Goal: Task Accomplishment & Management: Complete application form

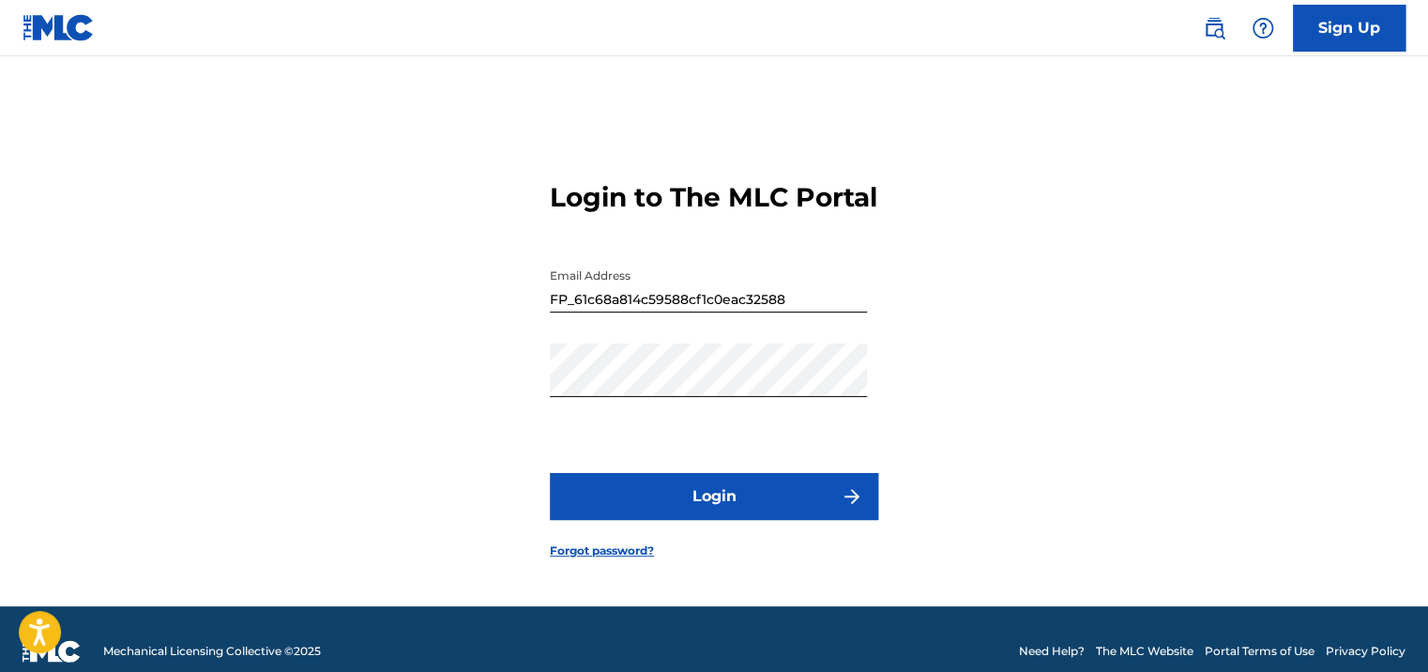
click at [749, 507] on button "Login" at bounding box center [714, 496] width 328 height 47
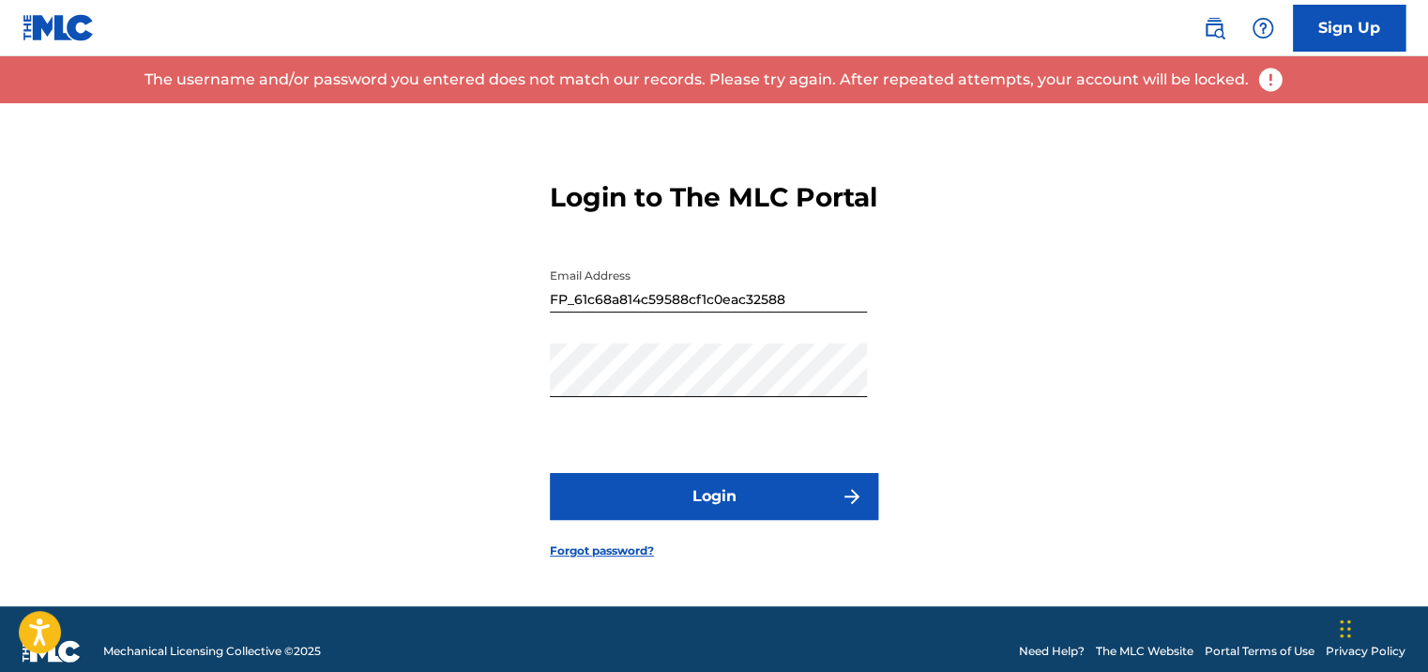
click at [741, 307] on input "FP_61c68a814c59588cf1c0eac32588" at bounding box center [708, 285] width 317 height 53
click at [765, 305] on input "FP_61c68a814c59588cf1c0eac32588" at bounding box center [708, 285] width 317 height 53
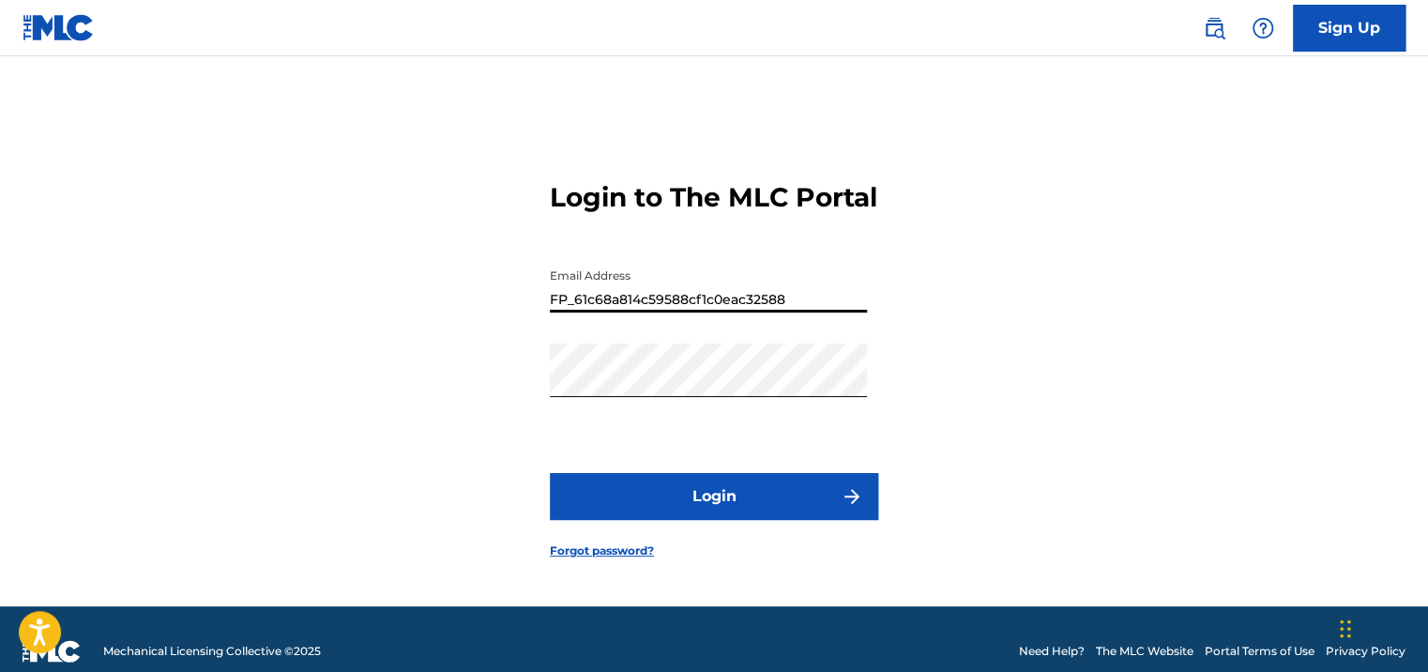
click at [765, 305] on input "FP_61c68a814c59588cf1c0eac32588" at bounding box center [708, 285] width 317 height 53
type input "[EMAIL_ADDRESS][DOMAIN_NAME]"
click at [719, 520] on button "Login" at bounding box center [714, 496] width 328 height 47
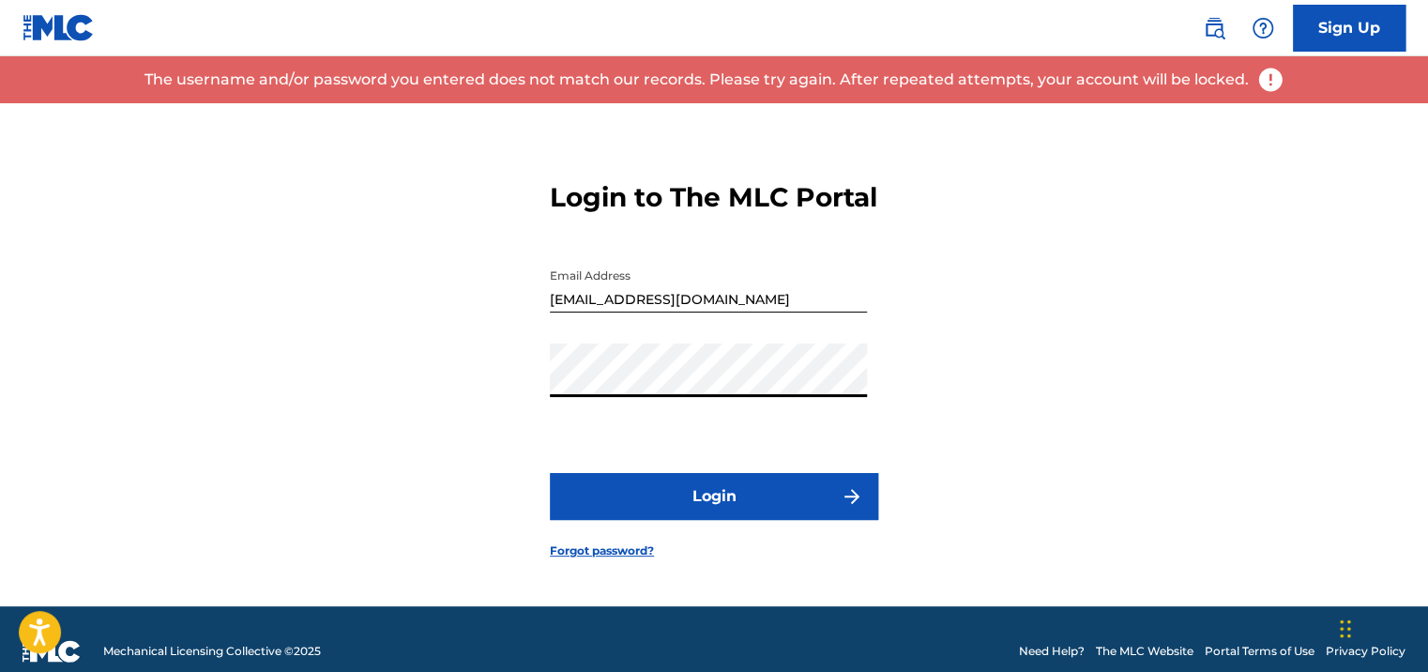
click at [563, 559] on link "Forgot password?" at bounding box center [602, 550] width 104 height 17
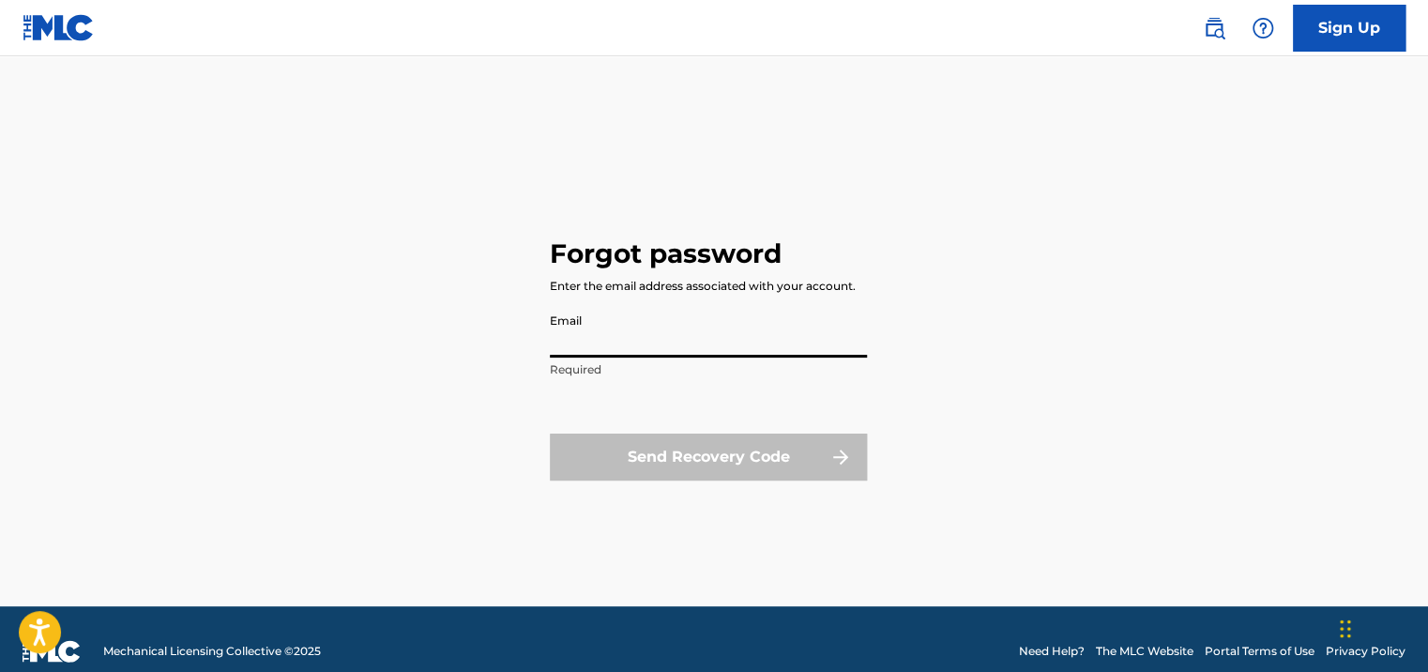
click at [657, 337] on input "Email" at bounding box center [708, 330] width 317 height 53
type input "[EMAIL_ADDRESS][DOMAIN_NAME]"
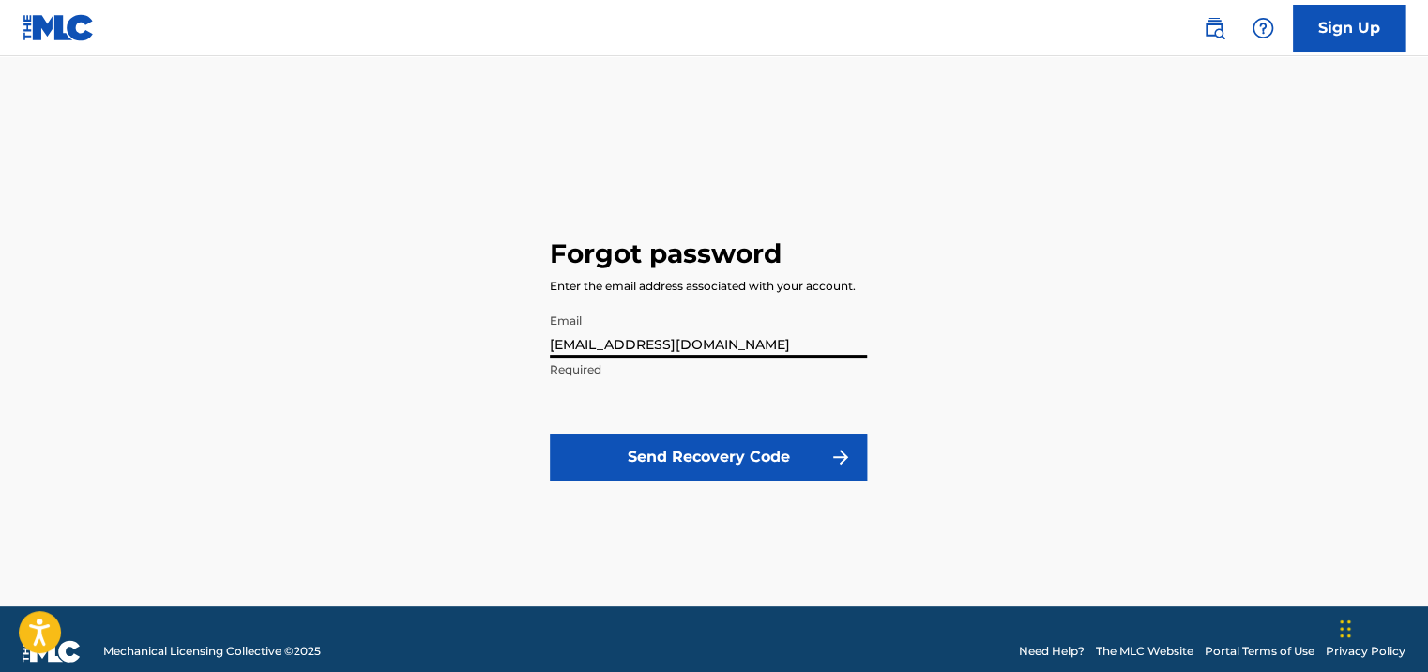
click at [652, 464] on button "Send Recovery Code" at bounding box center [708, 456] width 317 height 47
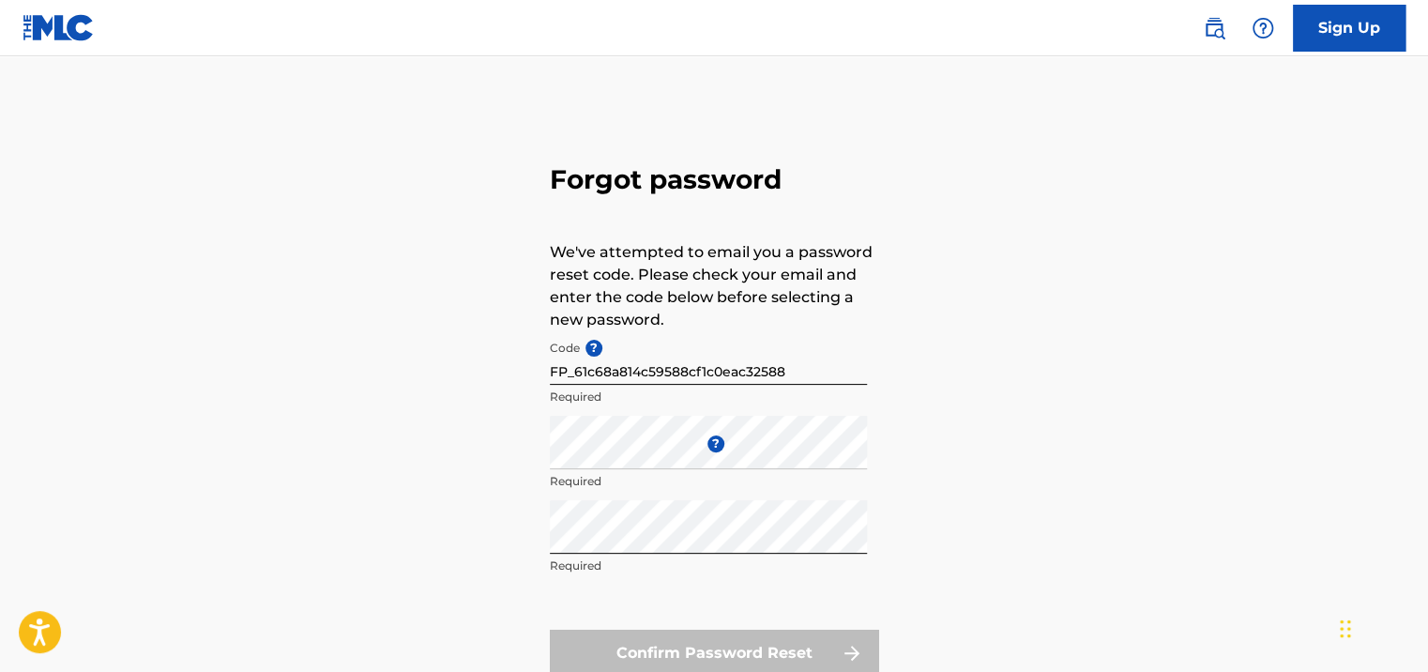
scroll to position [94, 0]
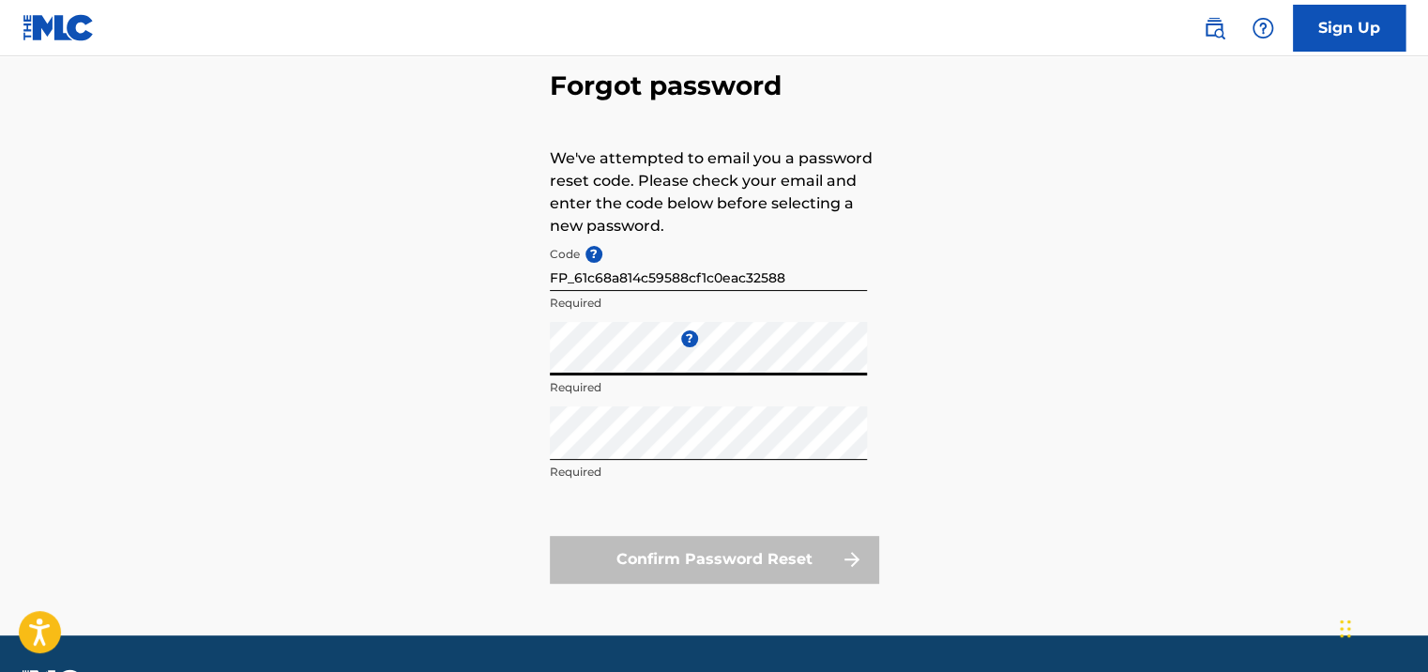
click at [503, 392] on div "Forgot password We've attempted to email you a password reset code. Please chec…" at bounding box center [713, 322] width 1313 height 626
click at [1023, 452] on div "Forgot password We've attempted to email you a password reset code. Please chec…" at bounding box center [713, 322] width 1313 height 626
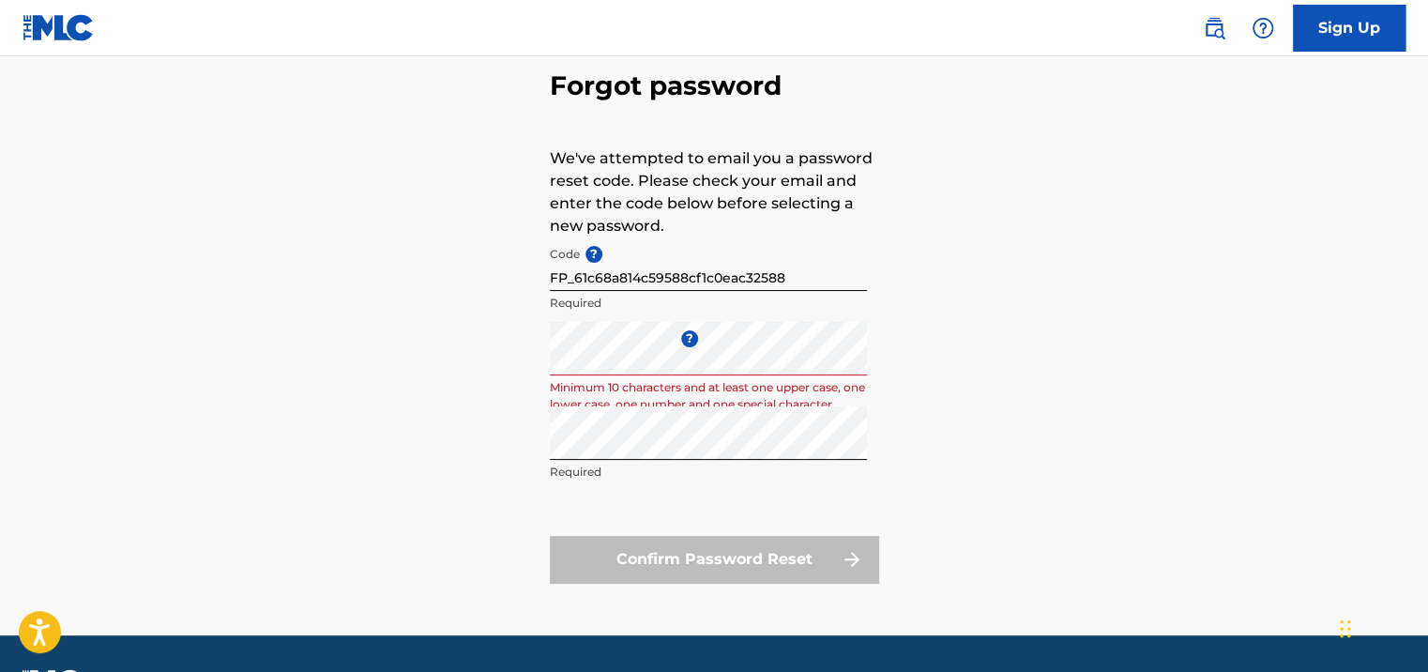
click at [504, 457] on div "Forgot password We've attempted to email you a password reset code. Please chec…" at bounding box center [713, 322] width 1313 height 626
click at [488, 431] on div "Forgot password We've attempted to email you a password reset code. Please chec…" at bounding box center [713, 322] width 1313 height 626
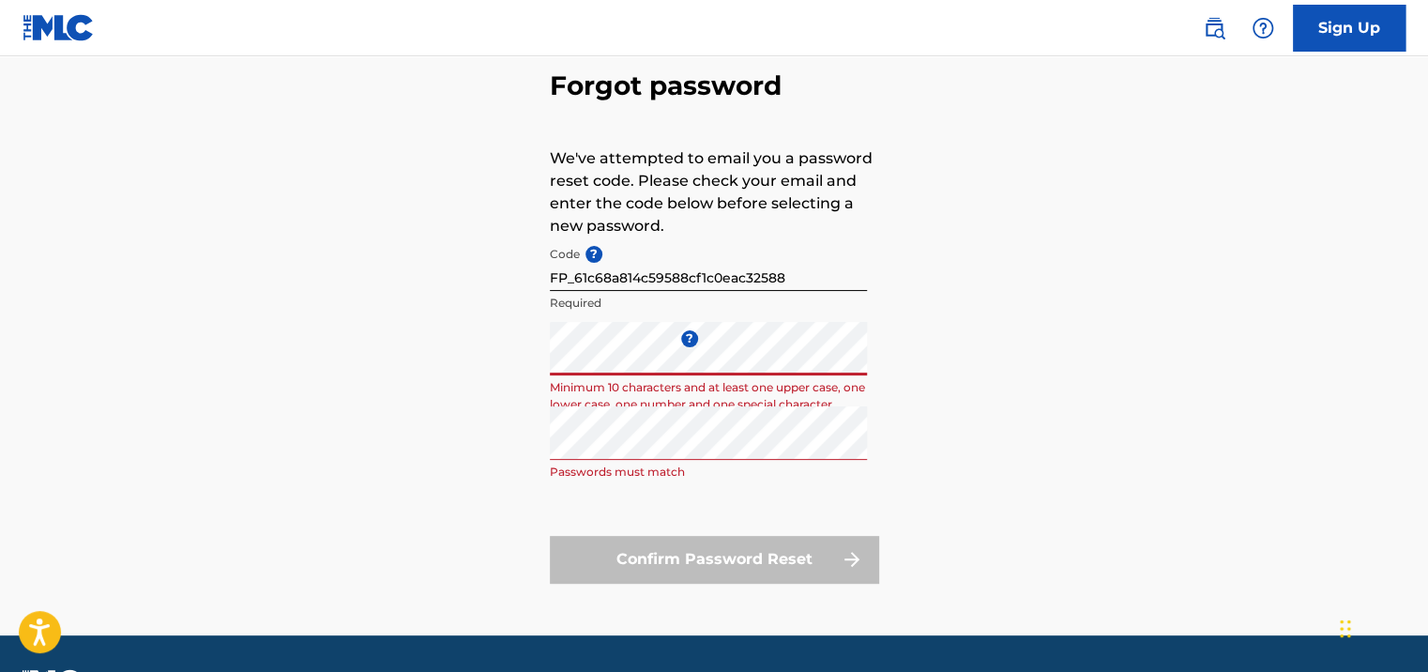
click at [1084, 374] on div "Forgot password We've attempted to email you a password reset code. Please chec…" at bounding box center [713, 322] width 1313 height 626
drag, startPoint x: 803, startPoint y: 275, endPoint x: 408, endPoint y: 300, distance: 395.7
click at [408, 300] on div "Forgot password We've attempted to email you a password reset code. Please chec…" at bounding box center [713, 322] width 1313 height 626
paste input "33509cf3e199f1ba1e990ccae8cf"
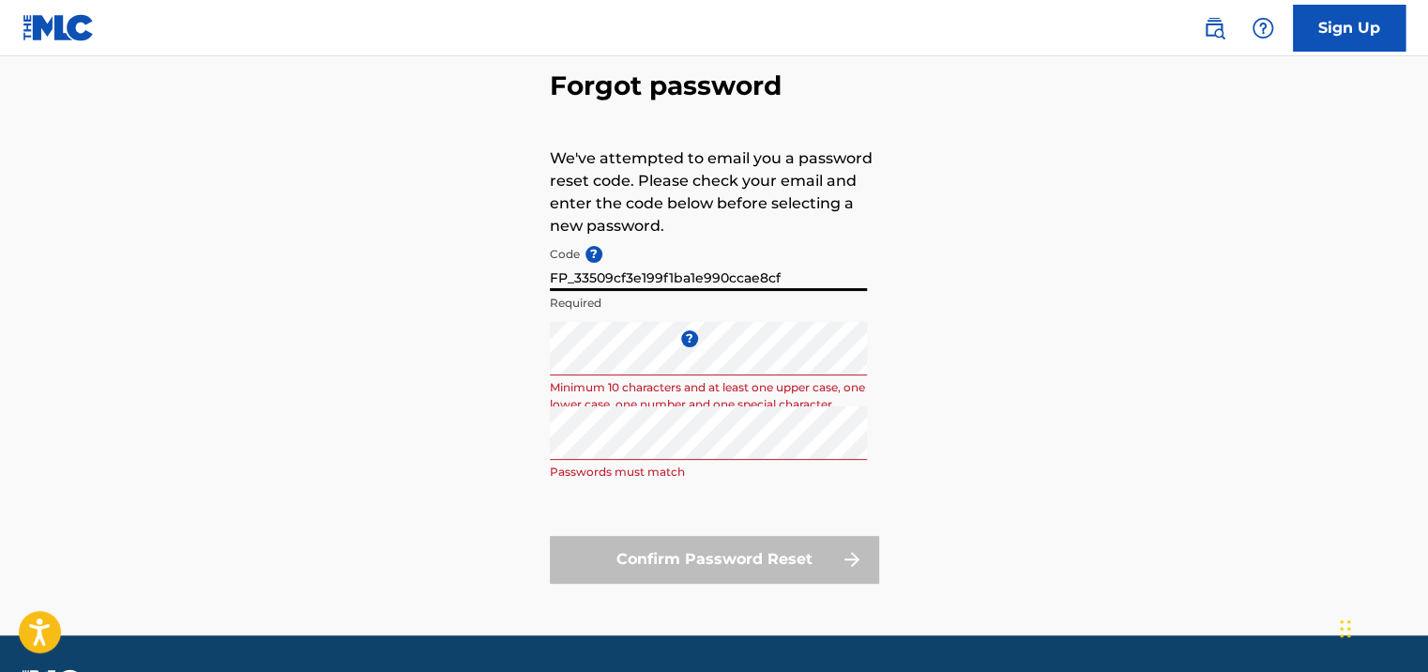
type input "FP_33509cf3e199f1ba1e990ccae8cf"
click at [1136, 390] on div "Forgot password We've attempted to email you a password reset code. Please chec…" at bounding box center [713, 322] width 1313 height 626
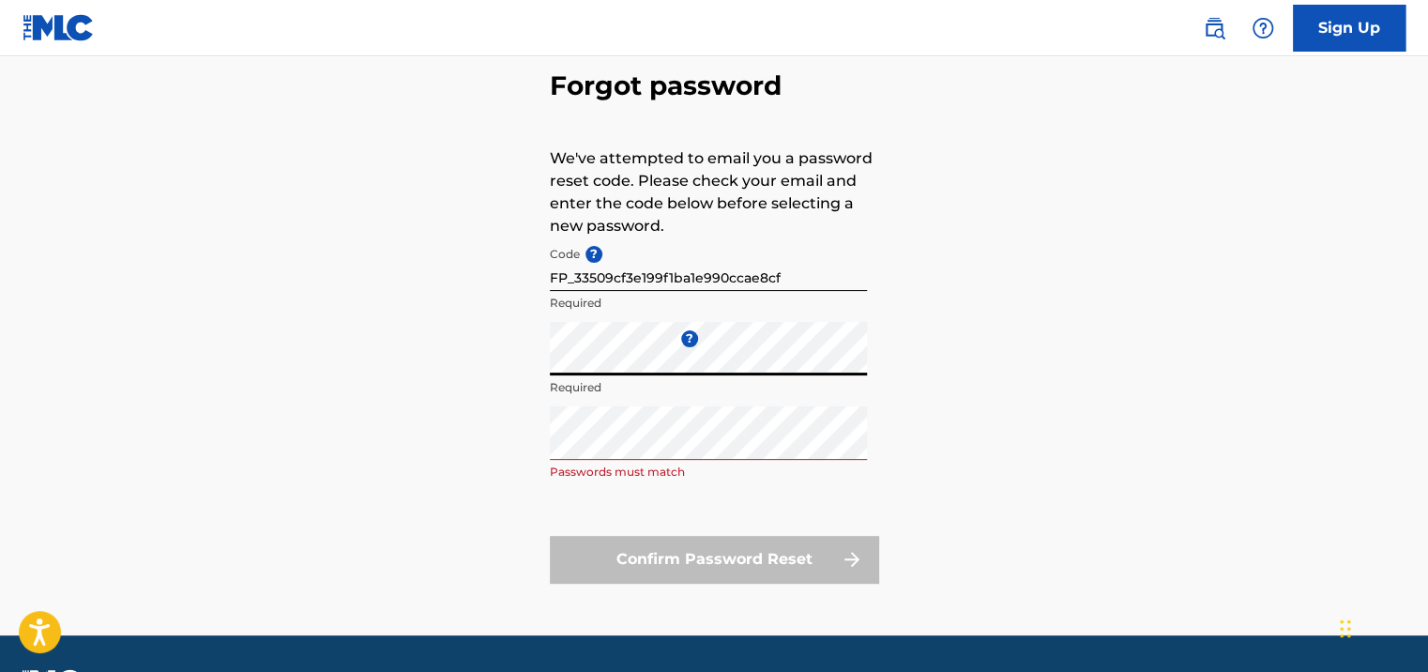
click at [461, 469] on div "Forgot password We've attempted to email you a password reset code. Please chec…" at bounding box center [713, 322] width 1313 height 626
click at [470, 504] on div "Forgot password We've attempted to email you a password reset code. Please chec…" at bounding box center [713, 322] width 1313 height 626
click at [454, 378] on div "Forgot password We've attempted to email you a password reset code. Please chec…" at bounding box center [713, 322] width 1313 height 626
click at [492, 499] on div "Forgot password We've attempted to email you a password reset code. Please chec…" at bounding box center [713, 322] width 1313 height 626
click at [461, 438] on div "Forgot password We've attempted to email you a password reset code. Please chec…" at bounding box center [713, 322] width 1313 height 626
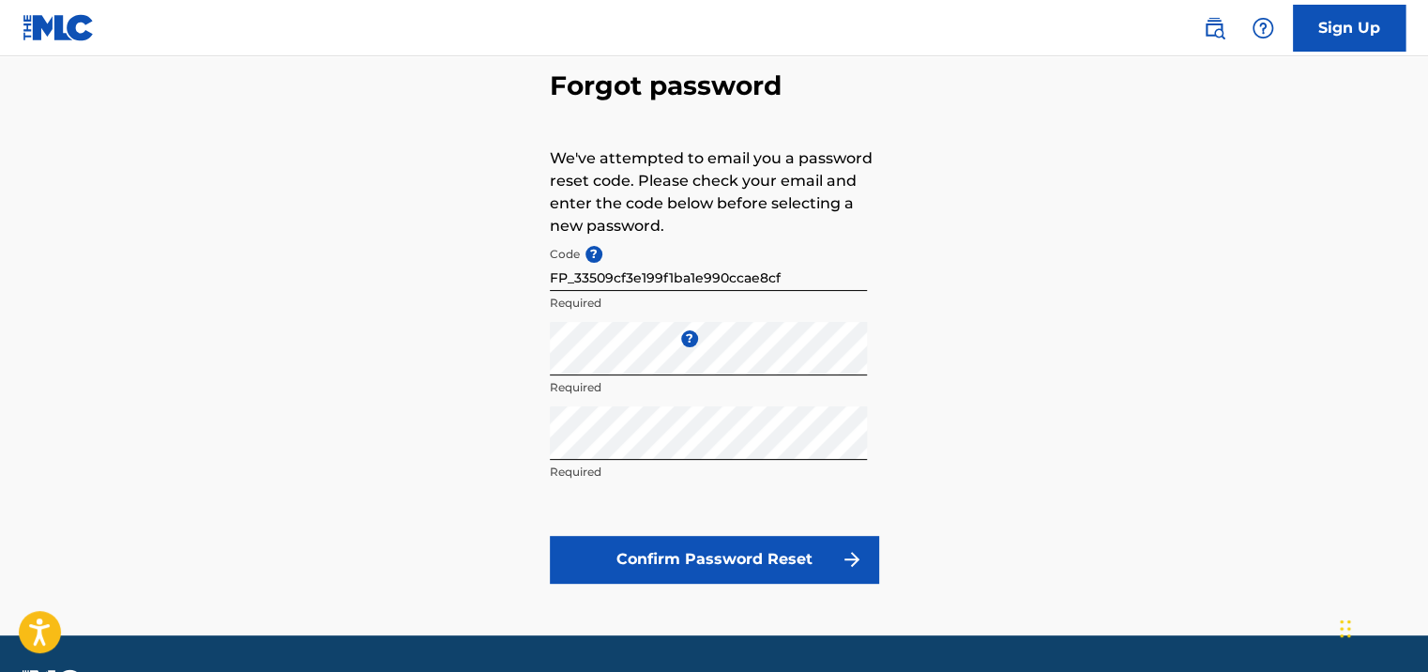
click at [395, 469] on div "Forgot password We've attempted to email you a password reset code. Please chec…" at bounding box center [713, 322] width 1313 height 626
click at [745, 557] on button "Confirm Password Reset" at bounding box center [714, 559] width 328 height 47
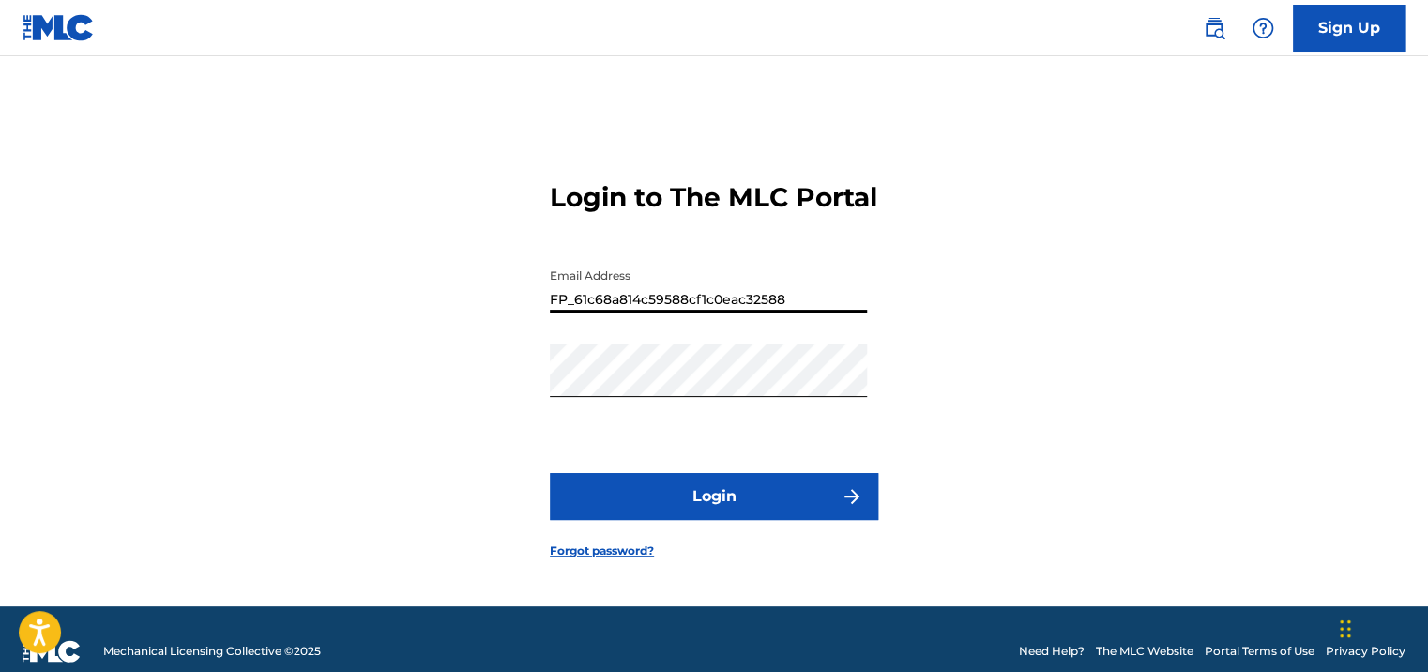
click at [815, 308] on input "FP_61c68a814c59588cf1c0eac32588" at bounding box center [708, 285] width 317 height 53
type input "[EMAIL_ADDRESS][DOMAIN_NAME]"
click at [1170, 328] on div "Login to The MLC Portal Email Address [EMAIL_ADDRESS][DOMAIN_NAME] Password Log…" at bounding box center [713, 354] width 1313 height 503
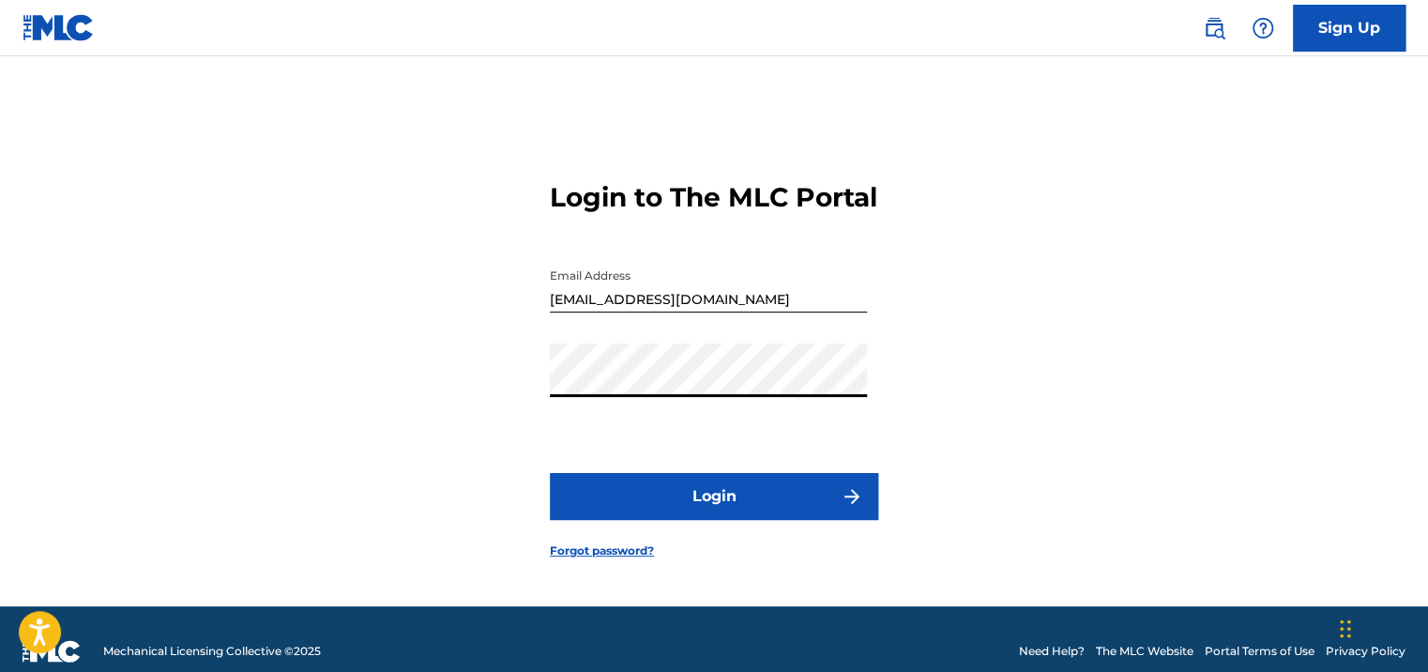
click at [400, 461] on div "Login to The MLC Portal Email Address [EMAIL_ADDRESS][DOMAIN_NAME] Password Log…" at bounding box center [713, 354] width 1313 height 503
click at [615, 520] on button "Login" at bounding box center [714, 496] width 328 height 47
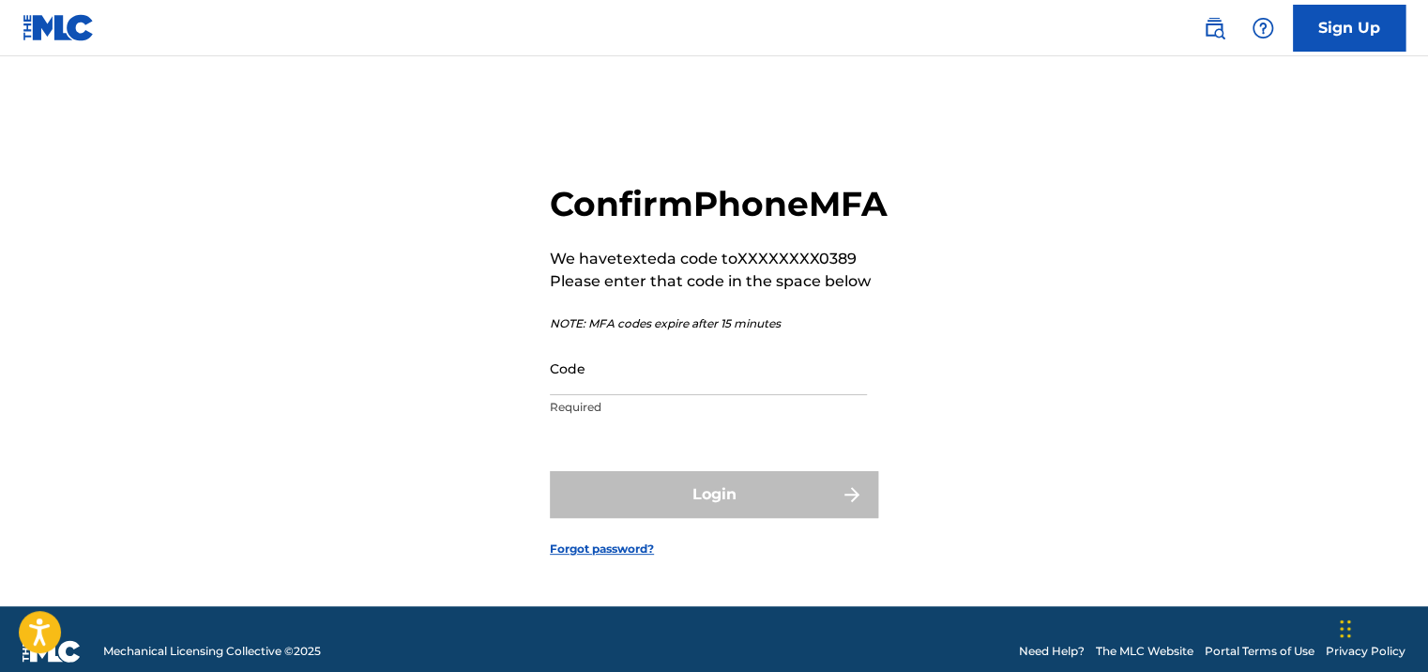
click at [743, 395] on input "Code" at bounding box center [708, 367] width 317 height 53
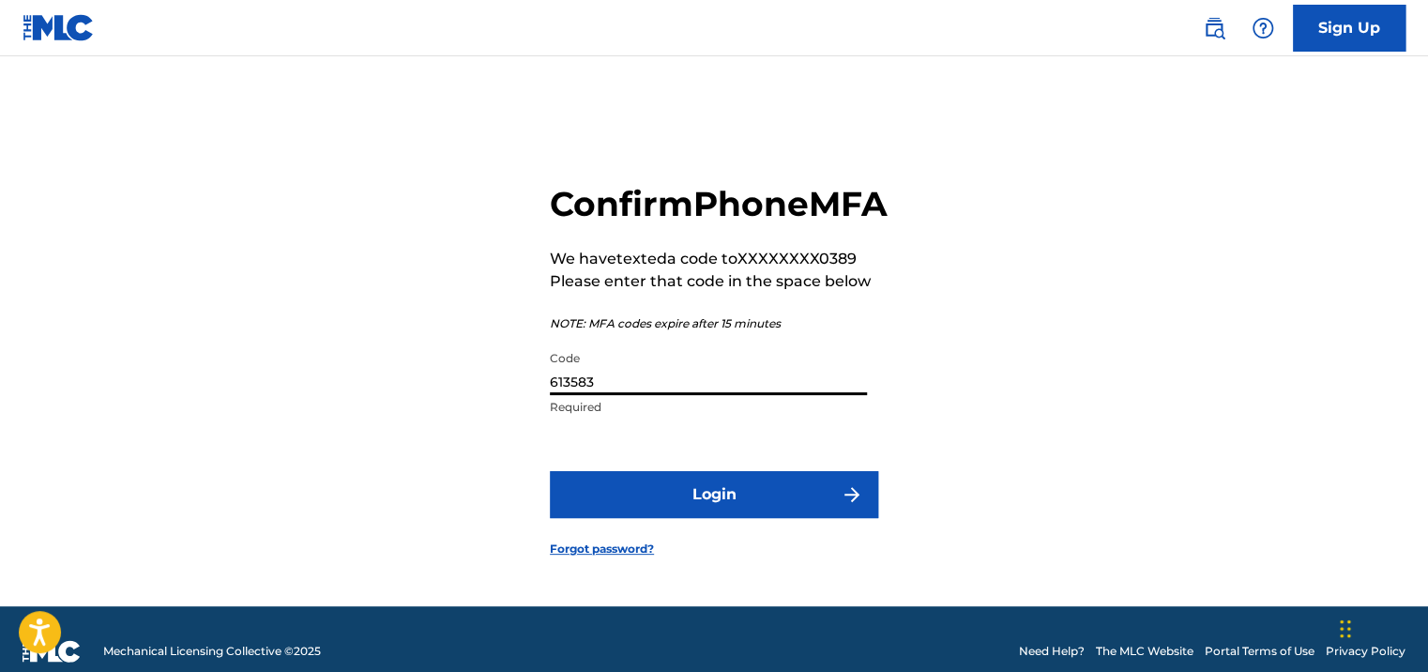
type input "613583"
click at [775, 496] on button "Login" at bounding box center [714, 494] width 328 height 47
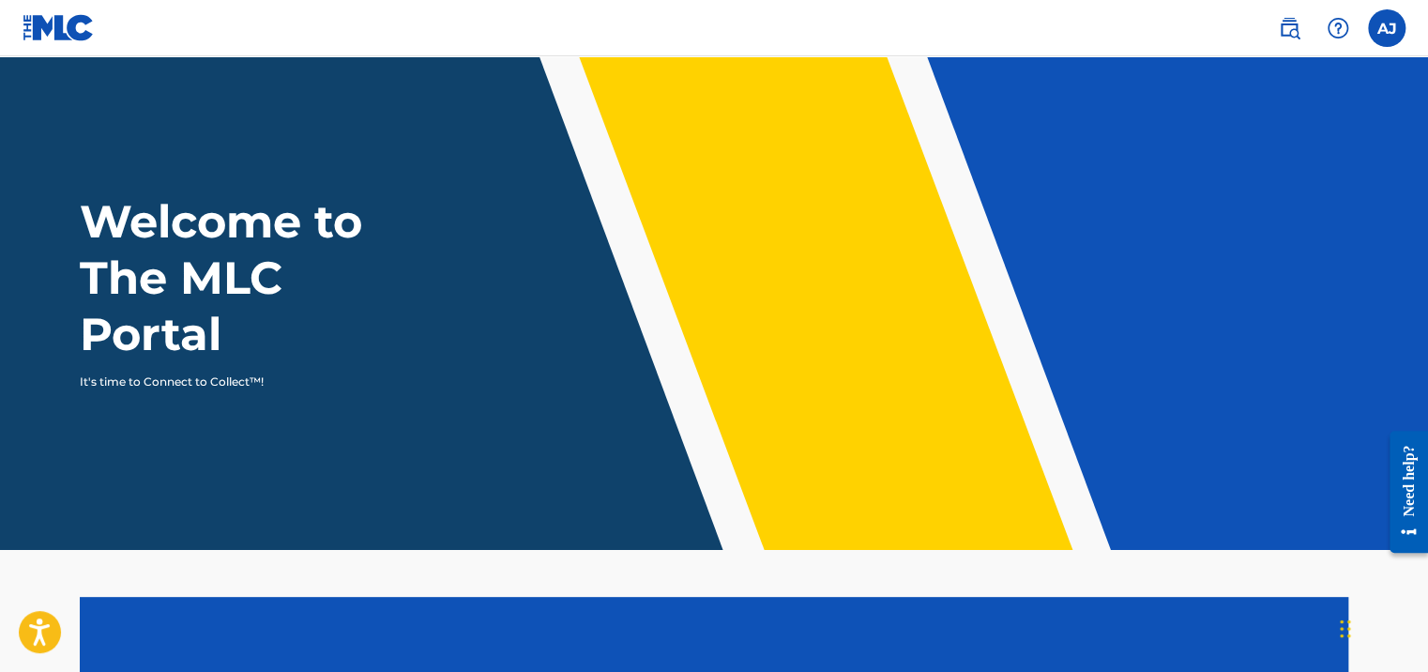
click at [1375, 38] on label at bounding box center [1387, 28] width 38 height 38
click at [1386, 28] on input "[PERSON_NAME] [EMAIL_ADDRESS][DOMAIN_NAME] Notification Preferences Profile Log…" at bounding box center [1386, 28] width 0 height 0
click at [563, 329] on div "Welcome to The MLC Portal It's time to Connect to Collect™!" at bounding box center [713, 291] width 1313 height 197
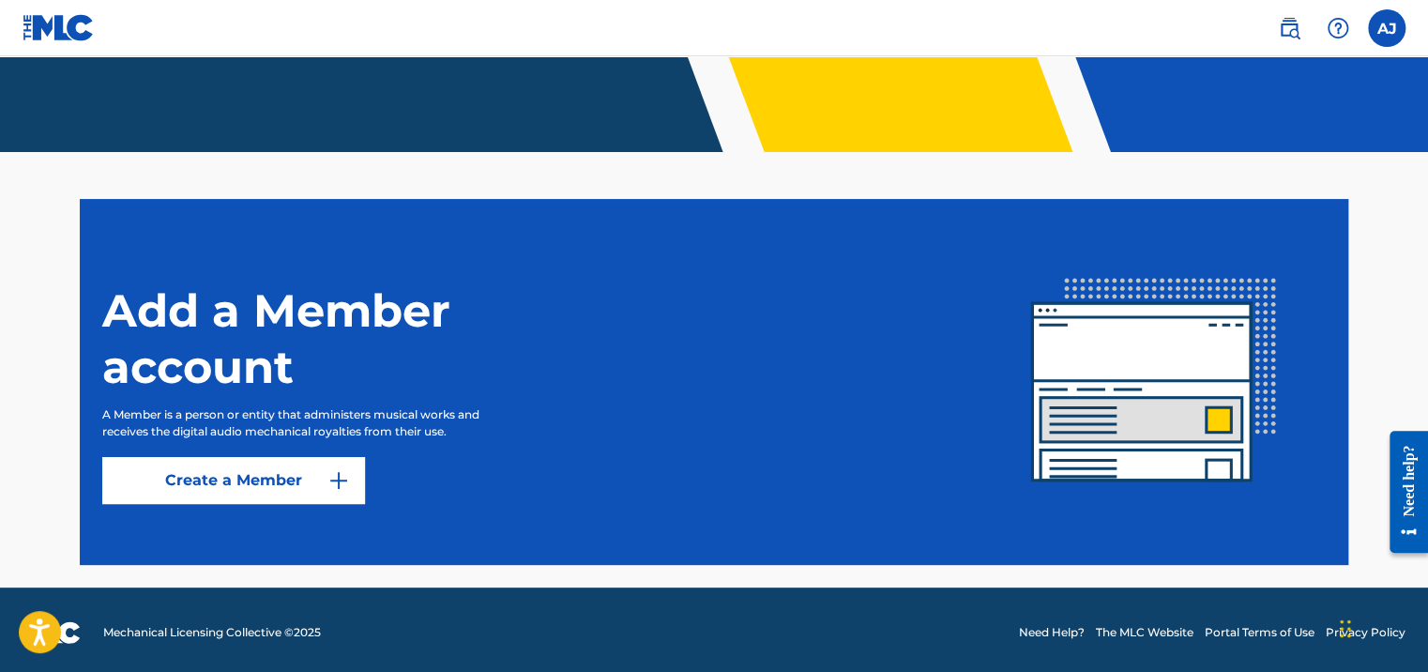
scroll to position [403, 0]
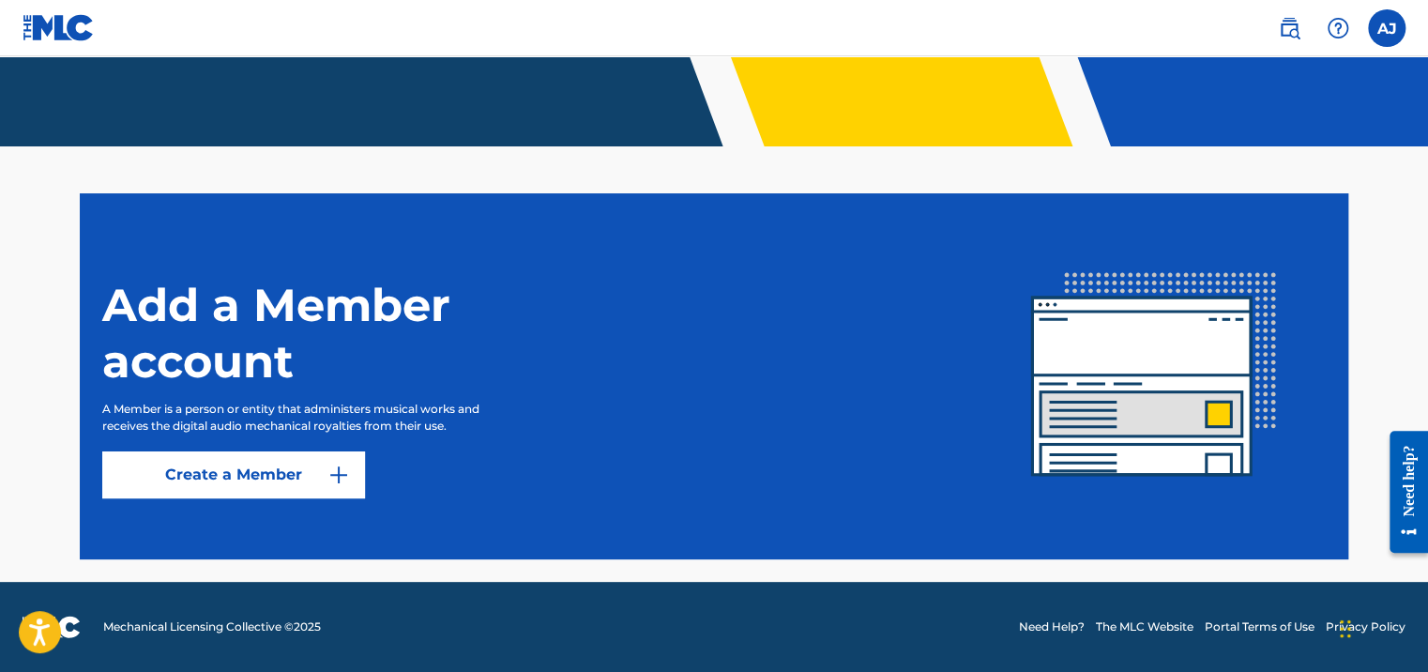
click at [324, 465] on link "Create a Member" at bounding box center [233, 474] width 263 height 47
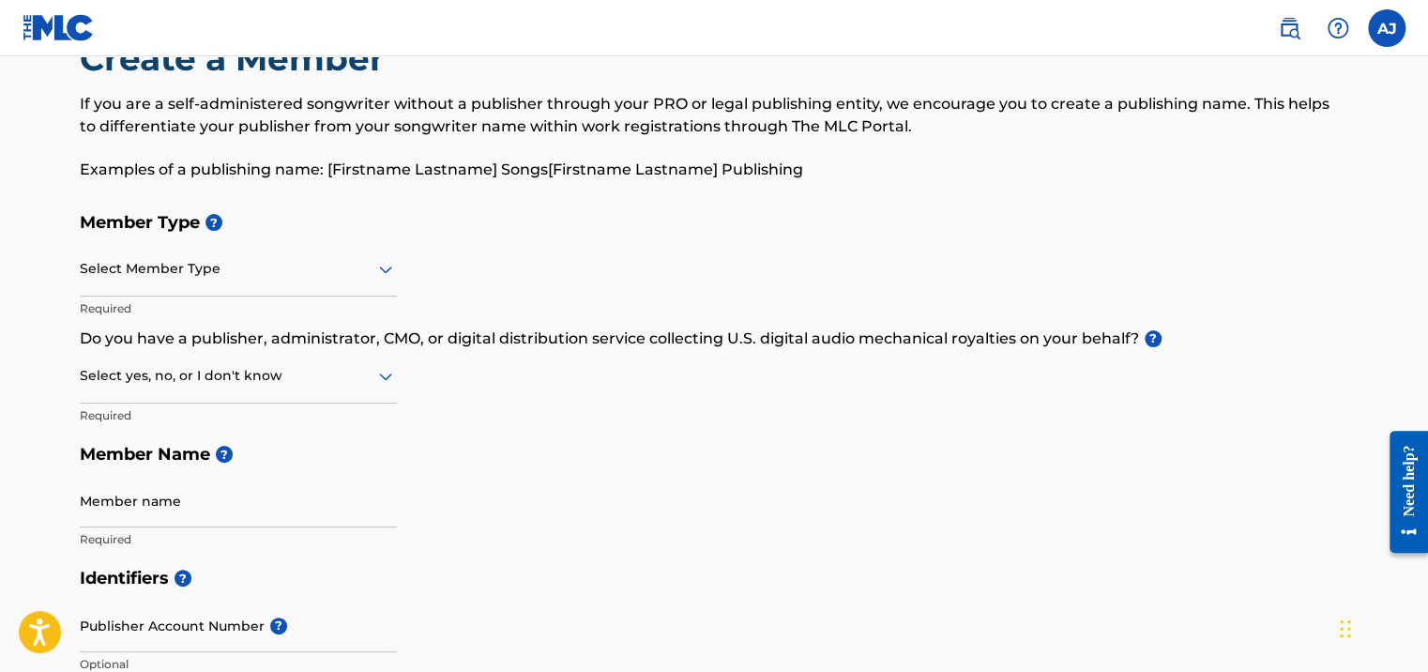
scroll to position [94, 0]
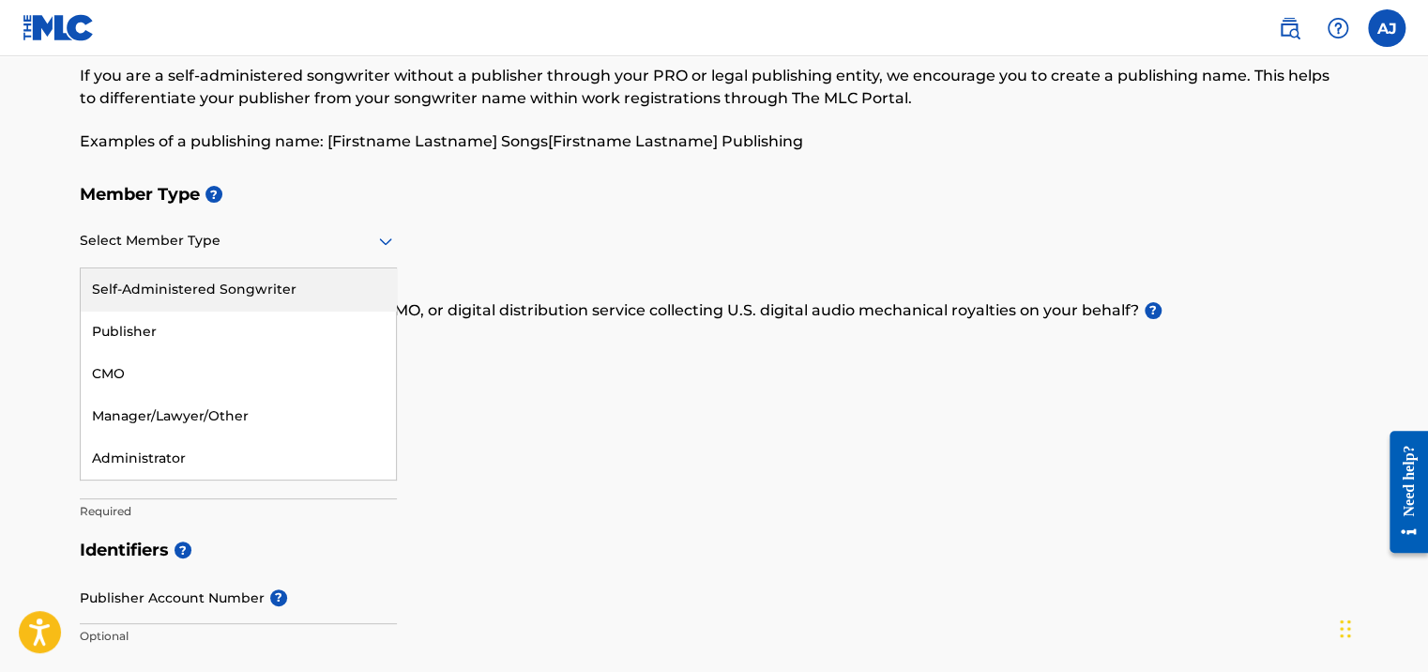
click at [363, 257] on div "Select Member Type" at bounding box center [238, 241] width 317 height 53
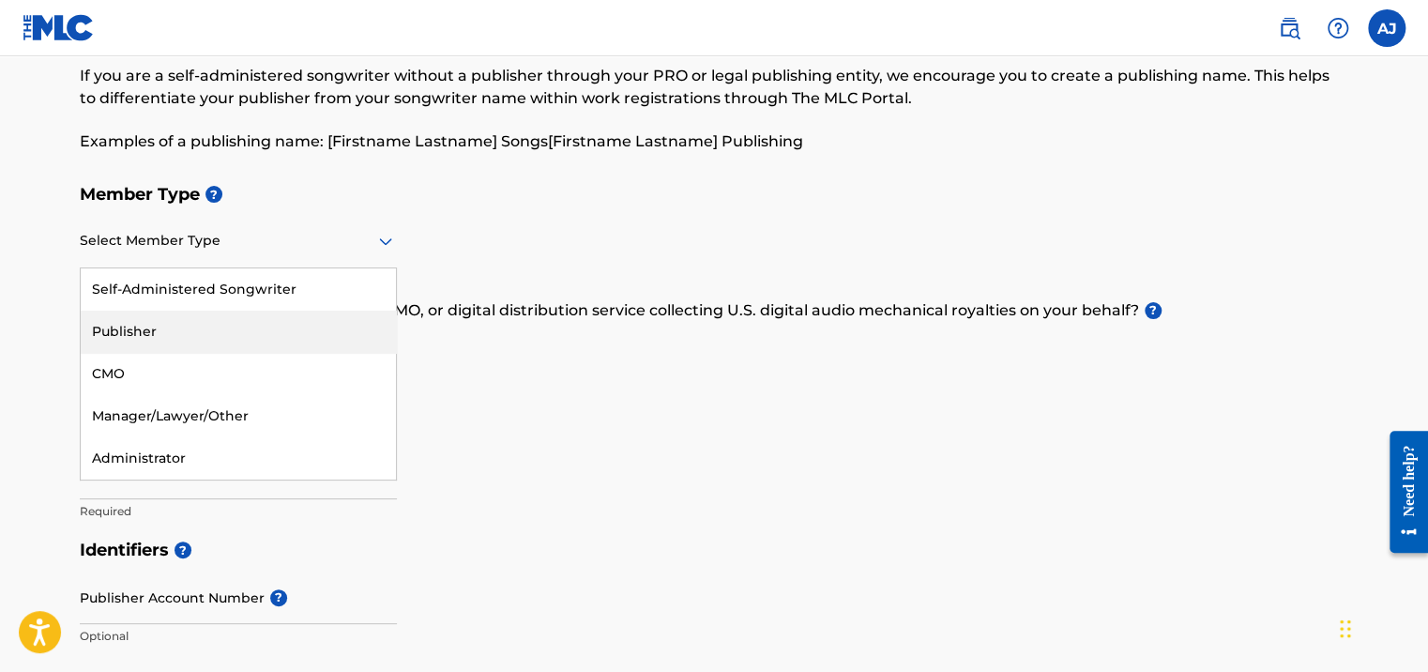
click at [339, 334] on div "Publisher" at bounding box center [238, 331] width 315 height 42
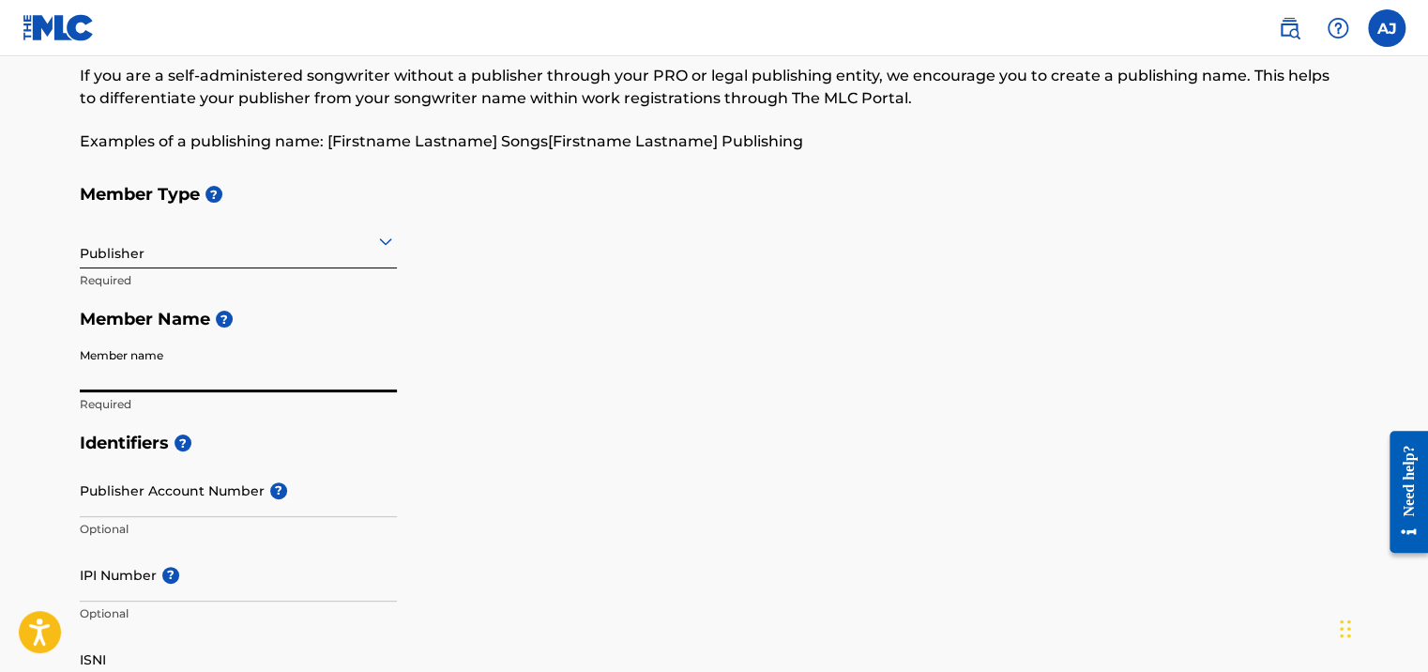
click at [289, 369] on input "Member name" at bounding box center [238, 365] width 317 height 53
type input "[PERSON_NAME]"
type input "E [PERSON_NAME] V 766 [DEMOGRAPHIC_DATA]"
type input "12312312"
type input "[GEOGRAPHIC_DATA]"
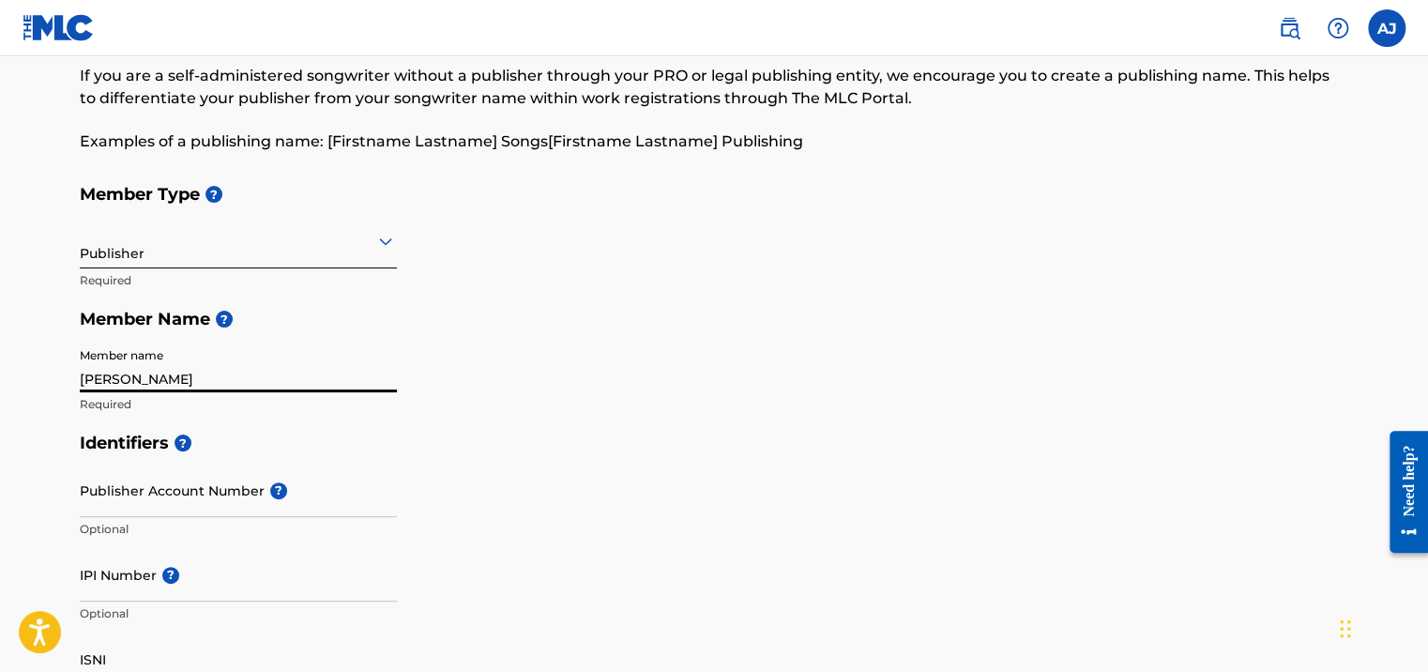
type input "31-552"
type input "48"
type input "732"
type input "634113"
type input "[EMAIL_ADDRESS][DOMAIN_NAME]"
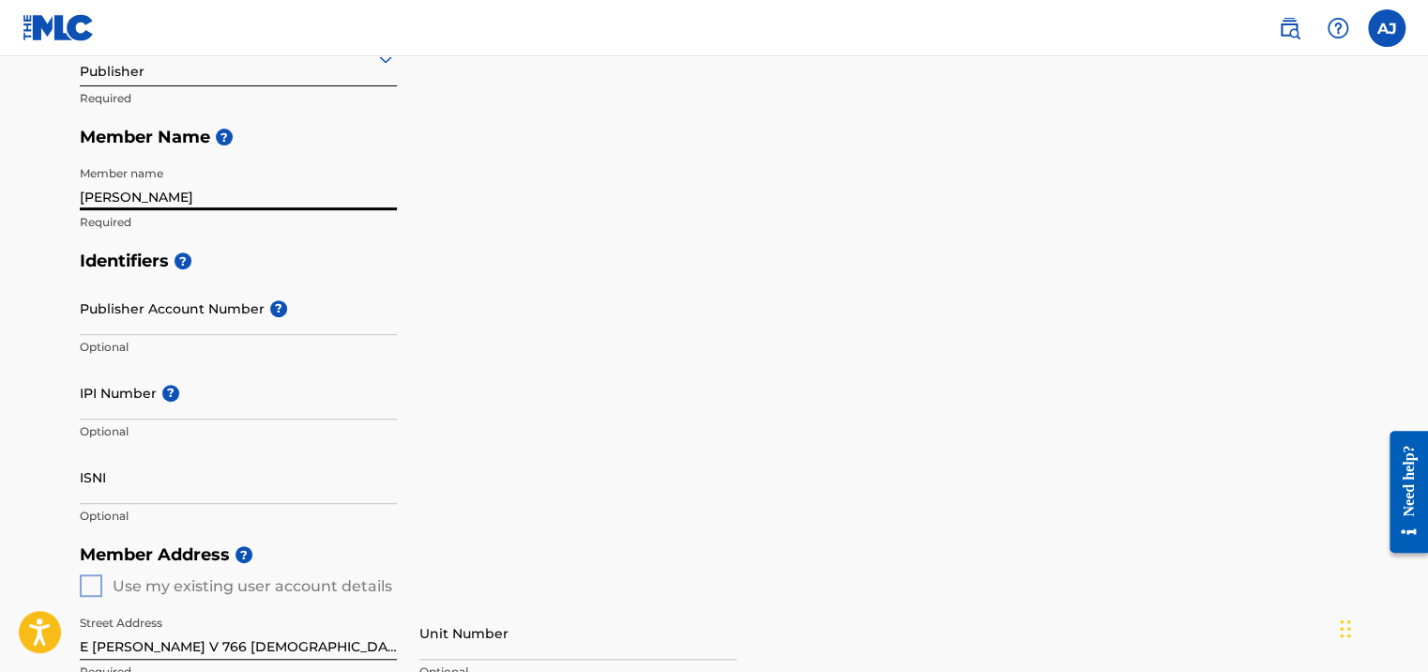
scroll to position [273, 0]
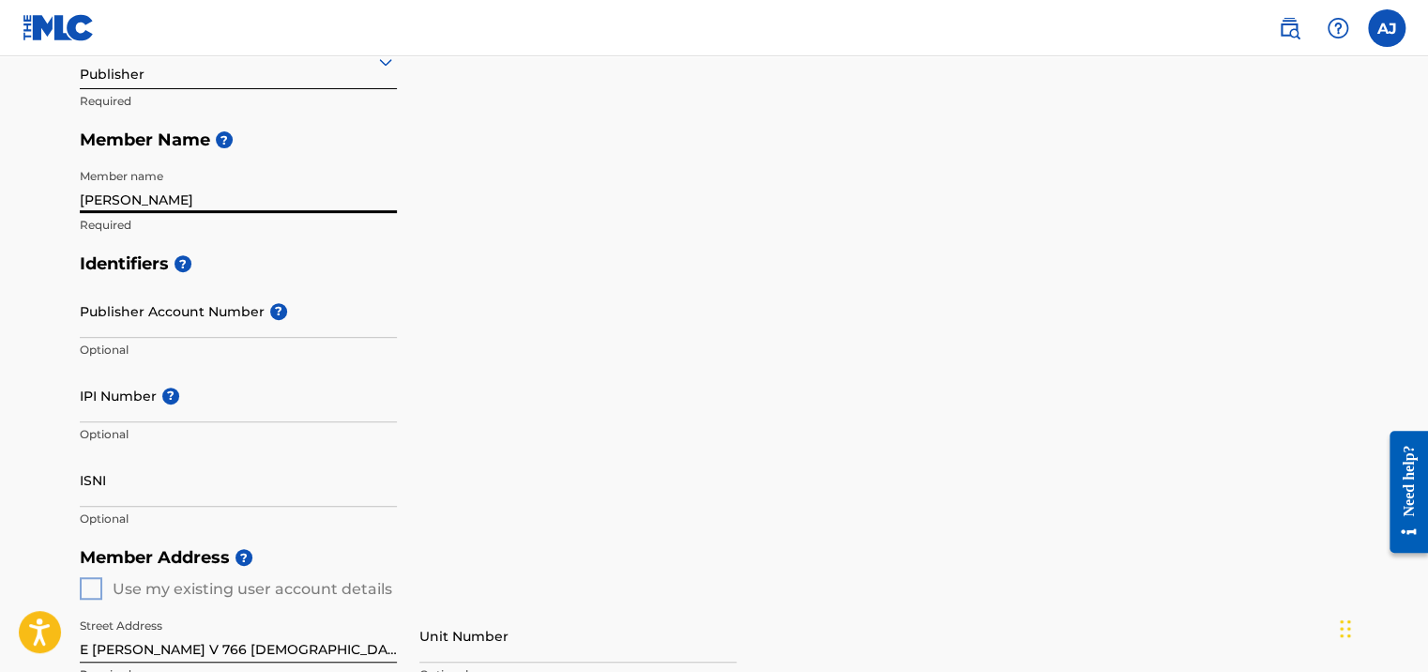
click at [136, 353] on p "Optional" at bounding box center [238, 349] width 317 height 17
click at [128, 319] on input "Publisher Account Number ?" at bounding box center [238, 310] width 317 height 53
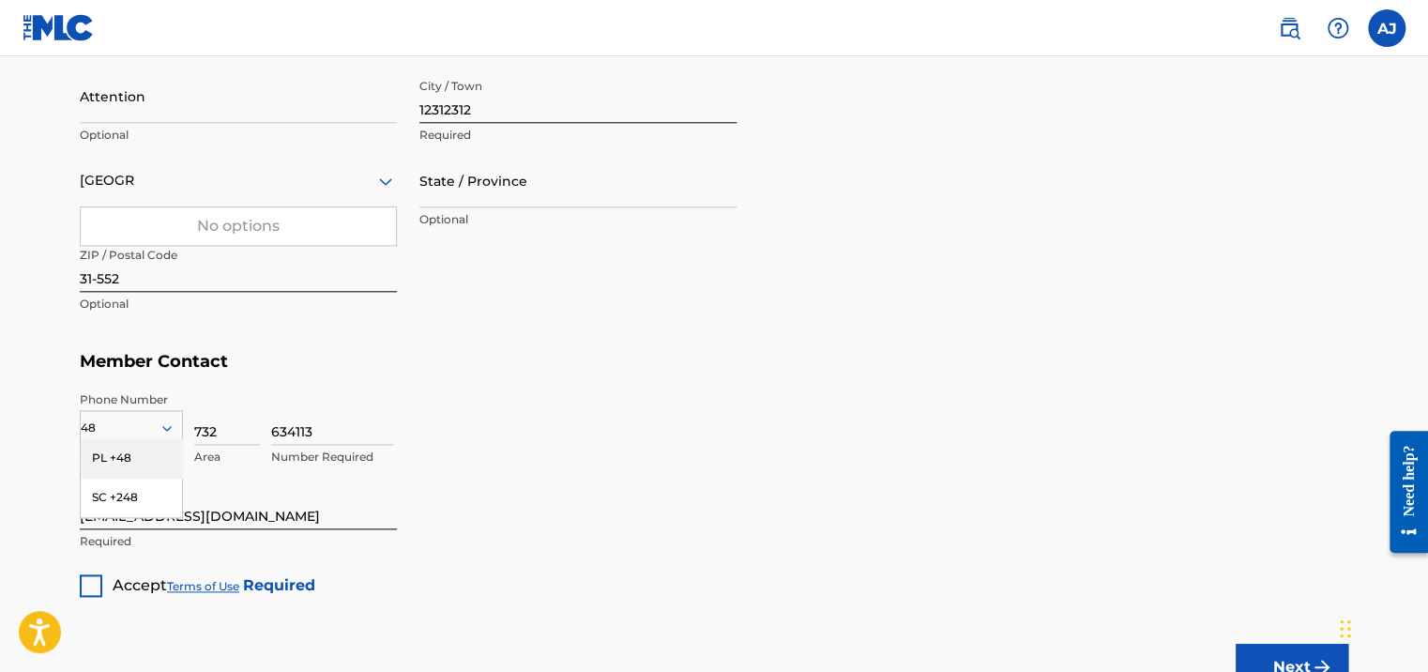
scroll to position [929, 0]
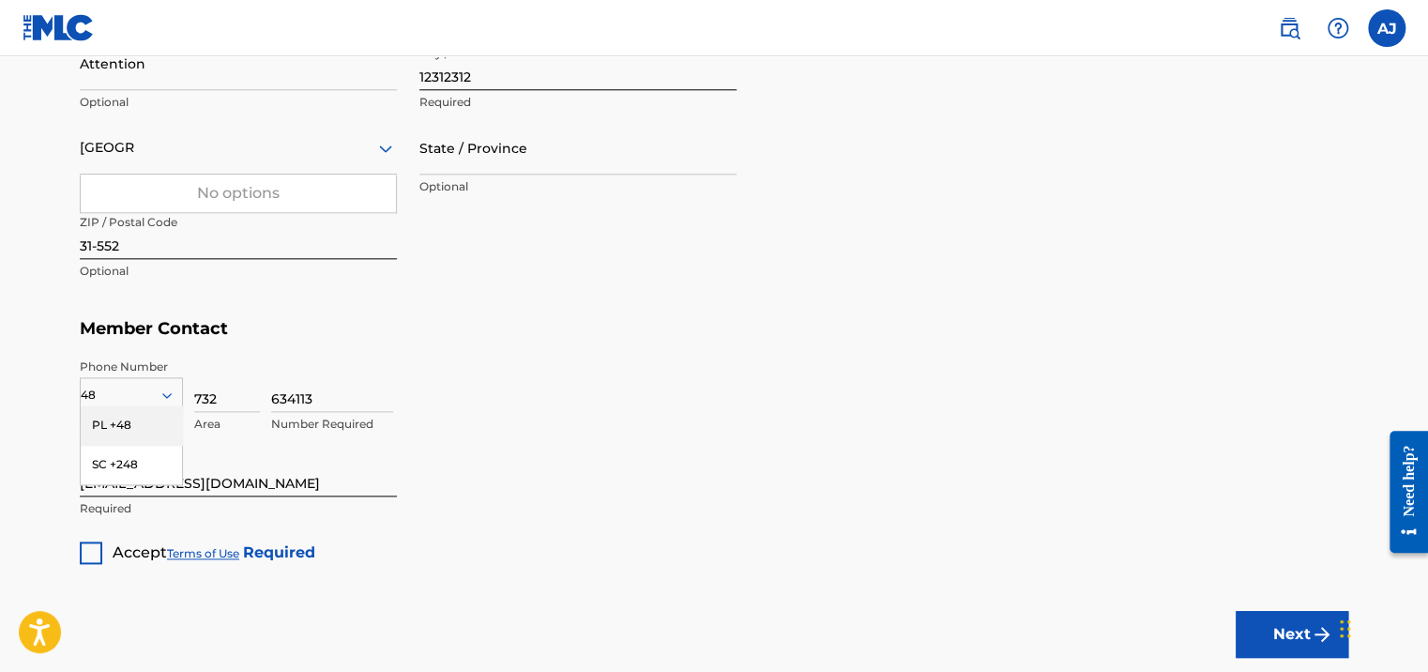
click at [859, 424] on div "634113 Number Required" at bounding box center [809, 400] width 1077 height 84
click at [534, 364] on div "634113 Number Required" at bounding box center [809, 400] width 1077 height 84
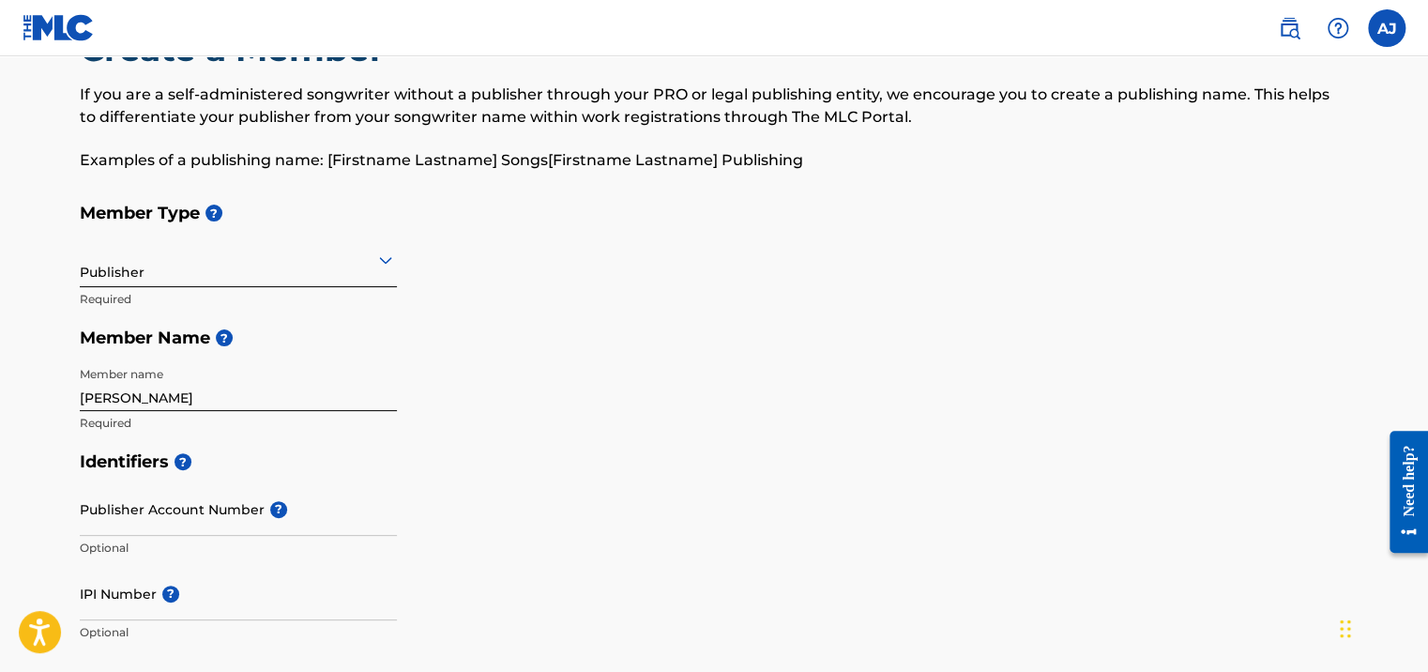
scroll to position [188, 0]
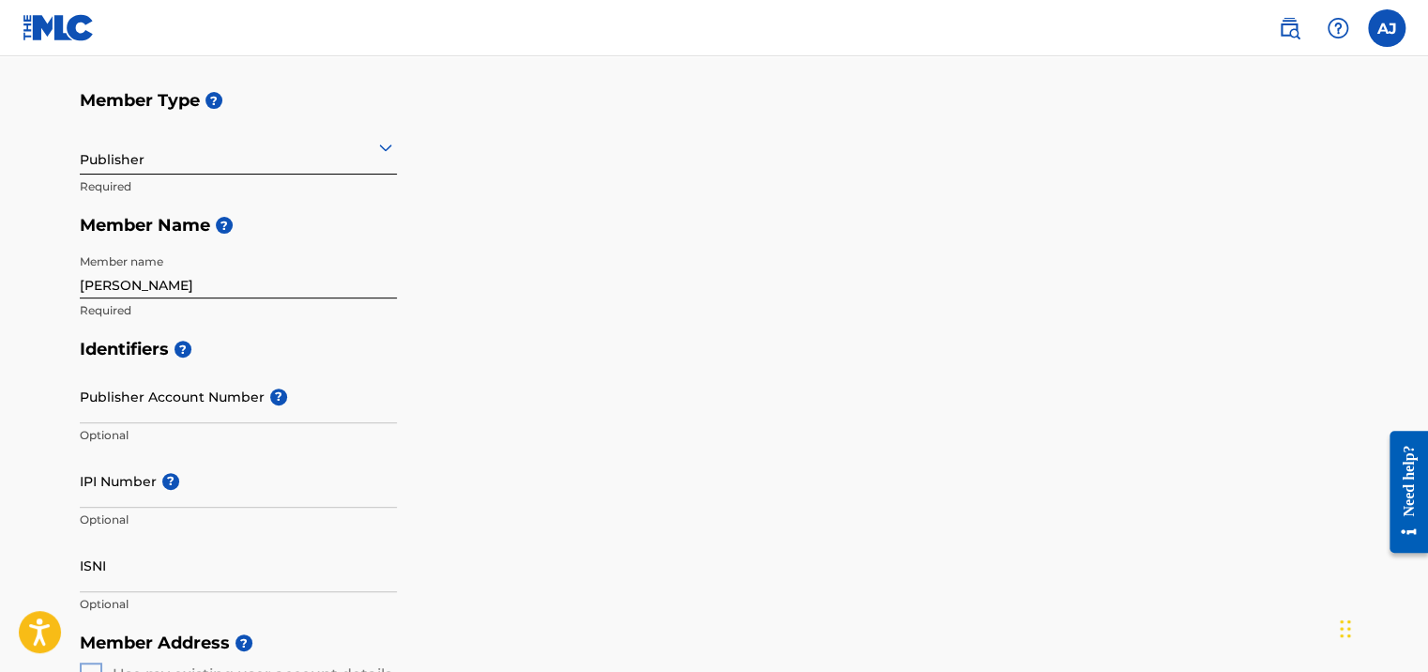
click at [165, 398] on input "Publisher Account Number ?" at bounding box center [238, 396] width 317 height 53
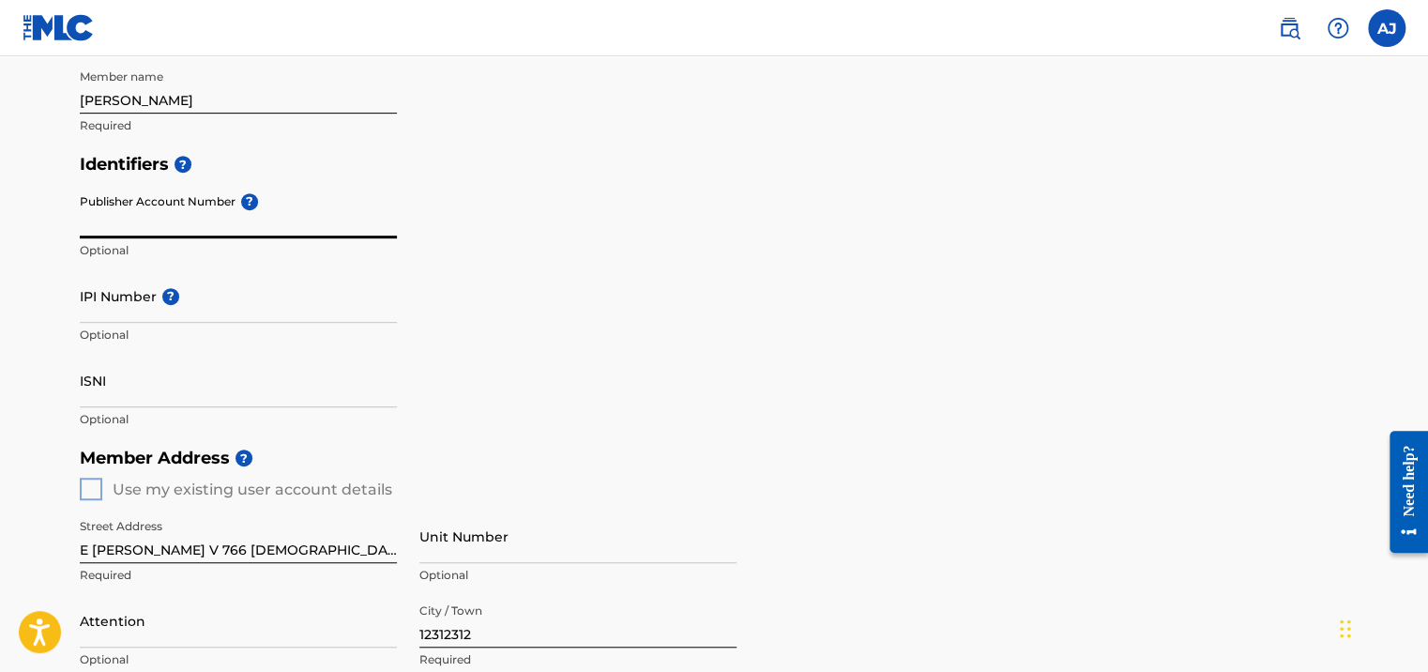
scroll to position [375, 0]
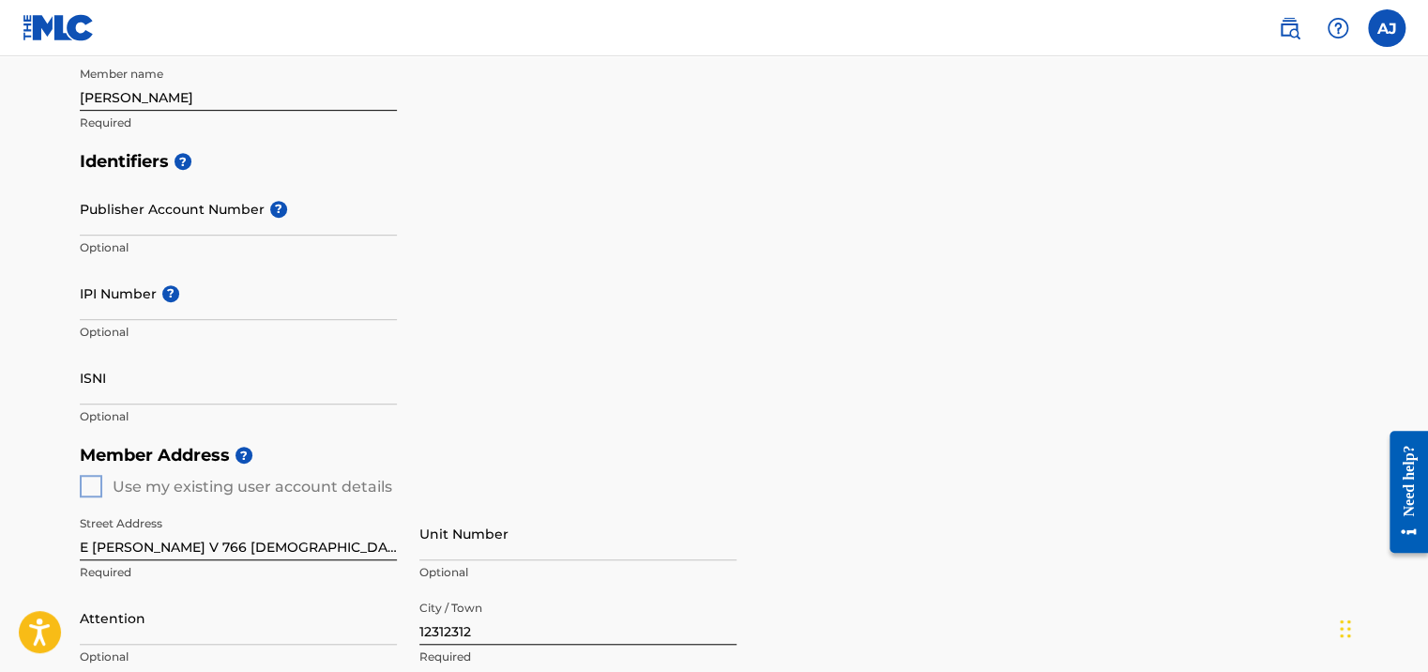
click at [554, 268] on div "Identifiers ? Publisher Account Number ? Optional IPI Number ? Optional ISNI Op…" at bounding box center [714, 289] width 1268 height 294
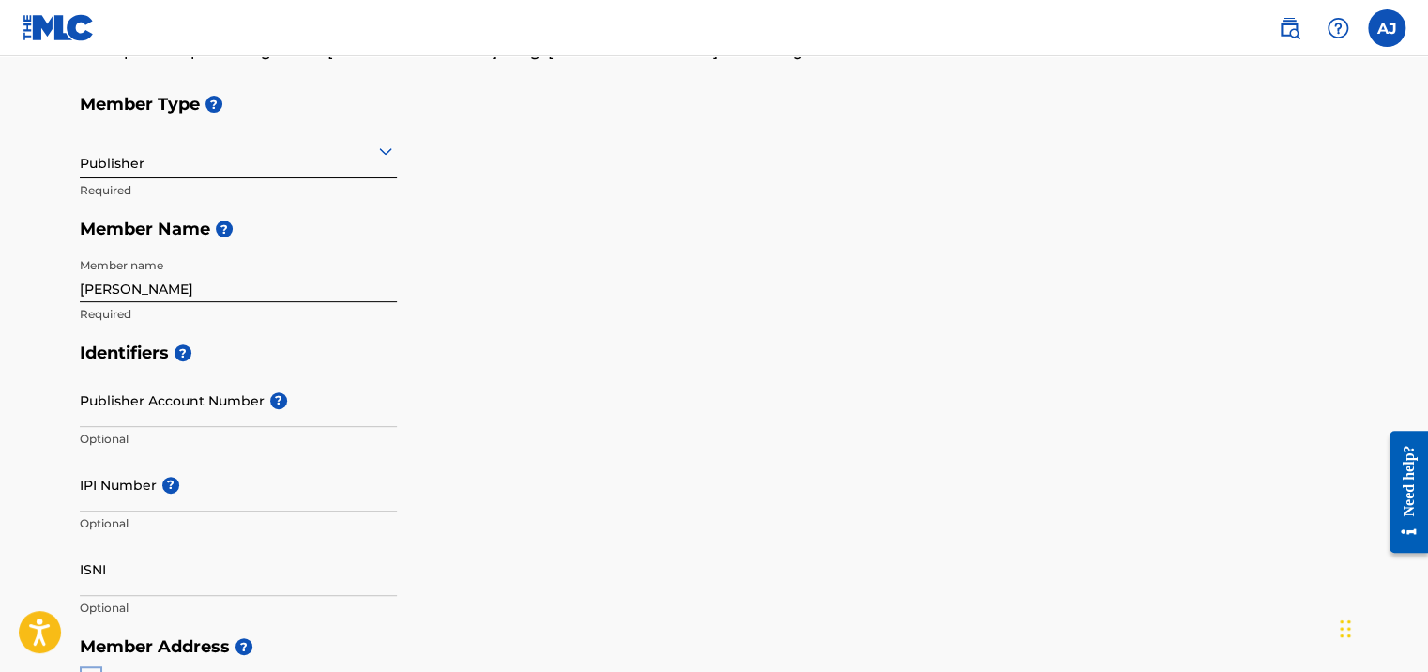
scroll to position [188, 0]
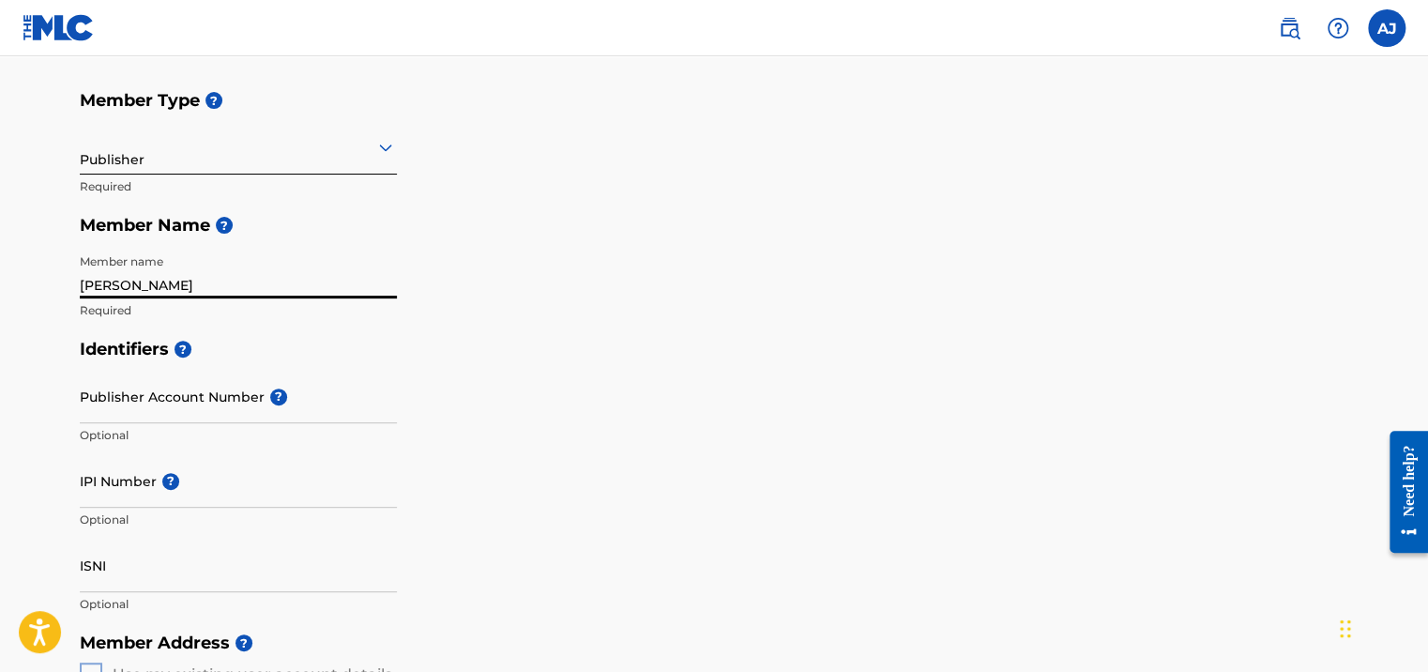
drag, startPoint x: 248, startPoint y: 289, endPoint x: 0, endPoint y: 297, distance: 247.8
click at [0, 297] on html "Accessibility Screen-Reader Guide, Feedback, and Issue Reporting | New window C…" at bounding box center [714, 148] width 1428 height 672
click at [613, 304] on div "Member Type ? Publisher Required Member Name ? Member name [PERSON_NAME] Requir…" at bounding box center [714, 205] width 1268 height 249
drag, startPoint x: 257, startPoint y: 284, endPoint x: -4, endPoint y: 283, distance: 260.7
click at [0, 283] on html "Accessibility Screen-Reader Guide, Feedback, and Issue Reporting | New window C…" at bounding box center [714, 148] width 1428 height 672
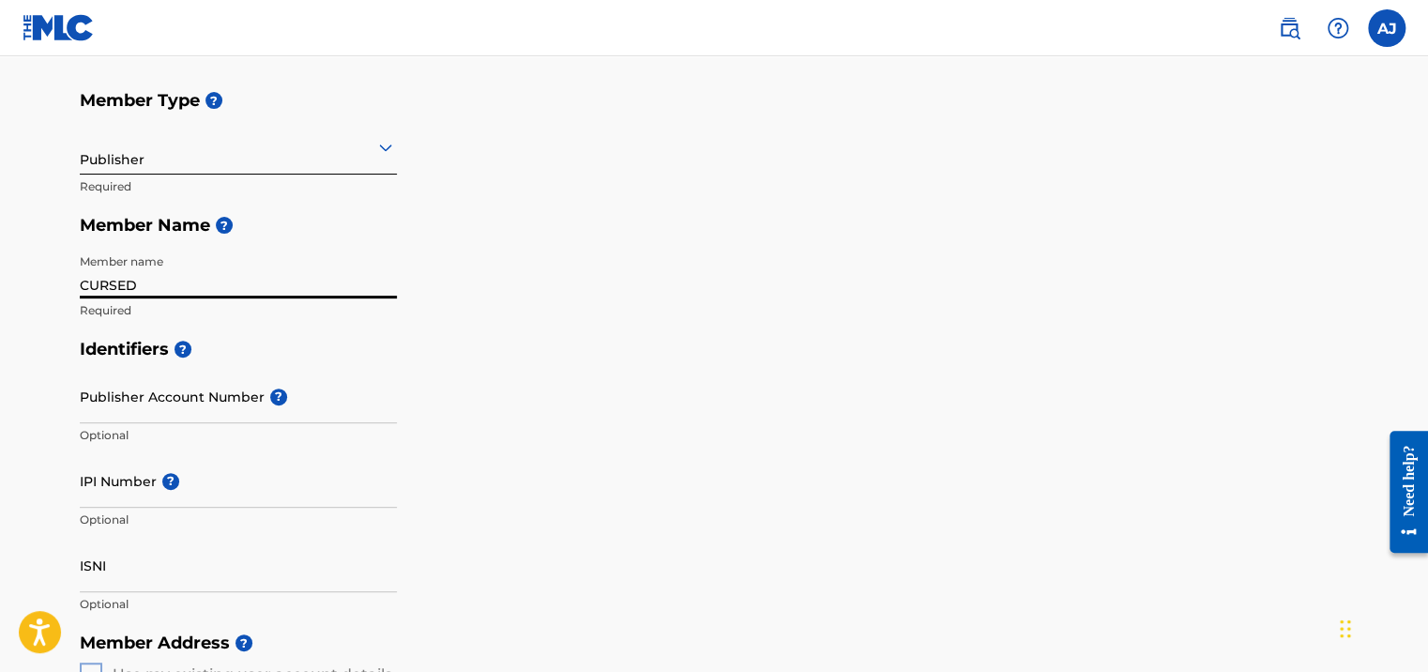
type input "CURSED TO BLESSED LLC"
click at [599, 370] on div "Identifiers ? Publisher Account Number ? Optional IPI Number ? Optional ISNI Op…" at bounding box center [714, 476] width 1268 height 294
click at [337, 402] on input "Publisher Account Number ?" at bounding box center [238, 396] width 317 height 53
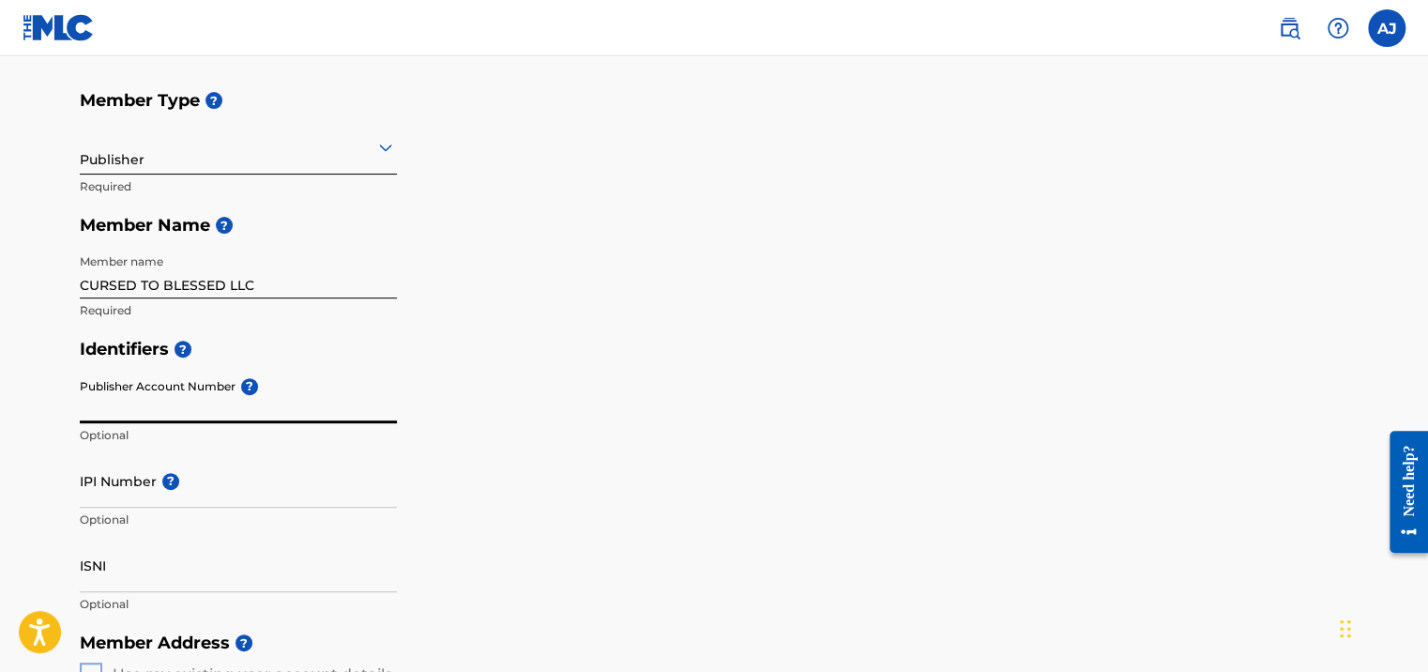
click at [274, 491] on input "IPI Number ?" at bounding box center [238, 480] width 317 height 53
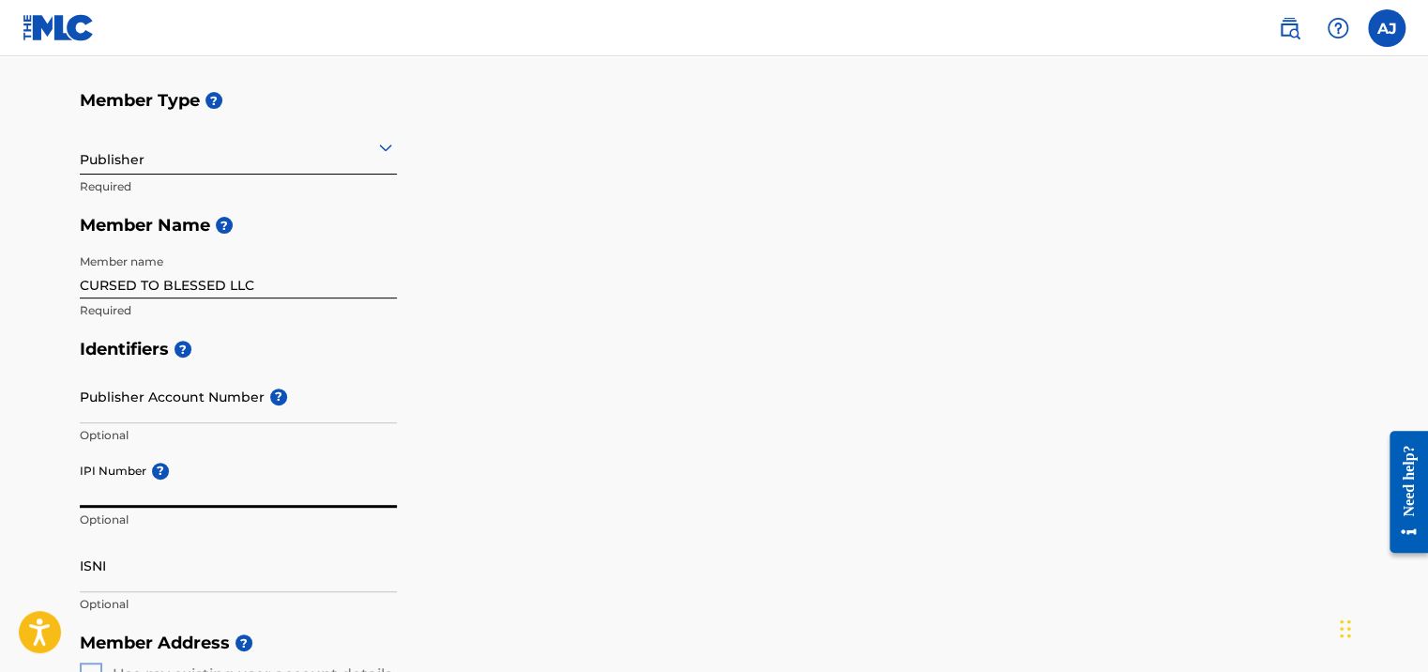
click at [709, 402] on div "Identifiers ? Publisher Account Number ? Optional IPI Number ? Optional ISNI Op…" at bounding box center [714, 476] width 1268 height 294
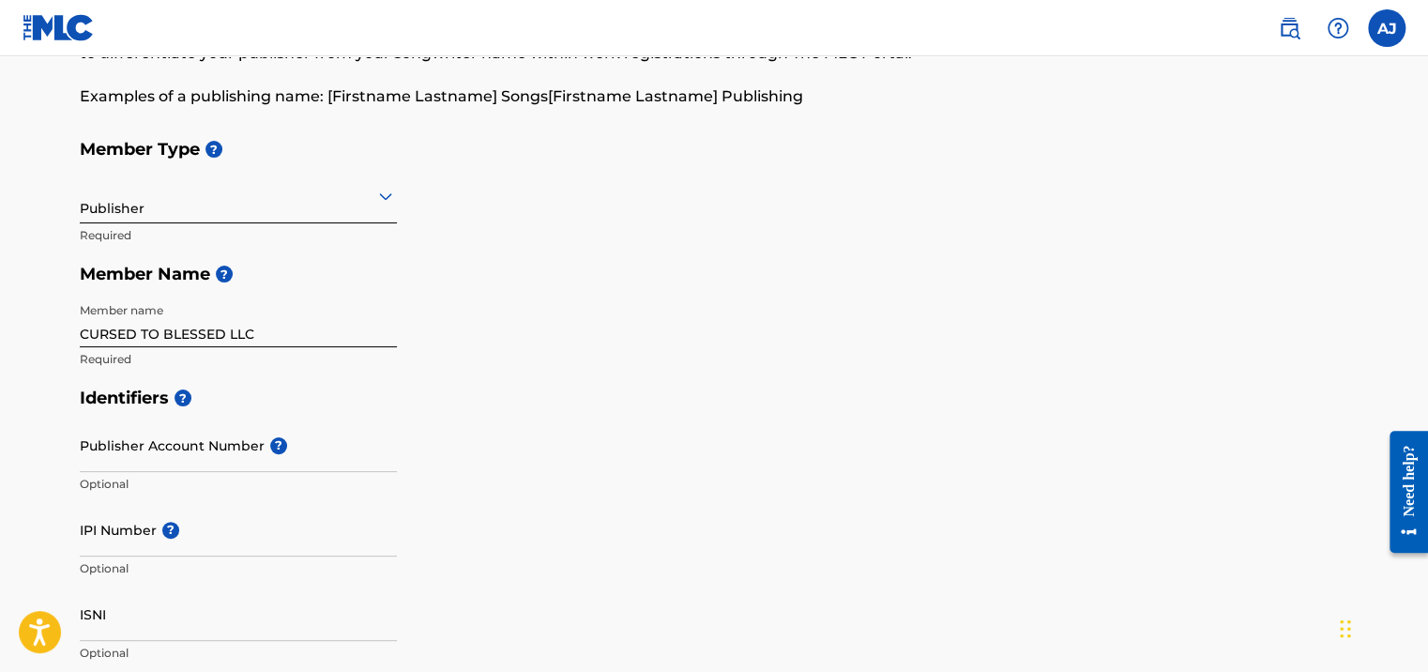
scroll to position [0, 0]
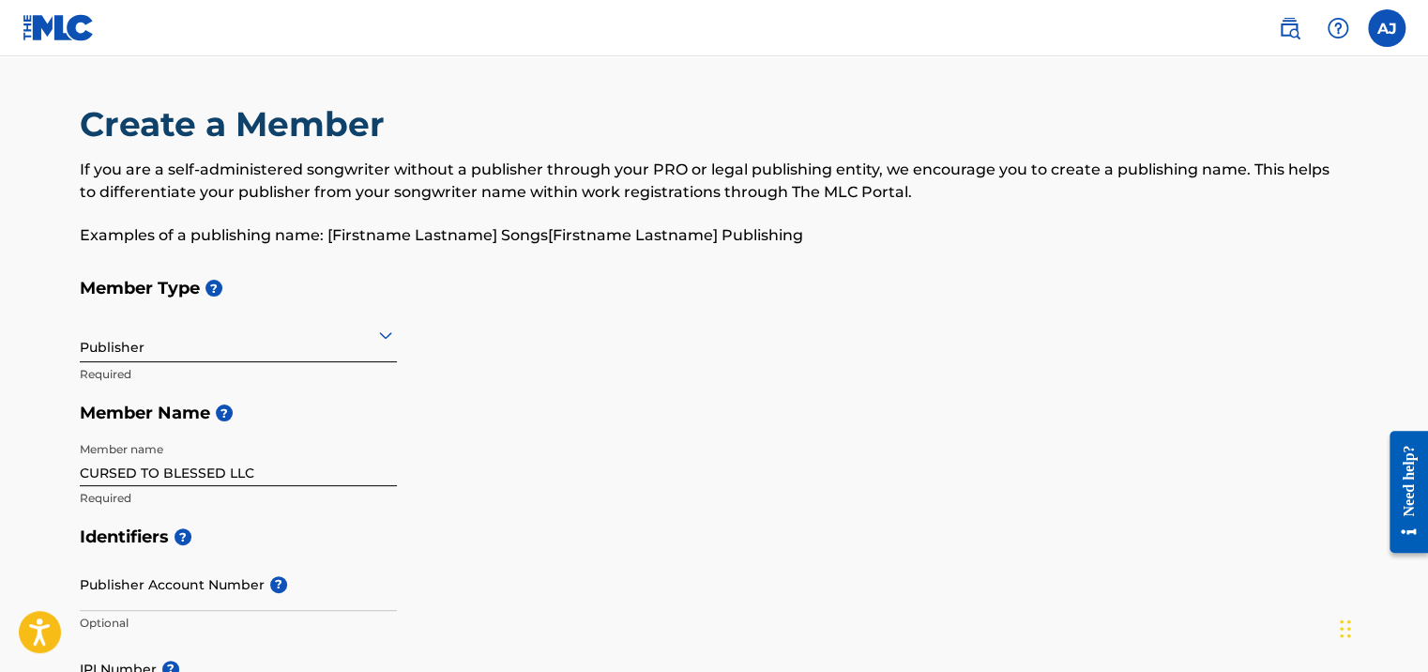
click at [320, 336] on div at bounding box center [238, 334] width 317 height 23
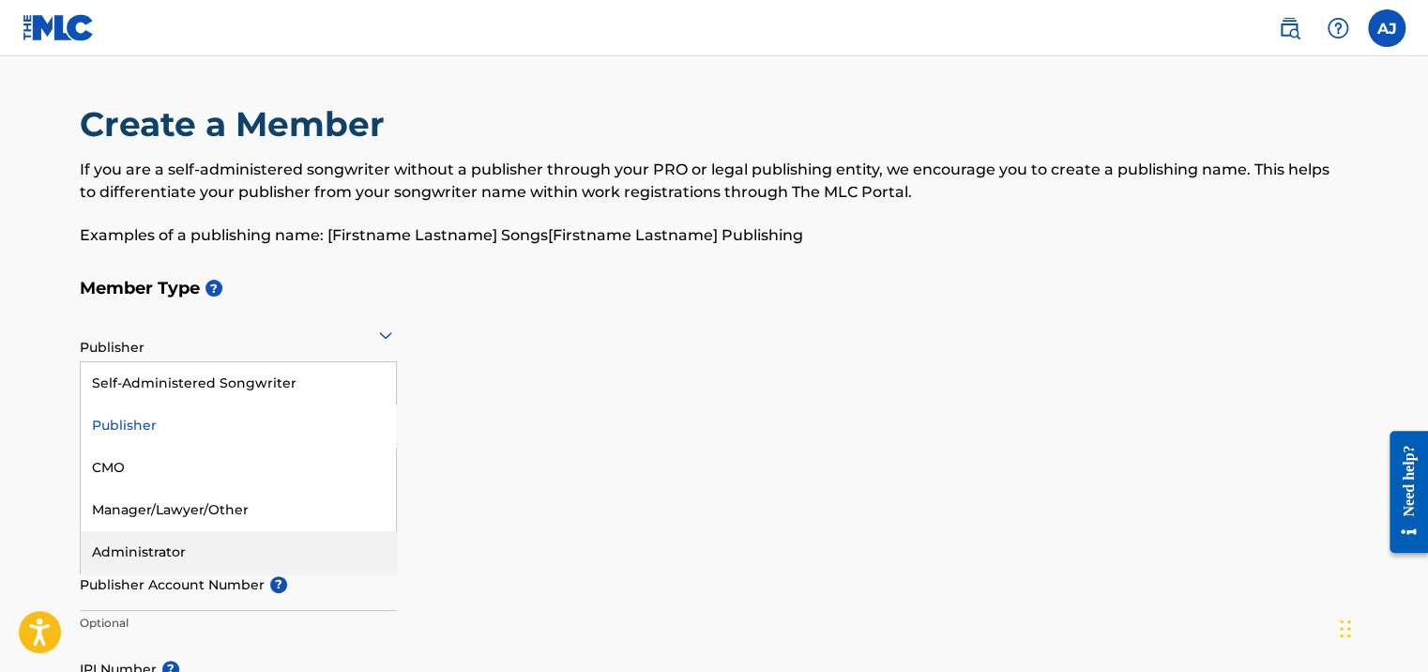
click at [260, 551] on div "Administrator" at bounding box center [238, 552] width 315 height 42
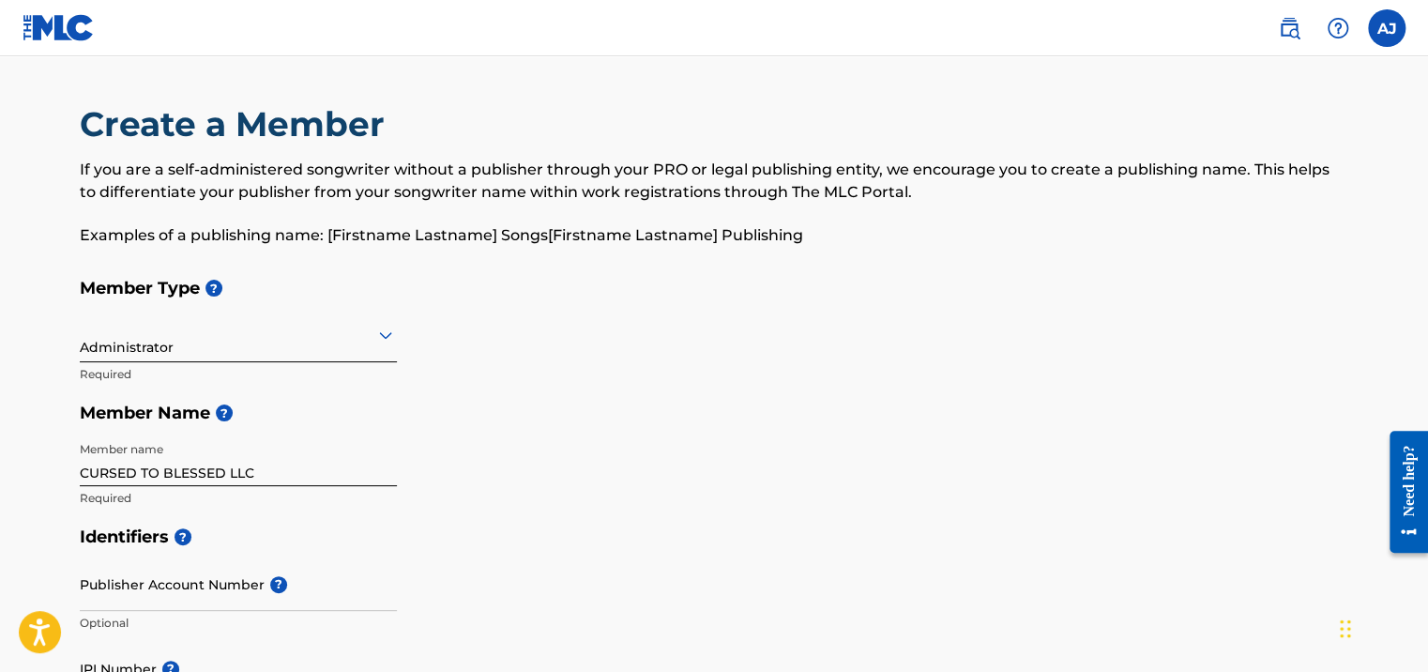
click at [312, 355] on div "Administrator" at bounding box center [238, 334] width 317 height 46
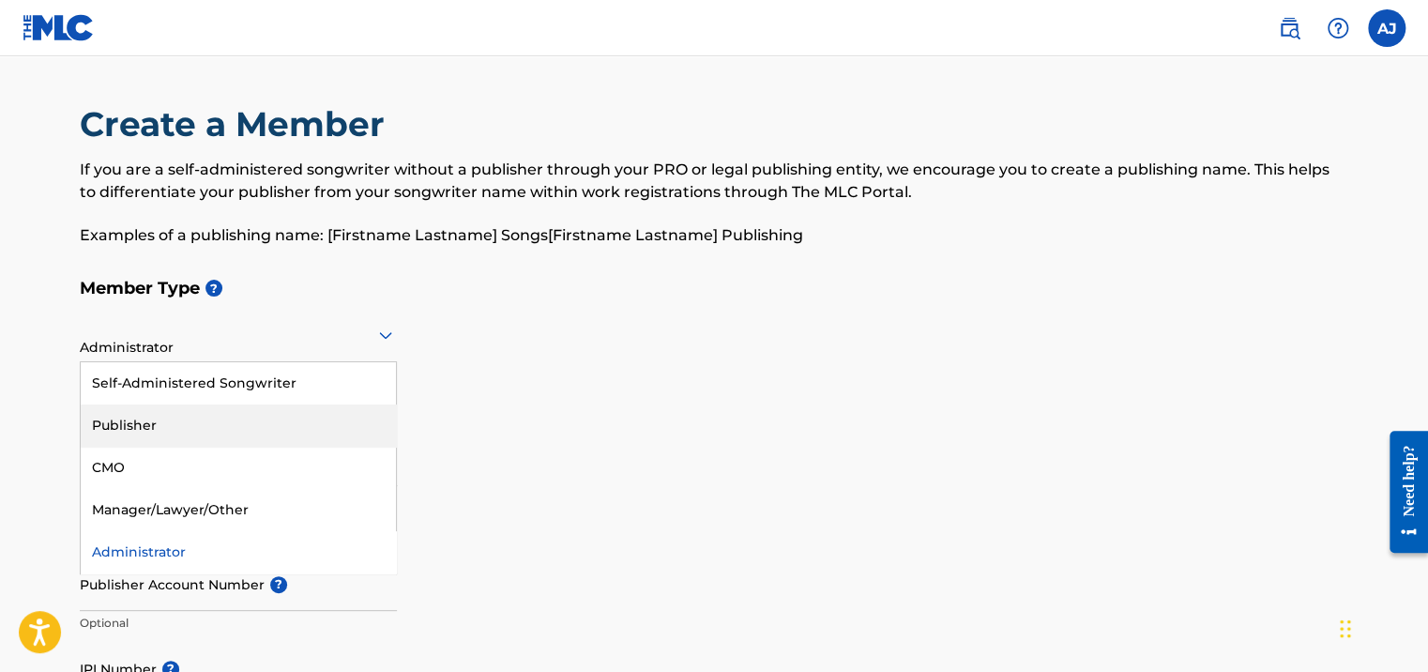
click at [296, 409] on div "Publisher" at bounding box center [238, 425] width 315 height 42
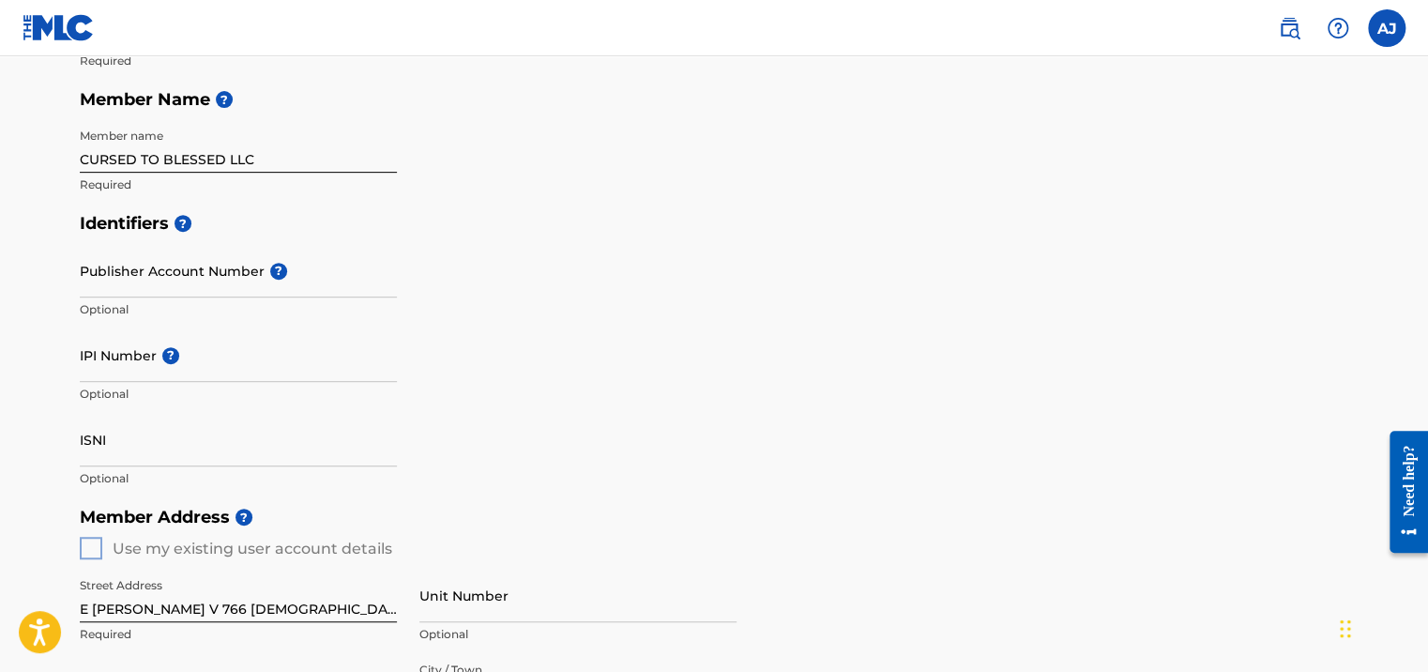
scroll to position [281, 0]
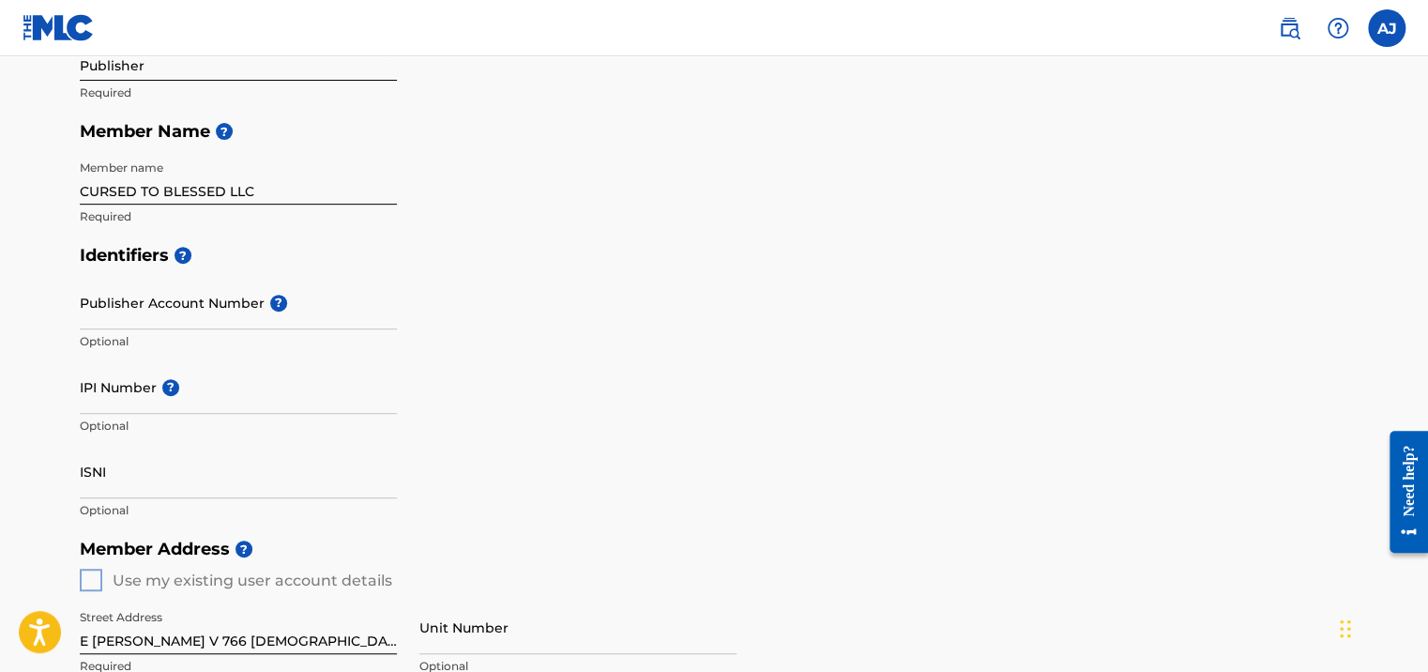
click at [199, 308] on input "Publisher Account Number ?" at bounding box center [238, 302] width 317 height 53
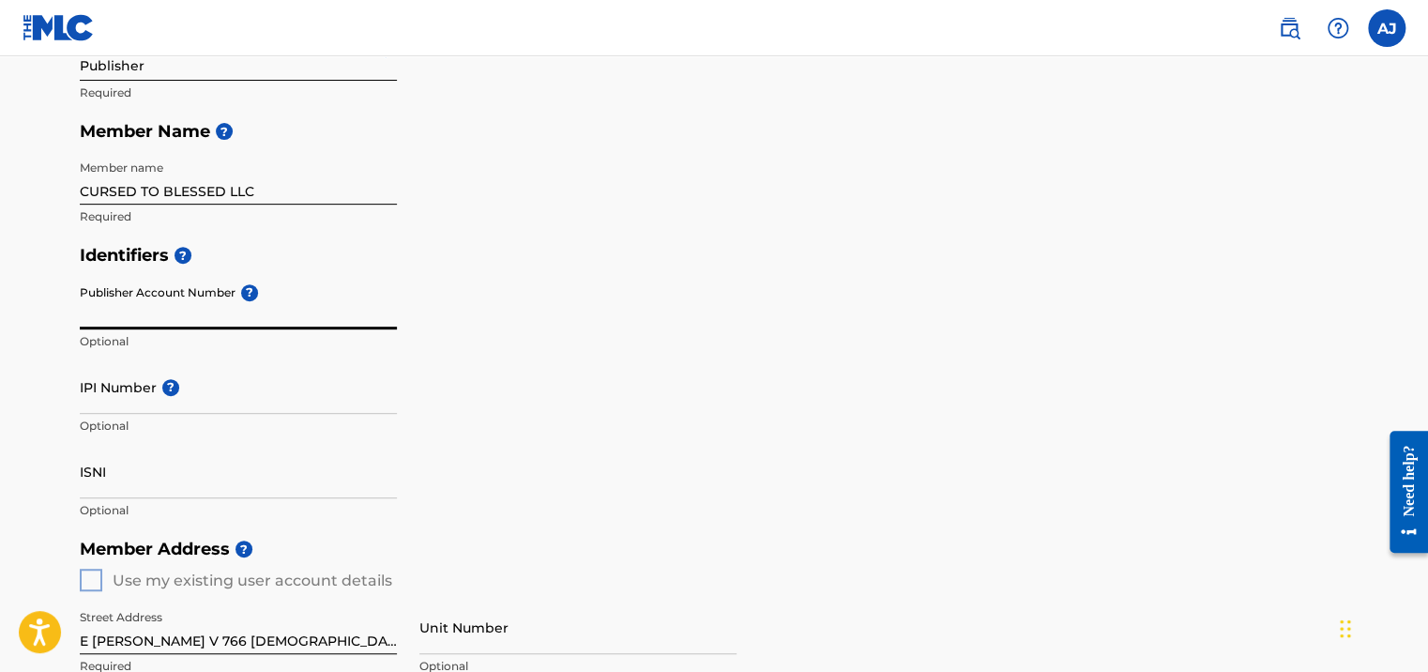
paste input "1091189942"
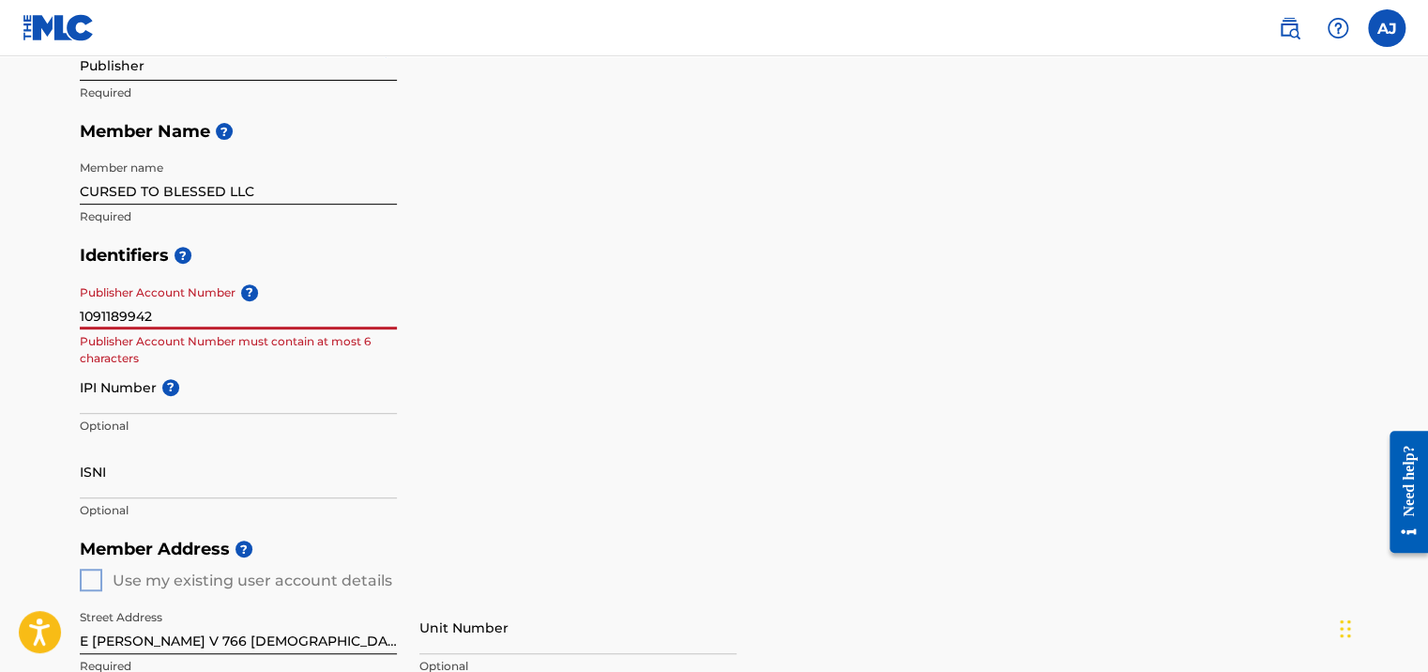
type input "1091189942"
click at [184, 405] on input "IPI Number ?" at bounding box center [238, 386] width 317 height 53
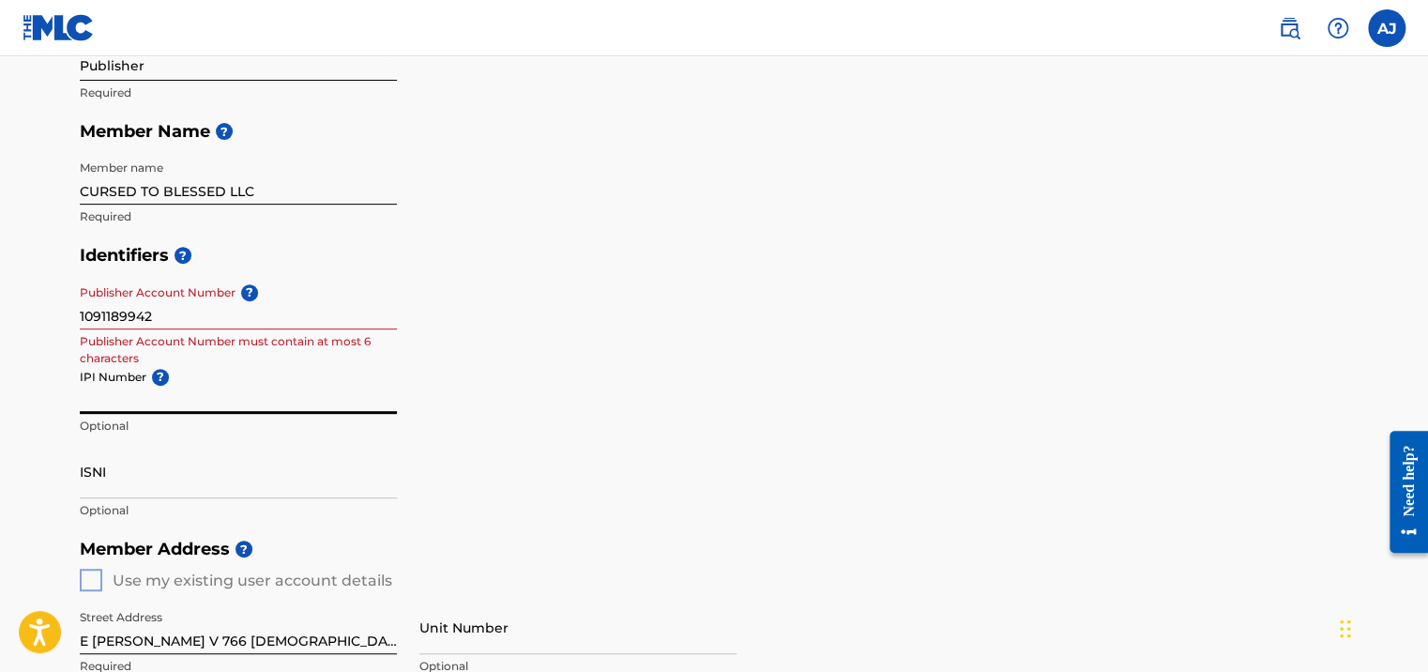
paste input "1091189942"
type input "1091189942"
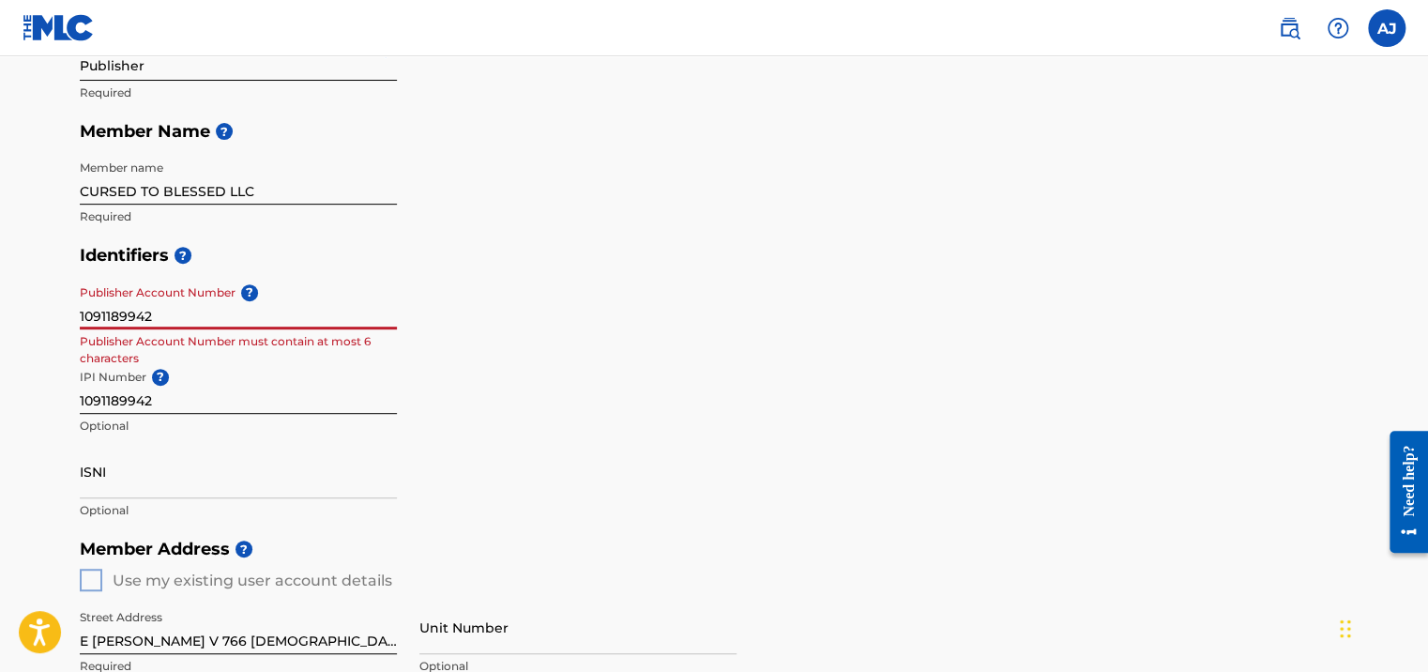
drag, startPoint x: 176, startPoint y: 315, endPoint x: 8, endPoint y: 323, distance: 168.1
click at [8, 323] on main "Create a Member If you are a self-administered songwriter without a publisher t…" at bounding box center [714, 564] width 1428 height 1578
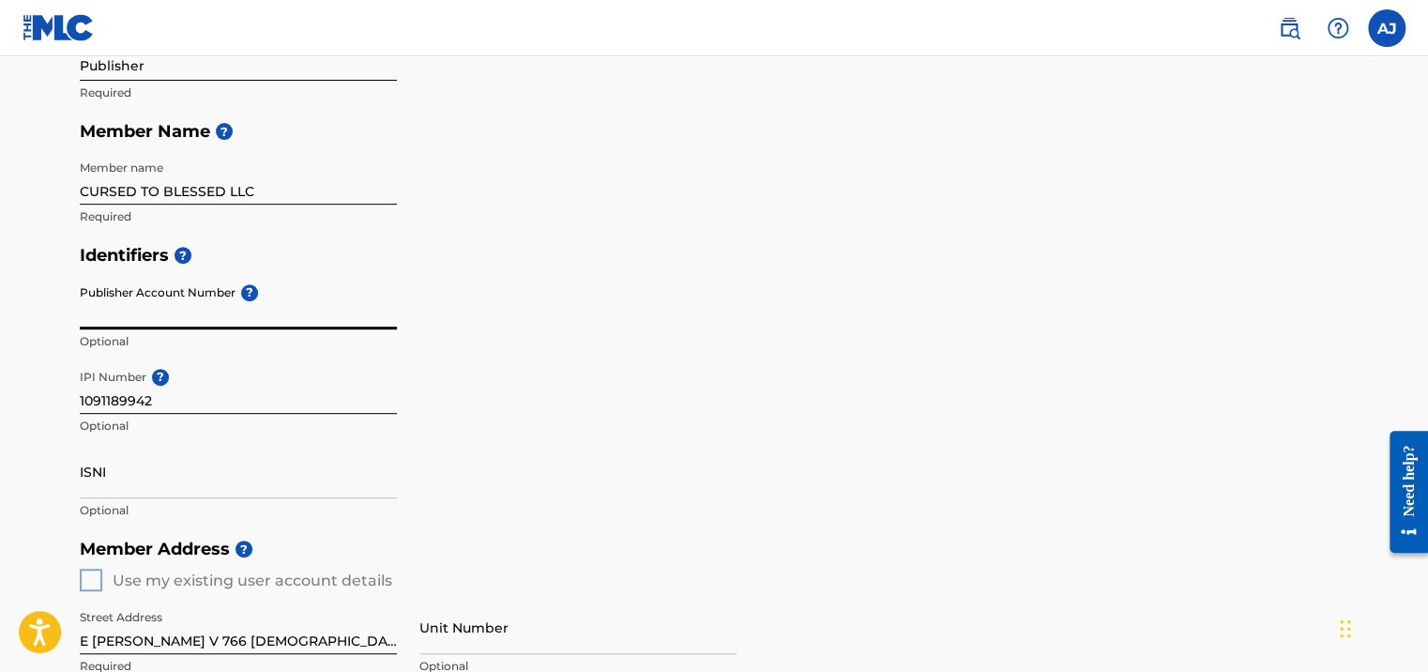
click at [589, 451] on div "Identifiers ? Publisher Account Number ? Optional IPI Number ? 1091189942 Optio…" at bounding box center [714, 382] width 1268 height 294
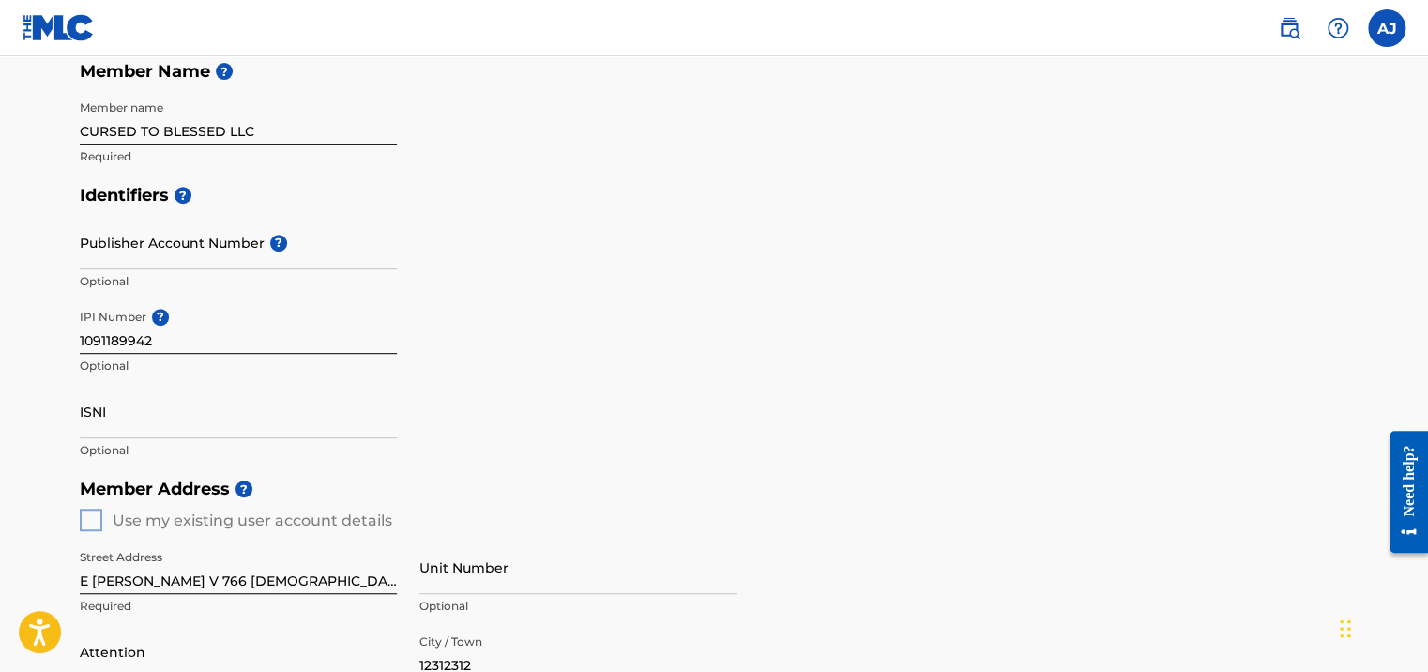
scroll to position [375, 0]
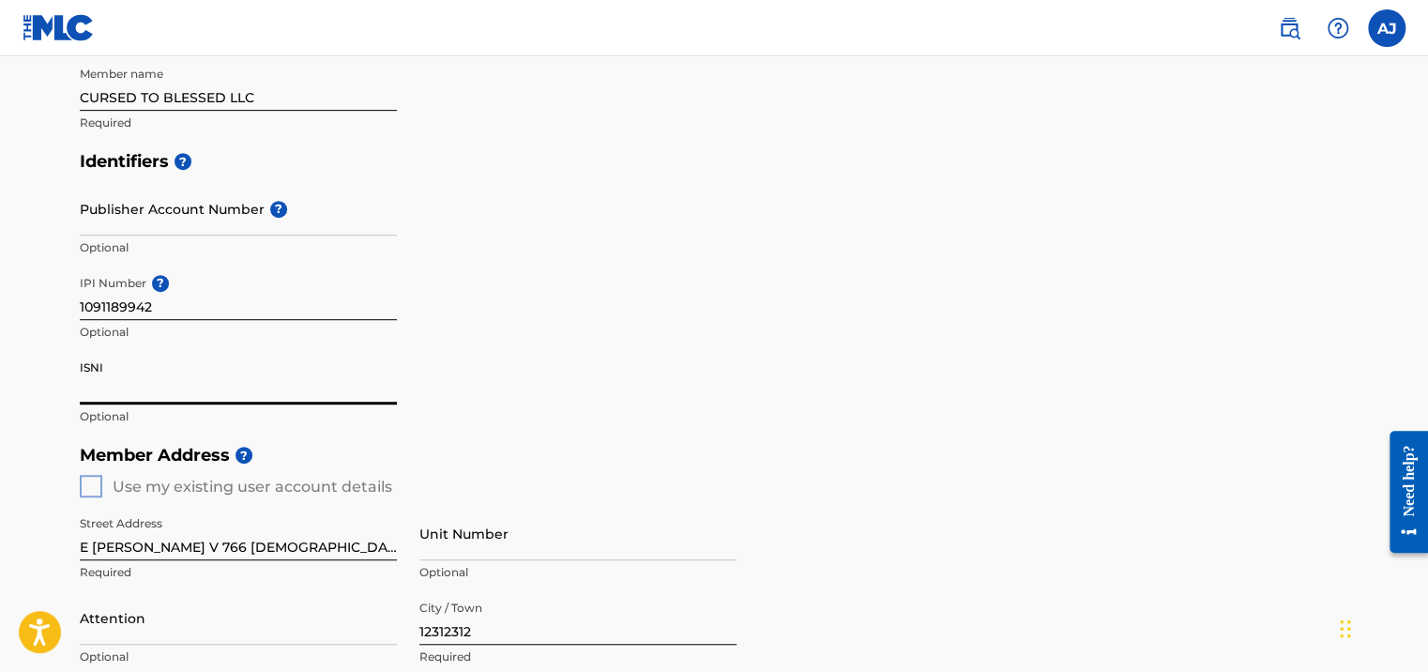
drag, startPoint x: 120, startPoint y: 383, endPoint x: 98, endPoint y: 364, distance: 29.3
click at [82, 369] on input "ISNI" at bounding box center [238, 377] width 317 height 53
drag, startPoint x: 98, startPoint y: 363, endPoint x: 78, endPoint y: 368, distance: 21.2
click at [78, 368] on div "Create a Member If you are a self-administered songwriter without a publisher t…" at bounding box center [713, 423] width 1313 height 1390
click at [86, 362] on input "ISNI" at bounding box center [238, 377] width 317 height 53
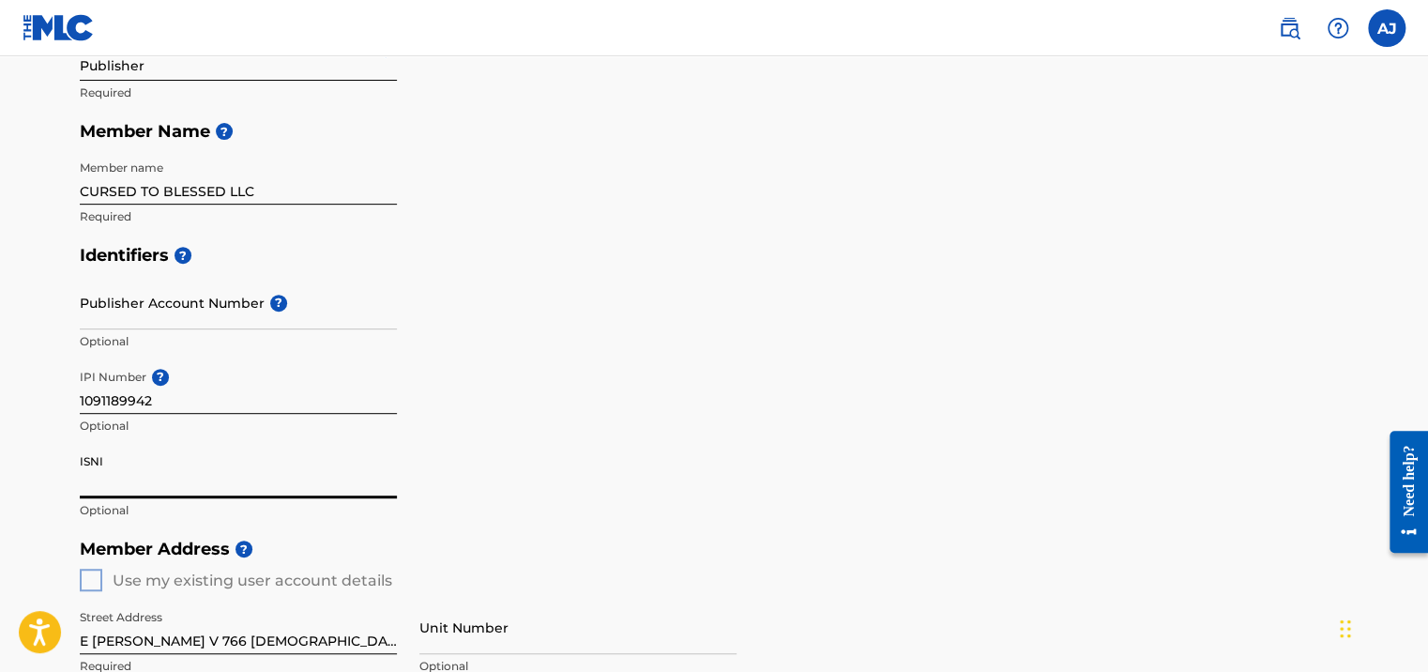
scroll to position [188, 0]
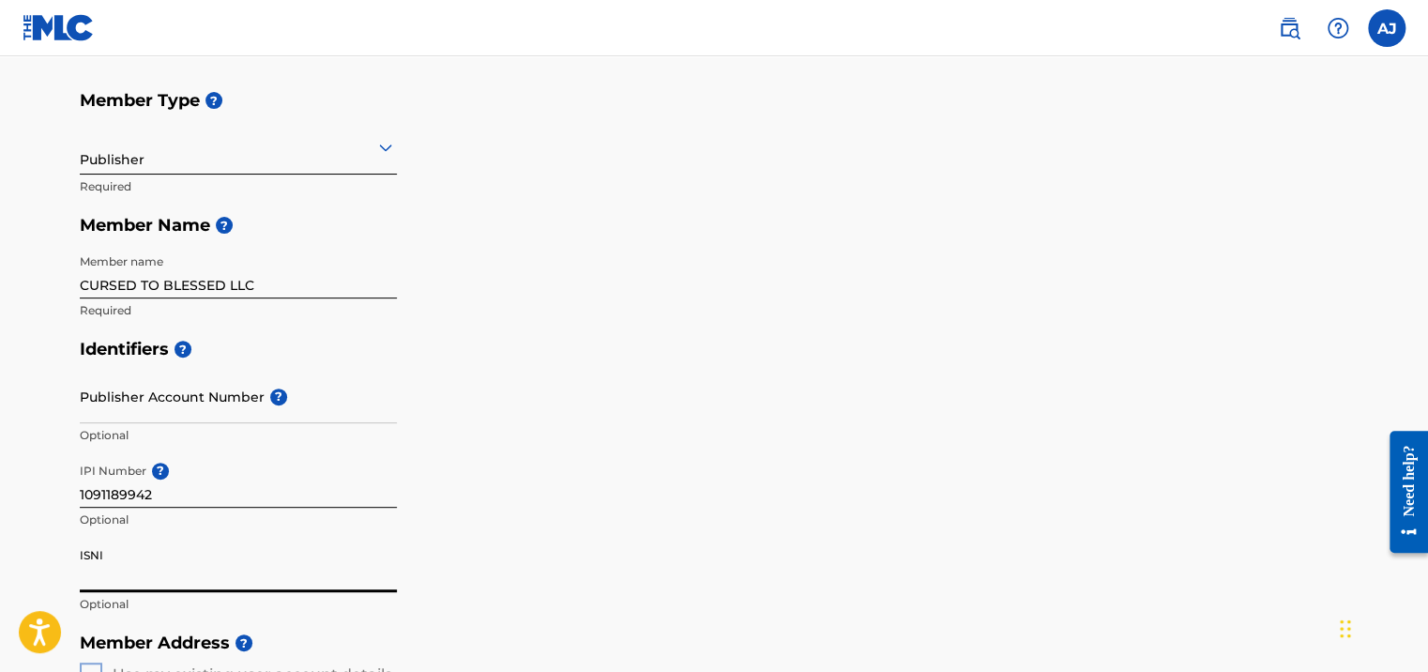
click at [219, 402] on input "Publisher Account Number ?" at bounding box center [238, 396] width 317 height 53
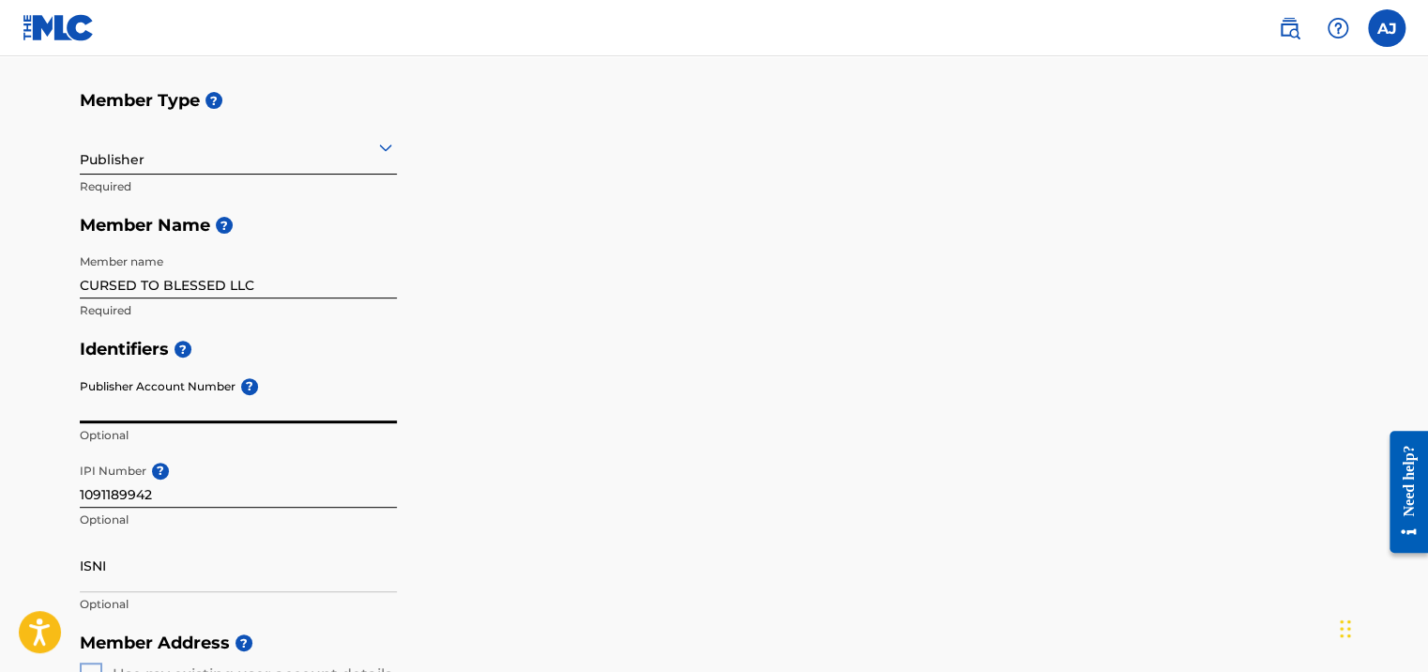
drag, startPoint x: 233, startPoint y: 383, endPoint x: 166, endPoint y: 390, distance: 67.0
click at [166, 390] on input "Publisher Account Number ?" at bounding box center [238, 396] width 317 height 53
click at [86, 380] on input "Publisher Account Number ?" at bounding box center [238, 396] width 317 height 53
click at [93, 386] on input "Publisher Account Number ?" at bounding box center [238, 396] width 317 height 53
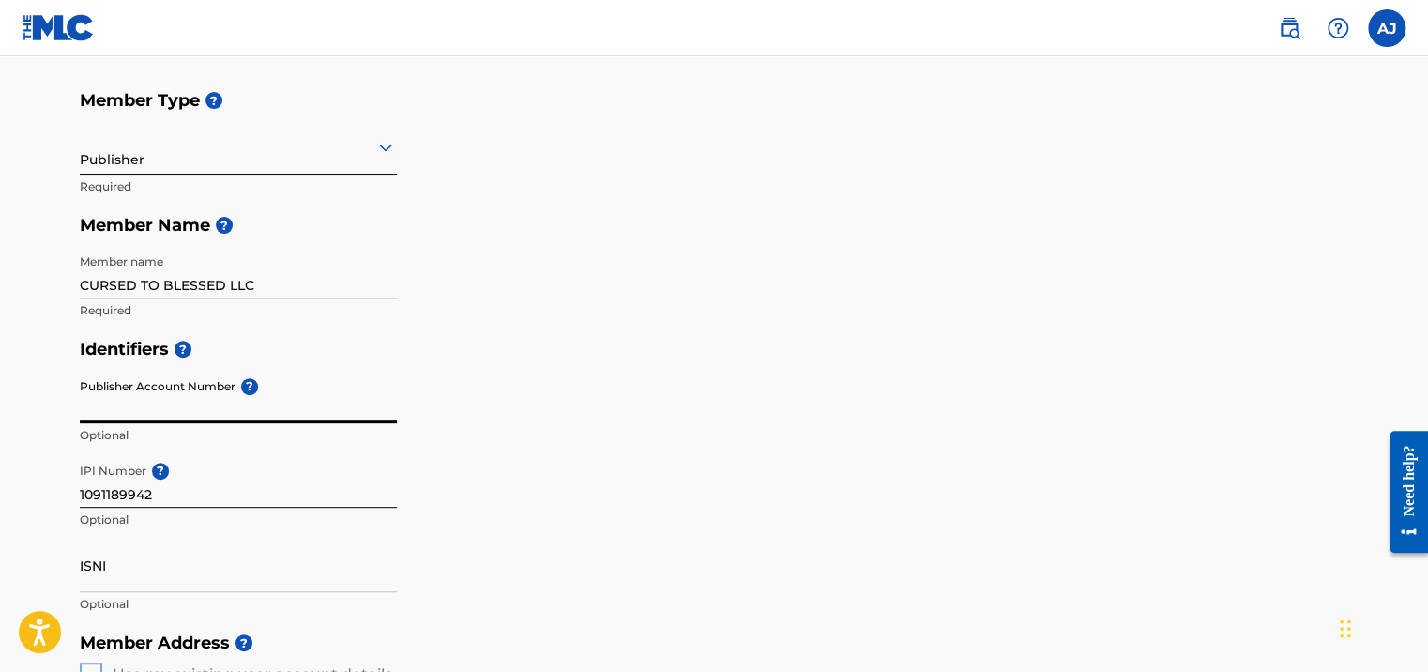
click at [93, 386] on input "Publisher Account Number ?" at bounding box center [238, 396] width 317 height 53
drag, startPoint x: 81, startPoint y: 386, endPoint x: 326, endPoint y: 384, distance: 245.8
click at [238, 383] on div "Publisher Account Number ? Optional" at bounding box center [238, 412] width 317 height 84
paste input "3154883"
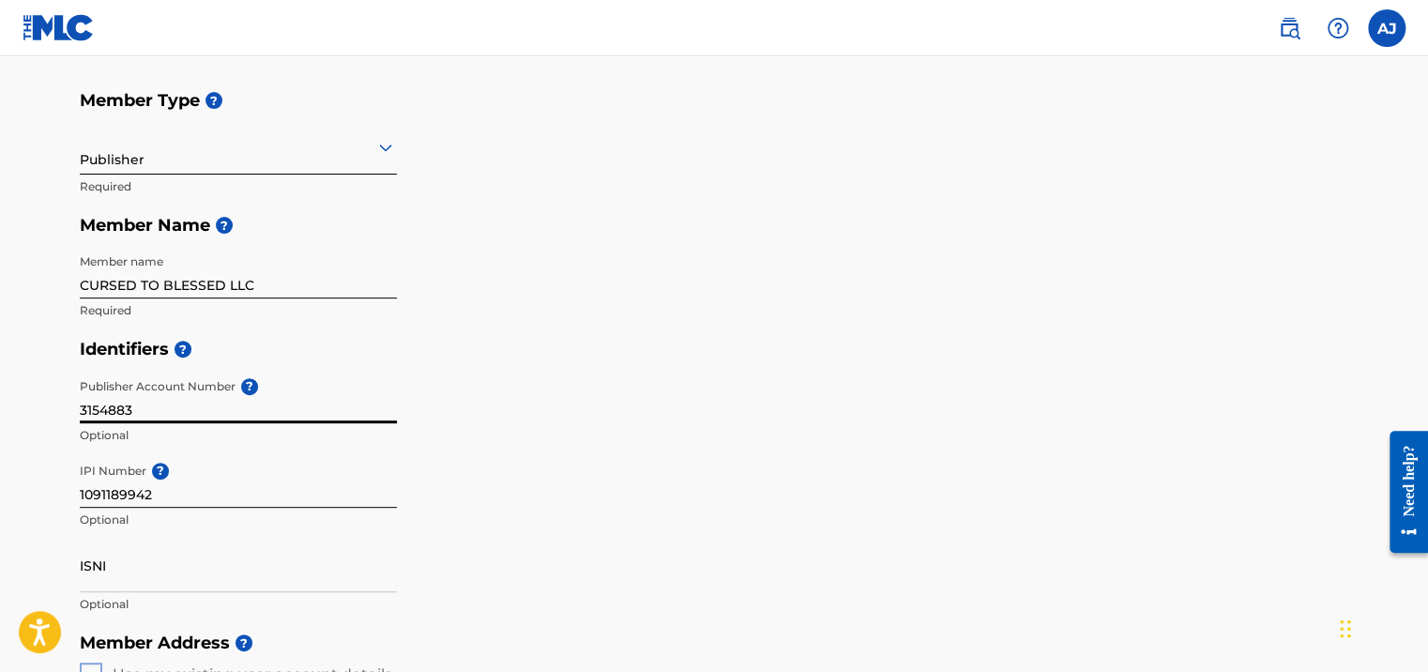
type input "3154883"
click at [785, 519] on div "Identifiers ? Publisher Account Number ? 3154883 Optional IPI Number ? 10911899…" at bounding box center [714, 476] width 1268 height 294
drag, startPoint x: 41, startPoint y: 409, endPoint x: 30, endPoint y: 409, distance: 11.3
click at [30, 409] on main "Create a Member If you are a self-administered songwriter without a publisher t…" at bounding box center [714, 658] width 1428 height 1578
click at [827, 515] on div "Identifiers ? Publisher Account Number ? Optional IPI Number ? 1091189942 Optio…" at bounding box center [714, 476] width 1268 height 294
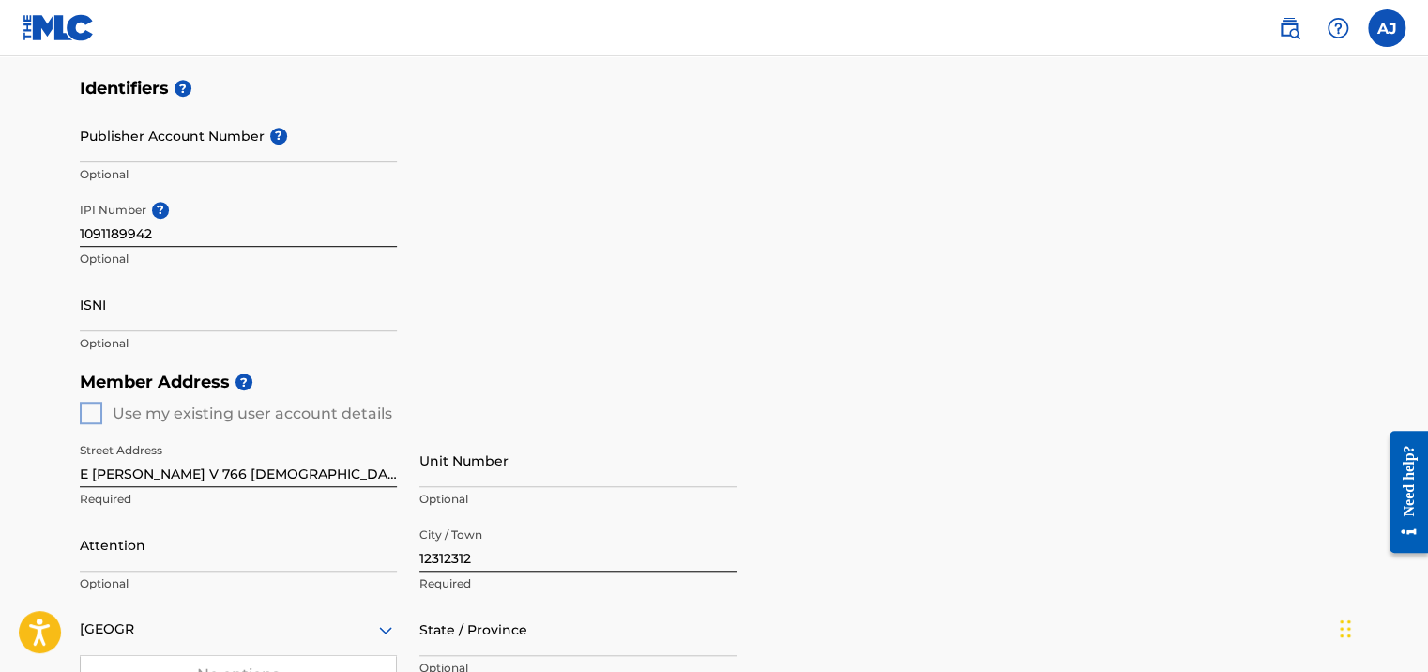
scroll to position [657, 0]
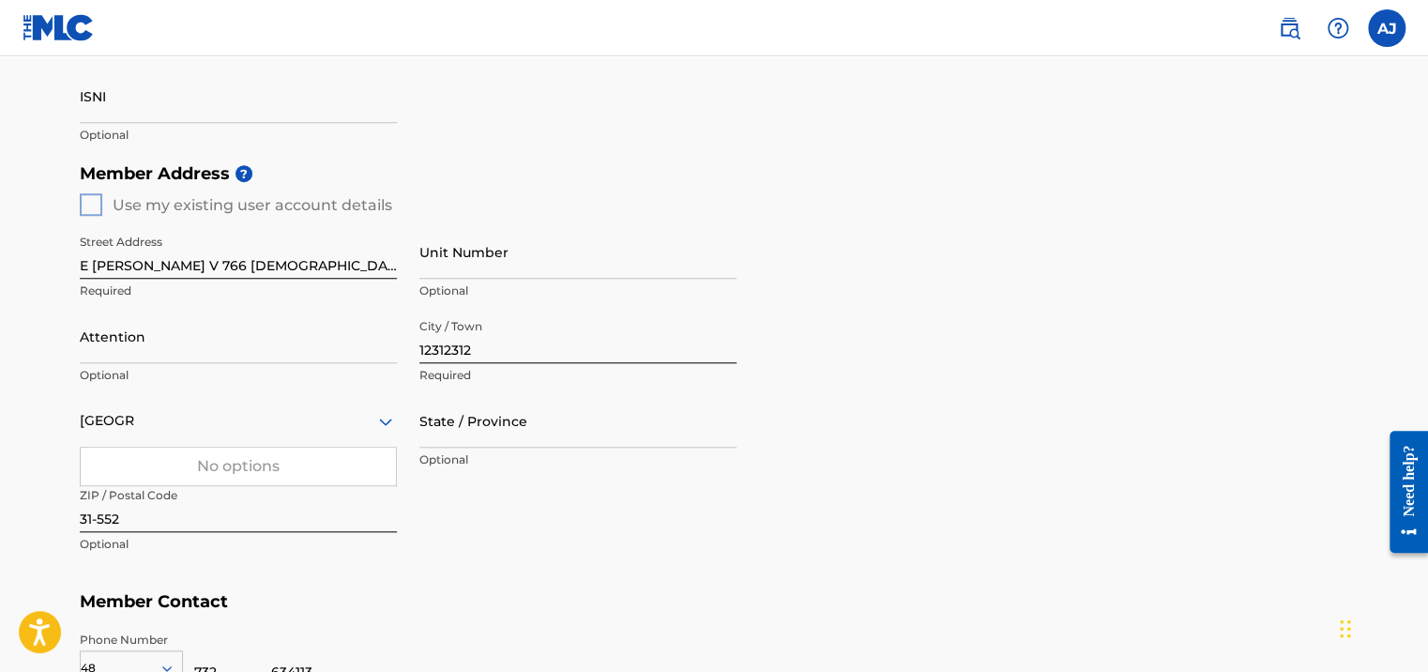
click at [269, 255] on input "E [PERSON_NAME] V 766 [DEMOGRAPHIC_DATA]" at bounding box center [238, 251] width 317 height 53
type input "MERR"
click at [871, 478] on div "Member Address ? Use my existing user account details Street Address MERR Requi…" at bounding box center [714, 368] width 1268 height 429
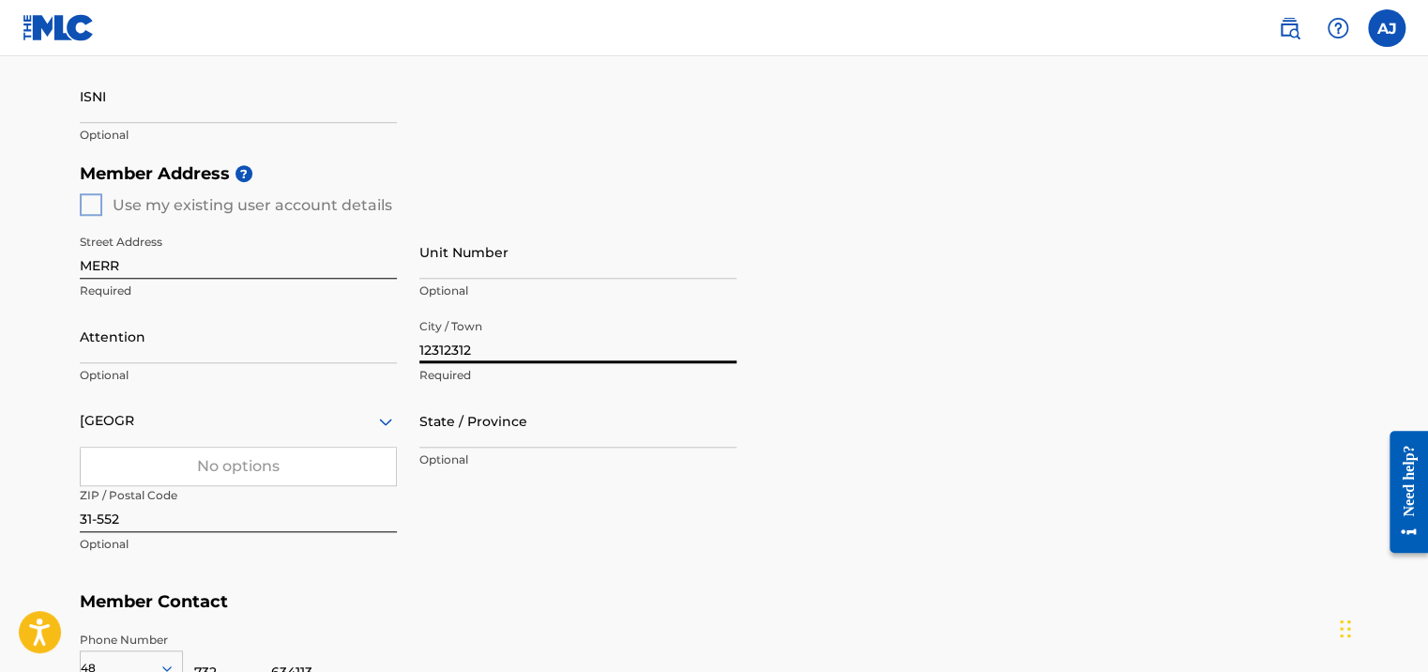
drag, startPoint x: 548, startPoint y: 353, endPoint x: 331, endPoint y: 355, distance: 216.7
click at [331, 355] on div "Street Address MERR Required Unit Number Optional Attention Optional City / Tow…" at bounding box center [408, 394] width 657 height 356
type input "[PERSON_NAME]"
type input "[US_STATE]"
click at [215, 263] on input "MERR" at bounding box center [238, 251] width 317 height 53
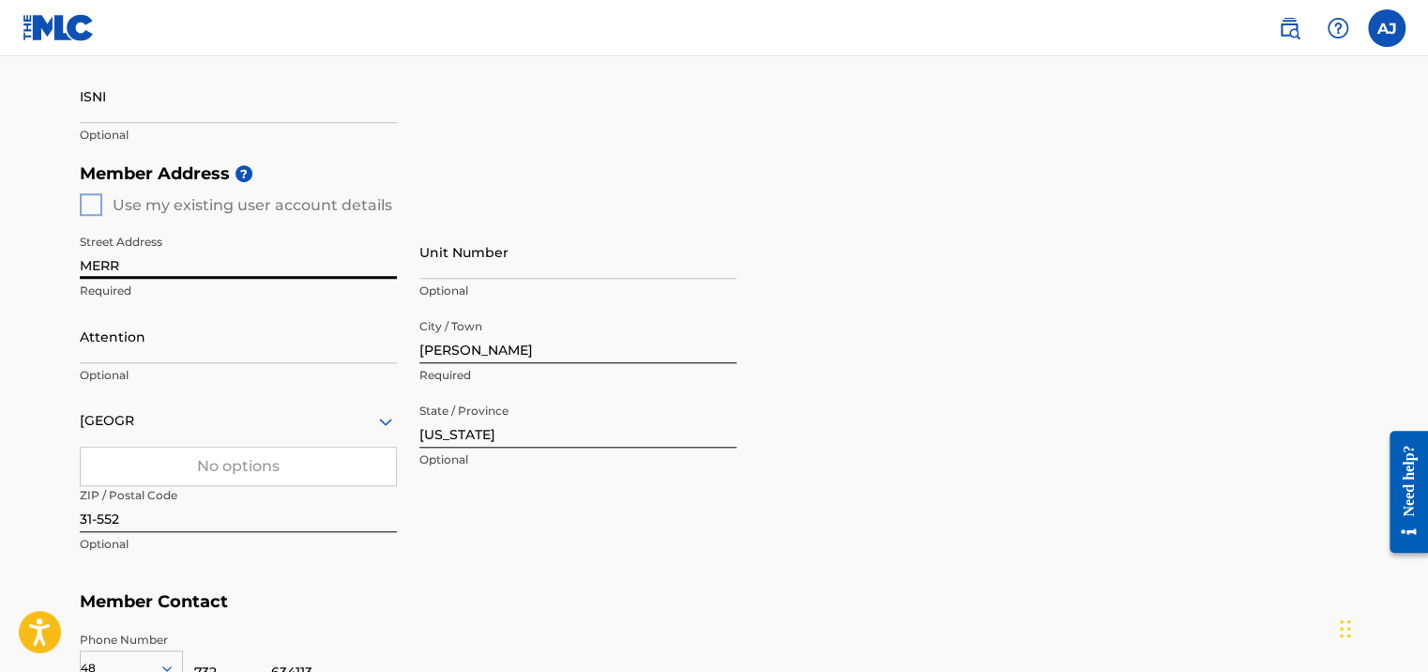
click at [215, 263] on input "MERR" at bounding box center [238, 251] width 317 height 53
click at [215, 263] on input "Street Address" at bounding box center [238, 251] width 317 height 53
type input "[STREET_ADDRESS]"
click at [465, 262] on input "Unit Number" at bounding box center [577, 251] width 317 height 53
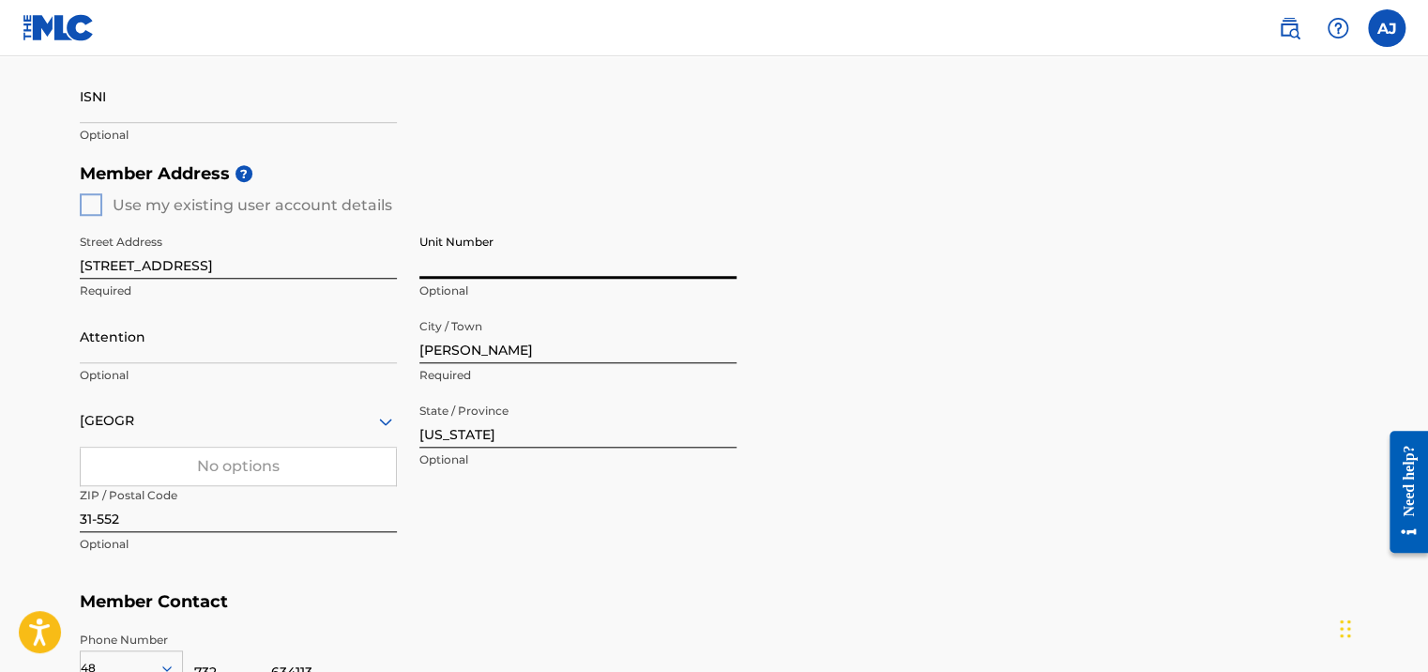
click at [465, 262] on input "Unit Number" at bounding box center [577, 251] width 317 height 53
click at [289, 350] on input "Attention" at bounding box center [238, 336] width 317 height 53
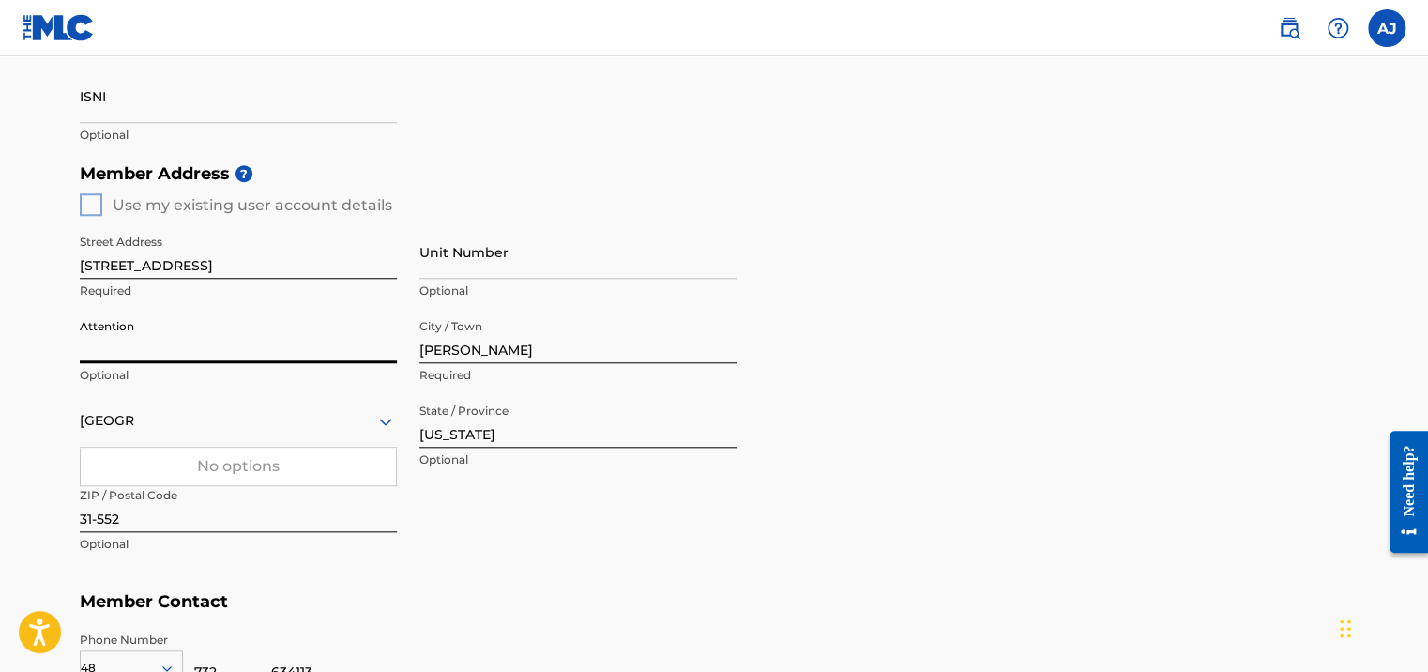
click at [289, 350] on input "Attention" at bounding box center [238, 336] width 317 height 53
click at [522, 435] on input "[US_STATE]" at bounding box center [577, 420] width 317 height 53
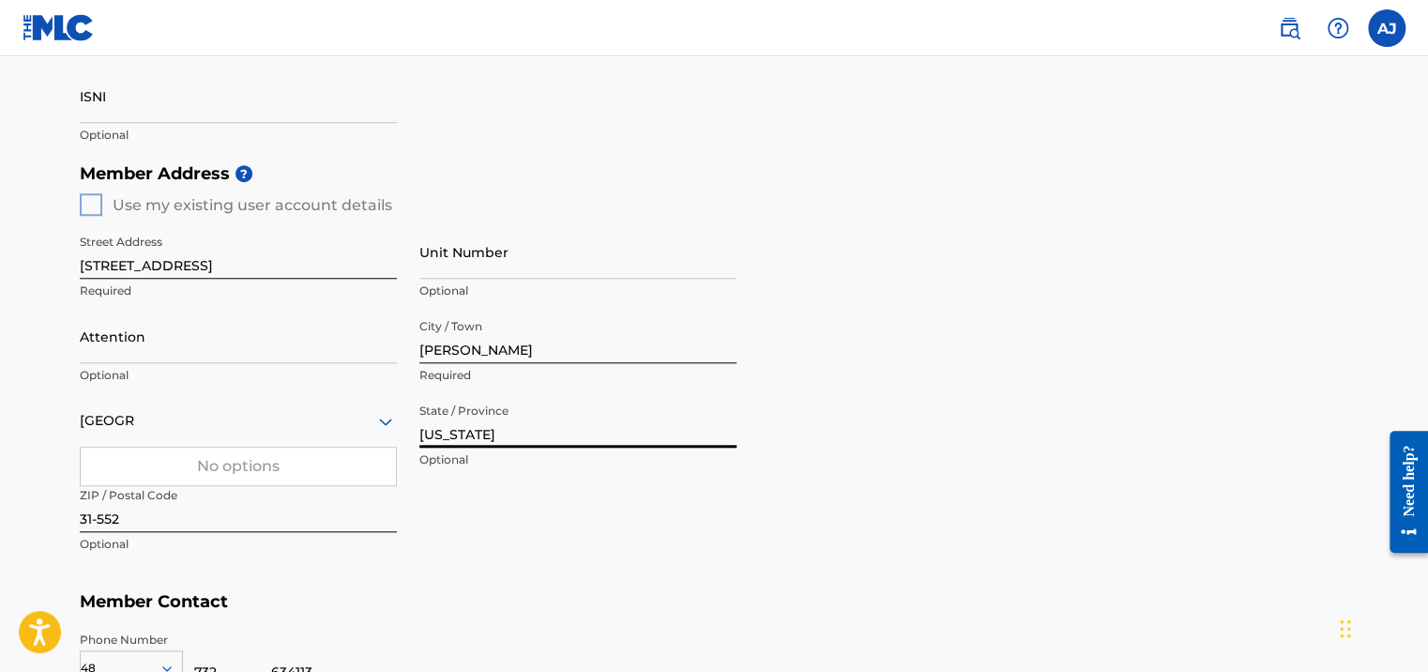
click at [522, 435] on input "[US_STATE]" at bounding box center [577, 420] width 317 height 53
click at [20, 462] on main "Create a Member If you are a self-administered songwriter without a publisher t…" at bounding box center [714, 189] width 1428 height 1578
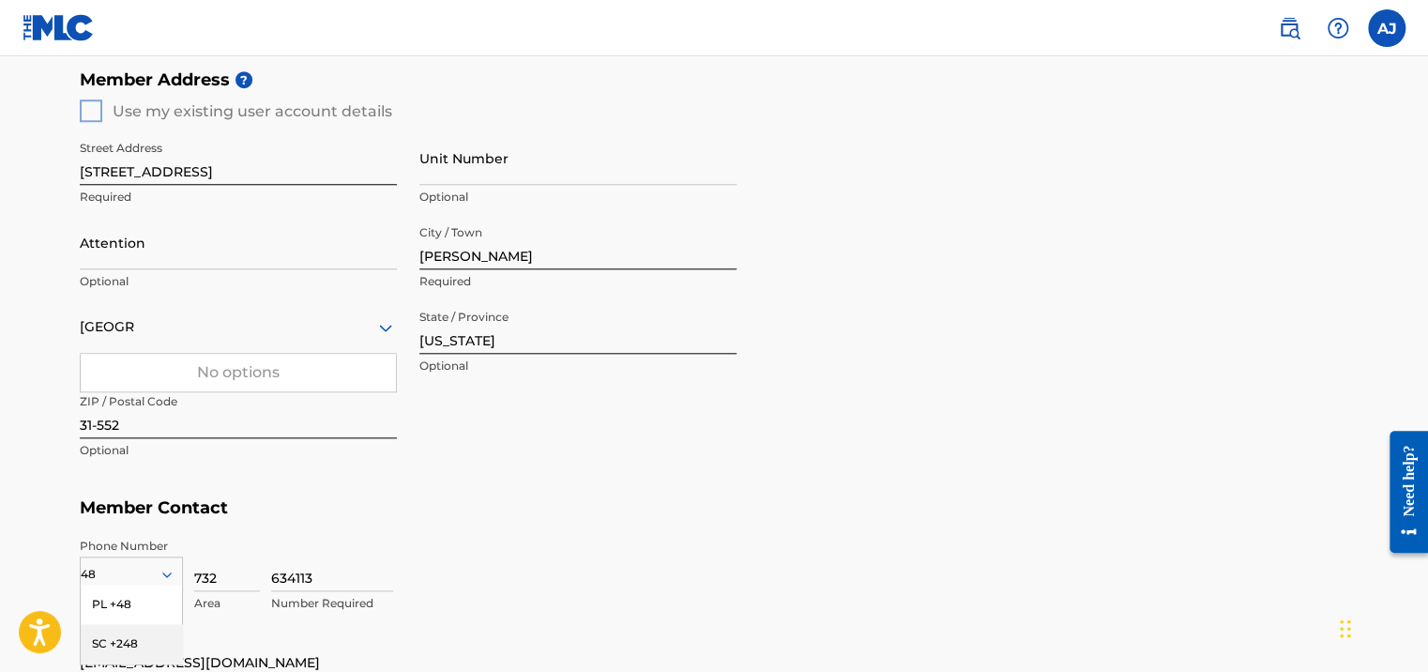
click at [273, 330] on div "[GEOGRAPHIC_DATA]" at bounding box center [238, 326] width 317 height 23
click at [386, 328] on icon at bounding box center [385, 328] width 13 height 8
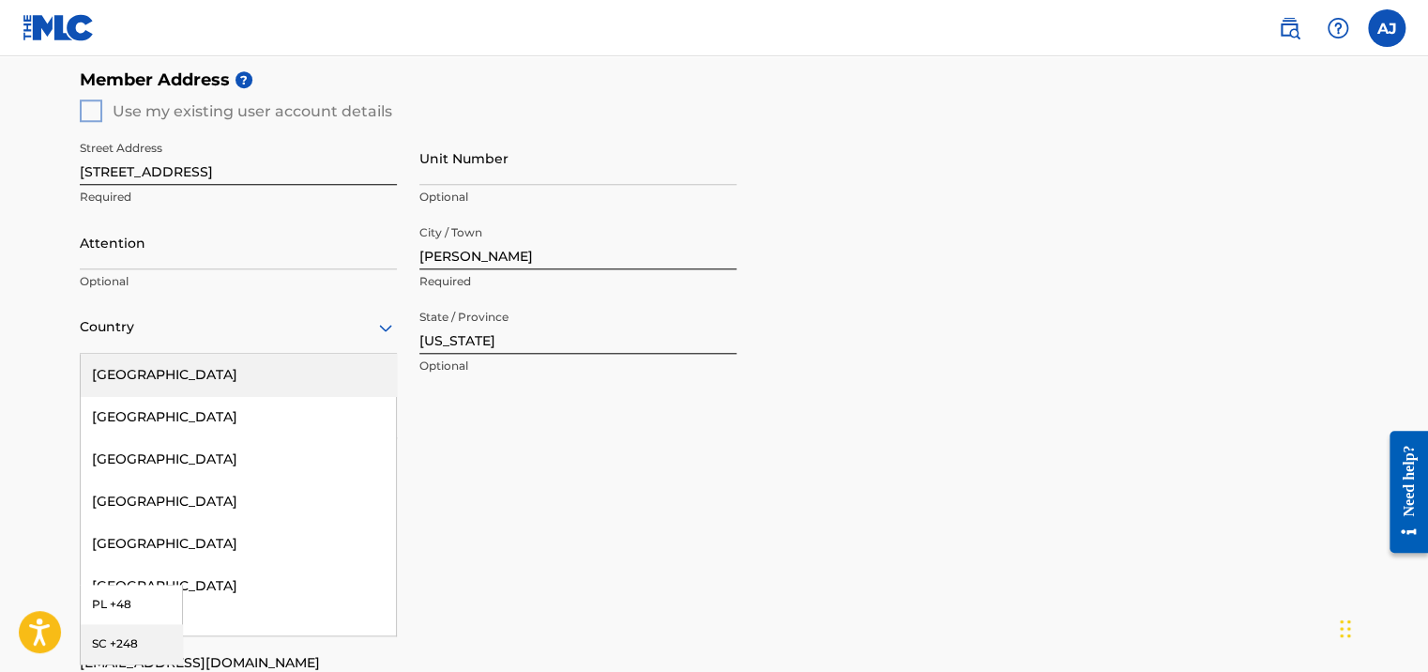
click at [386, 328] on icon at bounding box center [385, 328] width 13 height 8
click at [270, 368] on div "[GEOGRAPHIC_DATA]" at bounding box center [238, 375] width 315 height 42
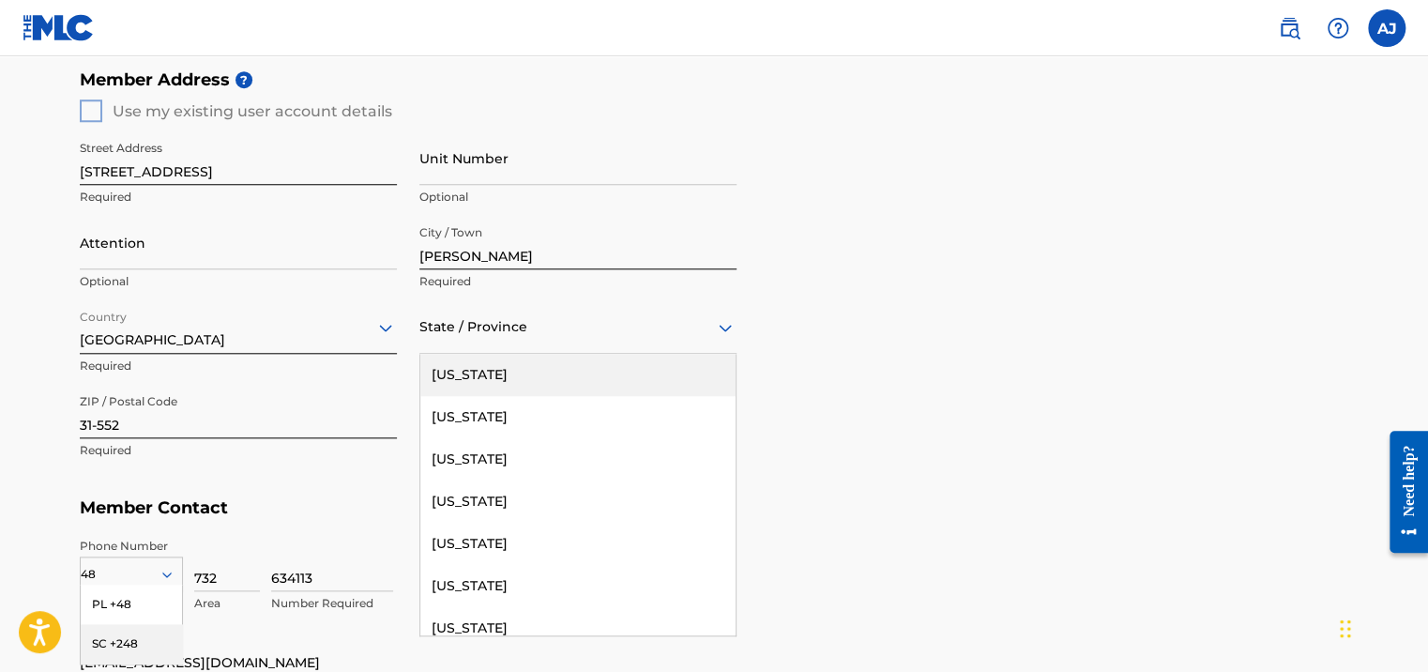
click at [524, 334] on div at bounding box center [577, 326] width 317 height 23
type input "NEW"
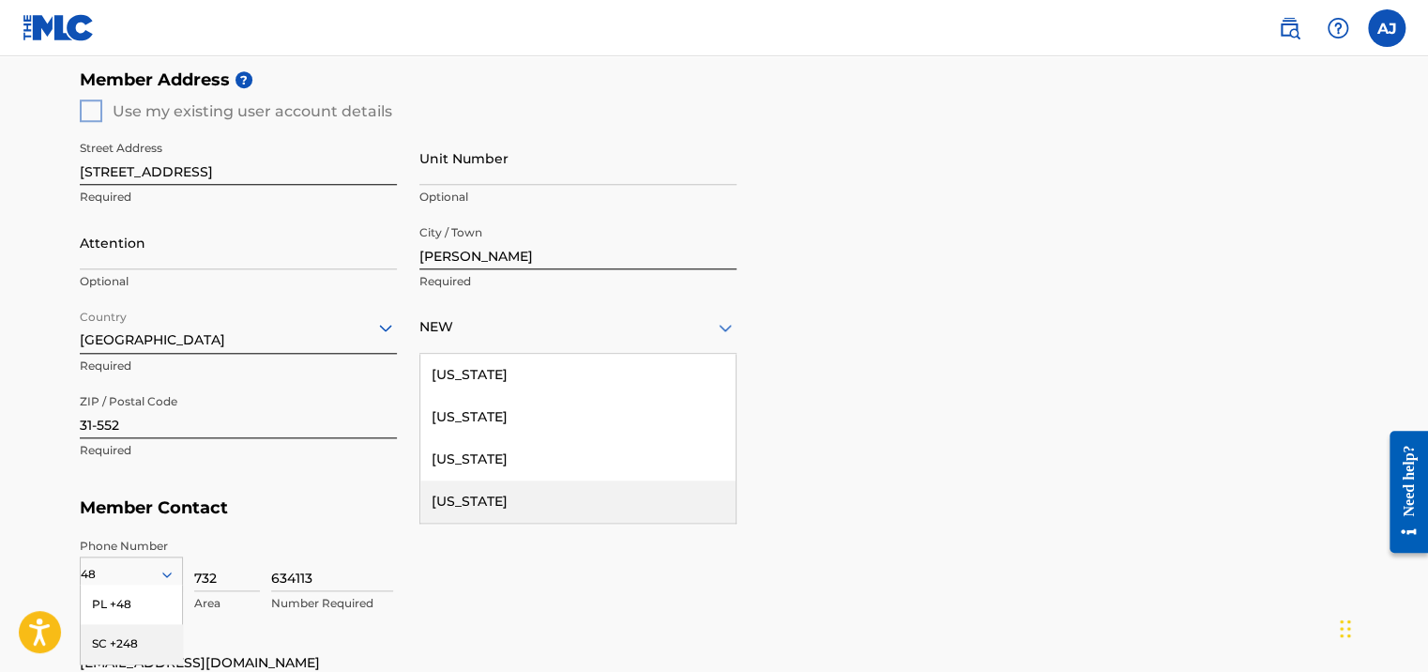
click at [506, 496] on div "[US_STATE]" at bounding box center [577, 501] width 315 height 42
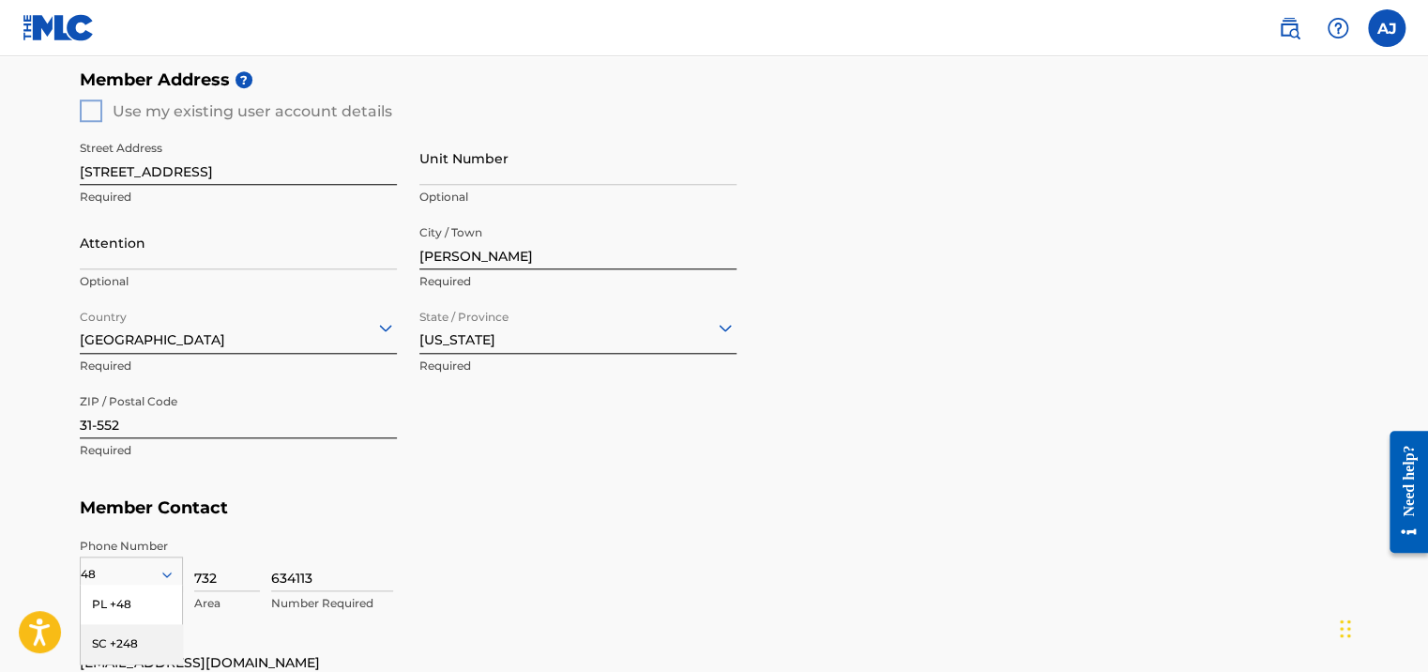
click at [839, 585] on div "634113 Number Required" at bounding box center [809, 579] width 1077 height 84
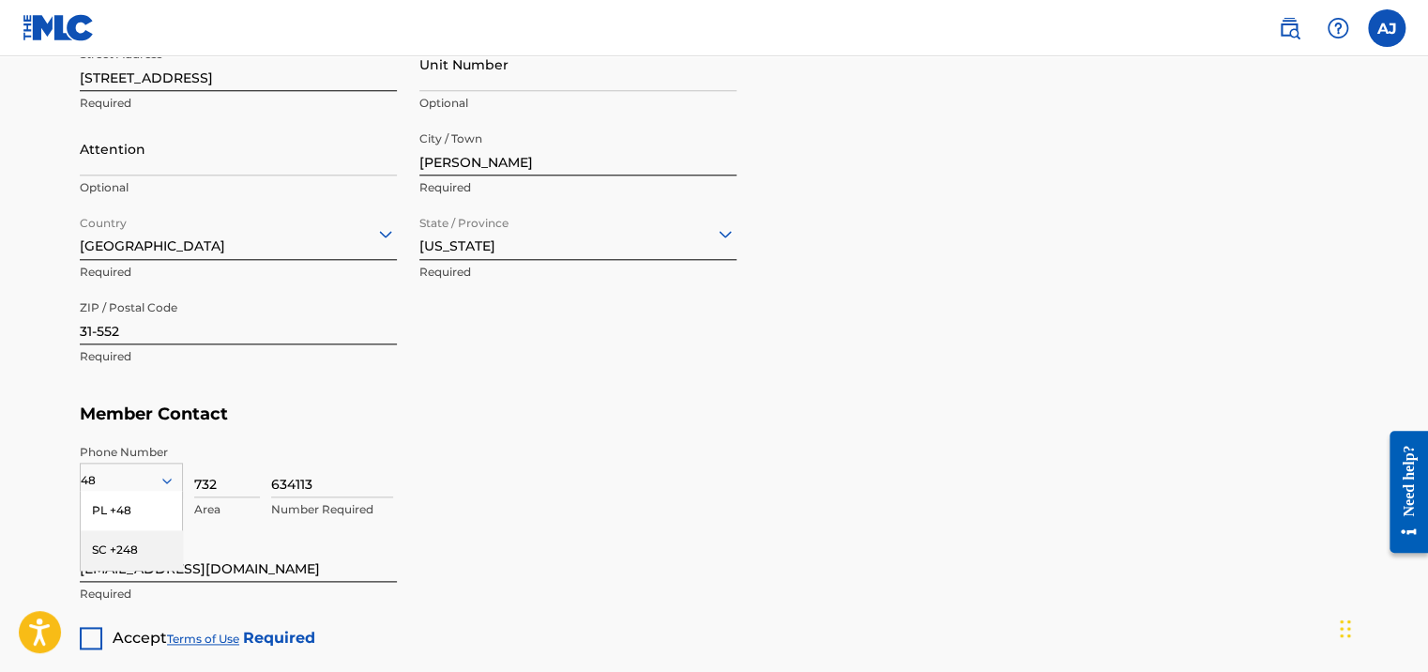
scroll to position [938, 0]
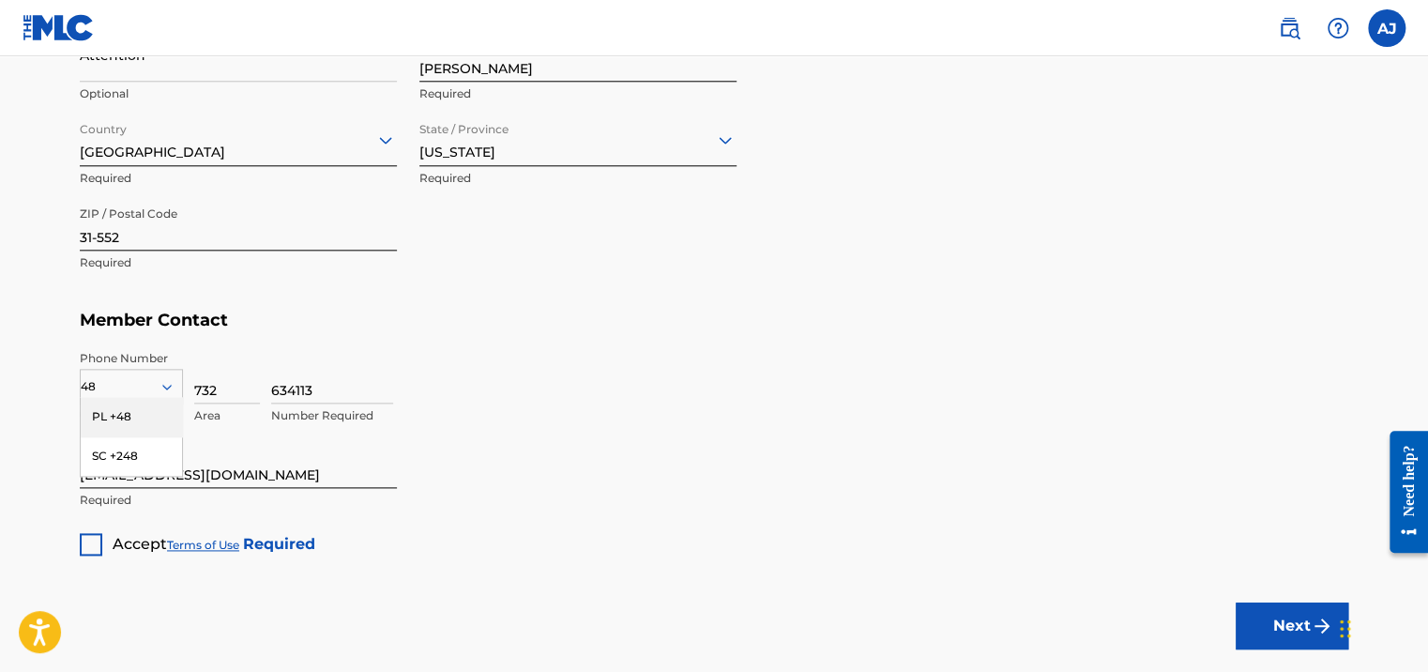
click at [219, 337] on h5 "Member Contact" at bounding box center [714, 320] width 1268 height 40
click at [162, 384] on icon at bounding box center [166, 387] width 9 height 6
click at [162, 383] on icon at bounding box center [167, 386] width 17 height 17
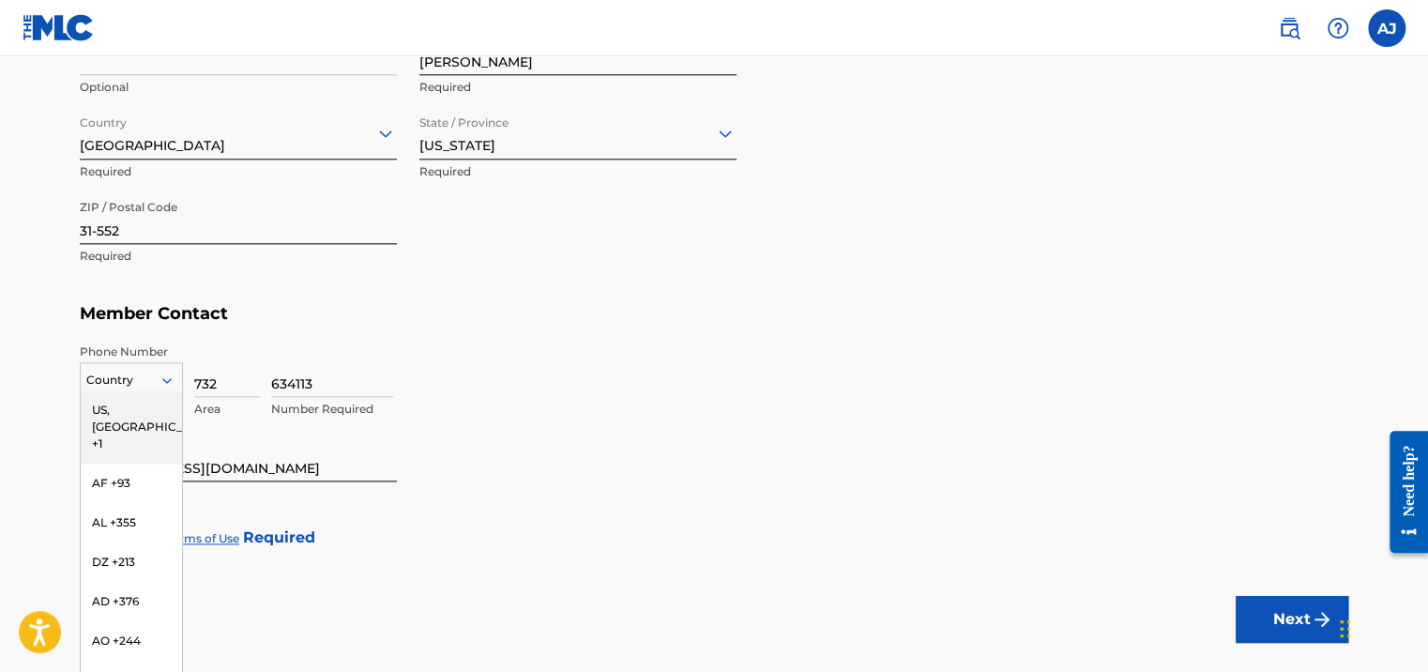
click at [113, 405] on div "US, [GEOGRAPHIC_DATA] +1" at bounding box center [131, 426] width 101 height 73
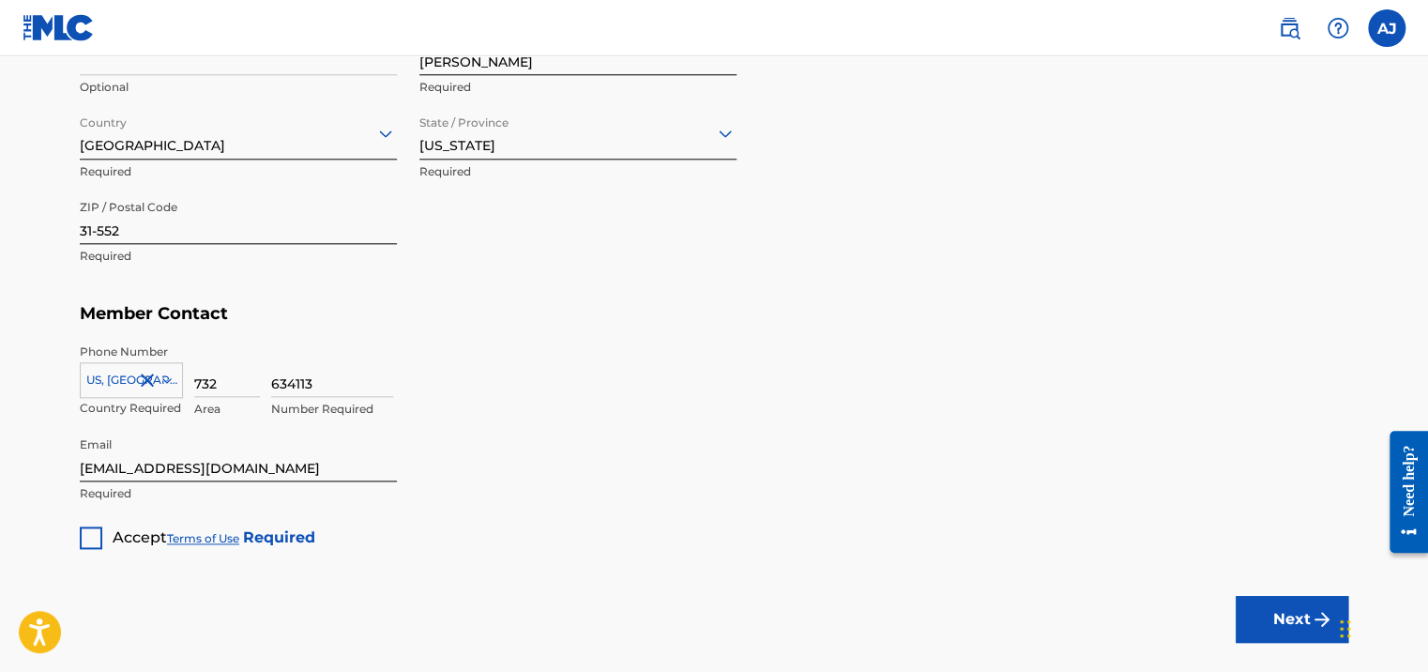
click at [510, 424] on div "634113 Number Required" at bounding box center [809, 385] width 1077 height 84
click at [210, 377] on input "732" at bounding box center [227, 369] width 66 height 53
drag, startPoint x: 214, startPoint y: 384, endPoint x: 188, endPoint y: 384, distance: 26.3
click at [188, 384] on div "[GEOGRAPHIC_DATA], [GEOGRAPHIC_DATA] +1 Country Required 732 Area 634113 Number…" at bounding box center [714, 385] width 1268 height 84
paste input "[PHONE_NUMBER]"
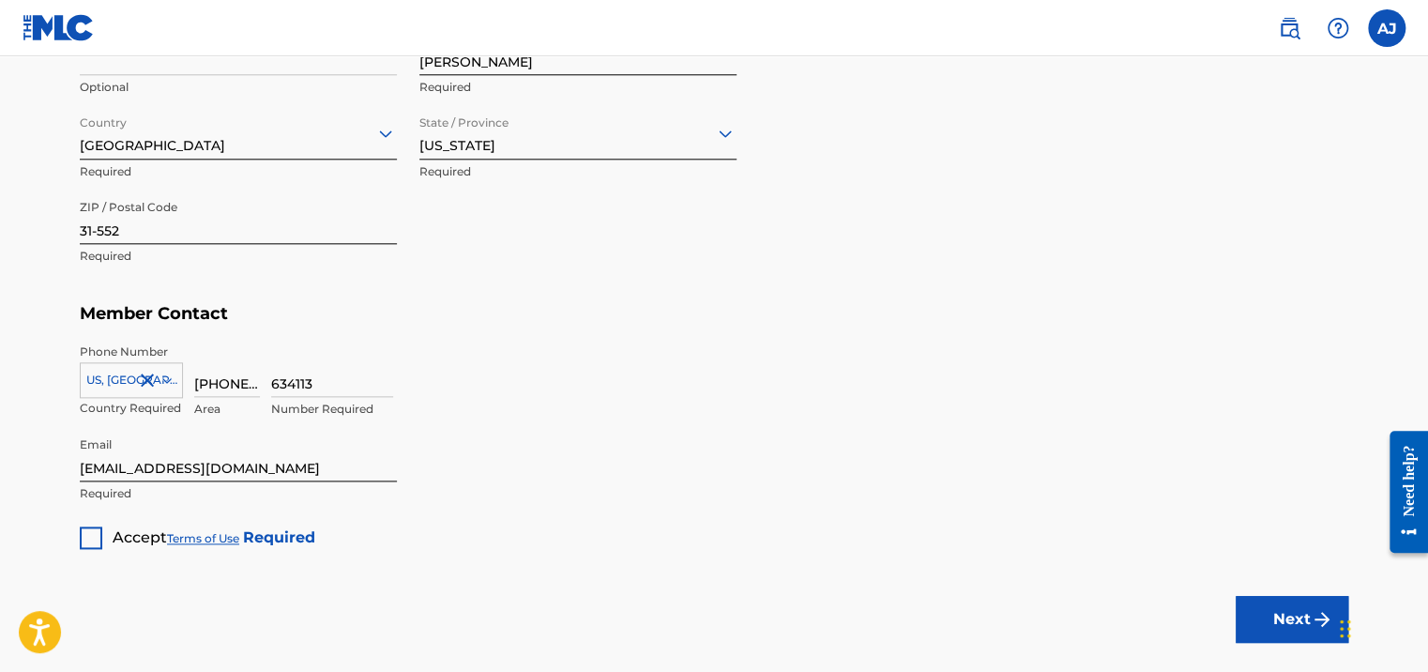
scroll to position [0, 29]
drag, startPoint x: 230, startPoint y: 383, endPoint x: 278, endPoint y: 382, distance: 47.8
click at [278, 382] on div "US, [GEOGRAPHIC_DATA] +1 Country Required [PHONE_NUMBER] Value must contain onl…" at bounding box center [714, 385] width 1268 height 84
type input "[PHONE_NUMBER]"
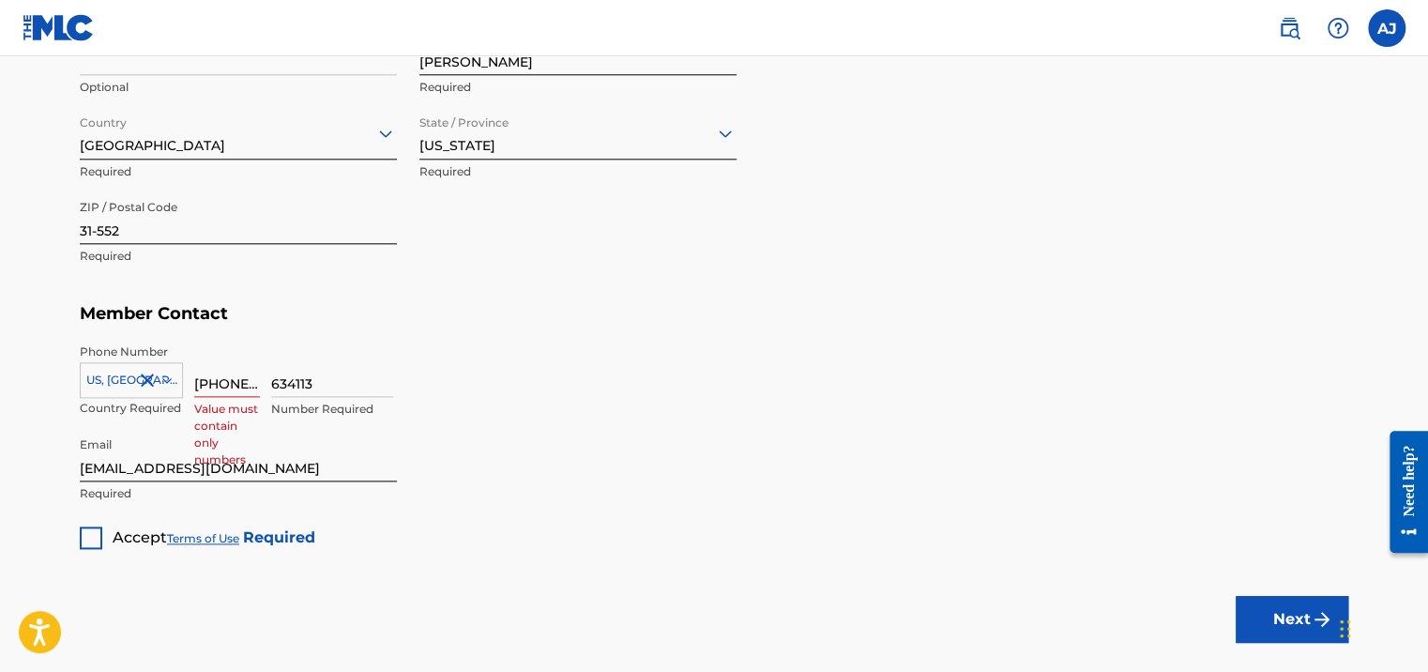
drag, startPoint x: 324, startPoint y: 385, endPoint x: 270, endPoint y: 384, distance: 53.5
click at [270, 384] on div "US, [GEOGRAPHIC_DATA] +1 Country Required [PHONE_NUMBER] Value must contain onl…" at bounding box center [714, 385] width 1268 height 84
paste input "[PHONE_NUMBER]"
drag, startPoint x: 299, startPoint y: 380, endPoint x: 264, endPoint y: 390, distance: 36.2
click at [264, 390] on div "US, [GEOGRAPHIC_DATA] +1 Country Required [PHONE_NUMBER] Value must contain onl…" at bounding box center [714, 385] width 1268 height 84
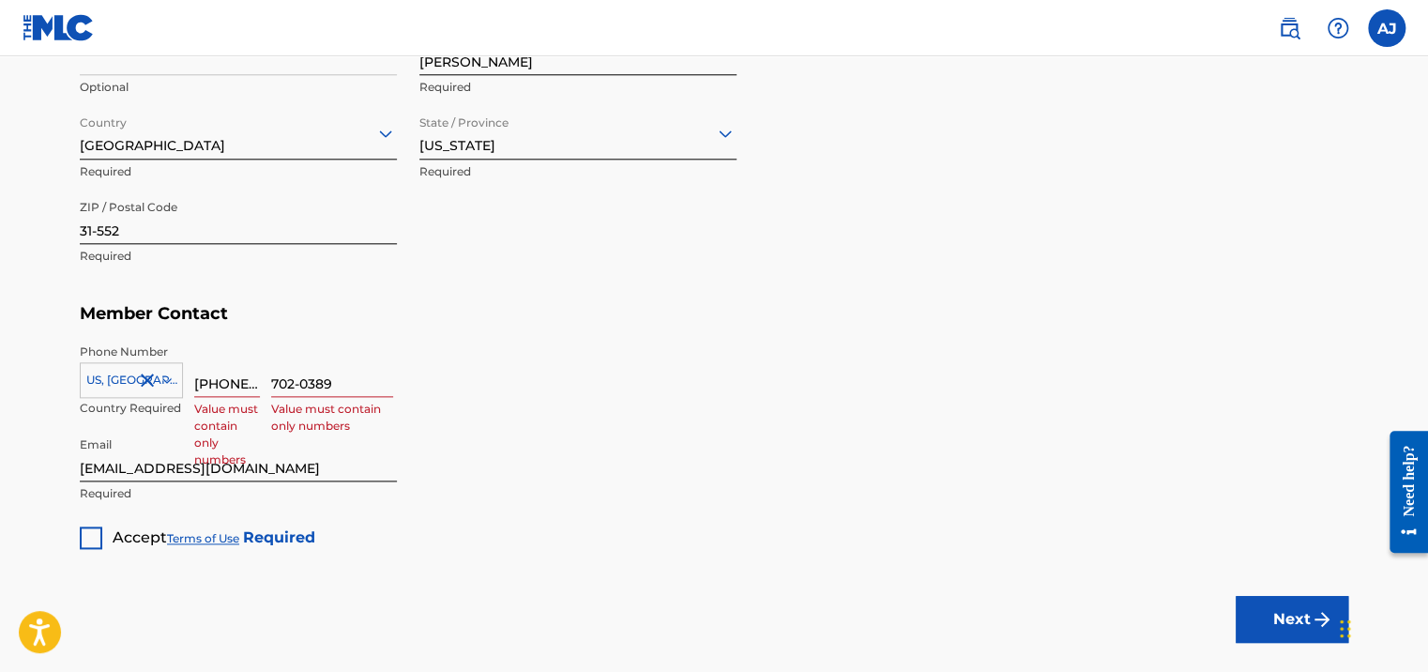
type input "702-0389"
drag, startPoint x: 253, startPoint y: 379, endPoint x: 187, endPoint y: 378, distance: 66.6
click at [187, 378] on div "[GEOGRAPHIC_DATA], [GEOGRAPHIC_DATA] +1 Country Required [PHONE_NUMBER] Value m…" at bounding box center [714, 385] width 1268 height 84
type input "9"
paste input "(718)"
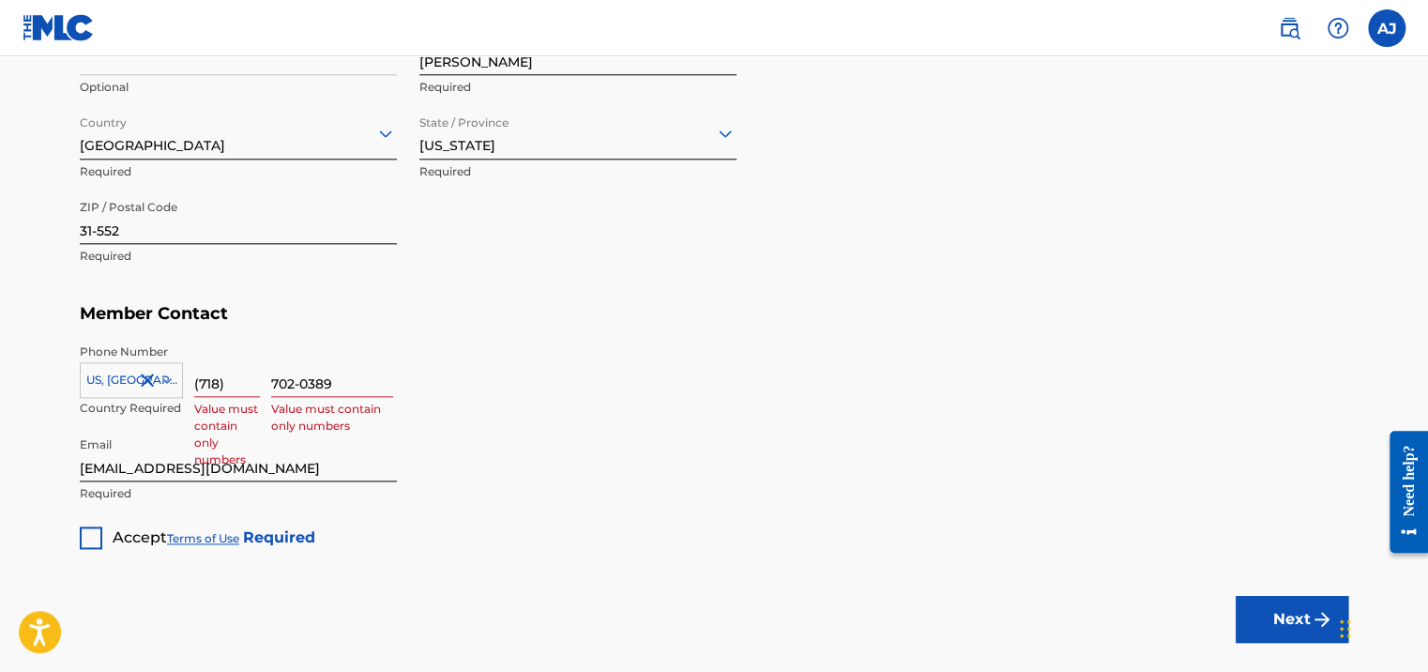
click at [233, 375] on input "(718)" at bounding box center [227, 369] width 66 height 53
click at [200, 382] on input "(718" at bounding box center [227, 369] width 66 height 53
type input "718"
click at [308, 382] on input "702-0389" at bounding box center [332, 369] width 122 height 53
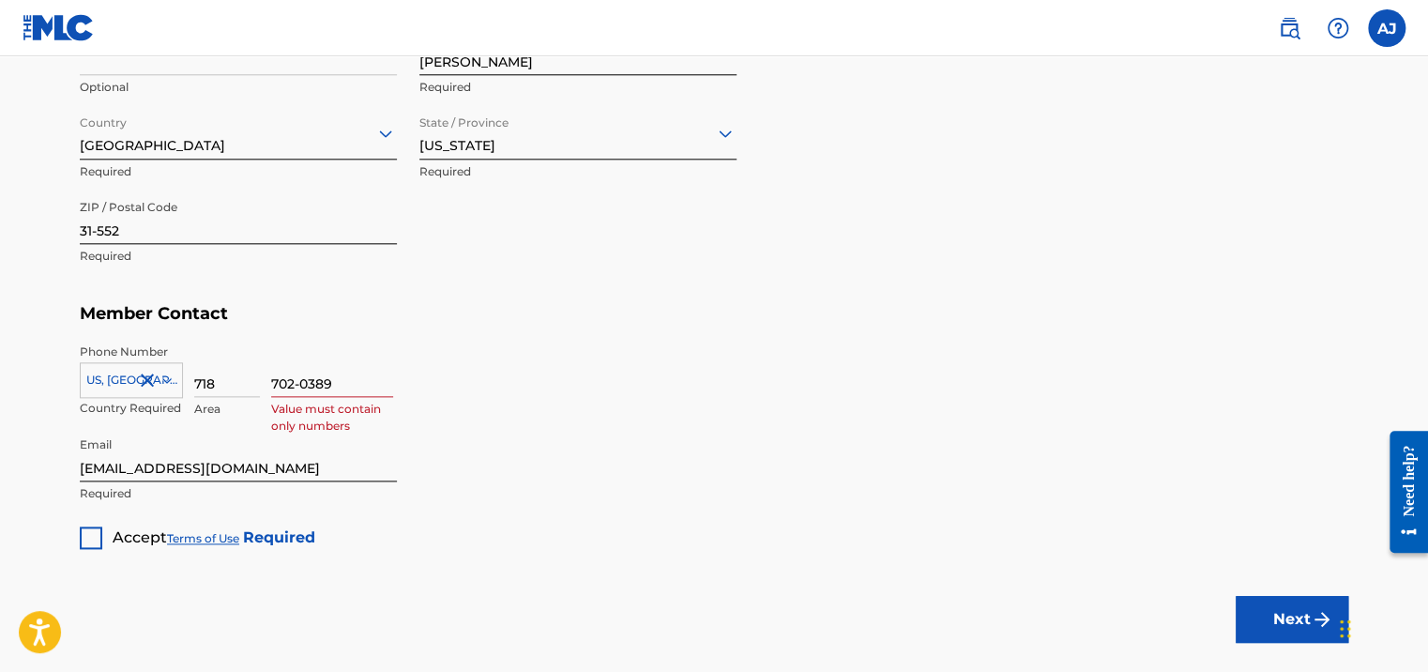
click at [303, 383] on input "702-0389" at bounding box center [332, 369] width 122 height 53
click at [356, 379] on input "7020389" at bounding box center [332, 369] width 122 height 53
click at [276, 380] on input "7020389" at bounding box center [332, 369] width 122 height 53
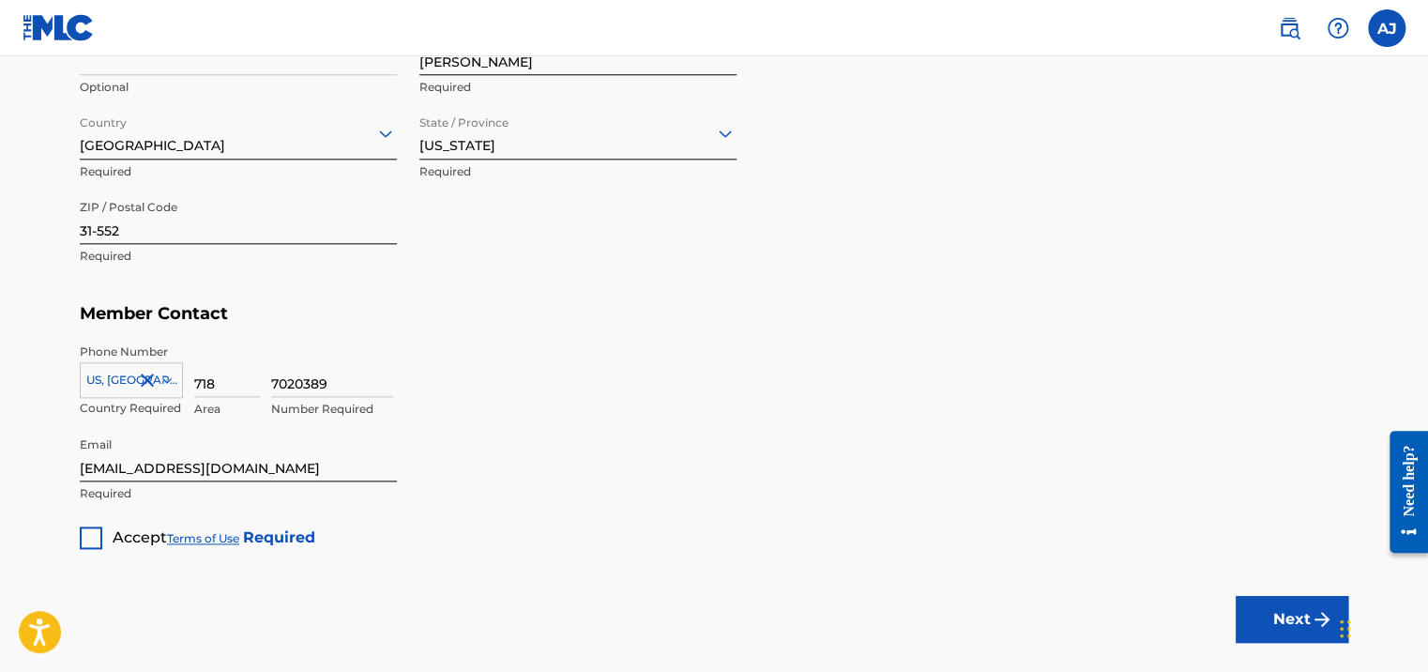
type input "7020389"
click at [224, 379] on input "718" at bounding box center [227, 369] width 66 height 53
drag, startPoint x: 89, startPoint y: 467, endPoint x: 61, endPoint y: 470, distance: 28.3
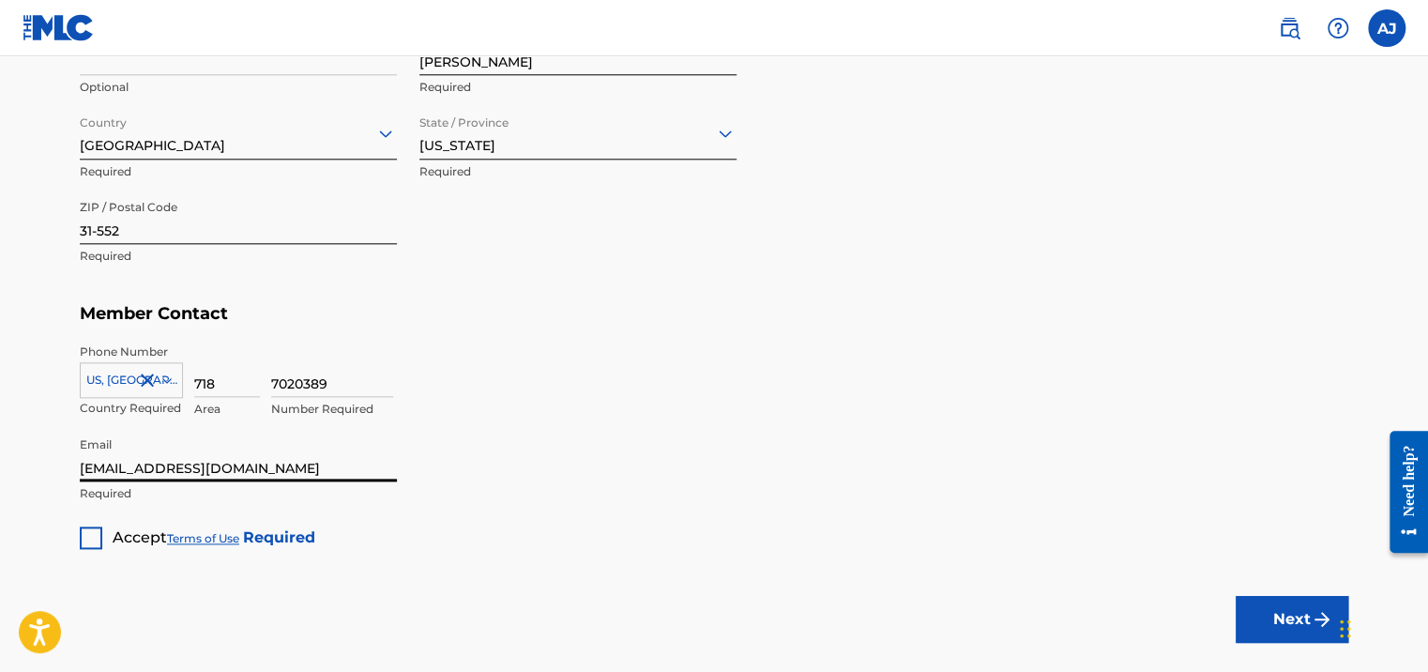
type input "[EMAIL_ADDRESS][DOMAIN_NAME]"
click at [83, 530] on div at bounding box center [91, 537] width 23 height 23
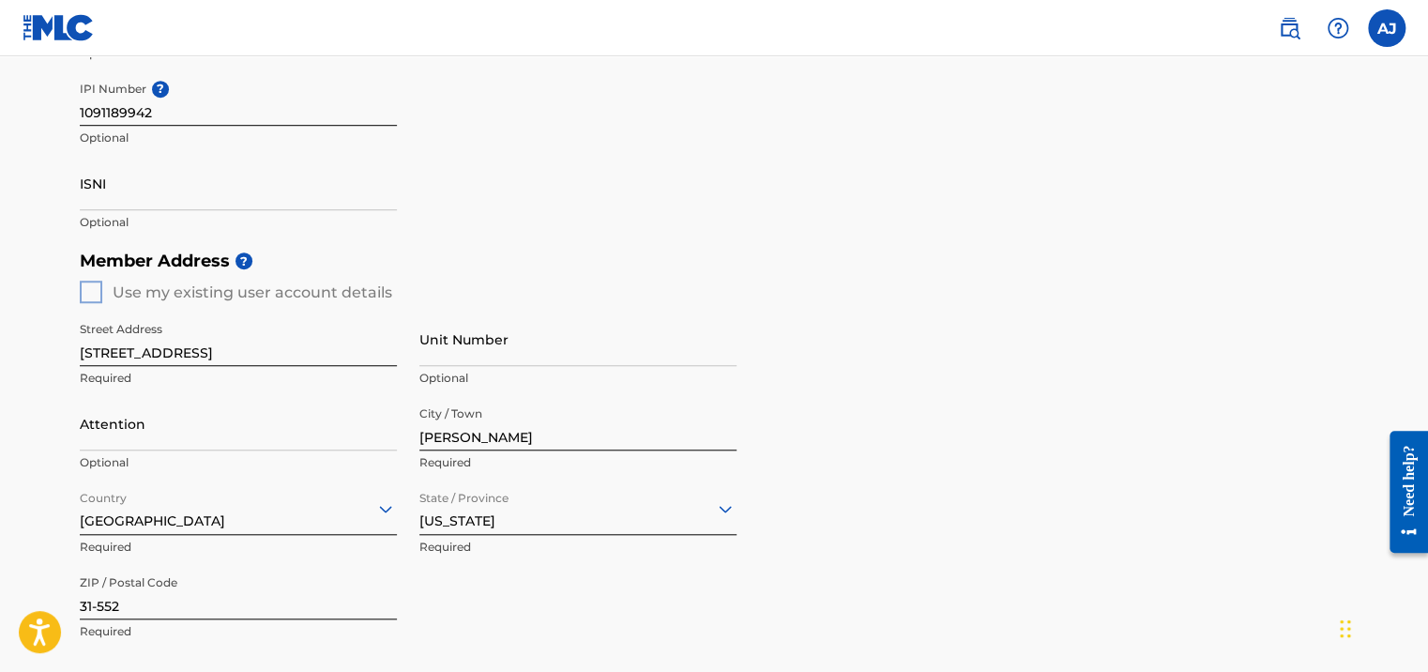
scroll to position [476, 0]
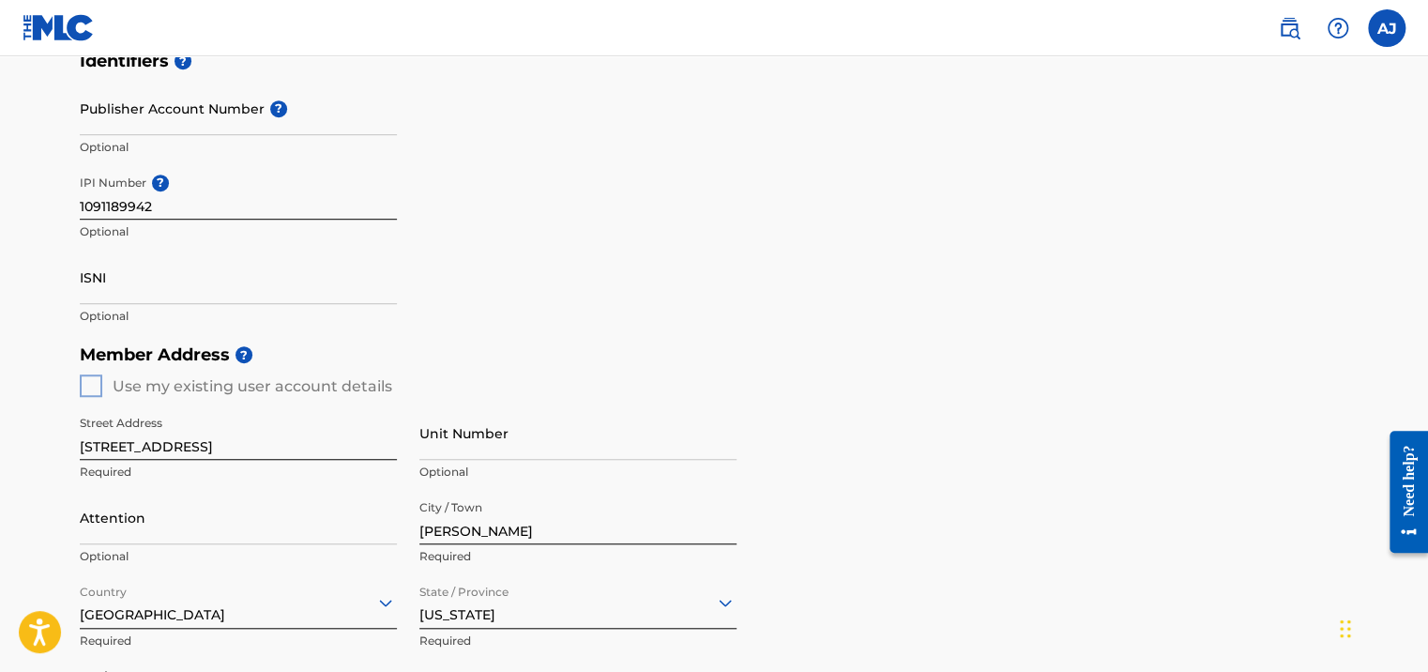
click at [89, 386] on div "Member Address ? Use my existing user account details Street Address [STREET_AD…" at bounding box center [714, 549] width 1268 height 429
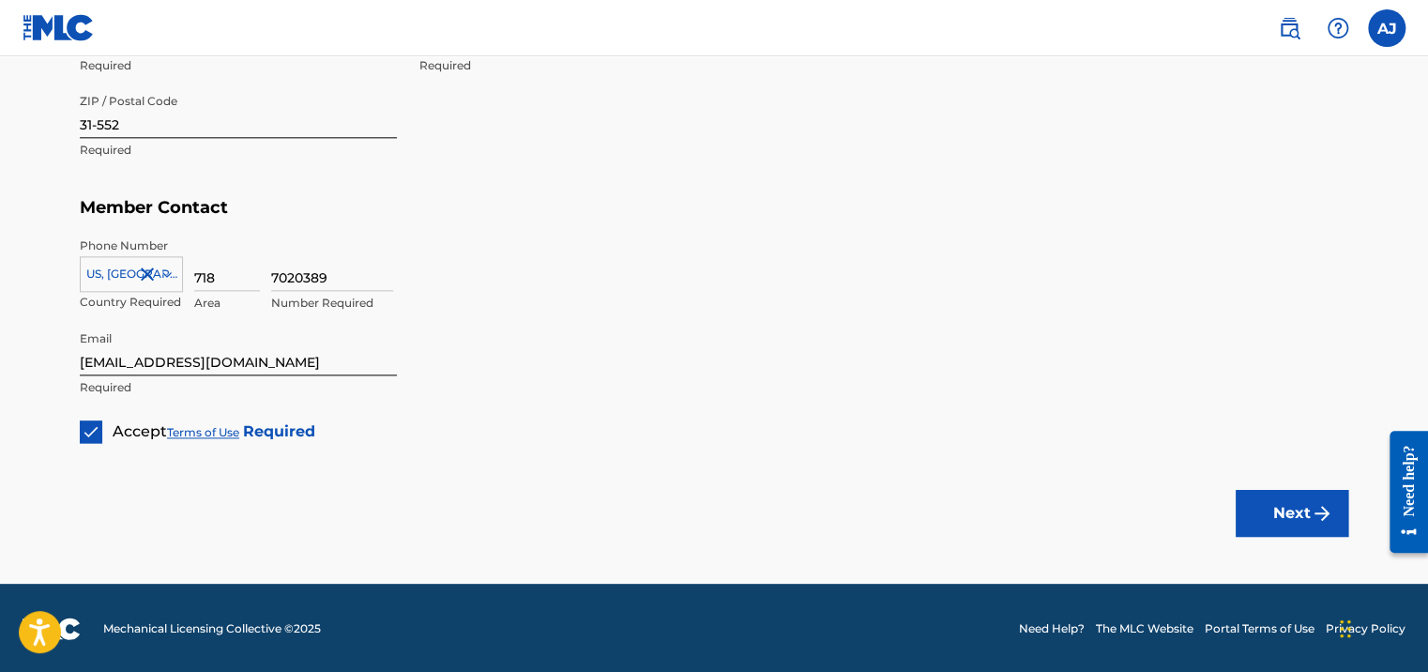
scroll to position [1051, 0]
click at [1305, 512] on button "Next" at bounding box center [1291, 512] width 113 height 47
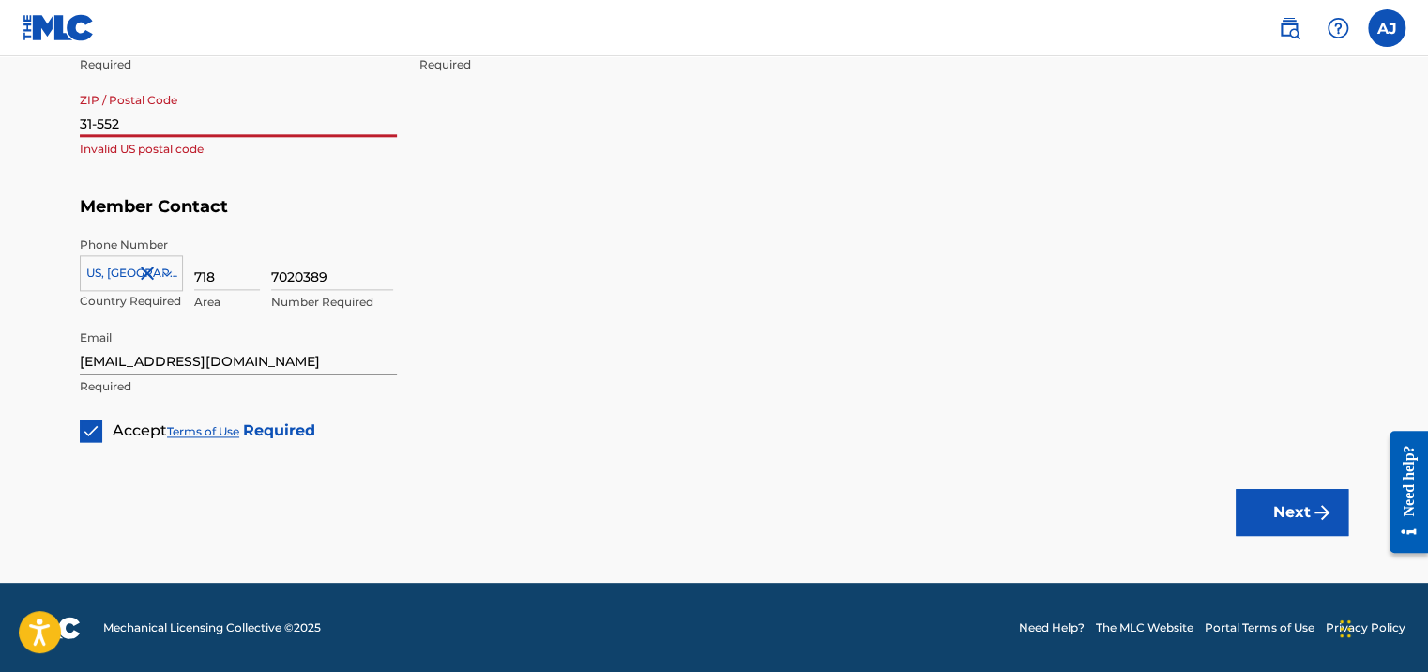
scroll to position [864, 0]
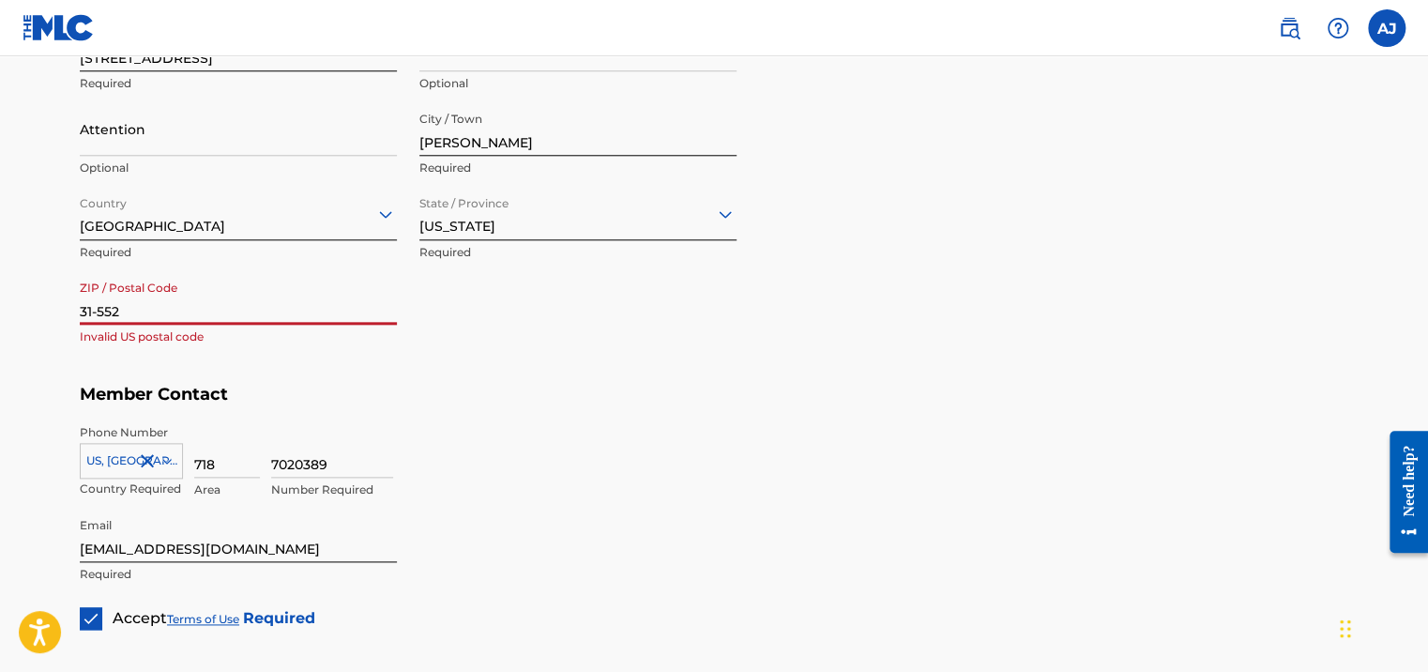
drag, startPoint x: 163, startPoint y: 305, endPoint x: -4, endPoint y: 310, distance: 167.0
type input "[GEOGRAPHIC_DATA]"
type input "48"
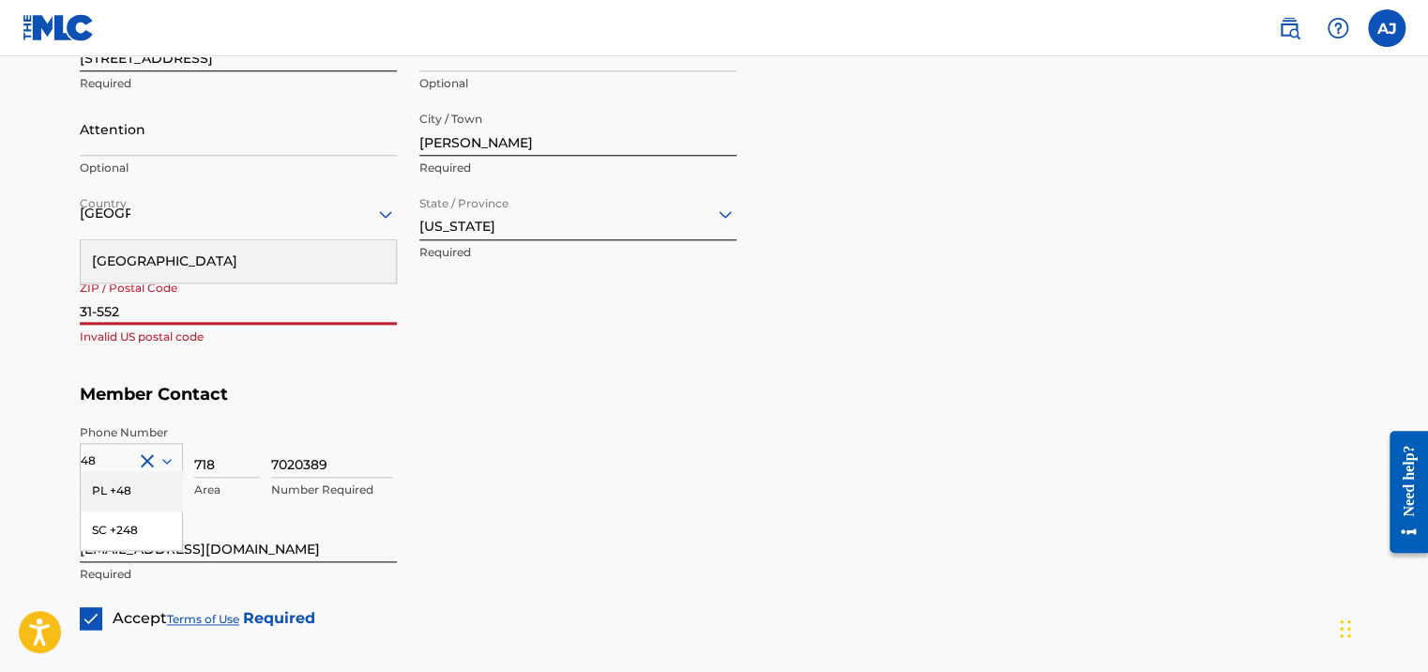
type input "Maloposkie"
click at [574, 374] on h5 "Member Contact" at bounding box center [714, 394] width 1268 height 40
click at [159, 213] on div "[GEOGRAPHIC_DATA]" at bounding box center [238, 213] width 317 height 23
click at [159, 251] on div "[GEOGRAPHIC_DATA]" at bounding box center [238, 261] width 315 height 42
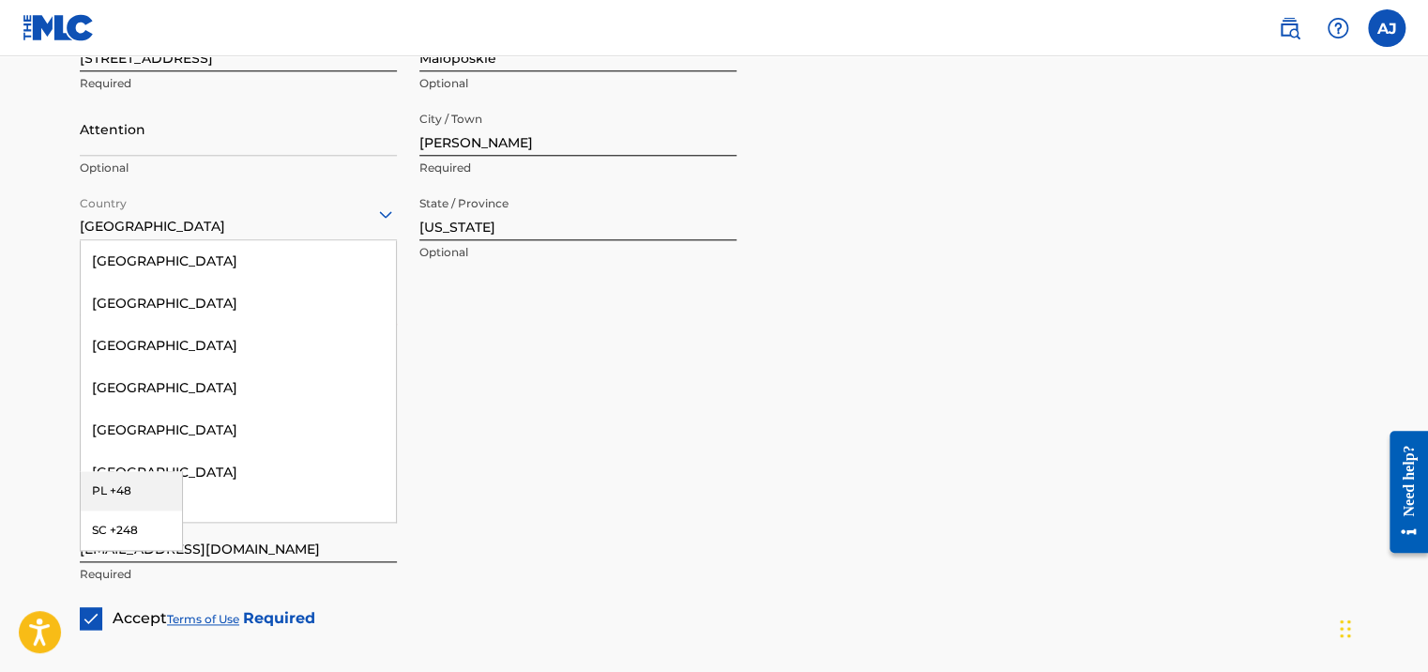
click at [160, 224] on div "[GEOGRAPHIC_DATA]" at bounding box center [238, 213] width 317 height 46
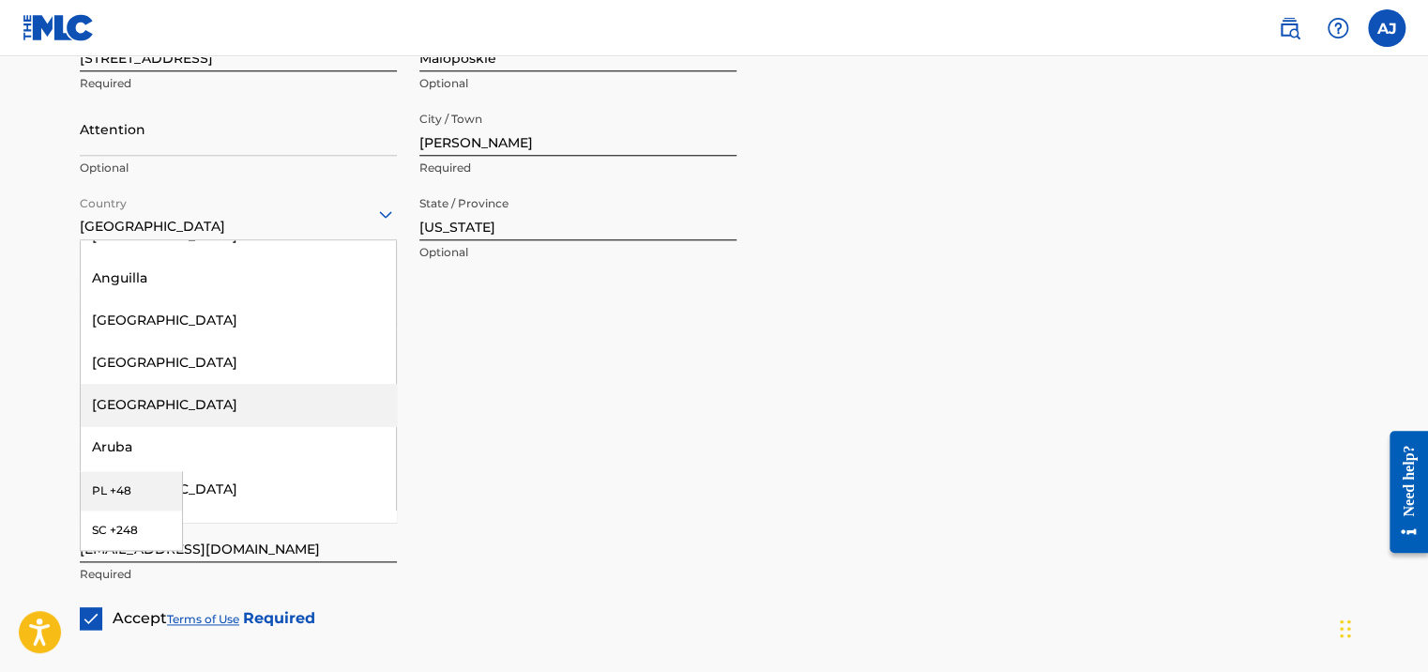
scroll to position [0, 0]
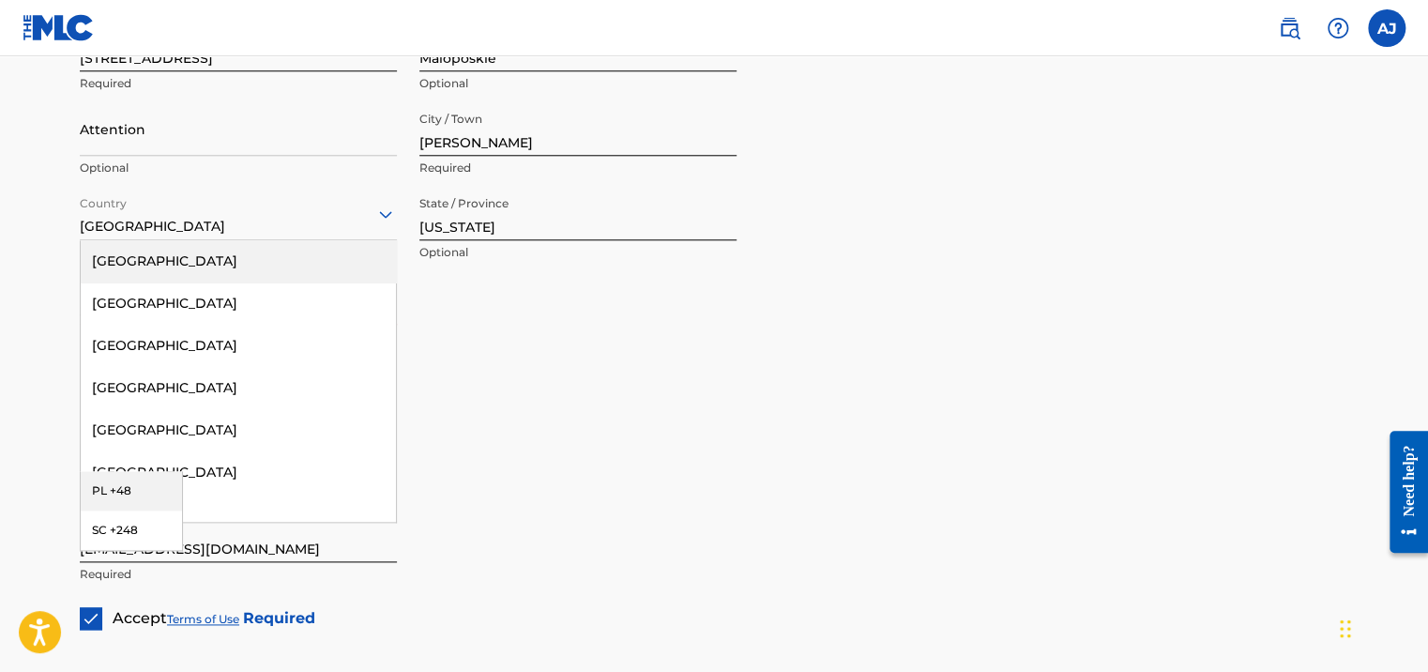
click at [239, 251] on div "[GEOGRAPHIC_DATA]" at bounding box center [238, 261] width 315 height 42
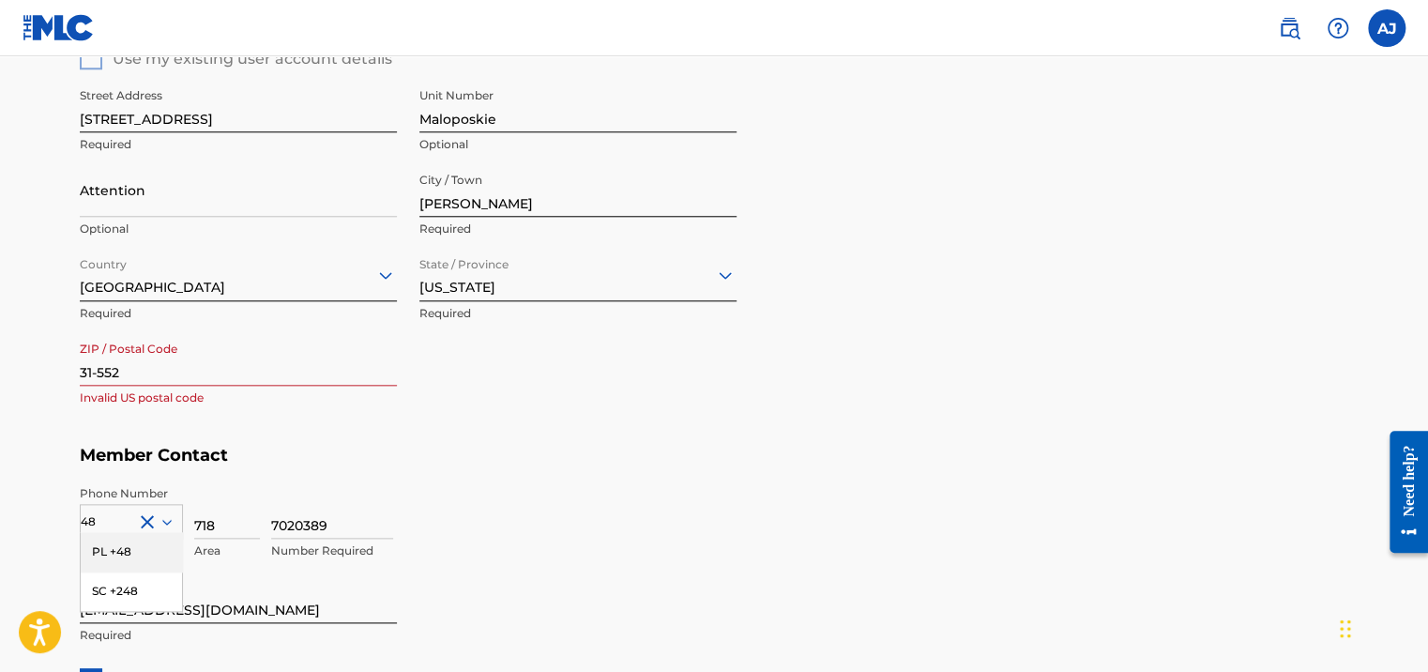
scroll to position [770, 0]
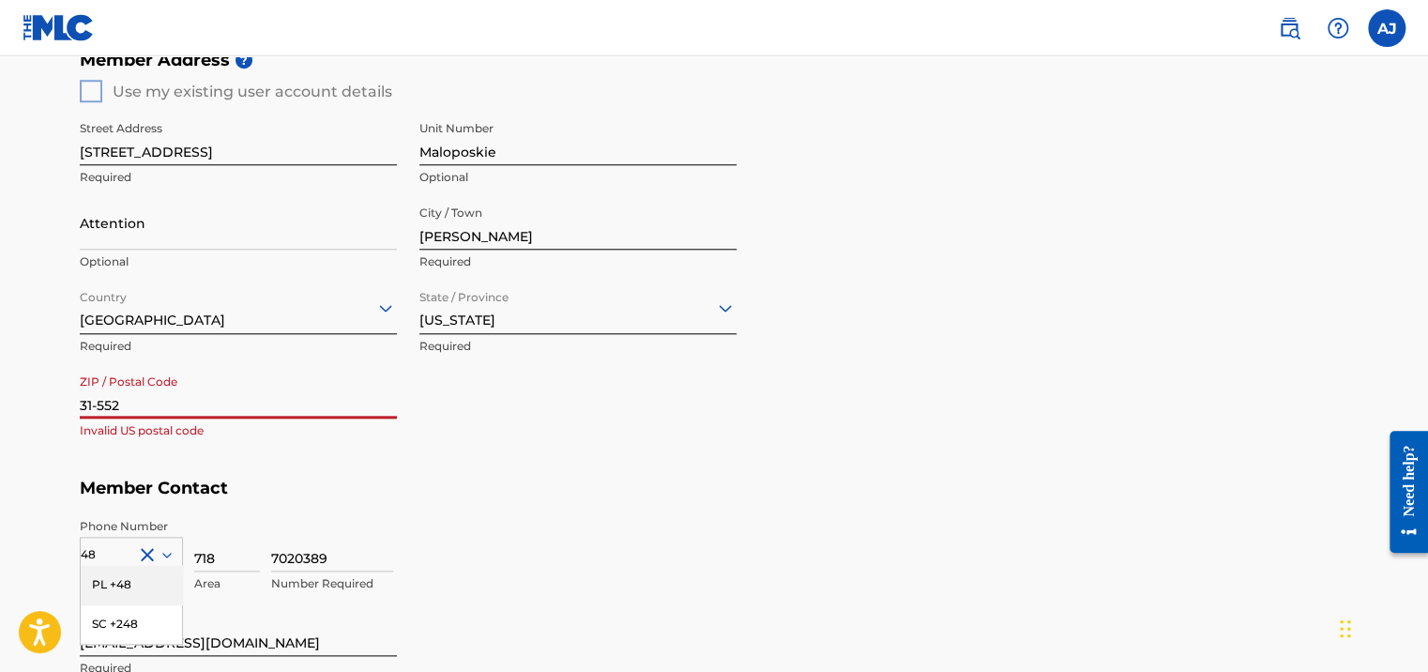
drag, startPoint x: 170, startPoint y: 403, endPoint x: -4, endPoint y: 406, distance: 173.5
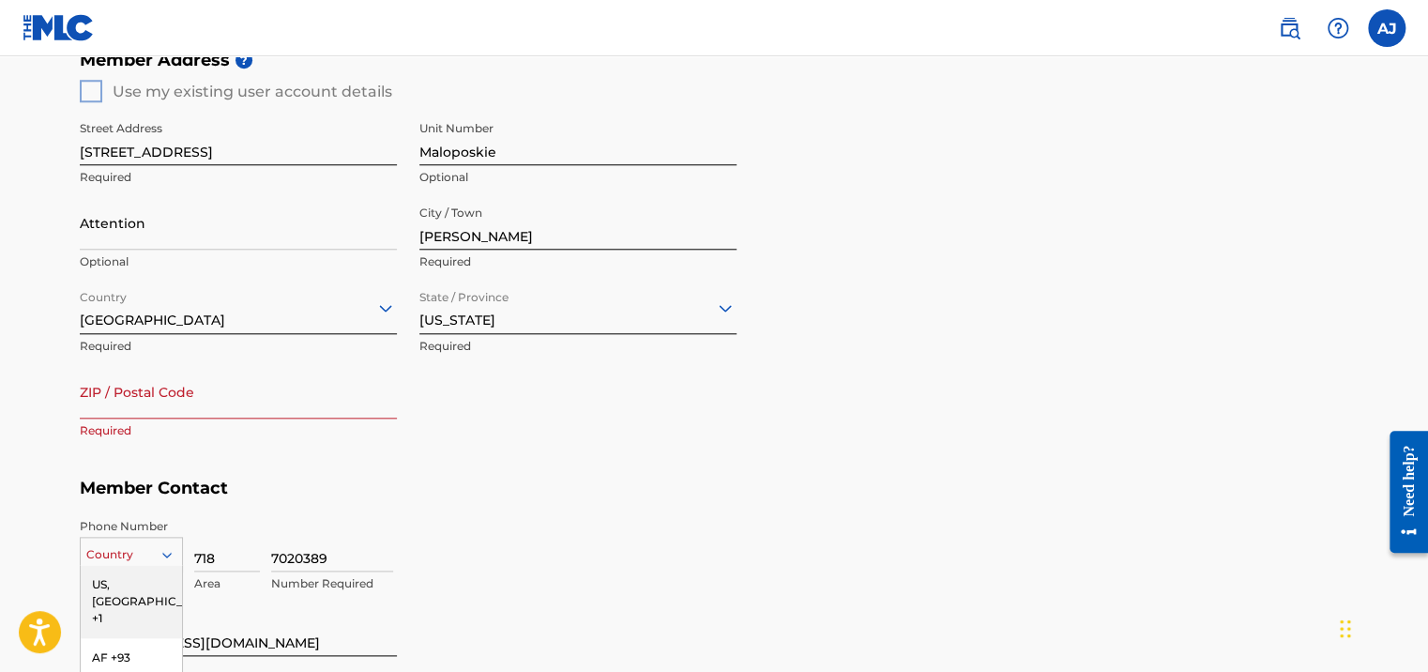
click at [174, 557] on div "216 results available. Use Up and Down to choose options, press Enter to select…" at bounding box center [131, 550] width 103 height 28
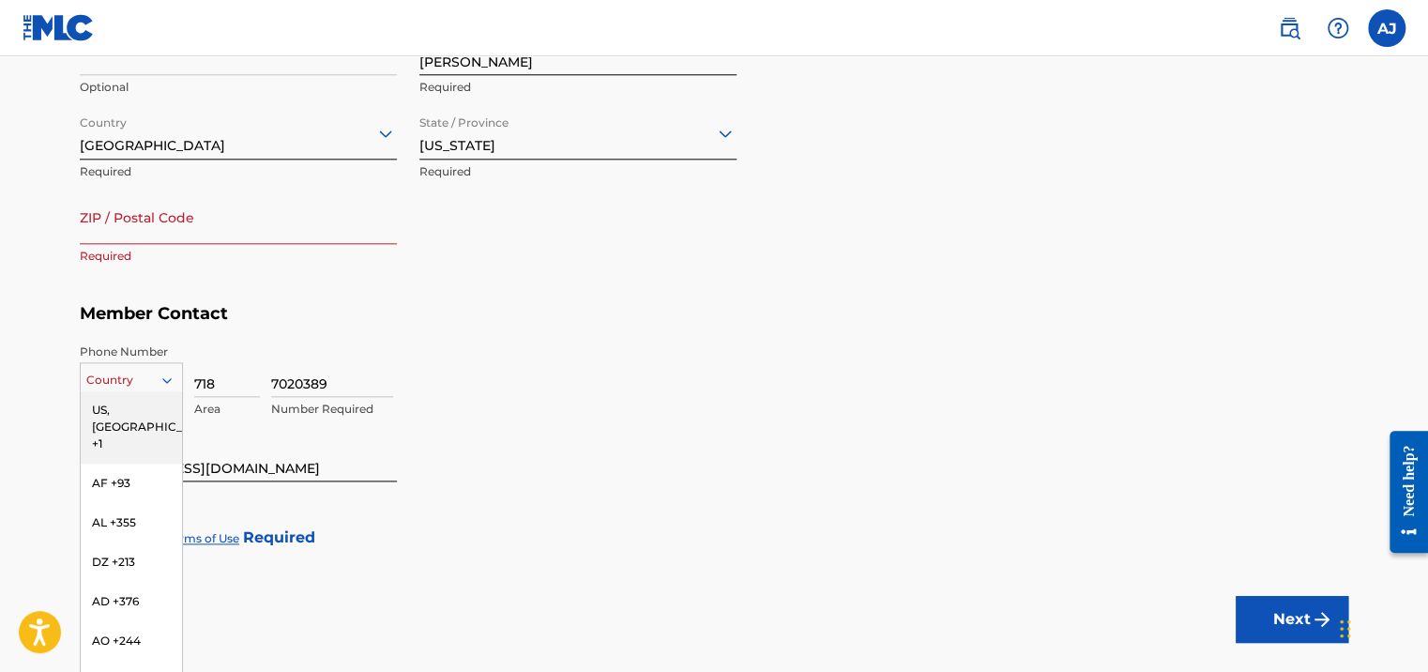
click at [135, 415] on div "US, [GEOGRAPHIC_DATA] +1" at bounding box center [131, 426] width 101 height 73
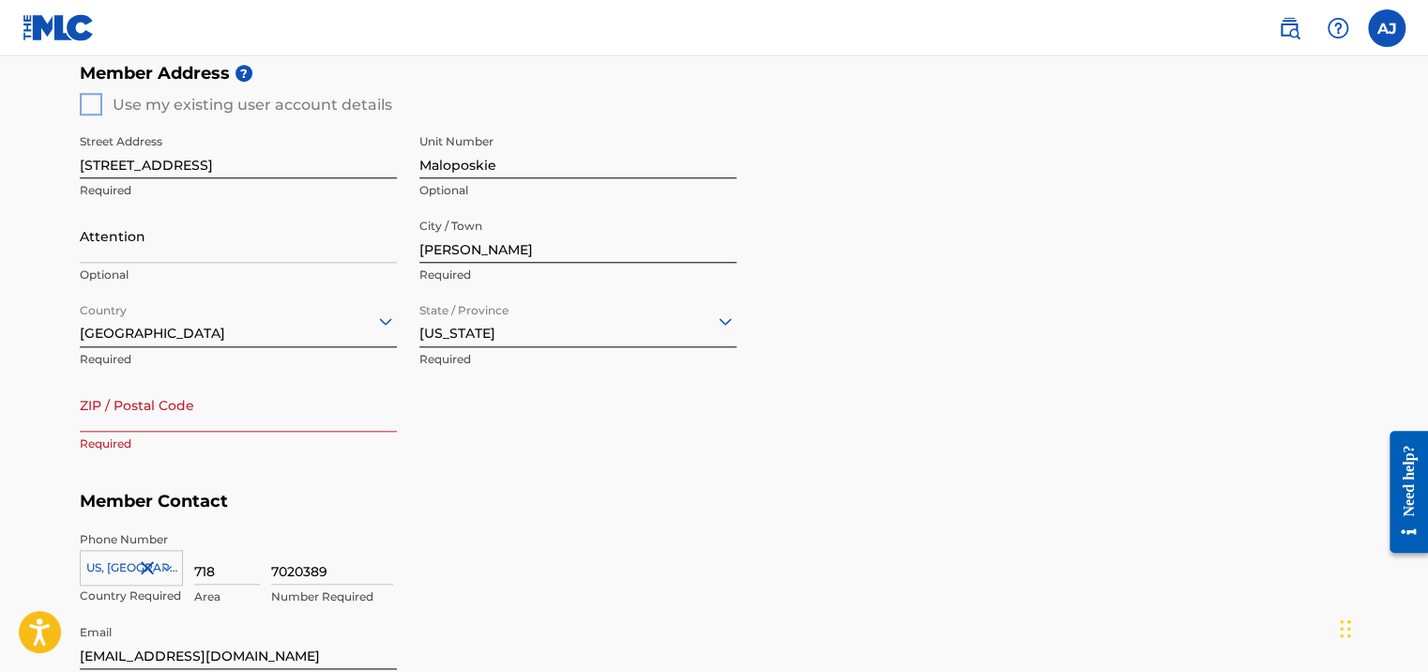
click at [160, 412] on input "ZIP / Postal Code" at bounding box center [238, 404] width 317 height 53
paste input "11566"
type input "11566"
click at [634, 502] on h5 "Member Contact" at bounding box center [714, 501] width 1268 height 40
click at [638, 541] on div "7020389 Number Required" at bounding box center [809, 573] width 1077 height 84
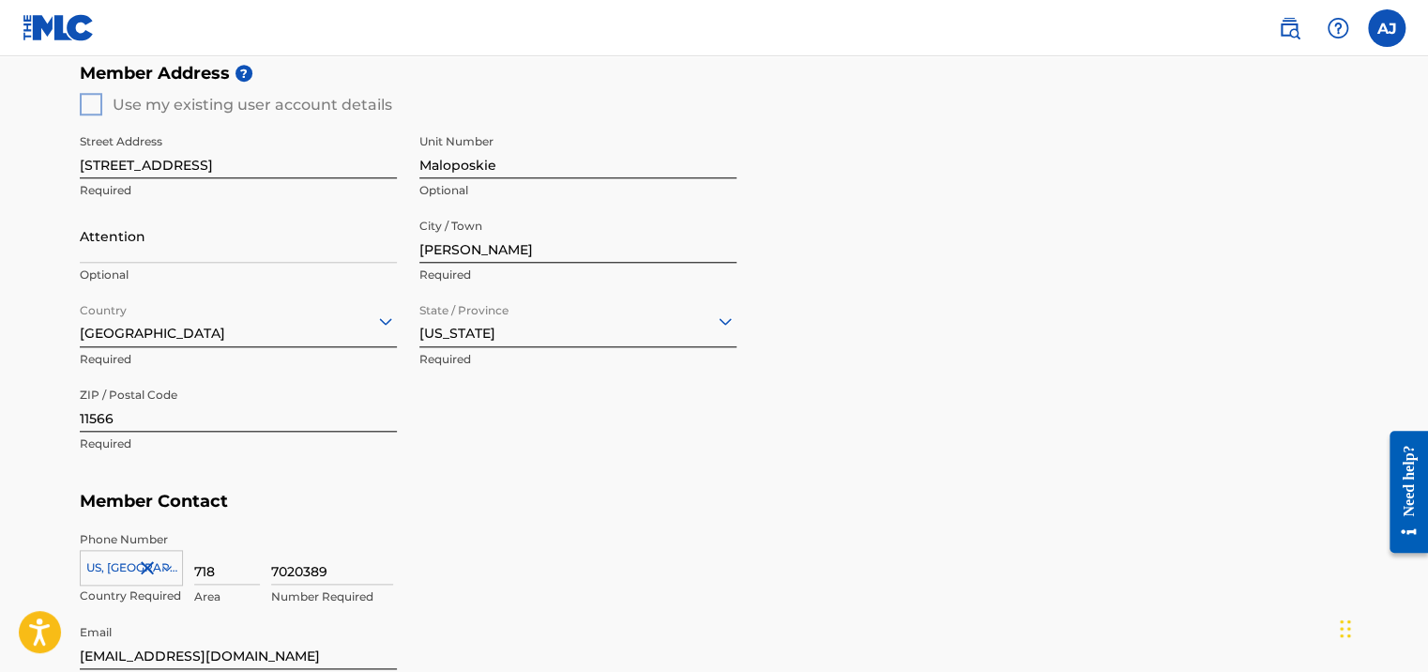
scroll to position [1051, 0]
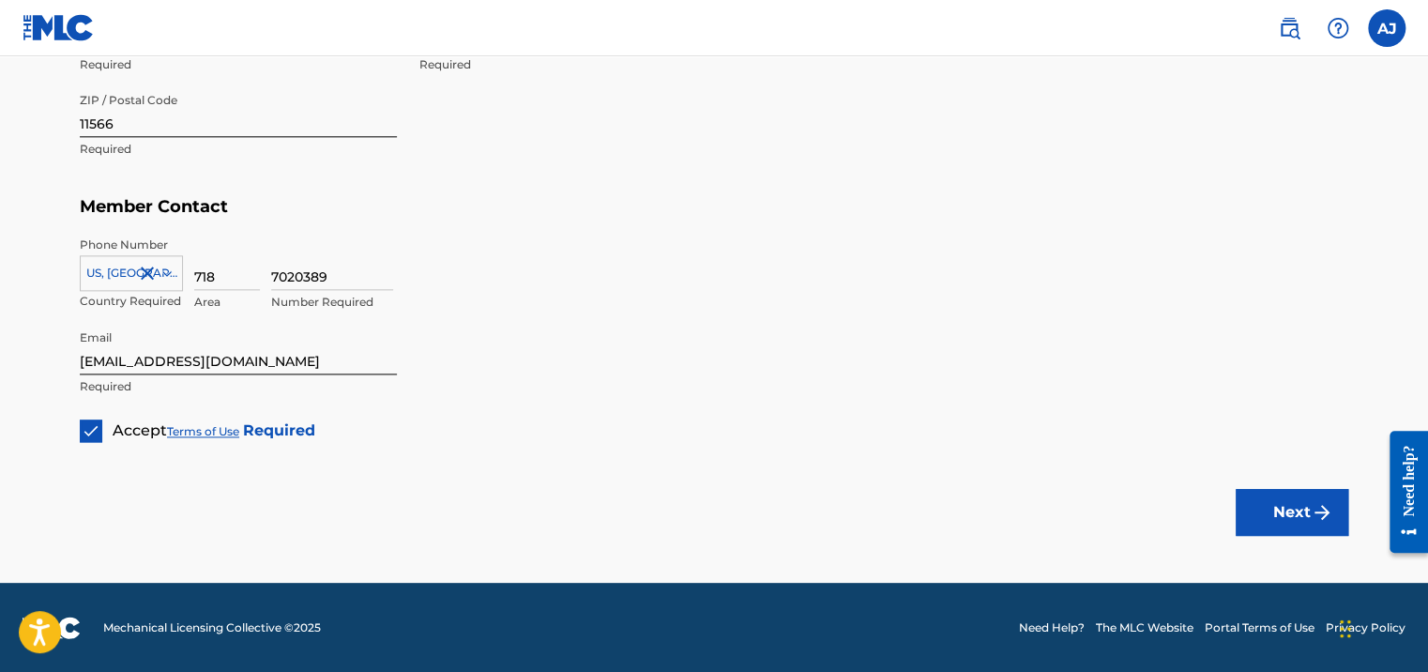
click at [1272, 514] on button "Next" at bounding box center [1291, 512] width 113 height 47
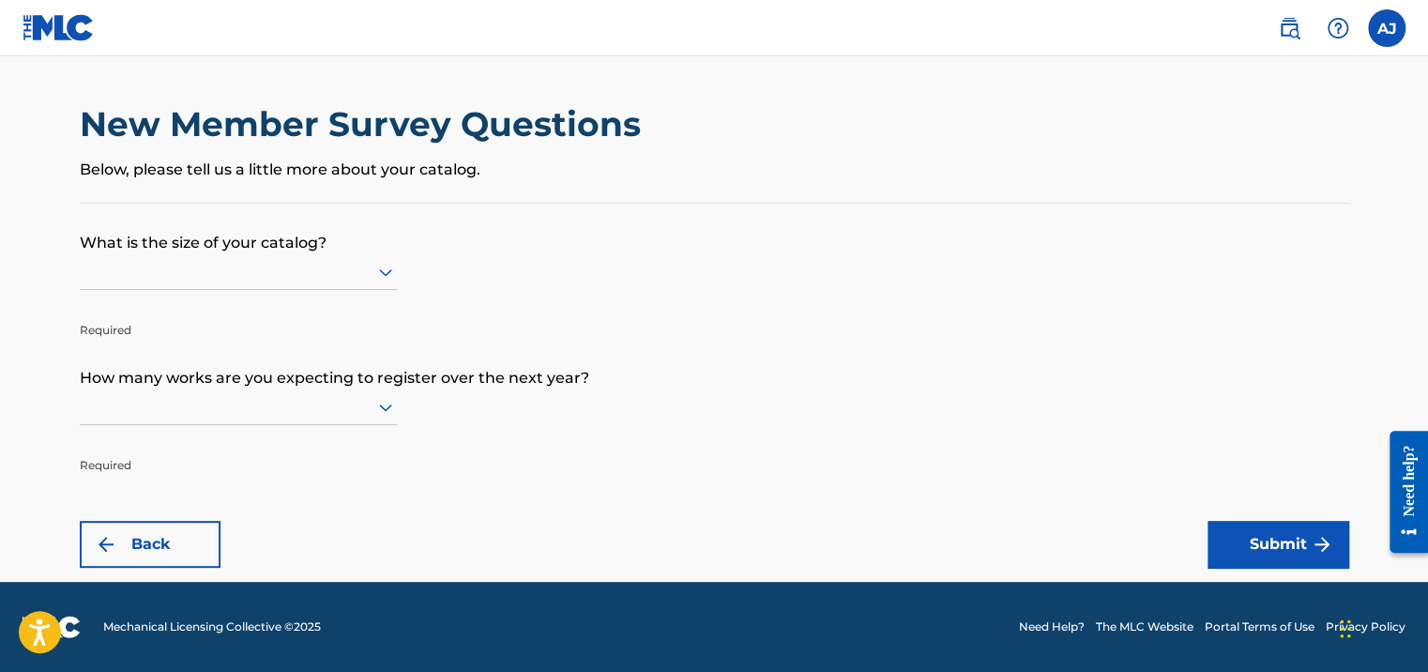
click at [338, 270] on div at bounding box center [238, 271] width 317 height 23
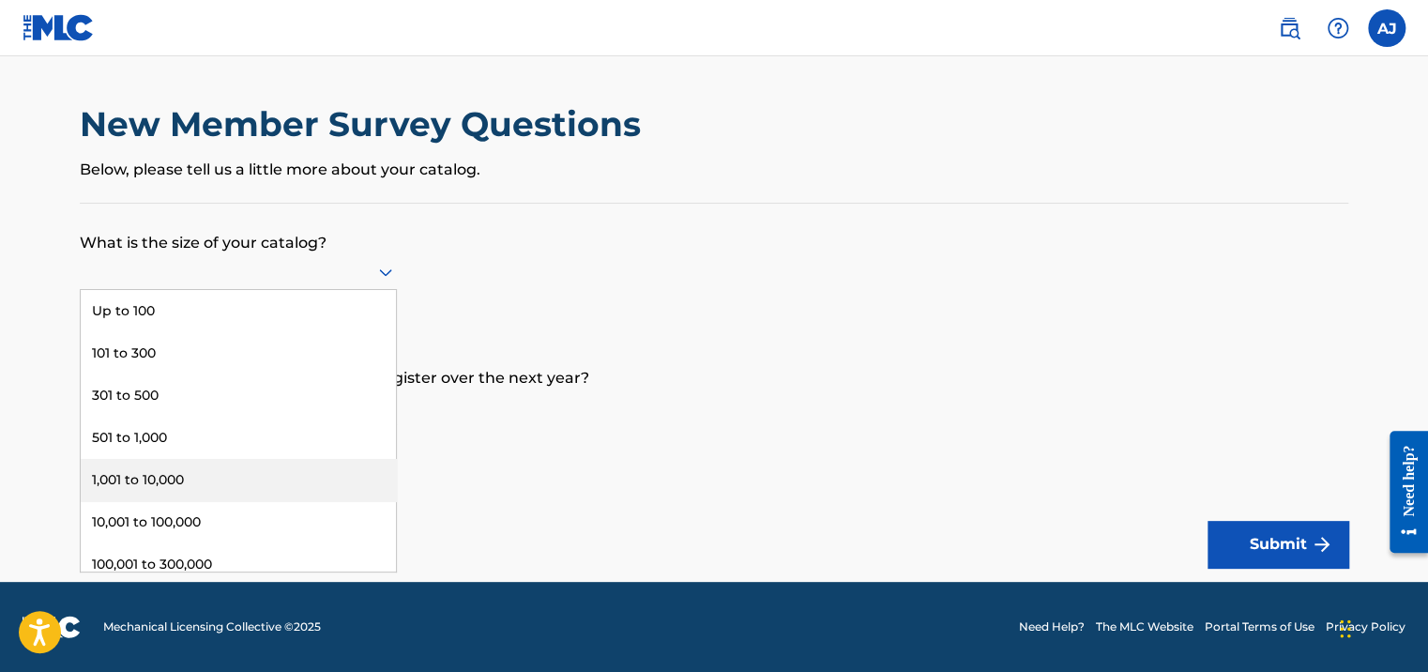
click at [330, 480] on div "1,001 to 10,000" at bounding box center [238, 480] width 315 height 42
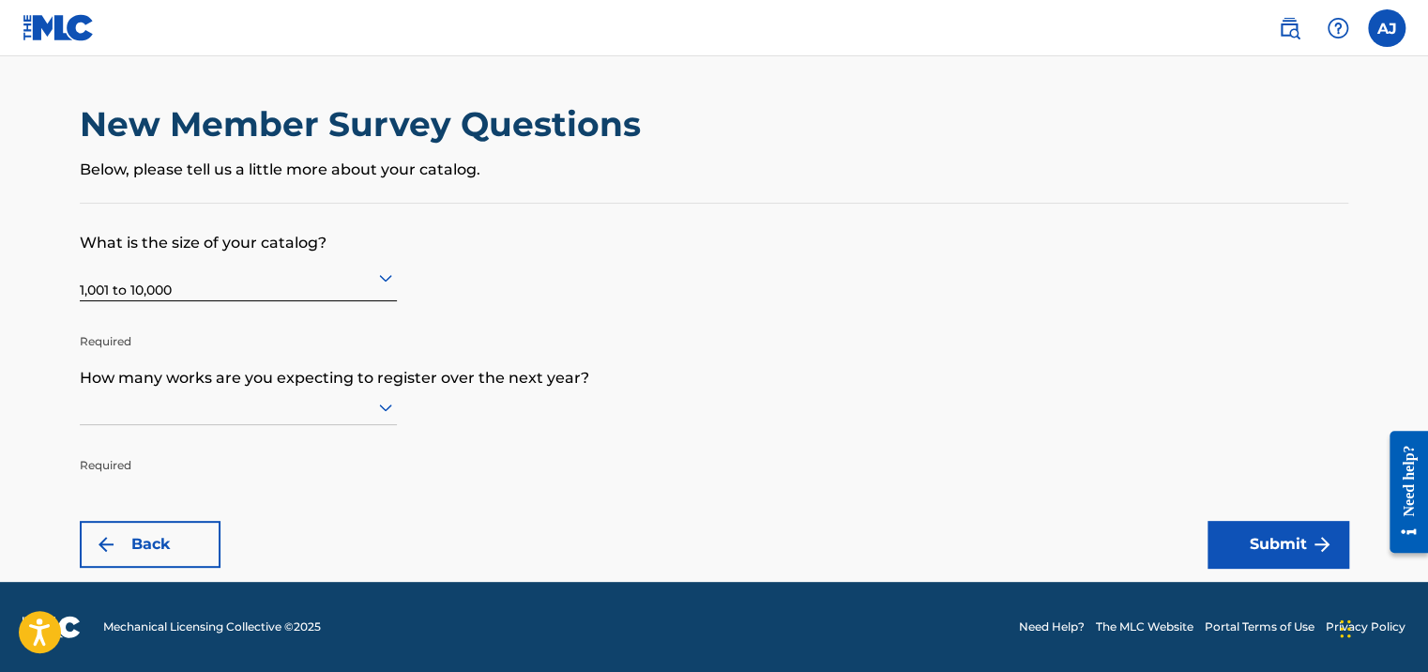
click at [357, 396] on div at bounding box center [238, 406] width 317 height 23
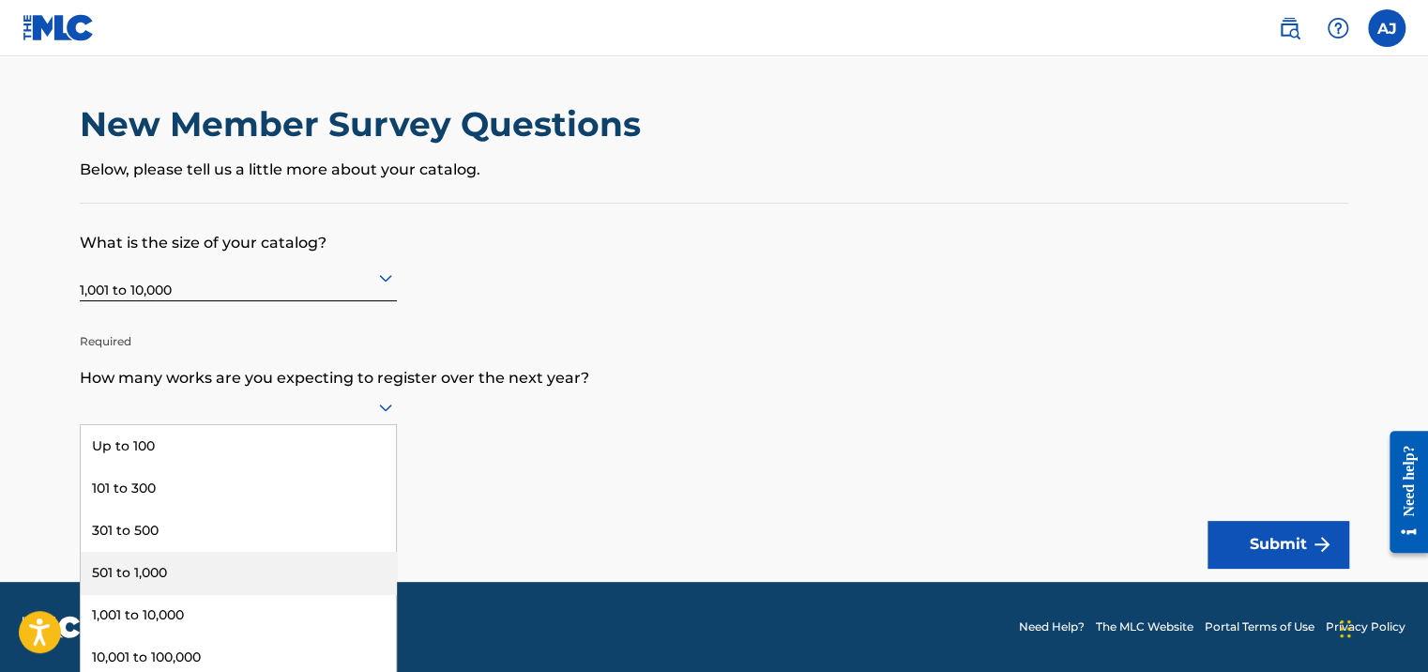
click at [325, 567] on div "501 to 1,000" at bounding box center [238, 573] width 315 height 42
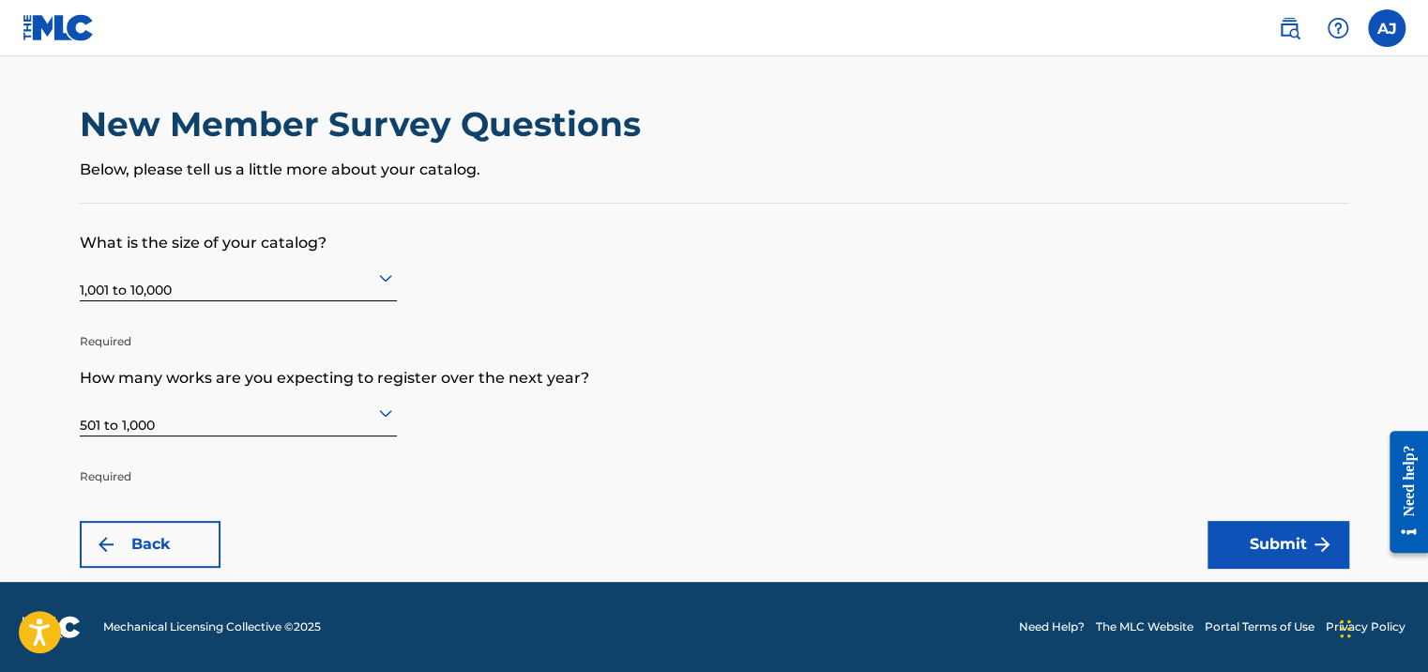
click at [357, 416] on div at bounding box center [238, 411] width 317 height 23
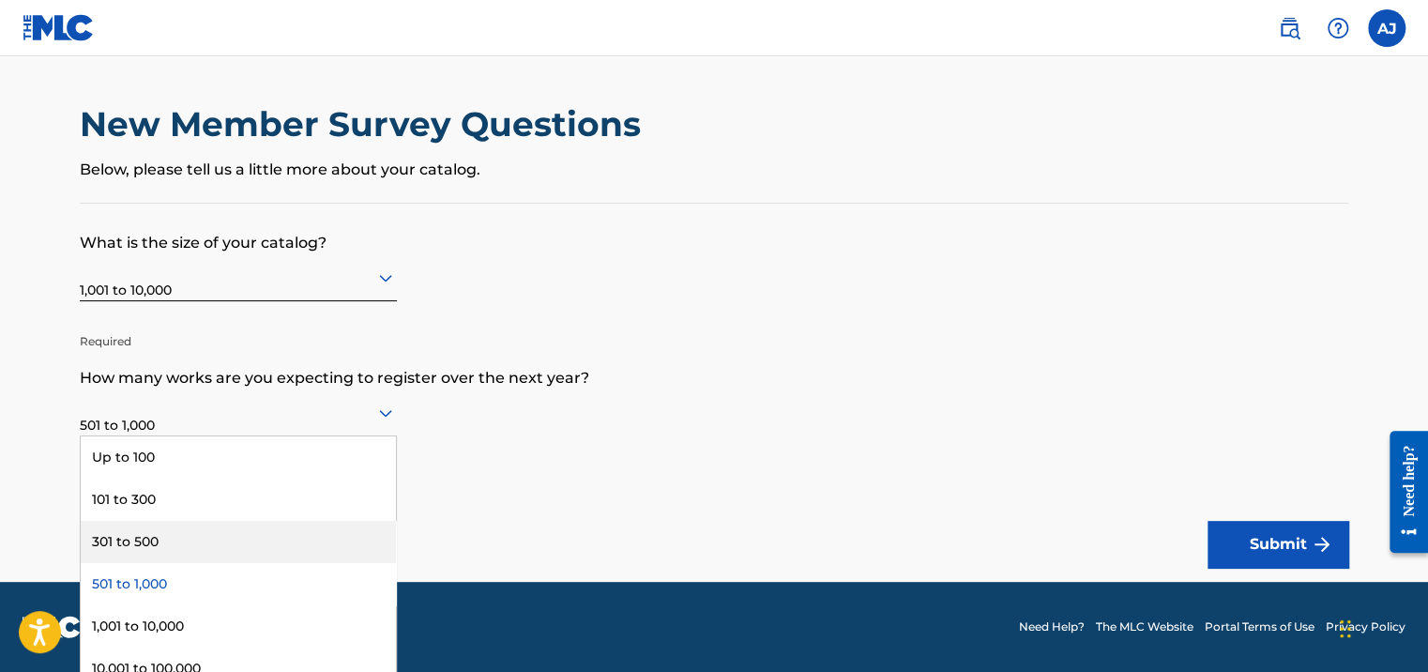
click at [334, 547] on div "301 to 500" at bounding box center [238, 542] width 315 height 42
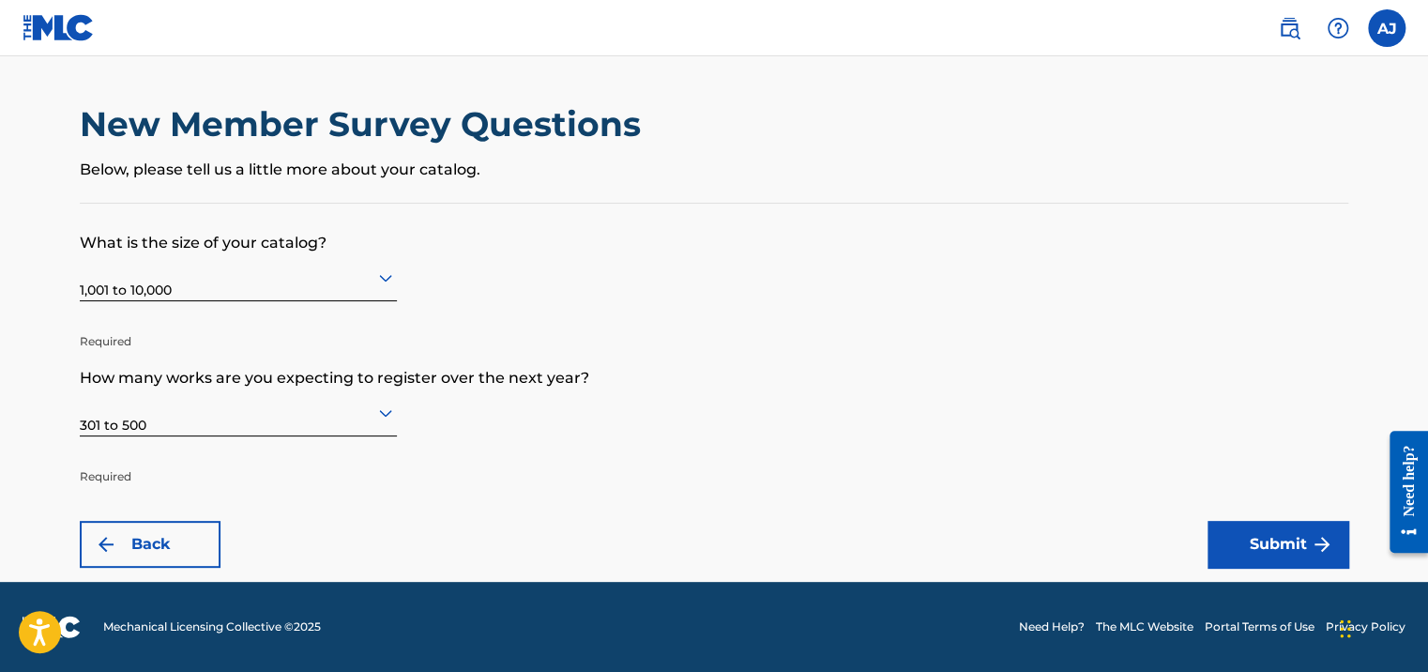
click at [846, 498] on form "What is the size of your catalog? 1,001 to 10,000 Required How many works are y…" at bounding box center [714, 386] width 1268 height 364
click at [377, 416] on icon at bounding box center [385, 412] width 23 height 23
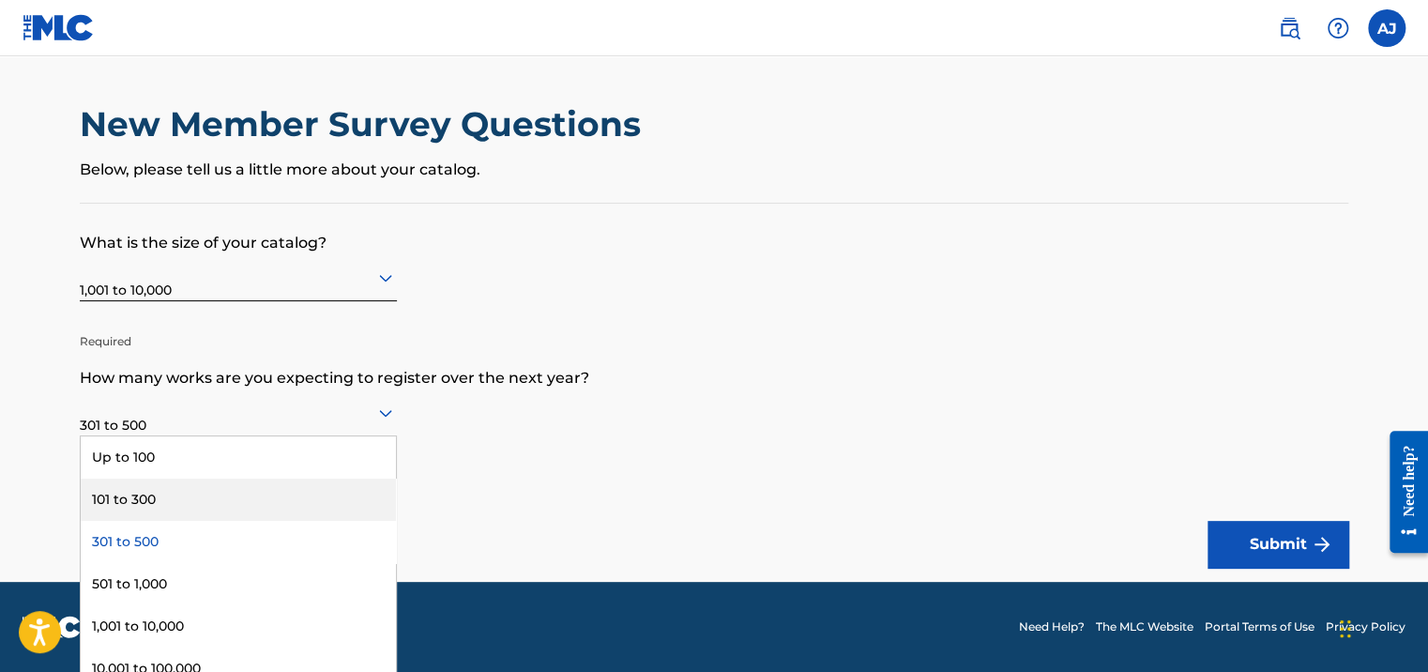
click at [747, 433] on form "What is the size of your catalog? 1,001 to 10,000 Required How many works are y…" at bounding box center [714, 386] width 1268 height 364
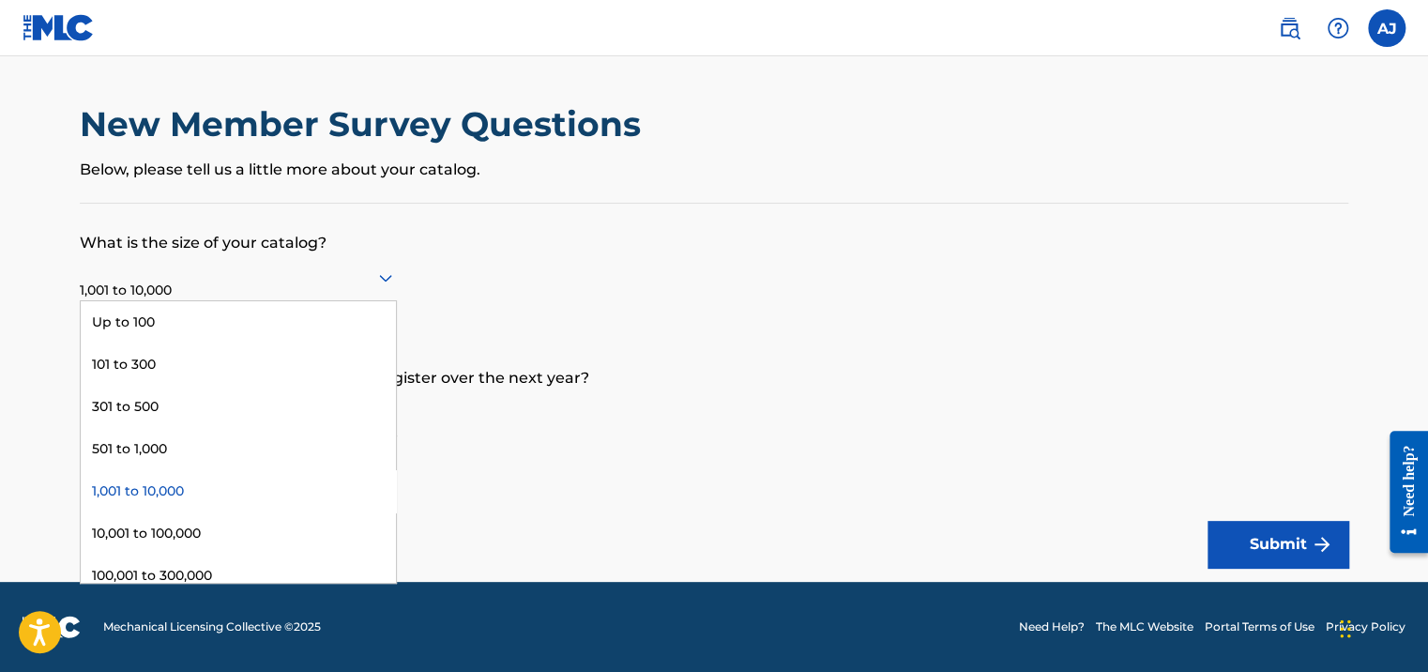
click at [370, 276] on div at bounding box center [238, 276] width 317 height 23
click at [308, 453] on div "501 to 1,000" at bounding box center [238, 449] width 315 height 42
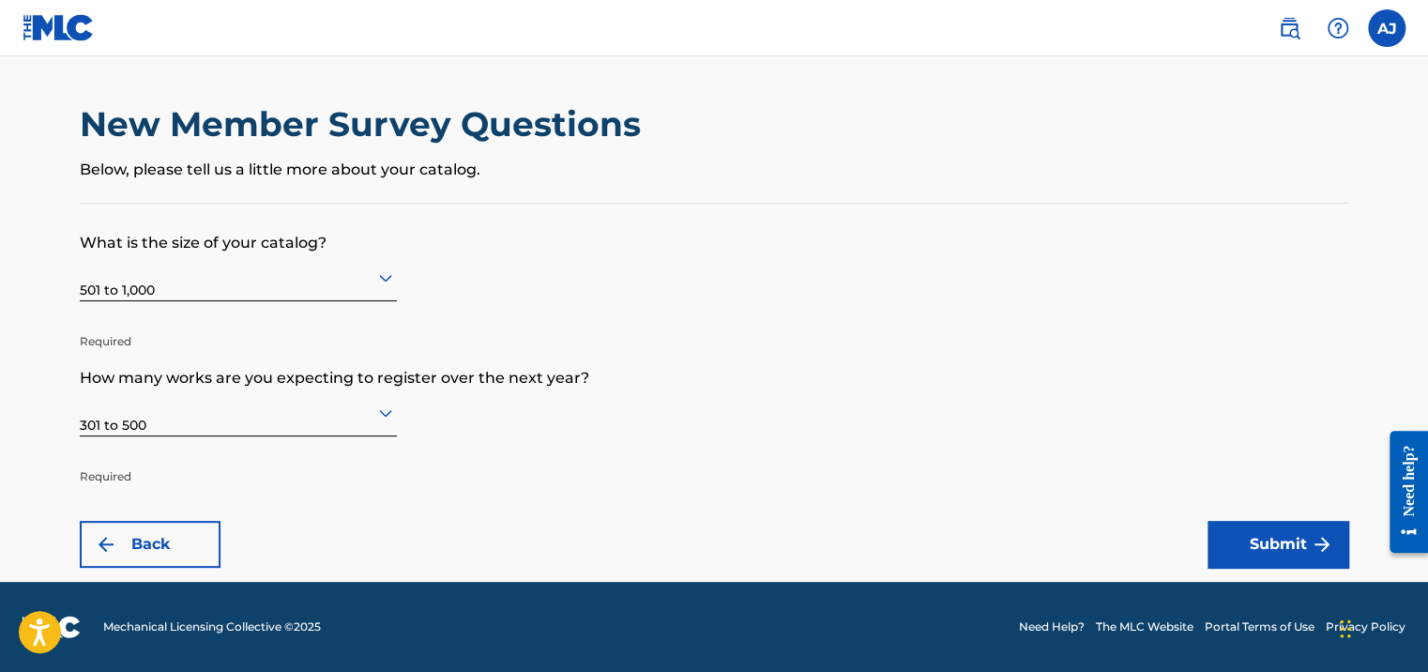
click at [990, 338] on form "What is the size of your catalog? 501 to 1,000 Required How many works are you …" at bounding box center [714, 386] width 1268 height 364
click at [1309, 558] on button "Submit" at bounding box center [1277, 544] width 141 height 47
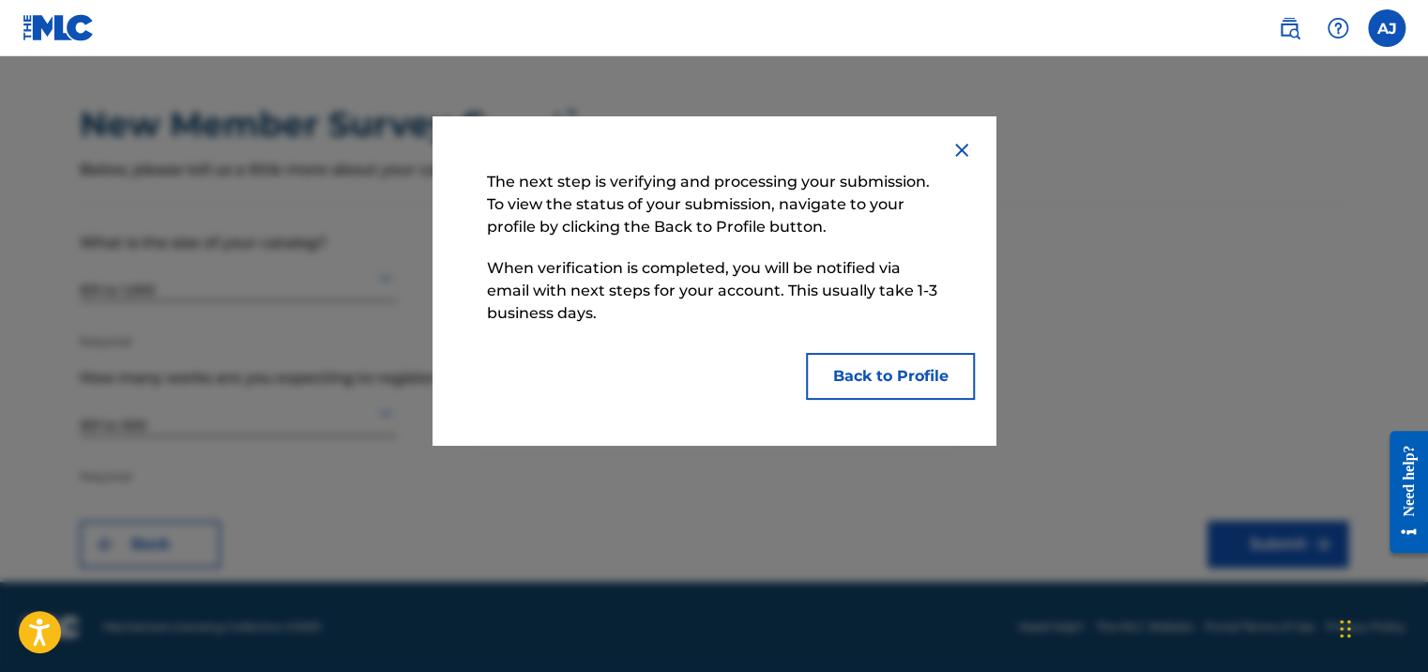
click at [852, 377] on button "Back to Profile" at bounding box center [890, 376] width 169 height 47
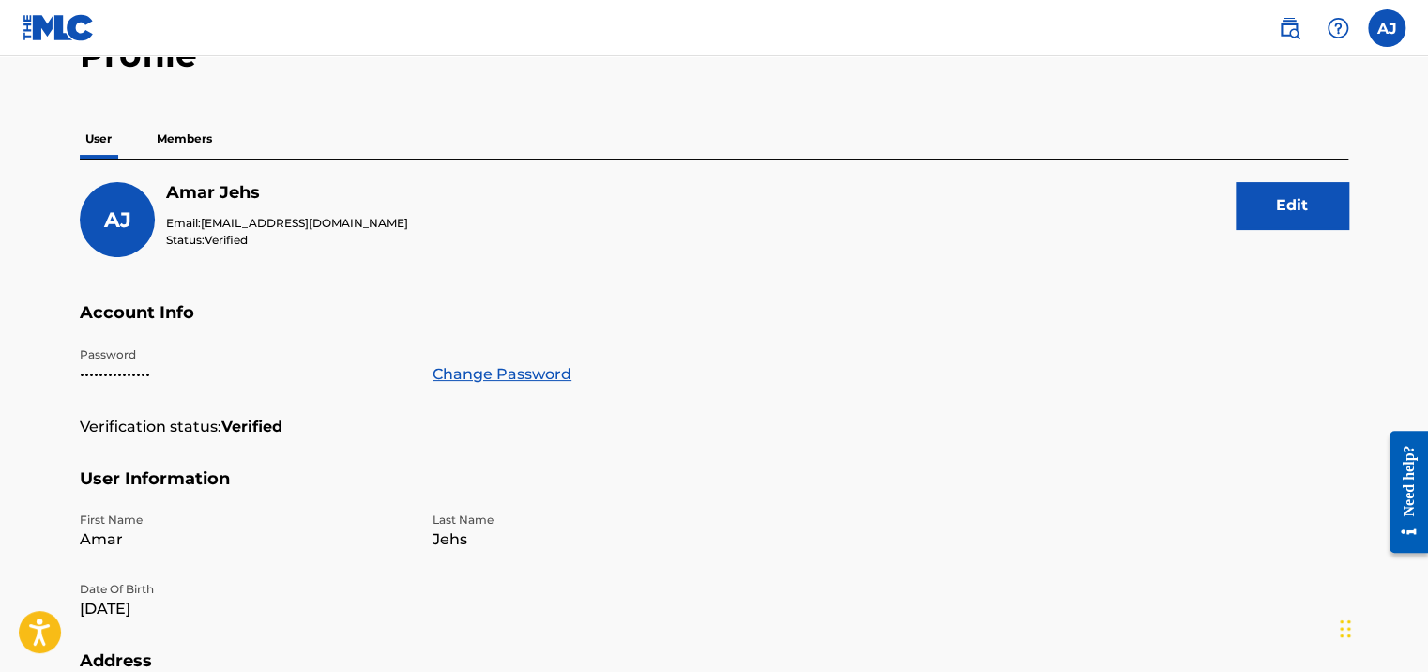
scroll to position [27, 0]
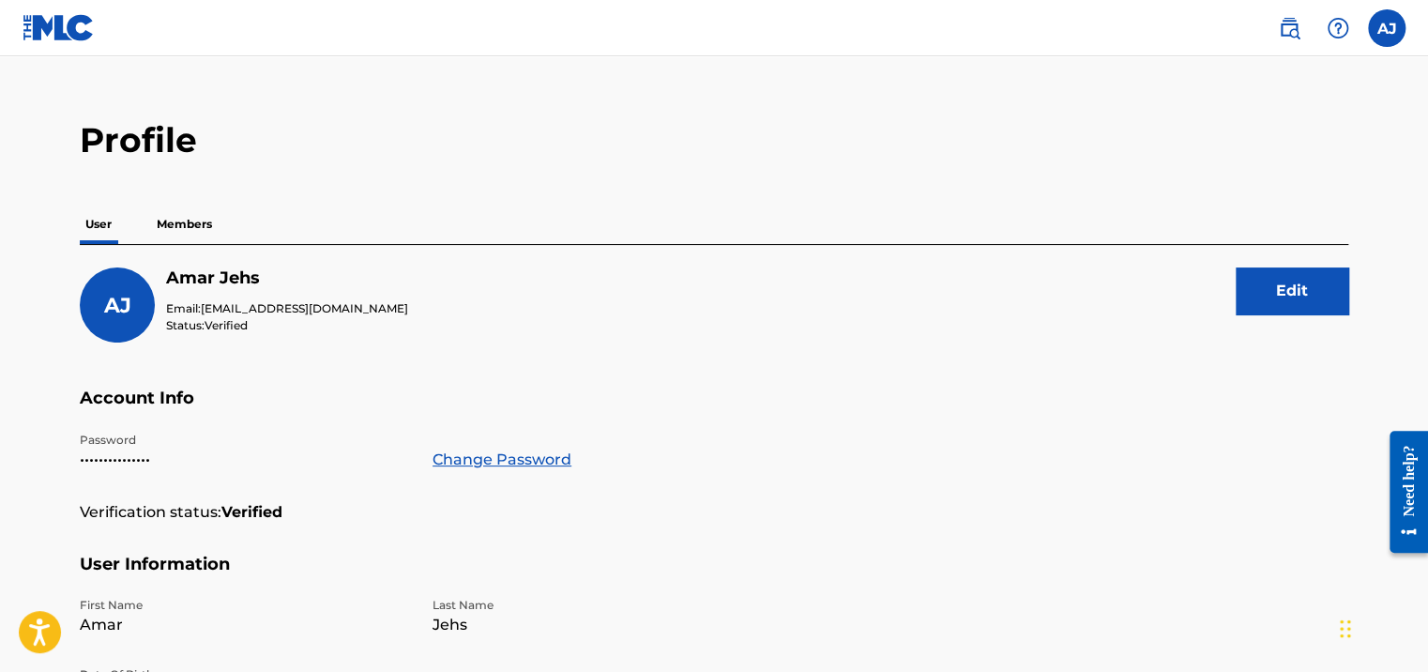
click at [186, 221] on p "Members" at bounding box center [184, 223] width 67 height 39
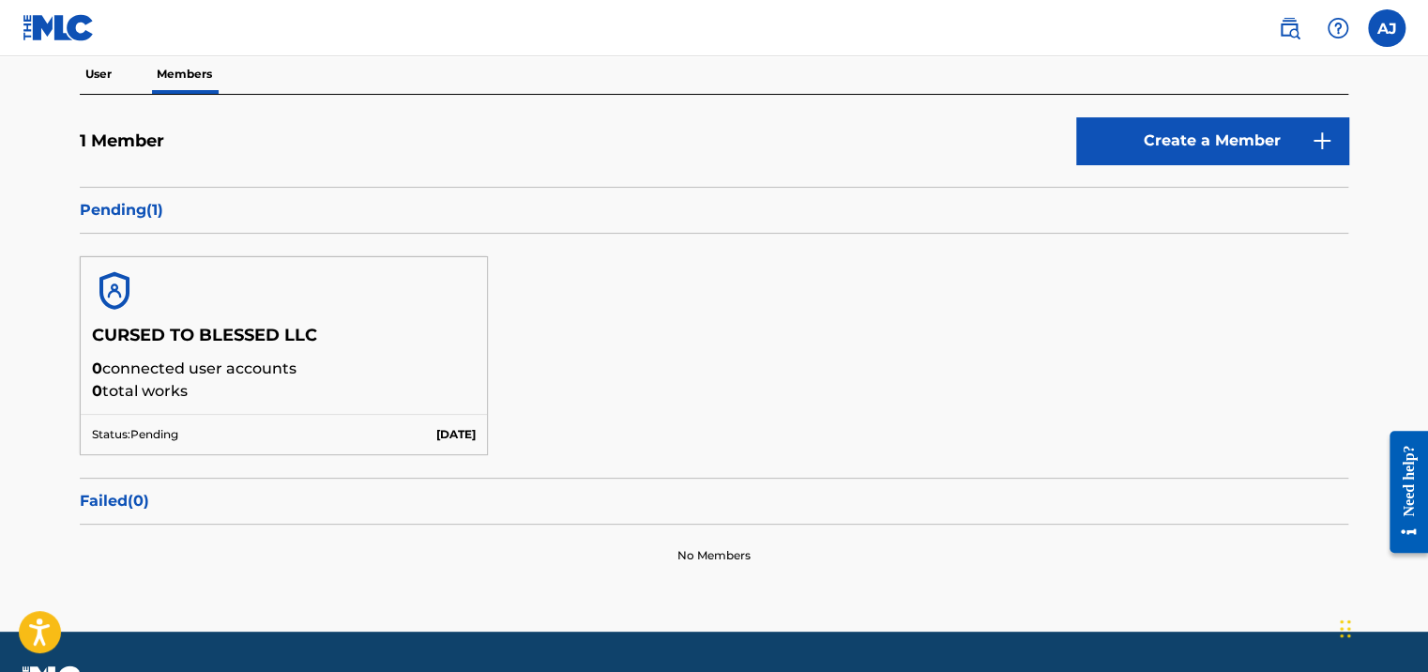
scroll to position [188, 0]
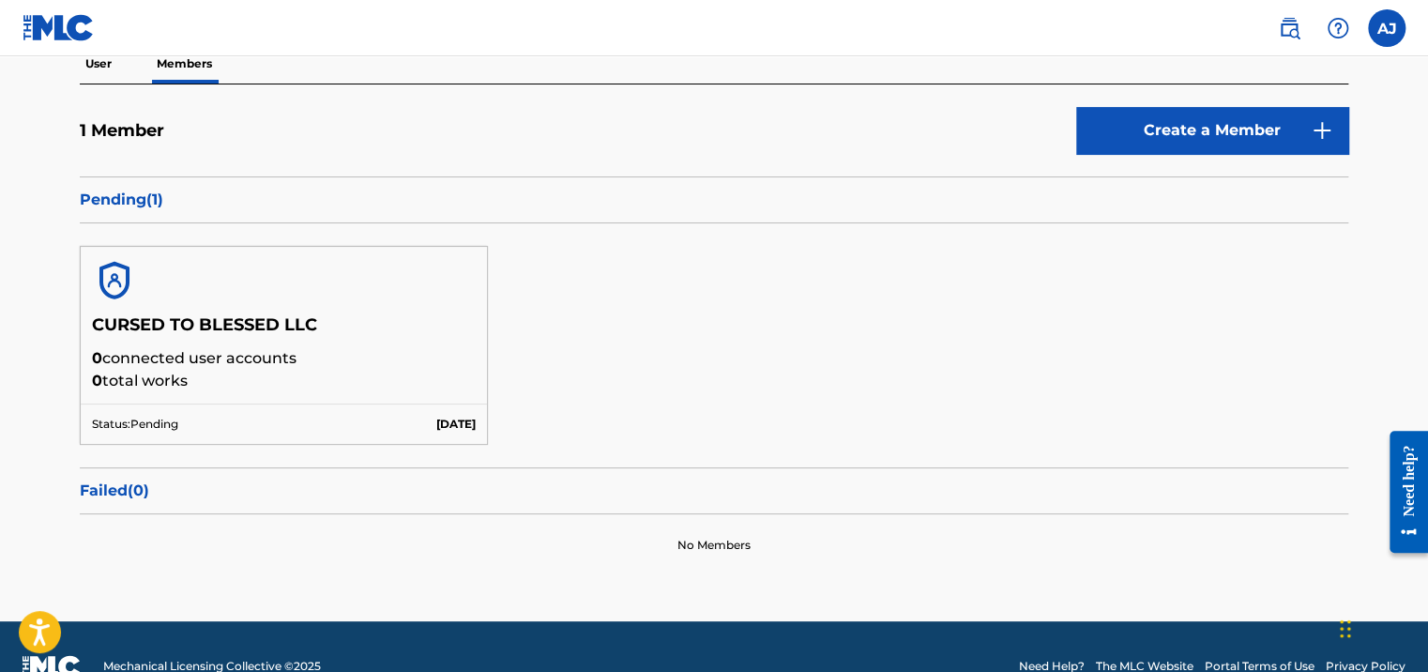
click at [216, 334] on h5 "CURSED TO BLESSED LLC" at bounding box center [284, 330] width 384 height 33
click at [125, 494] on p "Failed ( 0 )" at bounding box center [714, 490] width 1268 height 23
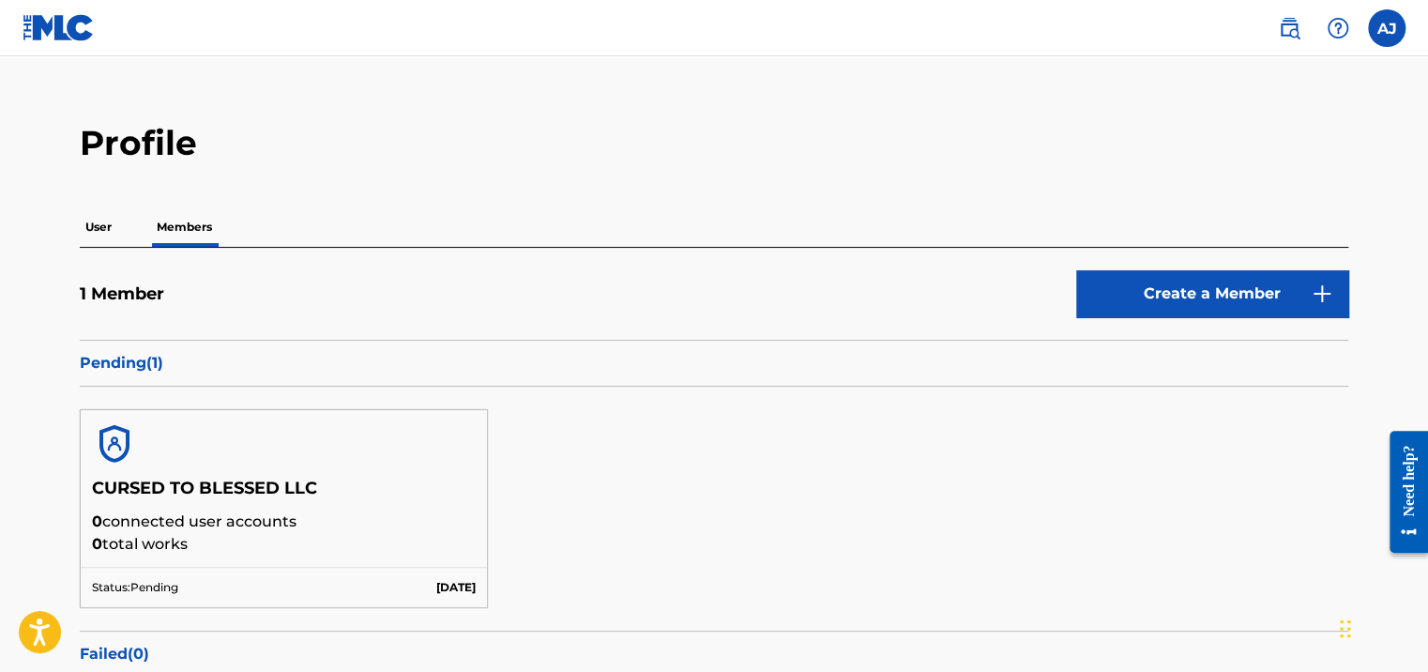
scroll to position [0, 0]
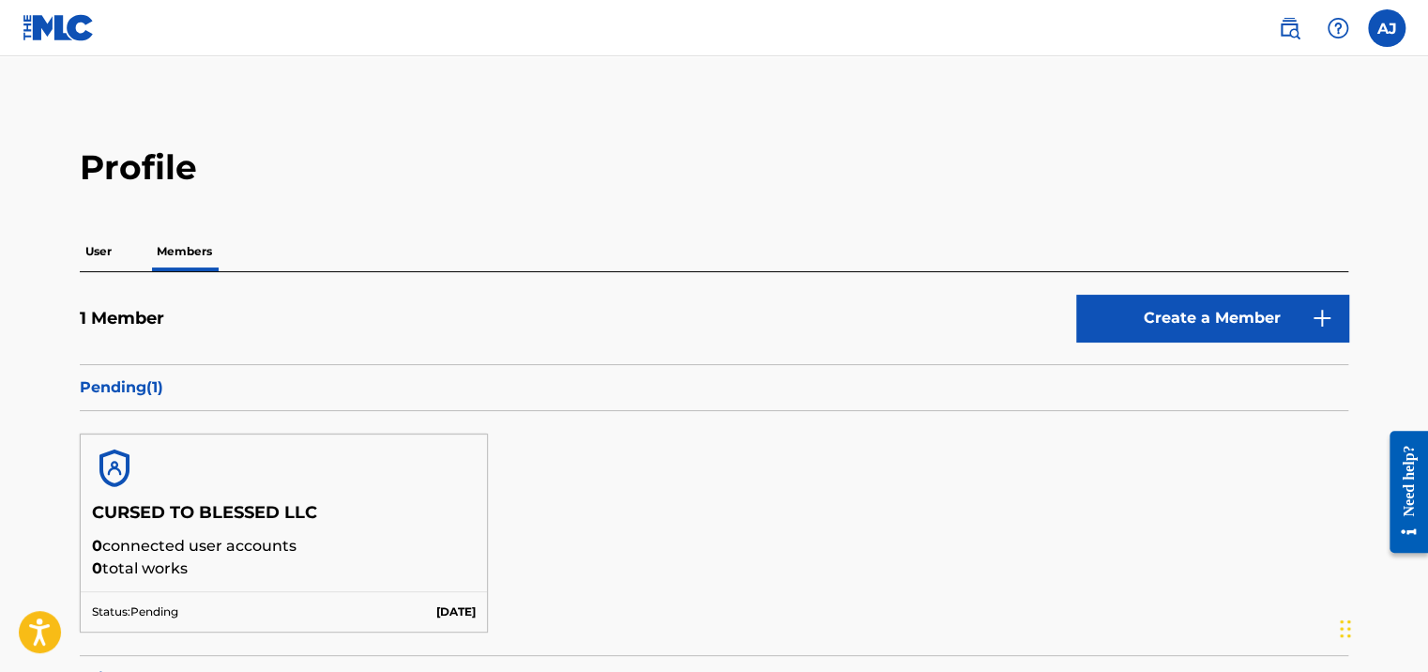
click at [137, 383] on p "Pending ( 1 )" at bounding box center [714, 387] width 1268 height 23
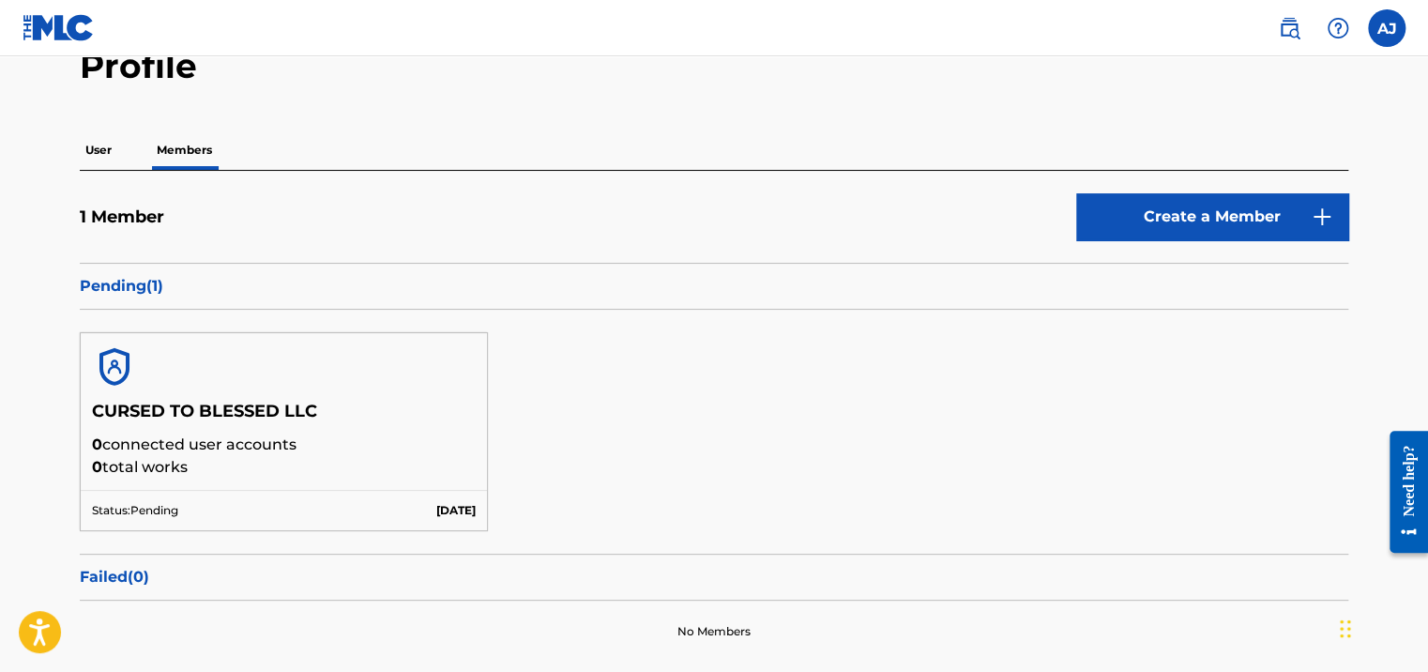
scroll to position [225, 0]
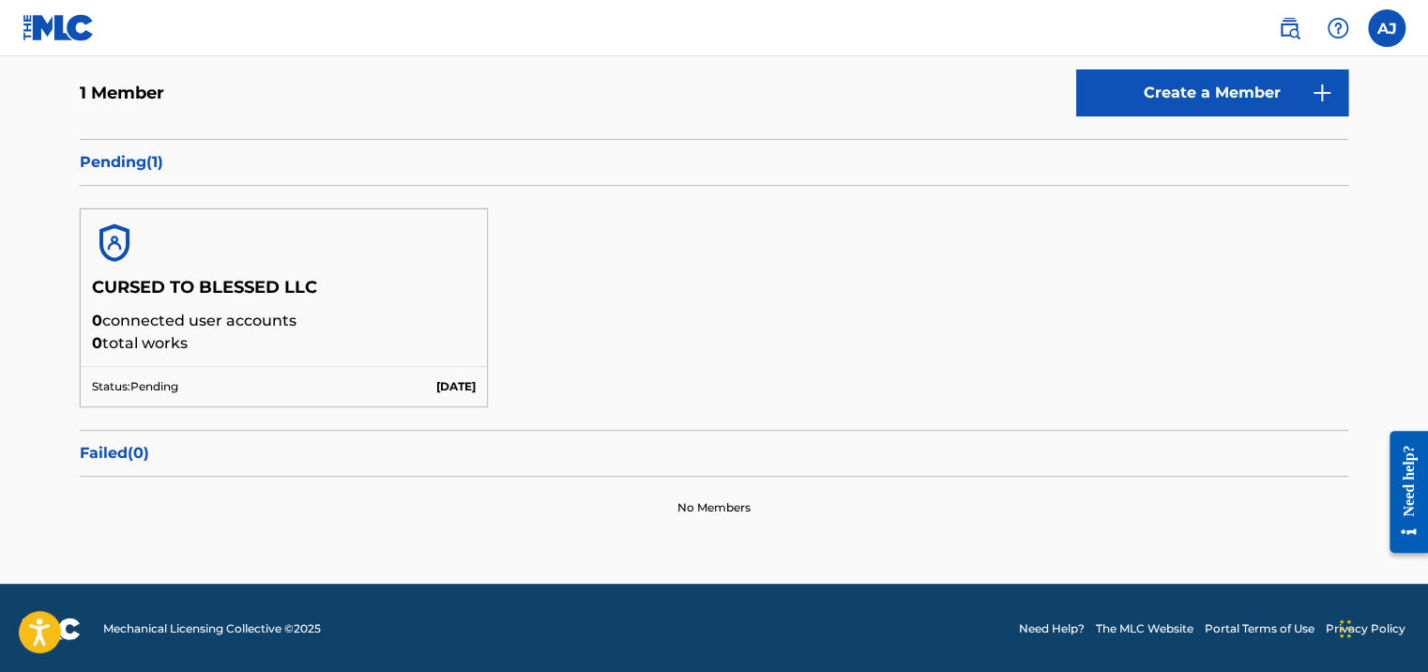
click at [295, 278] on h5 "CURSED TO BLESSED LLC" at bounding box center [284, 293] width 384 height 33
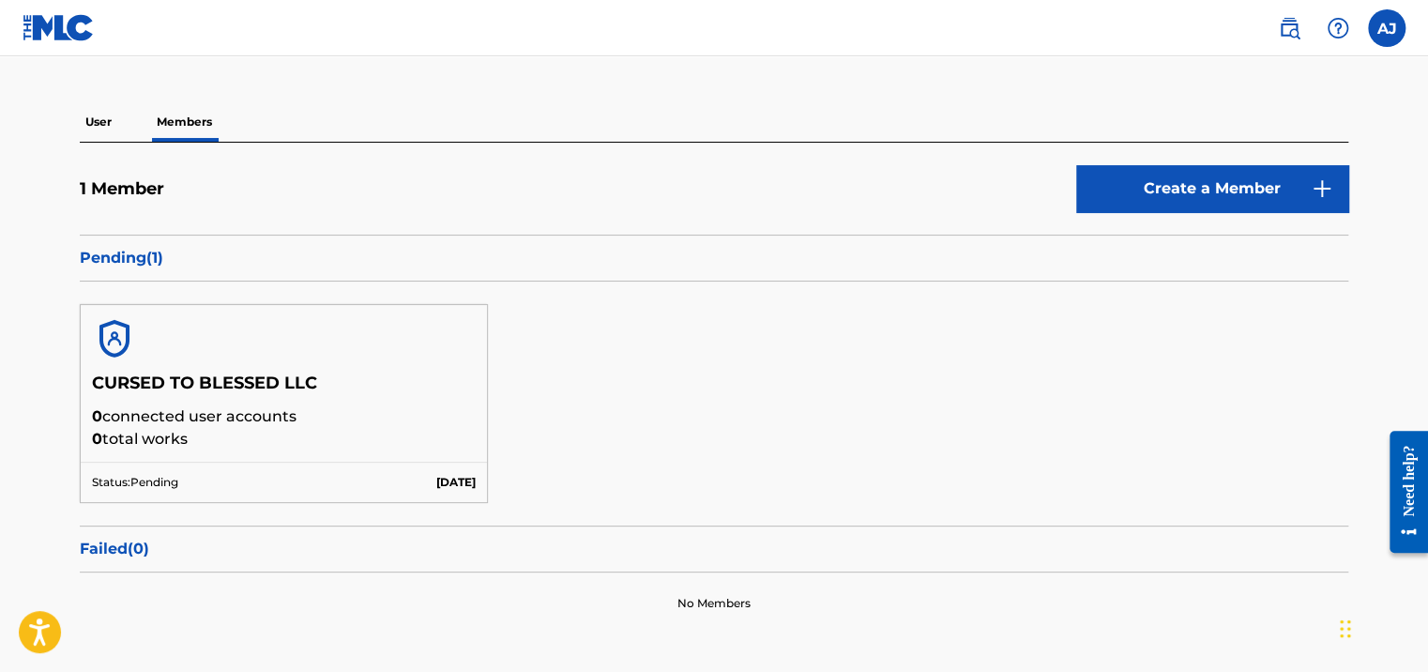
scroll to position [0, 0]
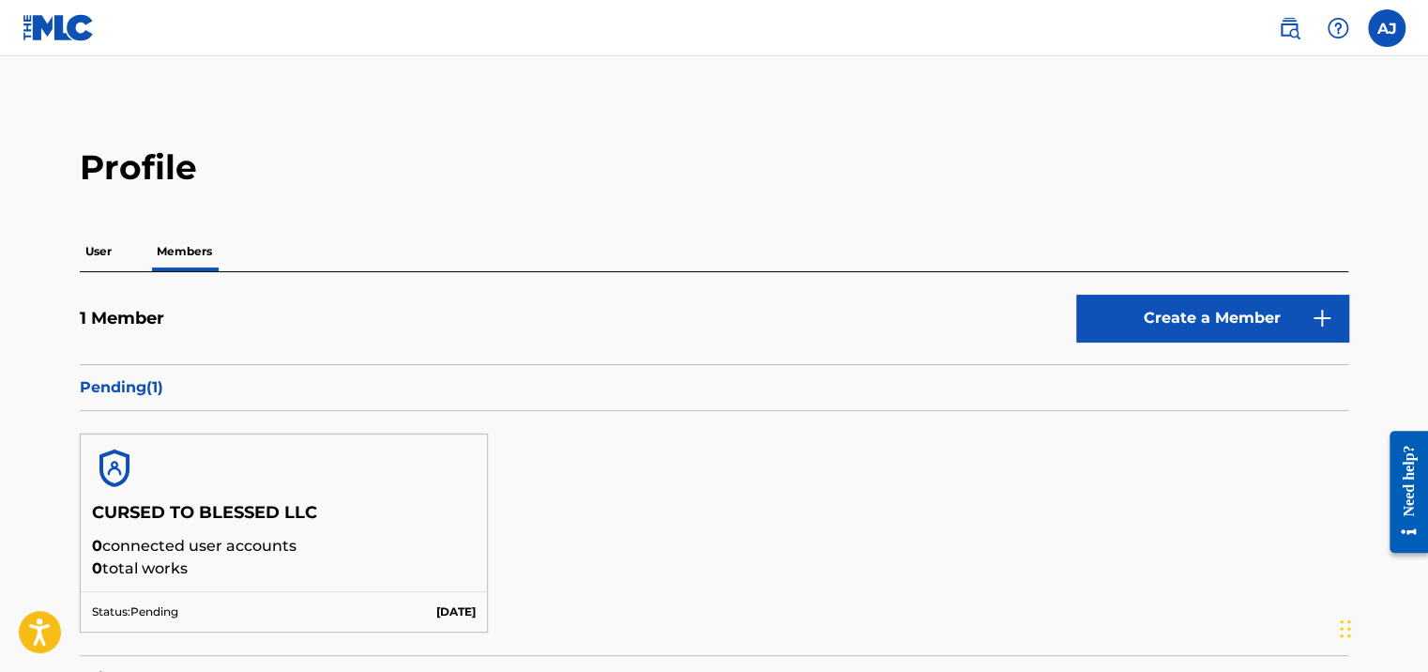
click at [104, 247] on p "User" at bounding box center [99, 251] width 38 height 39
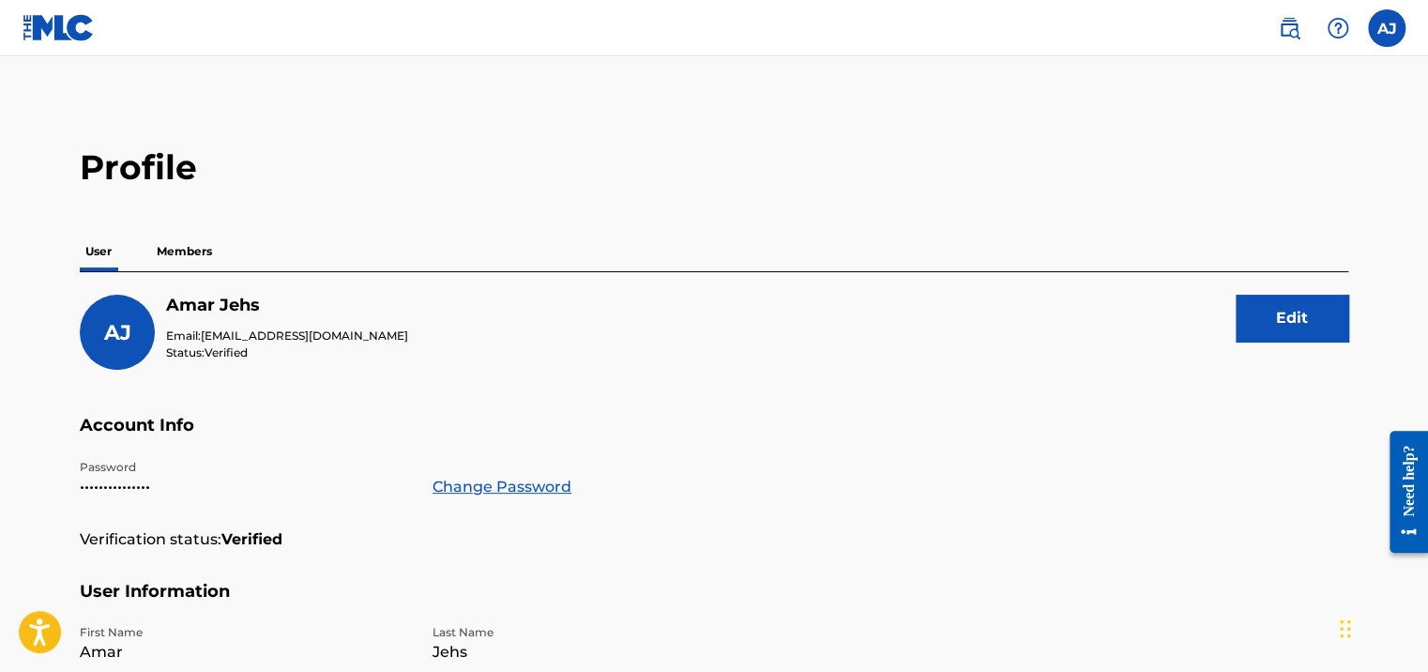
click at [108, 334] on span "AJ" at bounding box center [117, 332] width 27 height 25
click at [1283, 28] on img at bounding box center [1288, 28] width 23 height 23
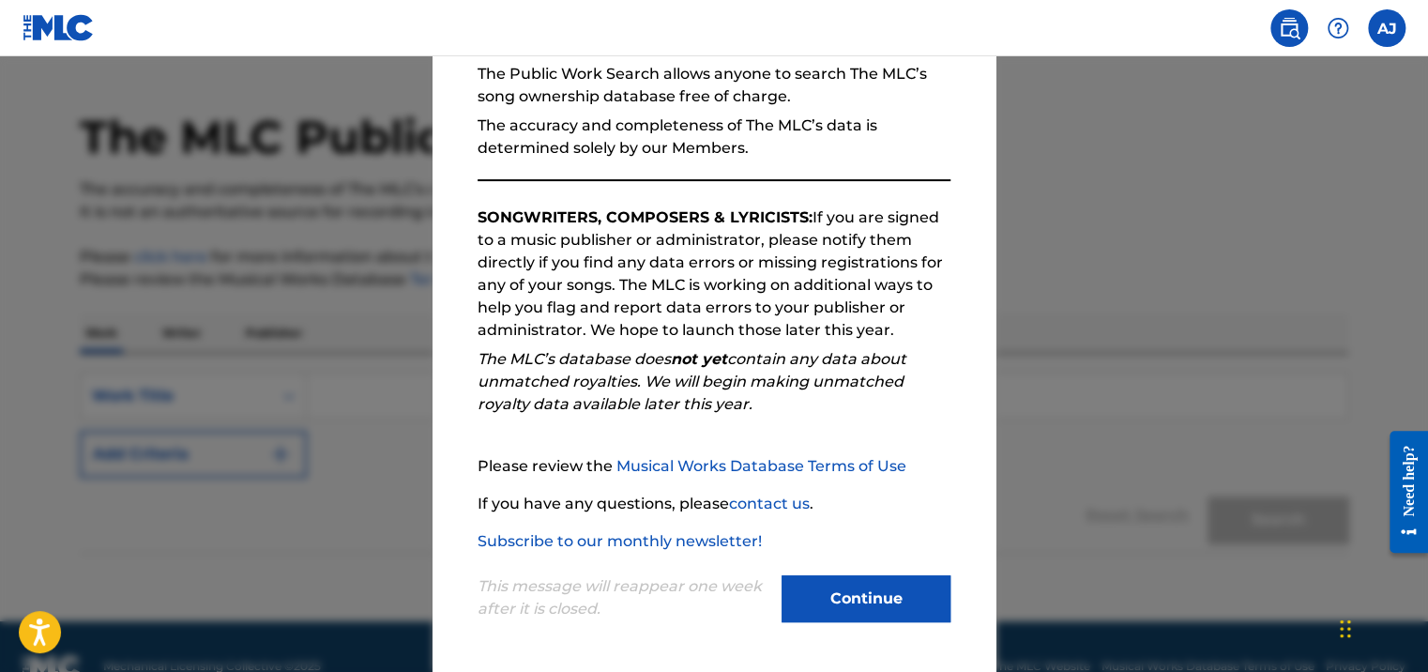
scroll to position [83, 0]
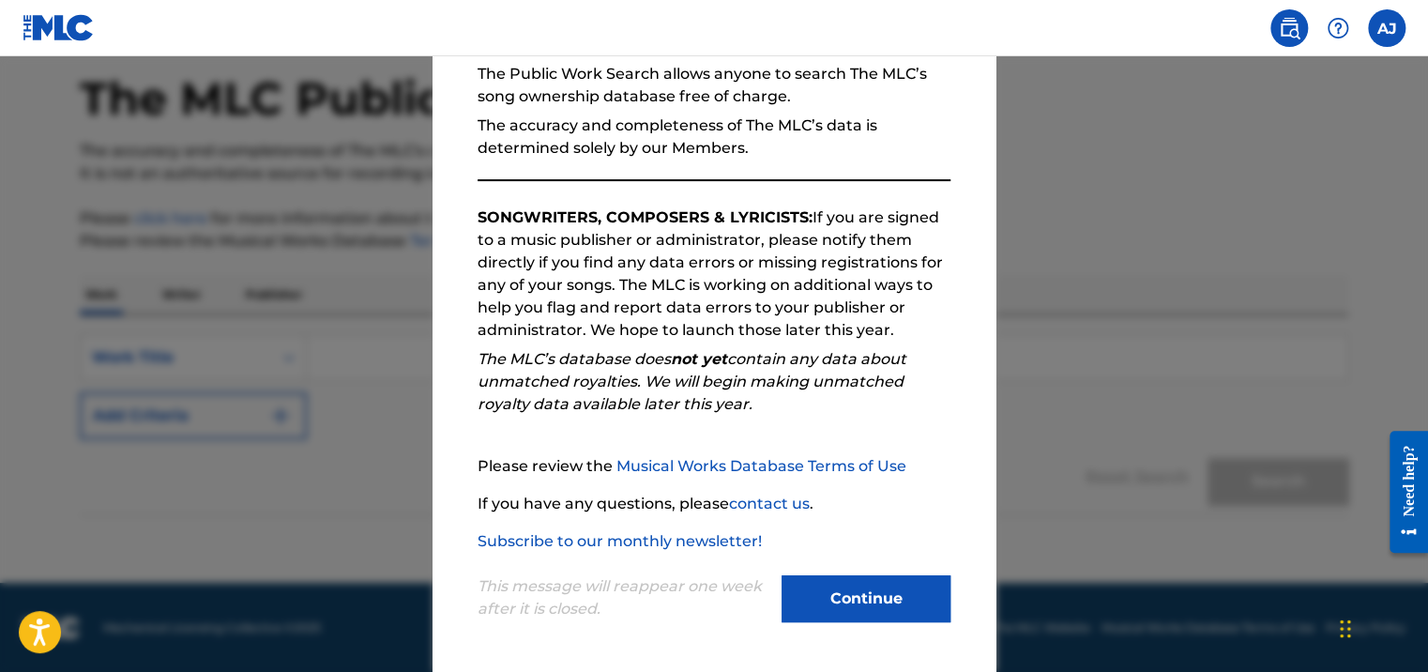
click at [831, 600] on button "Continue" at bounding box center [865, 598] width 169 height 47
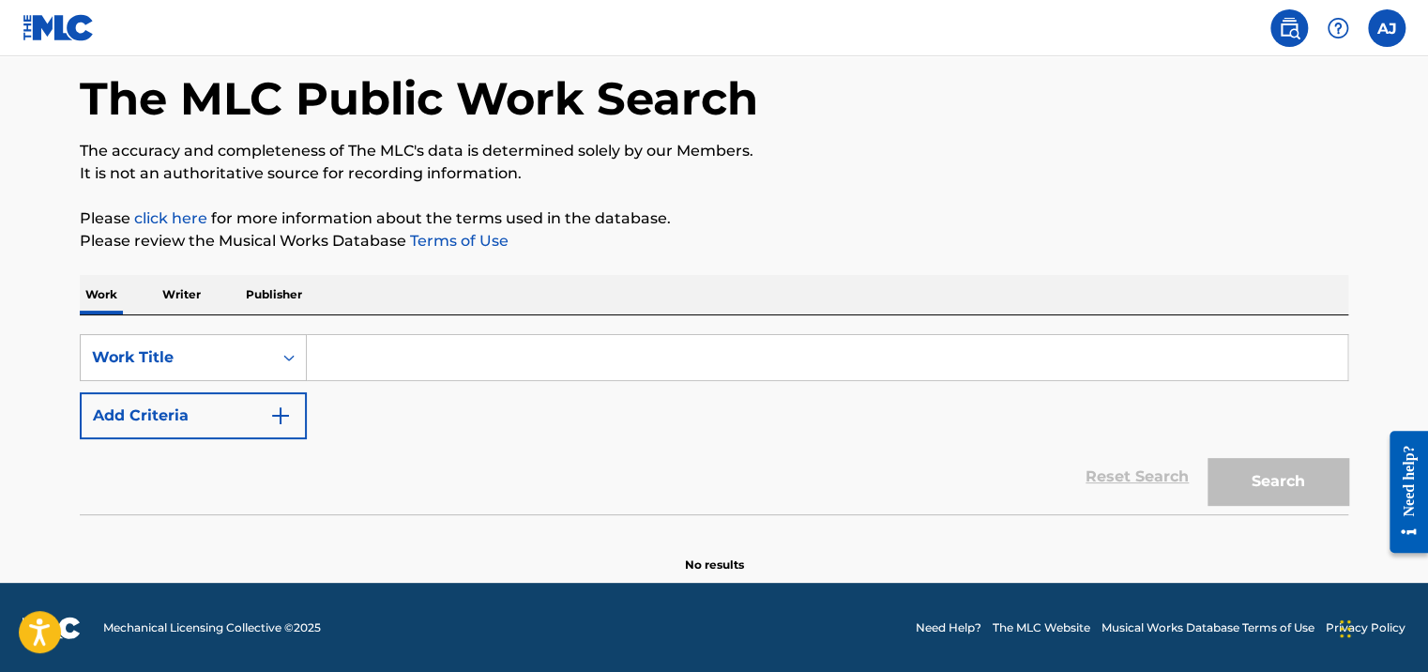
click at [188, 298] on p "Writer" at bounding box center [182, 294] width 50 height 39
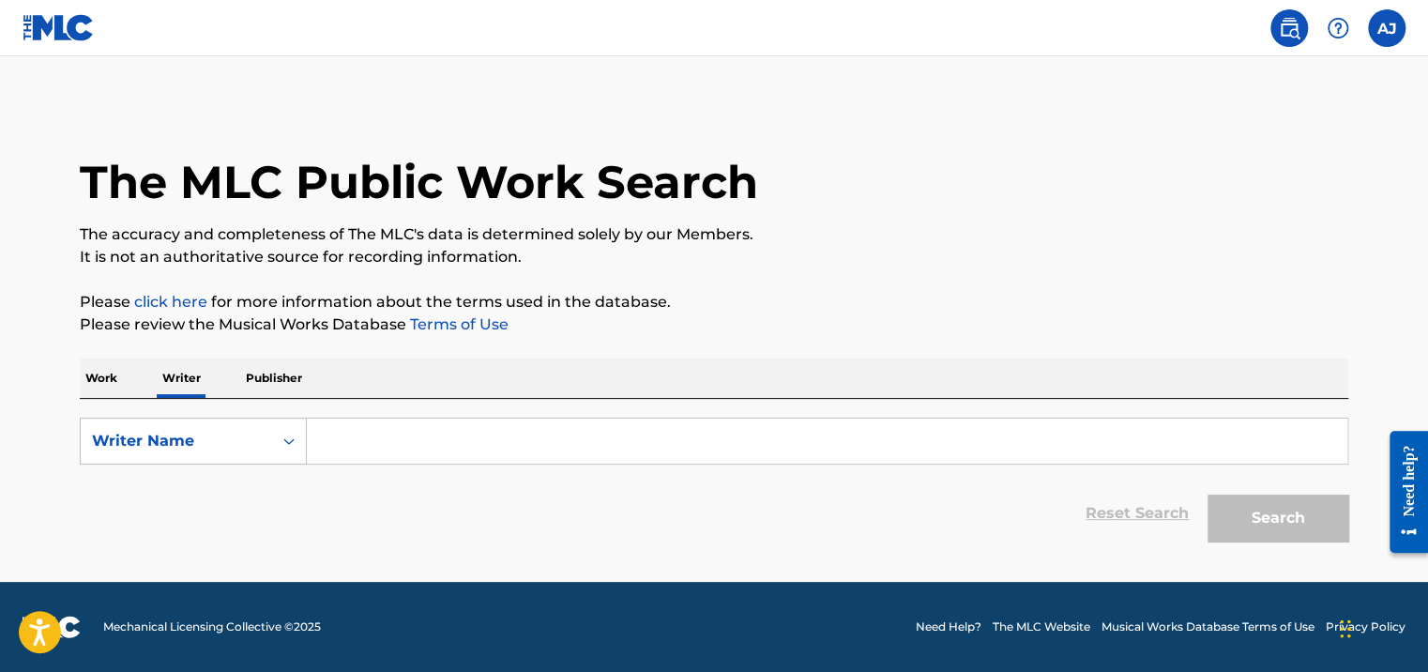
click at [286, 381] on p "Publisher" at bounding box center [274, 377] width 68 height 39
click at [276, 449] on div "Search Form" at bounding box center [289, 441] width 34 height 34
click at [479, 495] on div "Reset Search Search" at bounding box center [714, 513] width 1268 height 75
click at [432, 440] on input "Search Form" at bounding box center [827, 440] width 1040 height 45
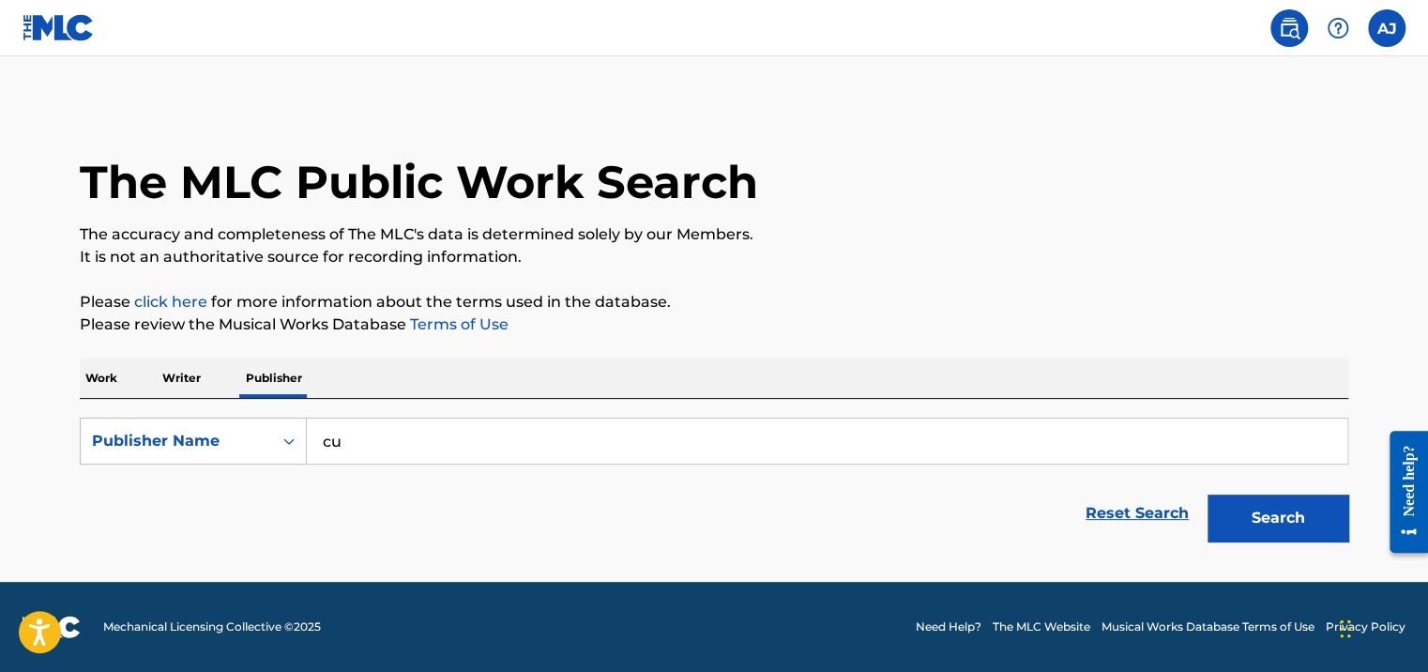
type input "c"
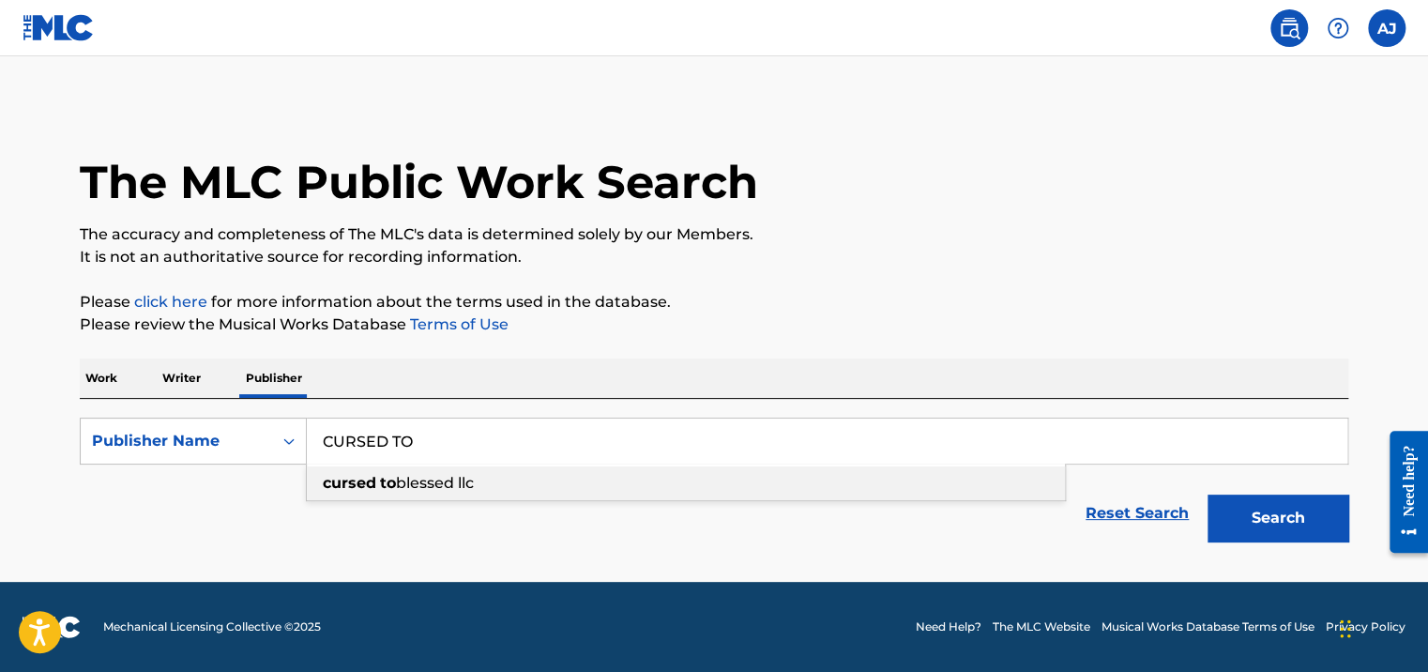
click at [446, 481] on span "blessed llc" at bounding box center [435, 483] width 78 height 18
type input "cursed to blessed llc"
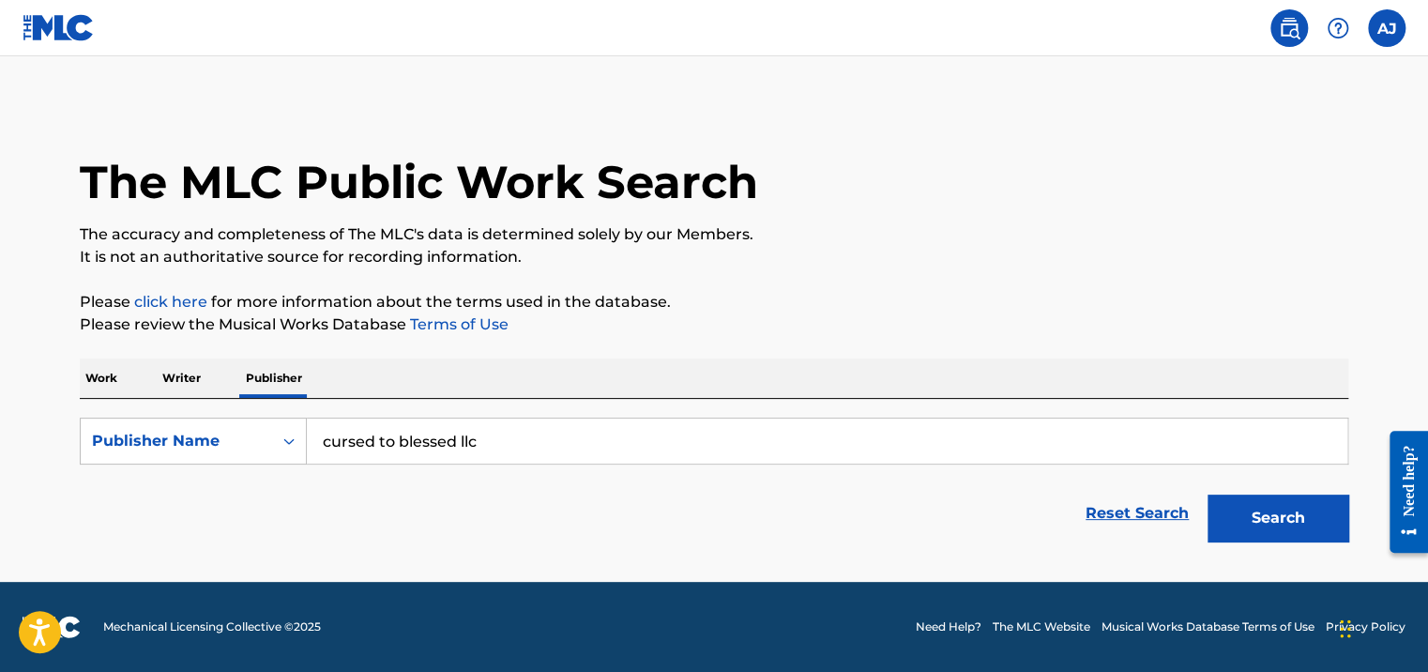
click at [1255, 518] on button "Search" at bounding box center [1277, 517] width 141 height 47
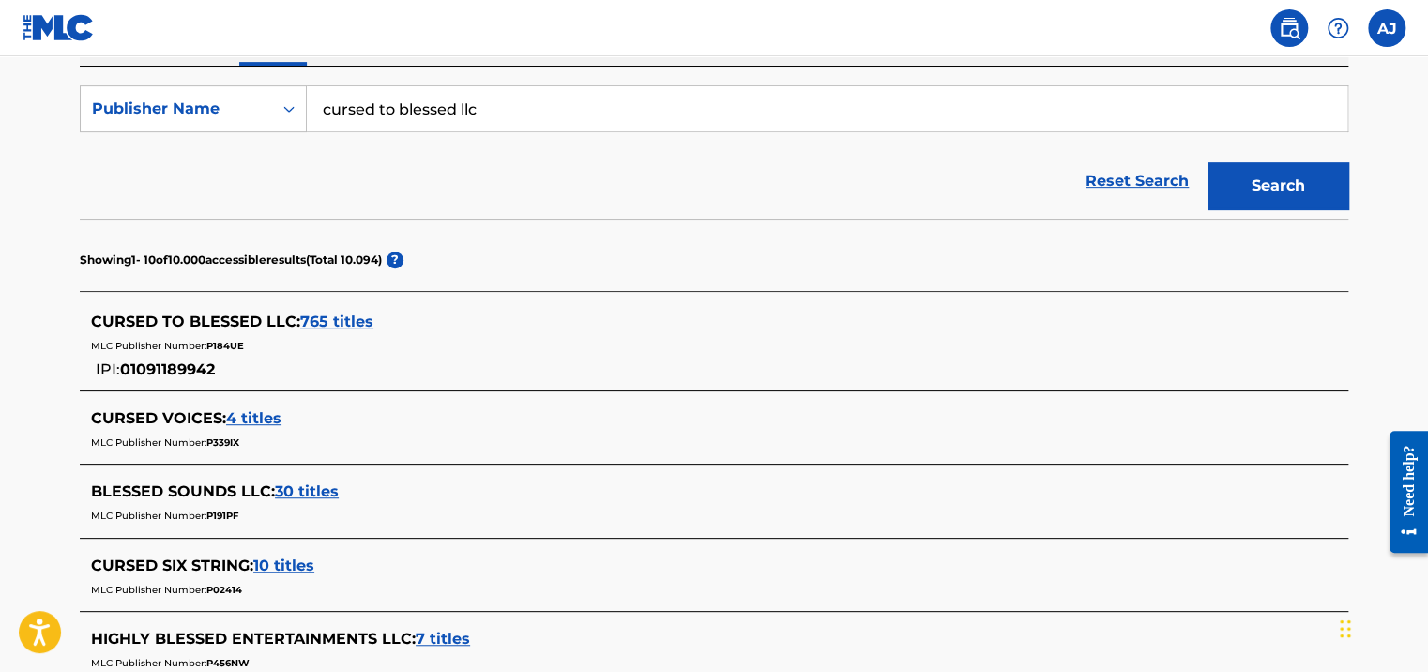
scroll to position [375, 0]
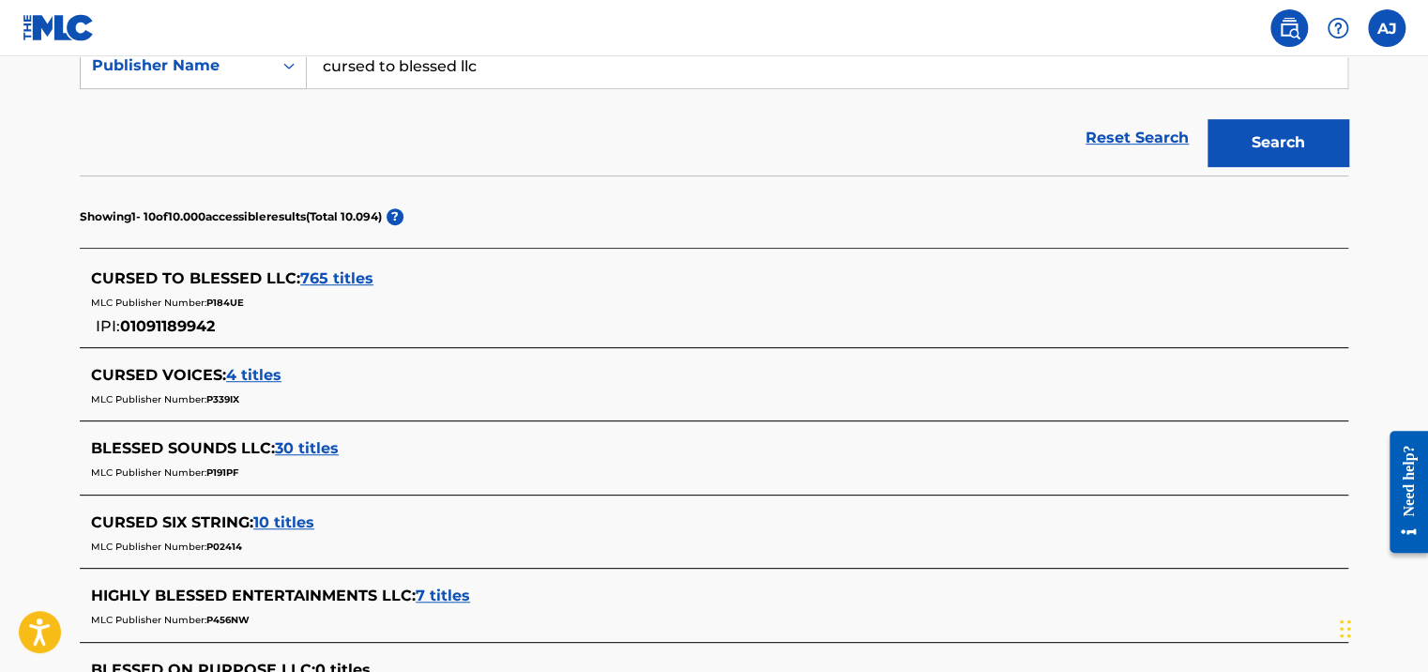
click at [249, 280] on span "CURSED TO BLESSED LLC :" at bounding box center [195, 278] width 209 height 18
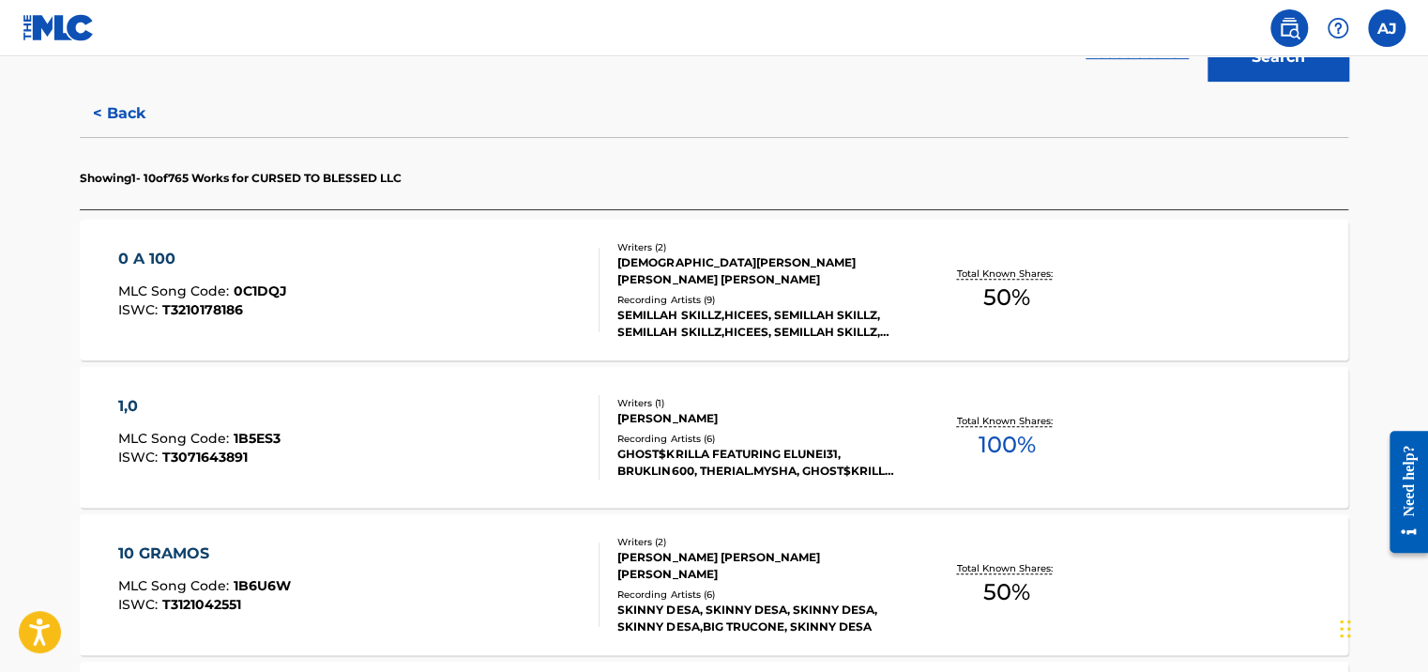
scroll to position [469, 0]
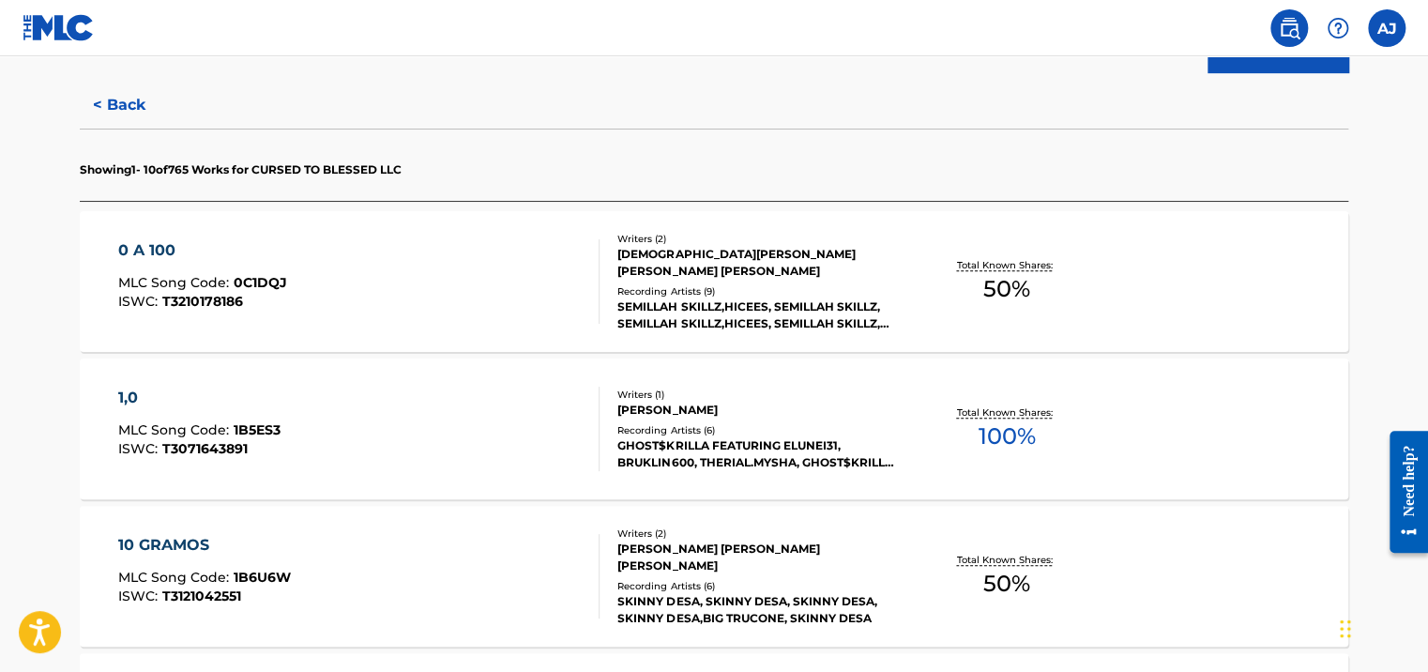
click at [999, 285] on span "50 %" at bounding box center [1006, 289] width 47 height 34
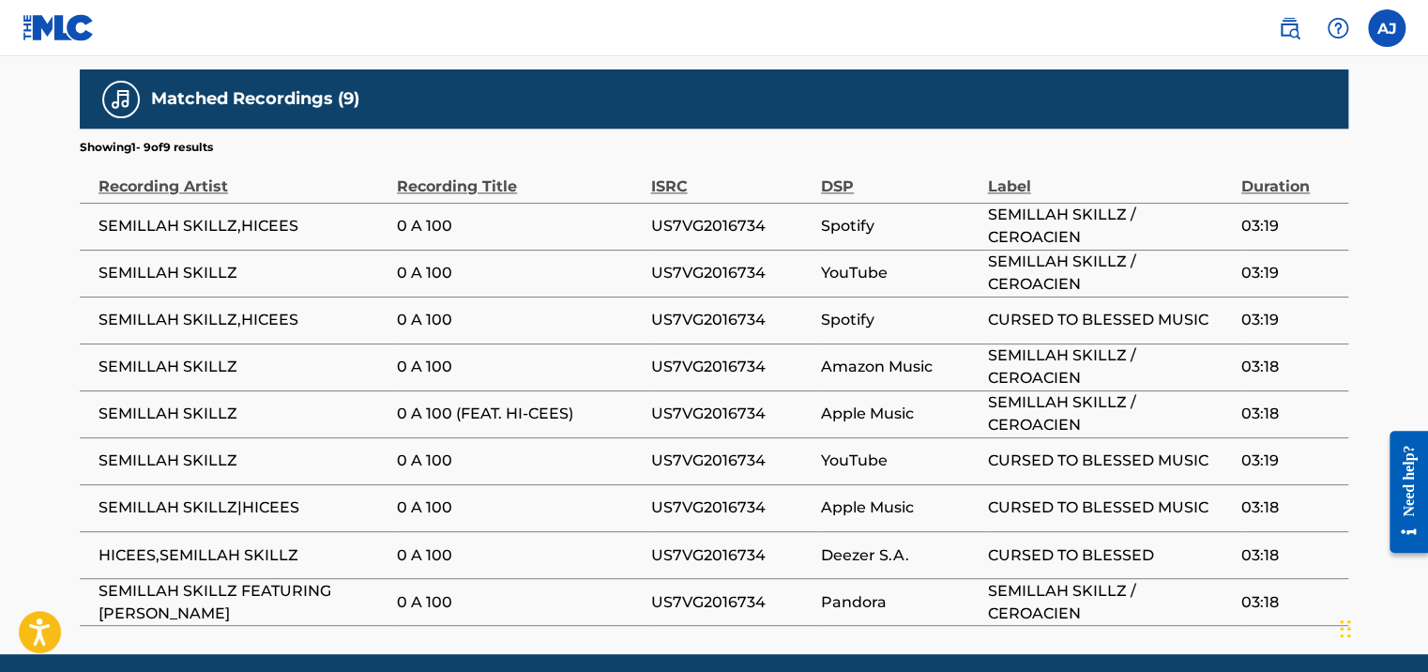
scroll to position [1257, 0]
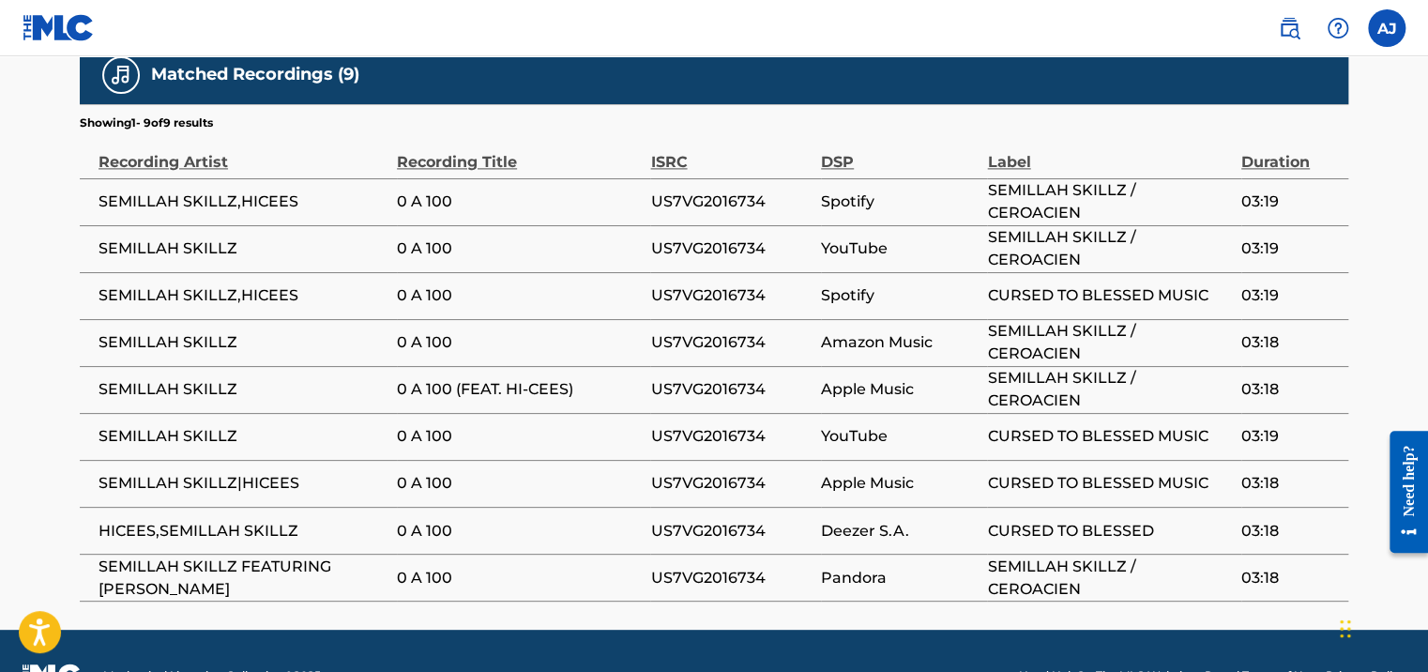
click at [837, 190] on span "Spotify" at bounding box center [899, 201] width 157 height 23
click at [709, 190] on span "US7VG2016734" at bounding box center [730, 201] width 161 height 23
drag, startPoint x: 505, startPoint y: 163, endPoint x: 493, endPoint y: 163, distance: 11.3
click at [502, 190] on span "0 A 100" at bounding box center [519, 201] width 244 height 23
drag, startPoint x: 356, startPoint y: 158, endPoint x: 233, endPoint y: 161, distance: 123.9
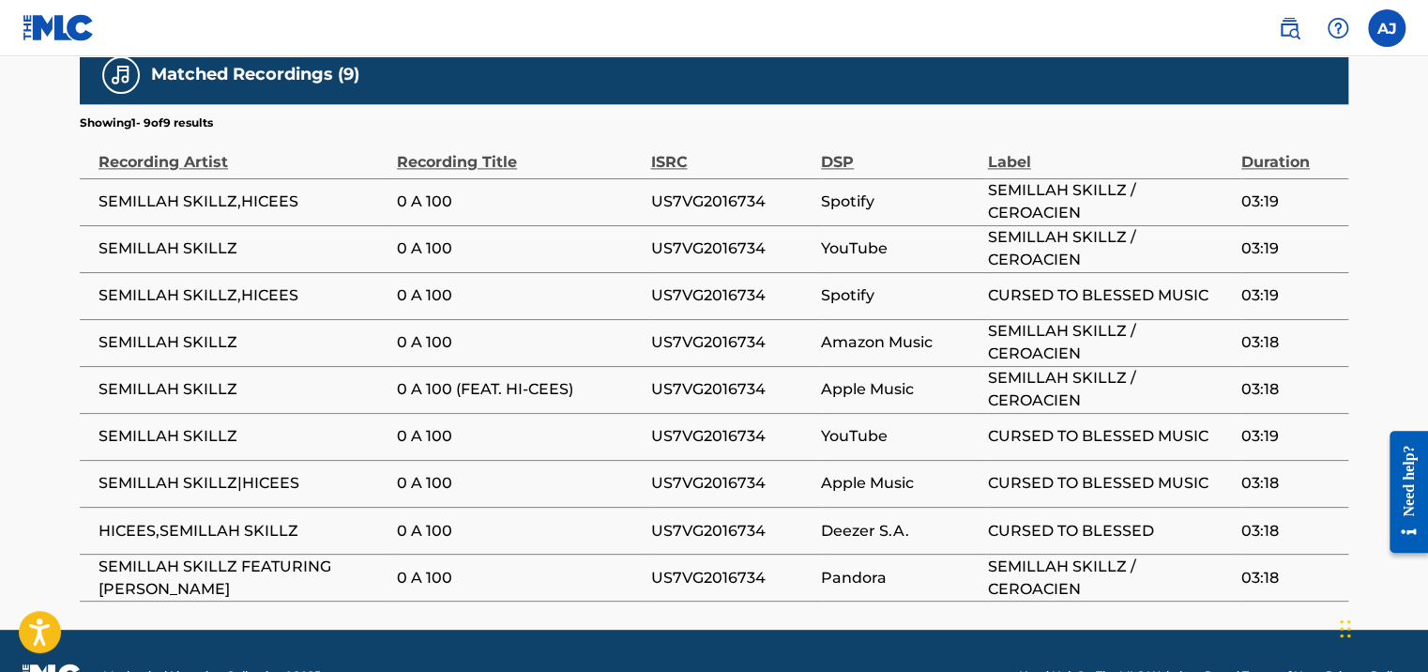
click at [344, 190] on span "SEMILLAH SKILLZ,HICEES" at bounding box center [242, 201] width 289 height 23
click at [228, 190] on span "SEMILLAH SKILLZ,HICEES" at bounding box center [242, 201] width 289 height 23
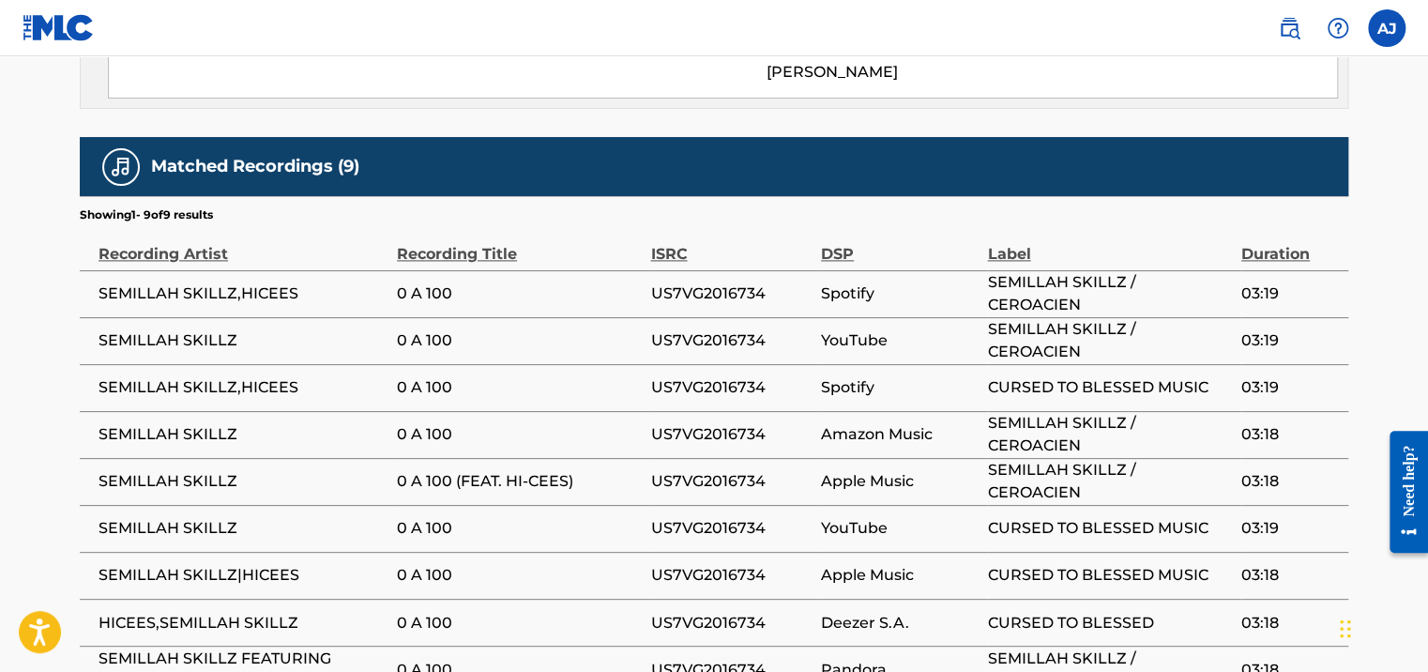
scroll to position [1069, 0]
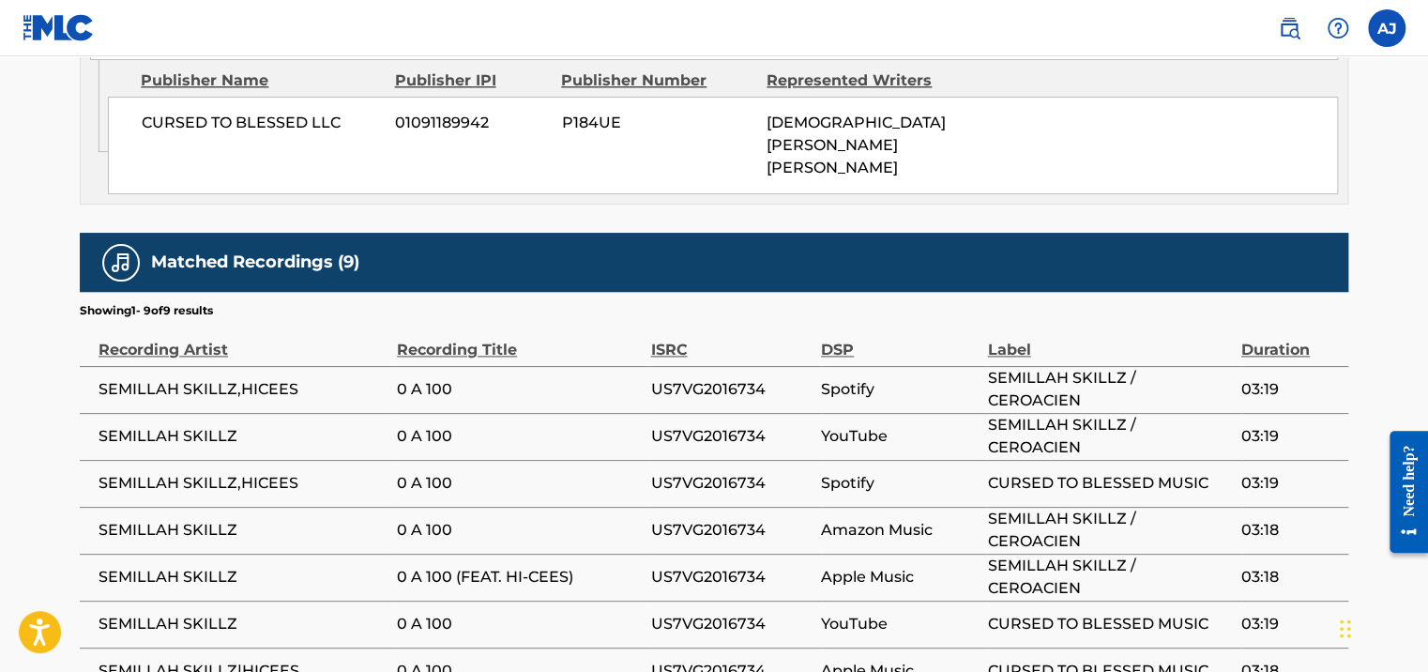
click at [1219, 366] on td "SEMILLAH SKILLZ / CEROACIEN" at bounding box center [1113, 389] width 253 height 47
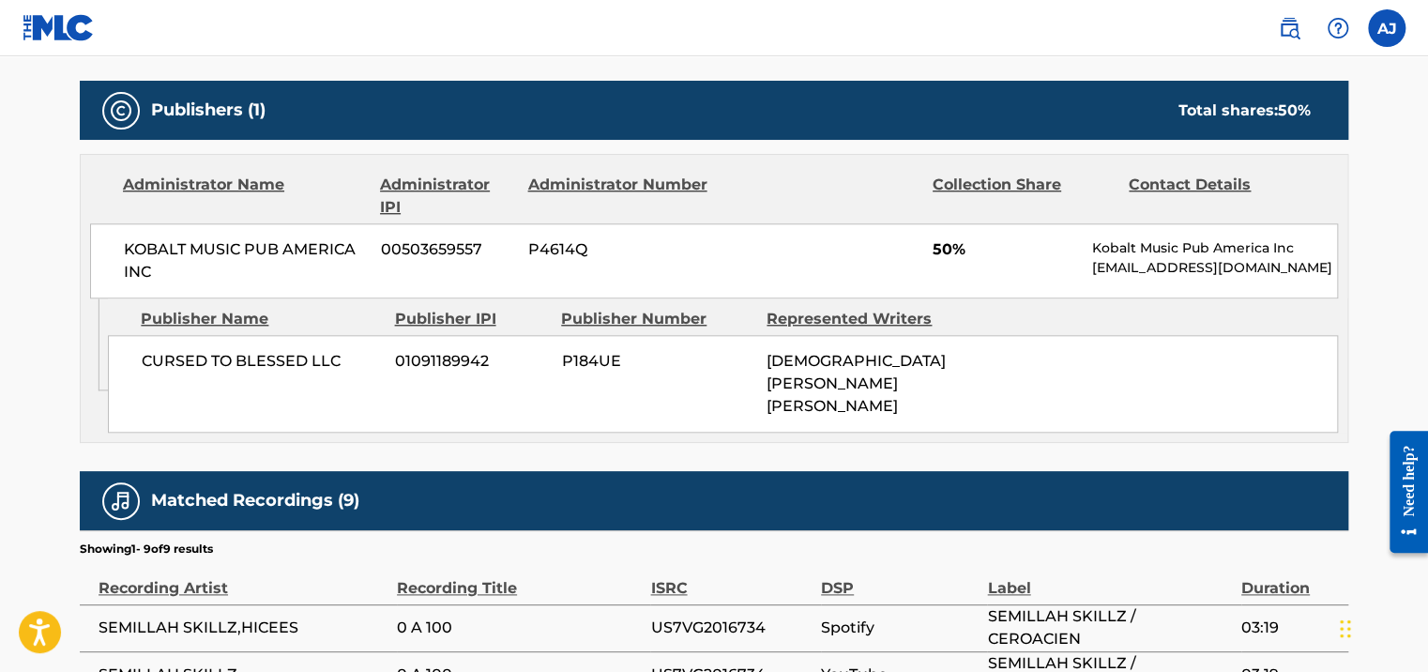
scroll to position [788, 0]
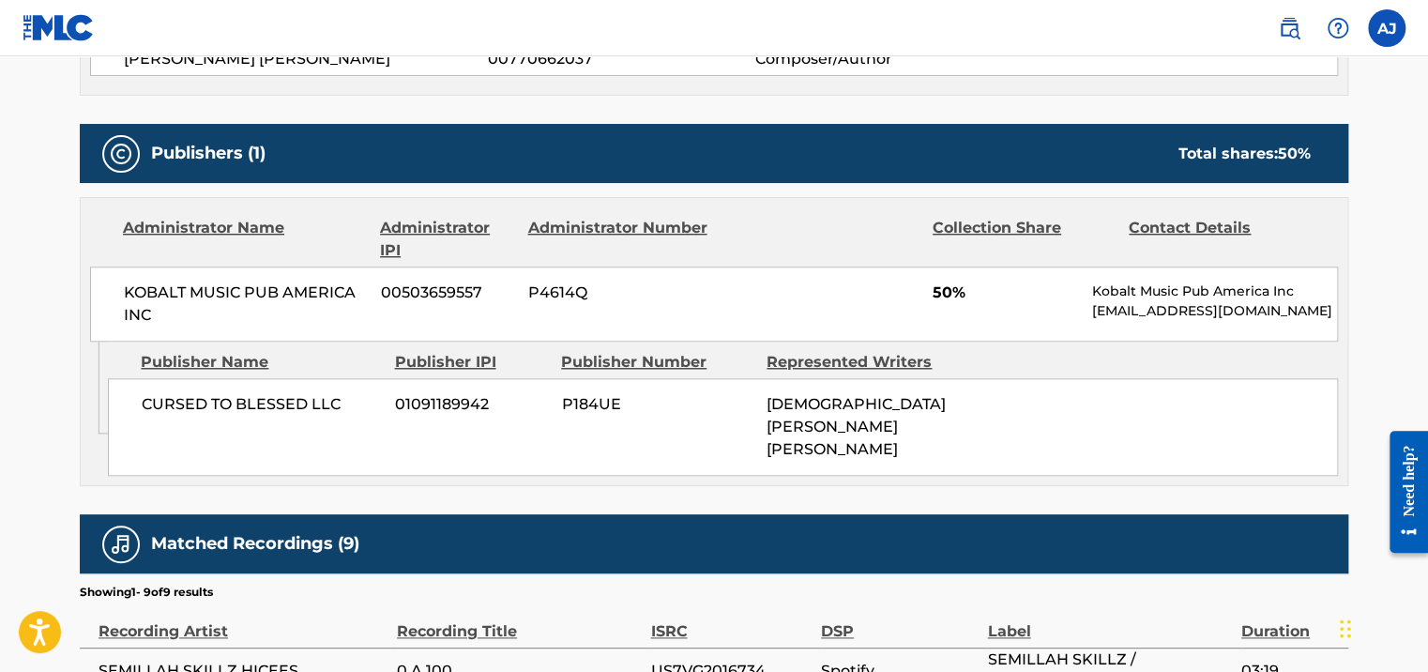
click at [1179, 281] on p "Kobalt Music Pub America Inc" at bounding box center [1214, 291] width 245 height 20
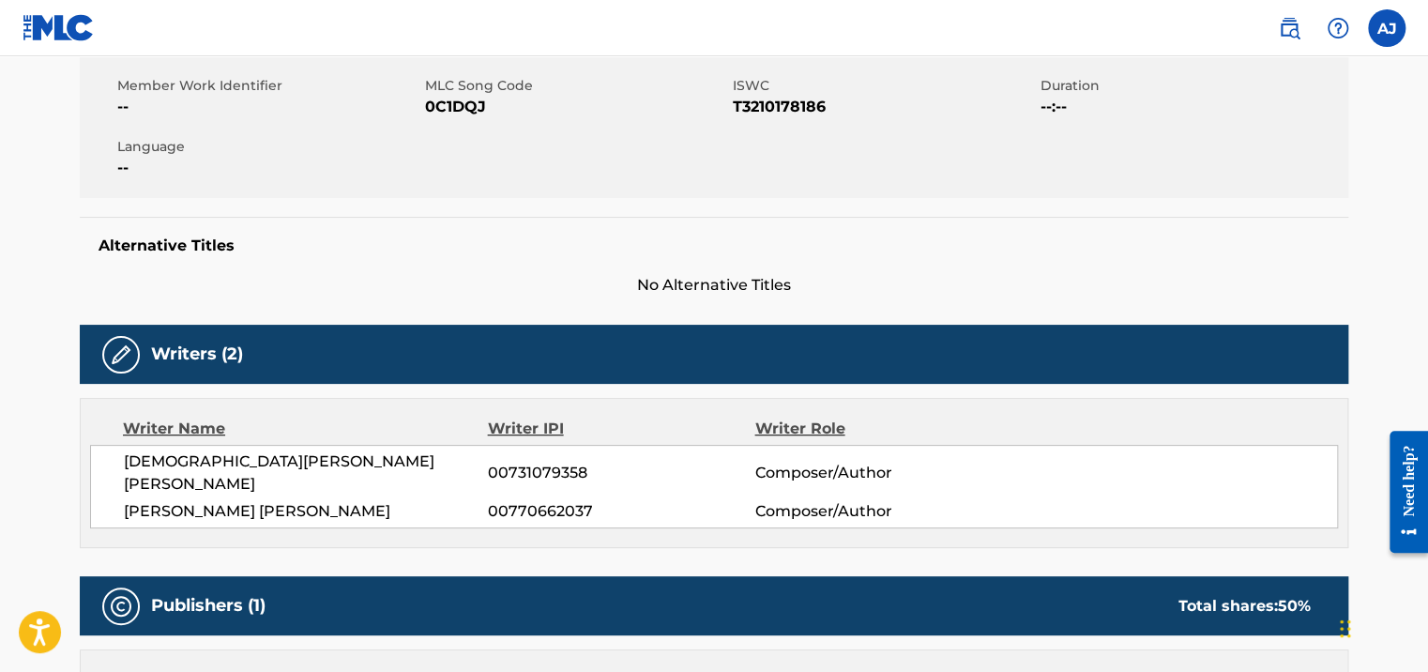
scroll to position [319, 0]
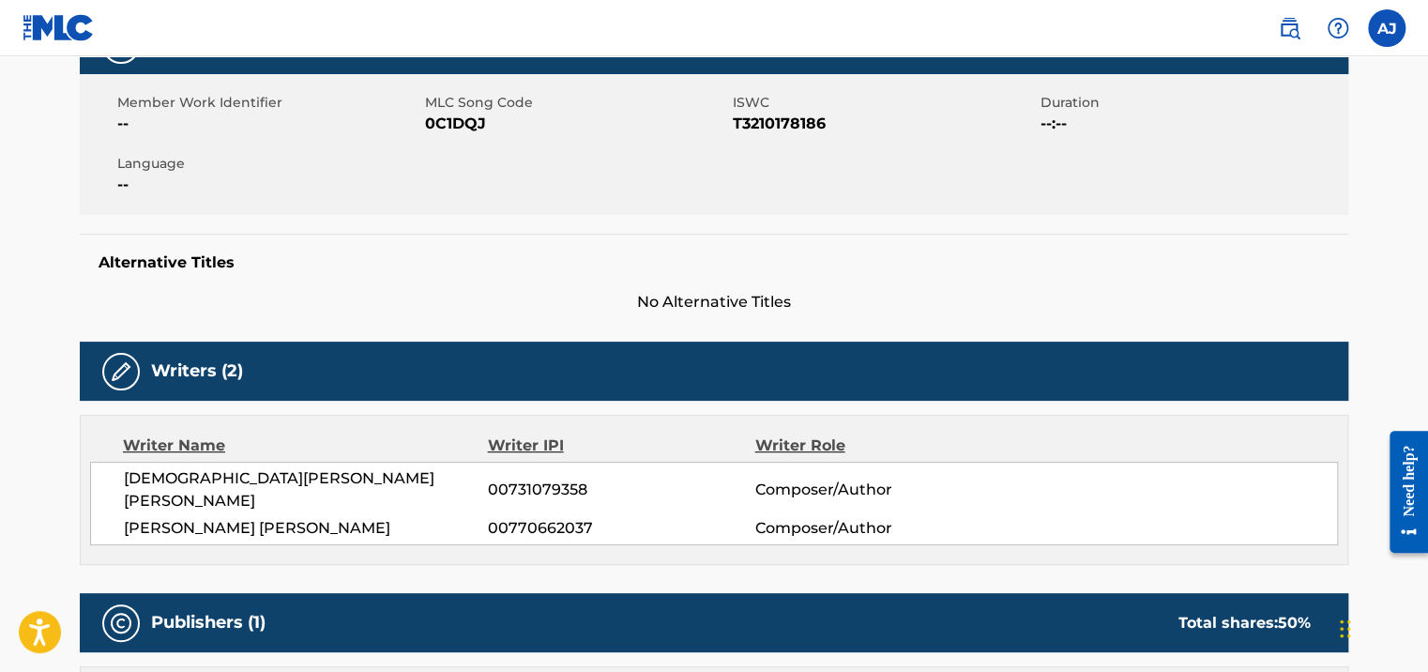
click at [114, 371] on img at bounding box center [121, 371] width 23 height 23
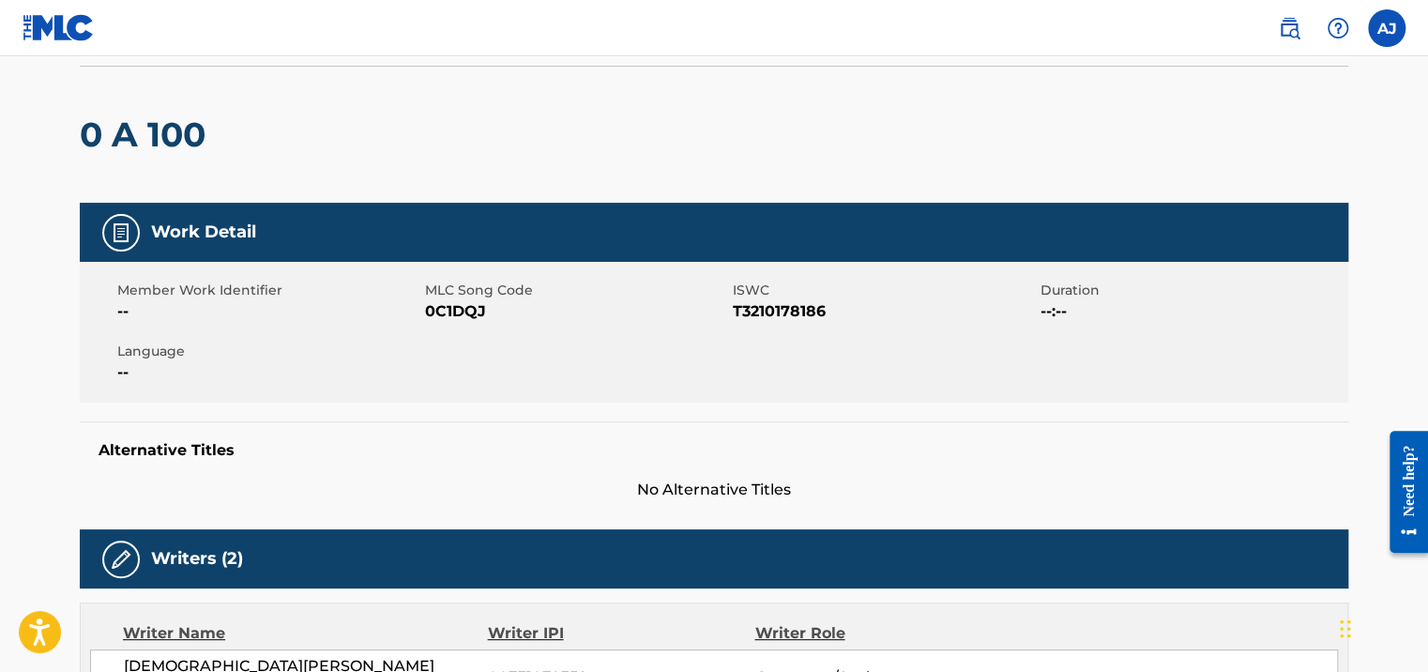
click at [161, 364] on span "--" at bounding box center [268, 372] width 303 height 23
click at [116, 236] on img at bounding box center [121, 232] width 23 height 23
click at [1077, 334] on div "Member Work Identifier -- MLC Song Code 0C1DQJ ISWC T3210178186 Duration --:-- …" at bounding box center [714, 332] width 1268 height 141
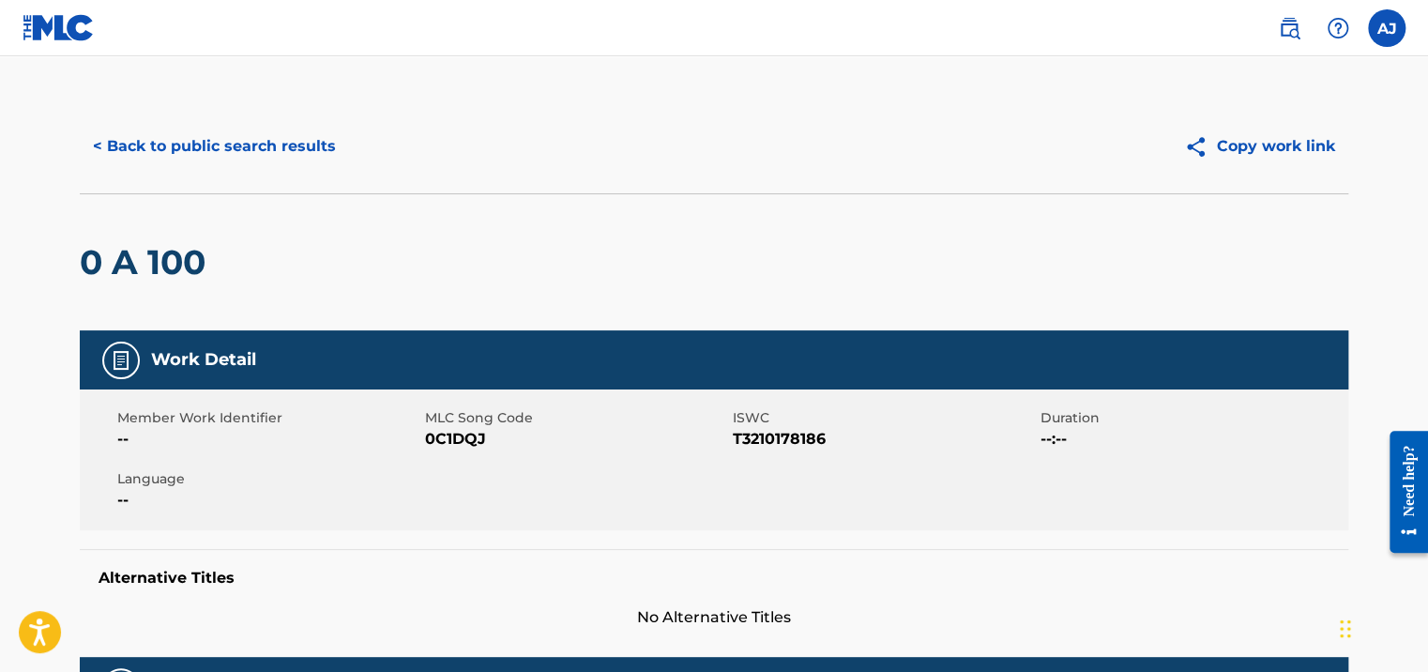
scroll to position [0, 0]
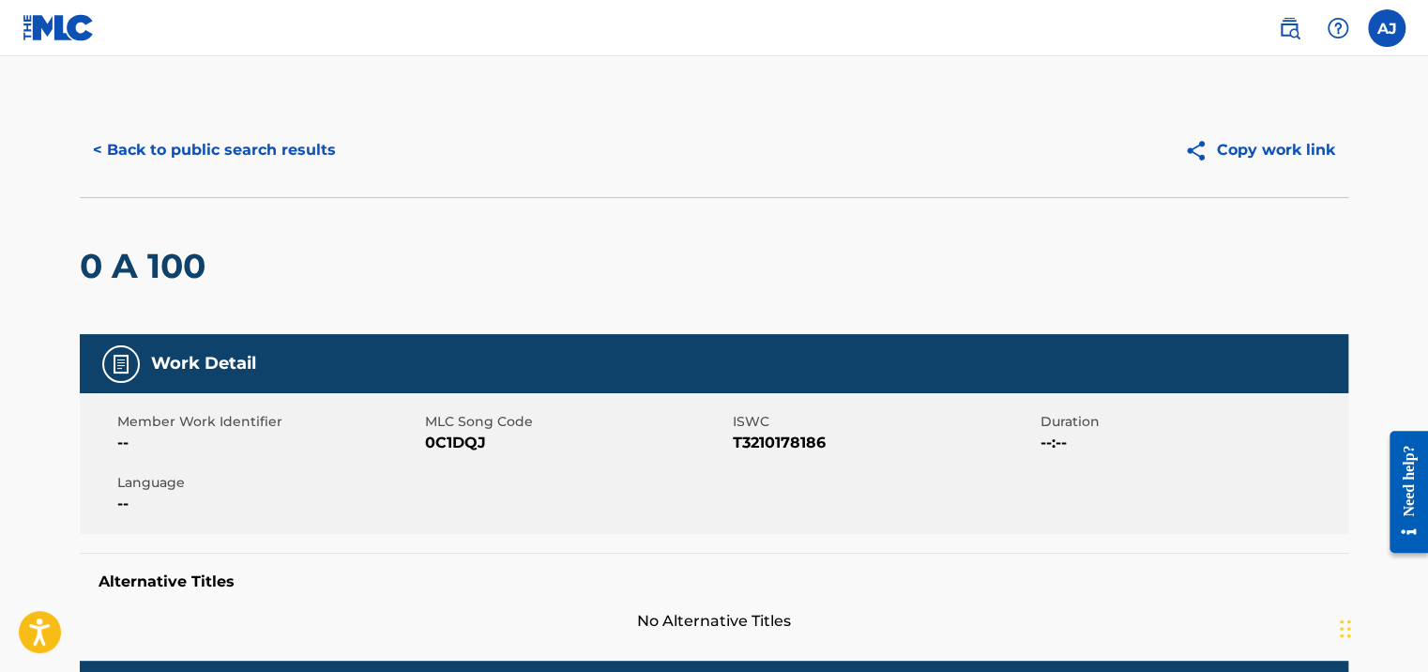
click at [280, 158] on button "< Back to public search results" at bounding box center [214, 150] width 269 height 47
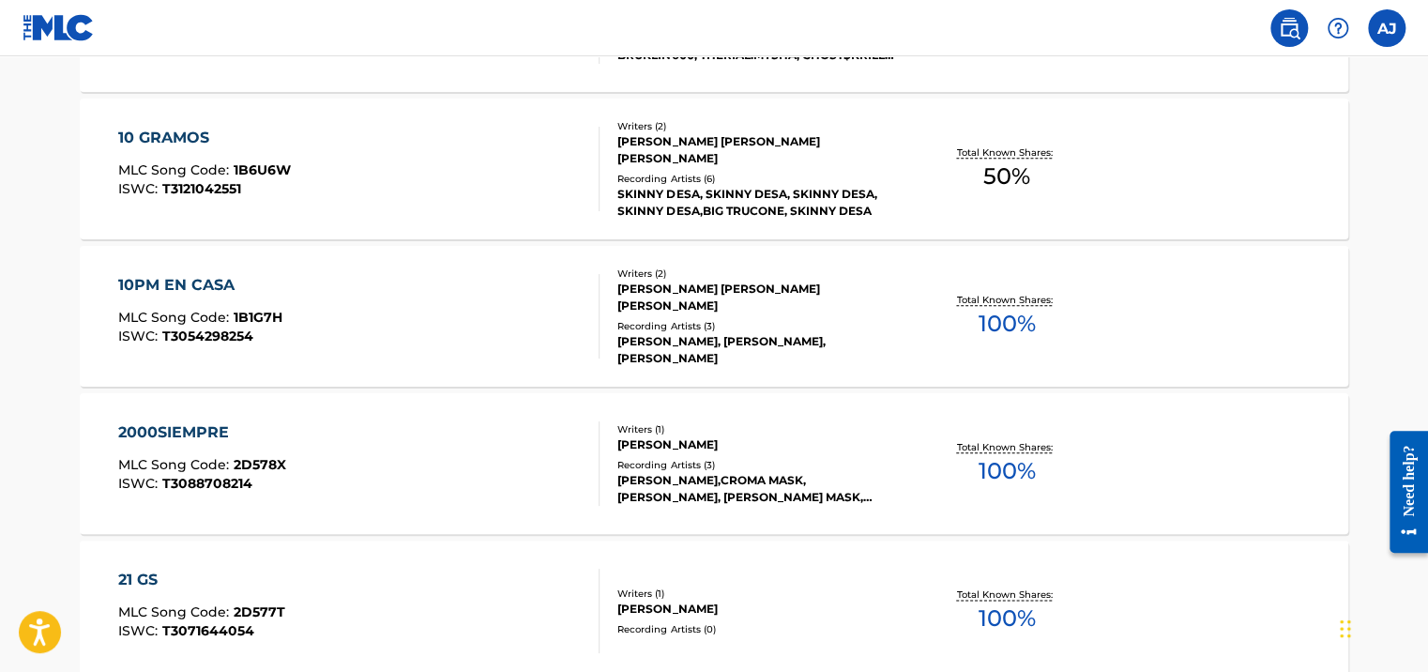
scroll to position [973, 0]
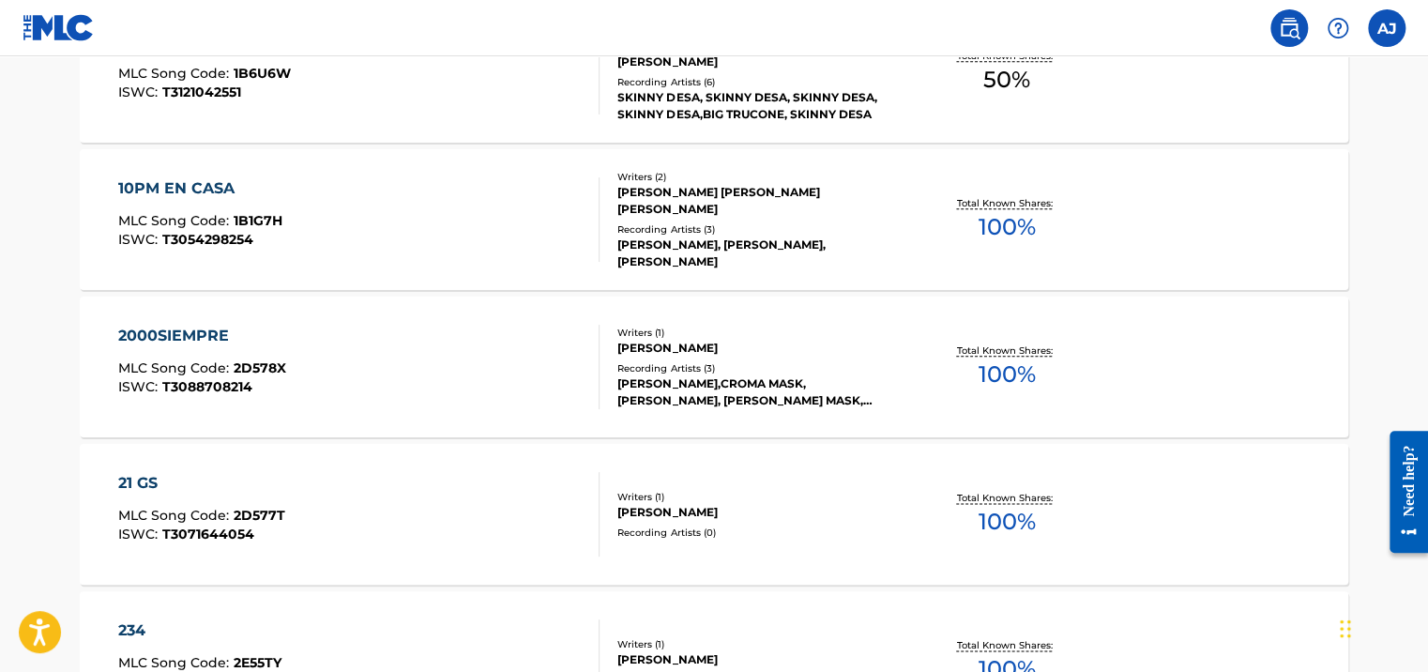
click at [994, 371] on span "100 %" at bounding box center [1005, 374] width 57 height 34
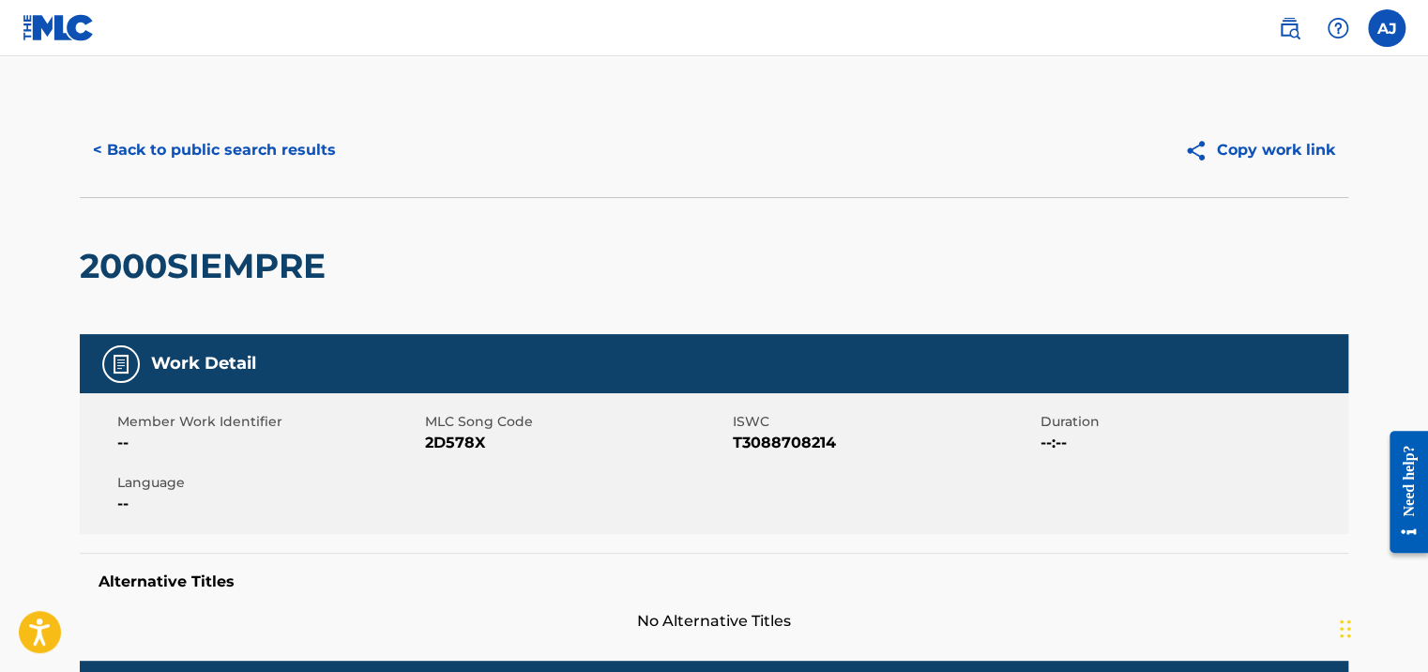
click at [101, 146] on button "< Back to public search results" at bounding box center [214, 150] width 269 height 47
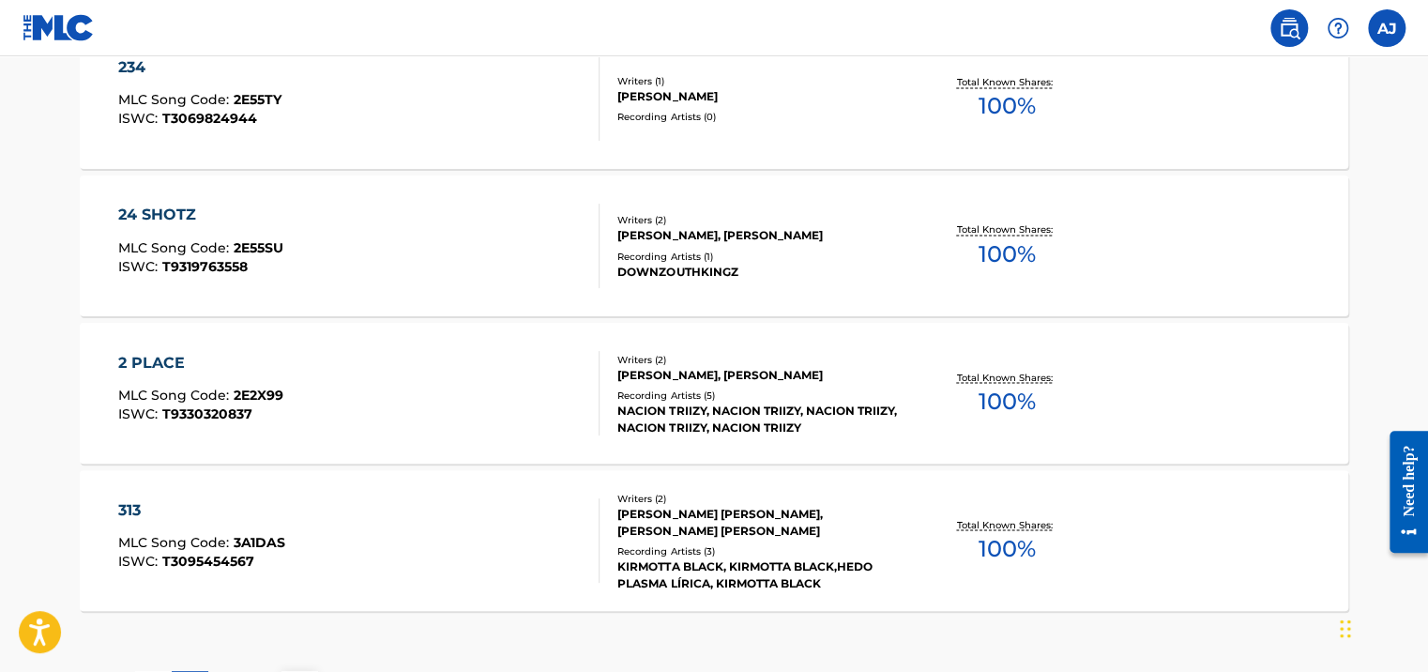
scroll to position [1700, 0]
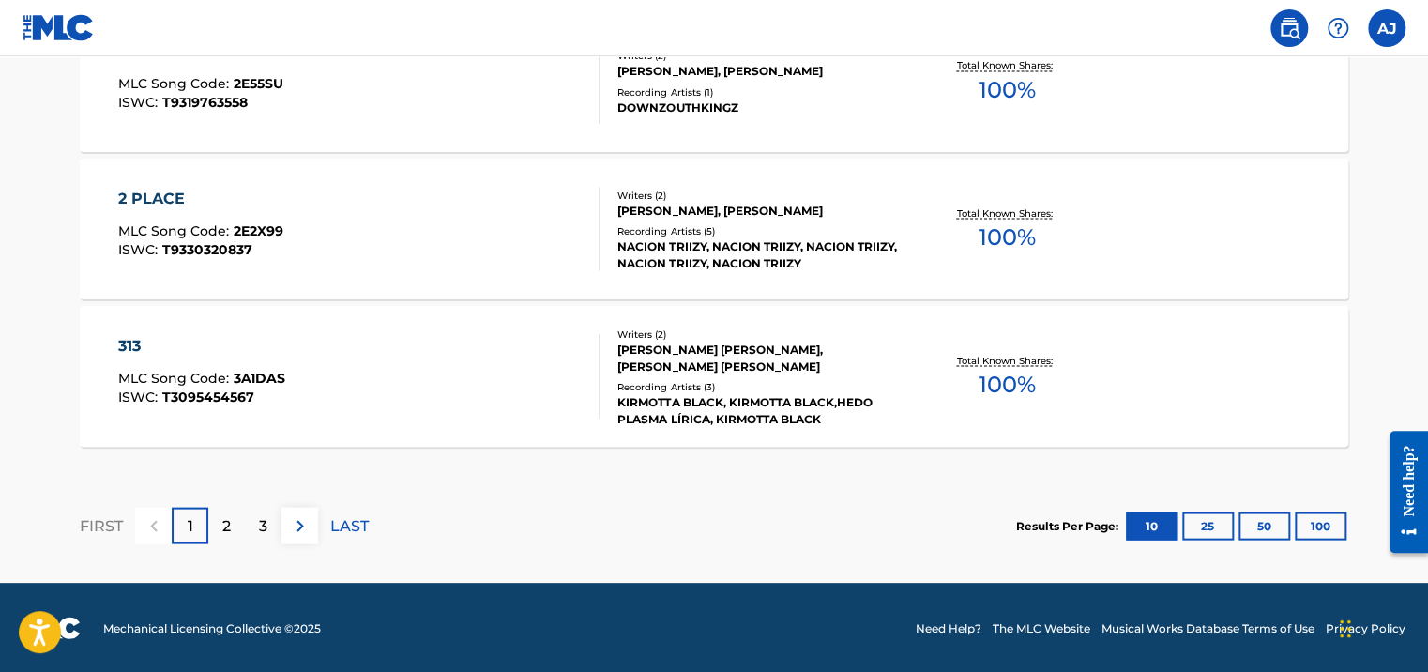
click at [1332, 525] on button "100" at bounding box center [1320, 525] width 52 height 28
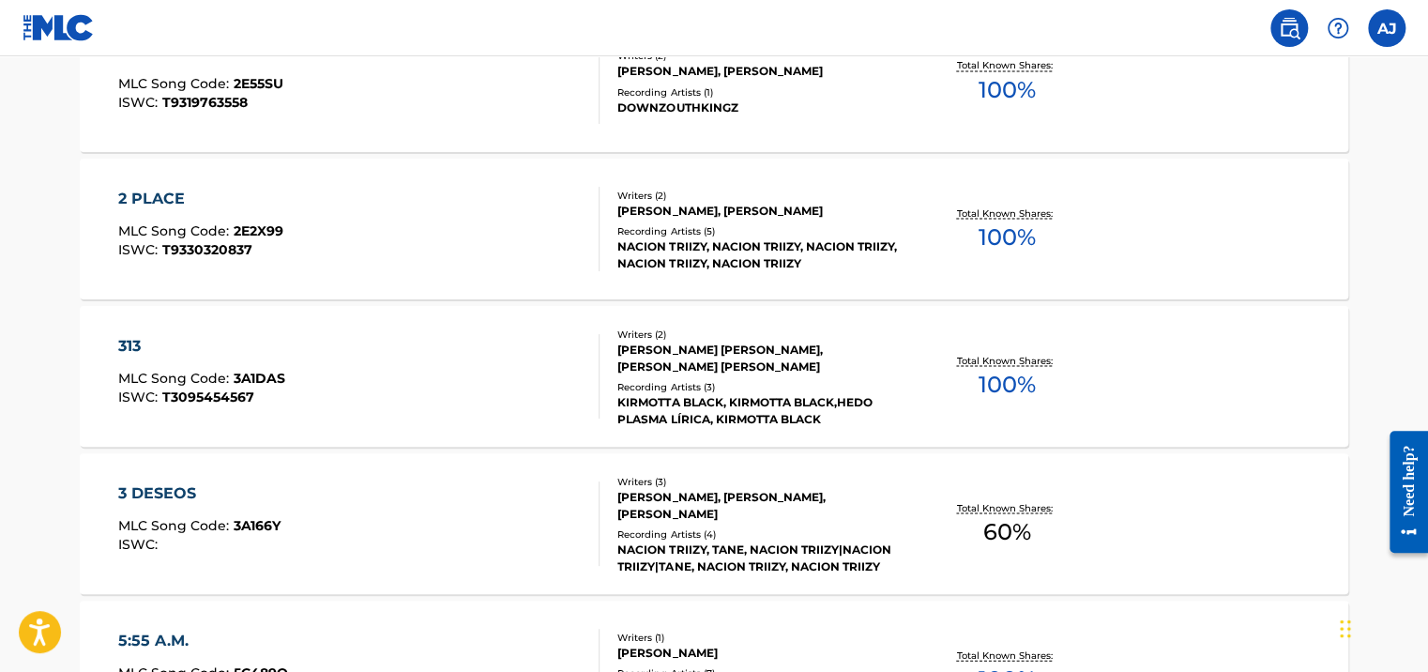
click at [1001, 386] on span "100 %" at bounding box center [1005, 384] width 57 height 34
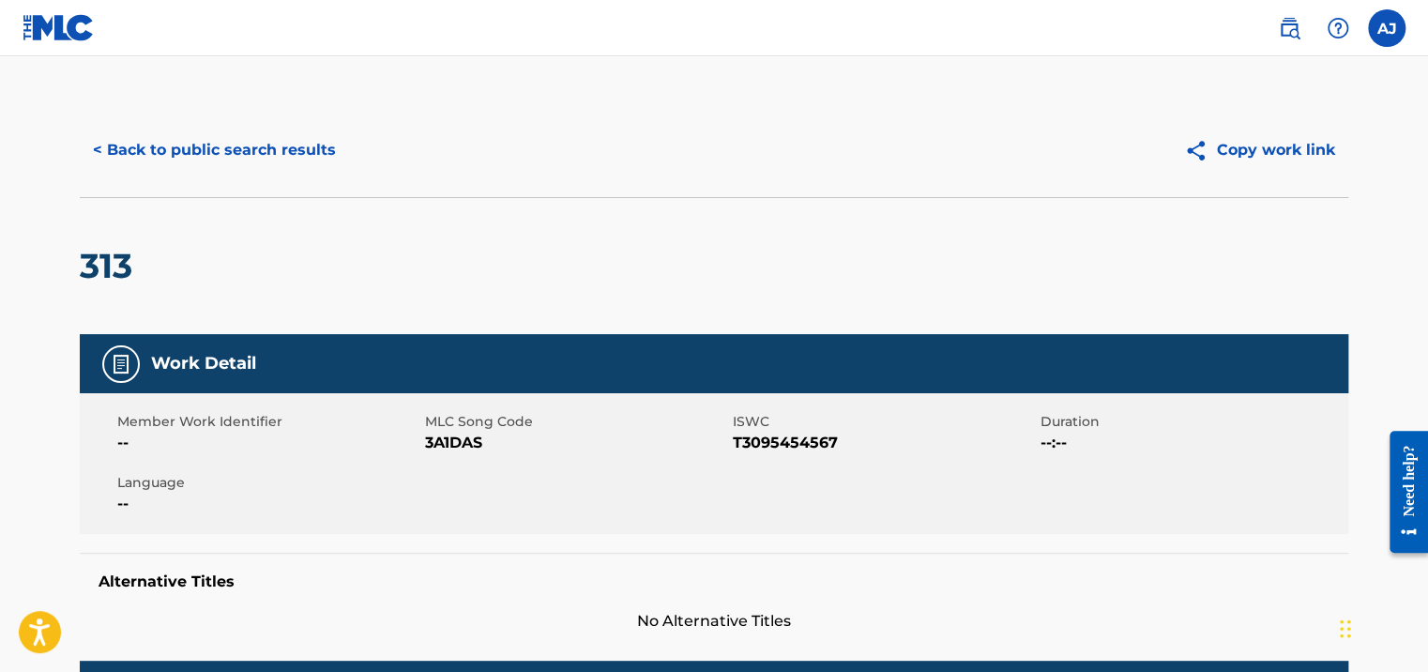
click at [163, 157] on button "< Back to public search results" at bounding box center [214, 150] width 269 height 47
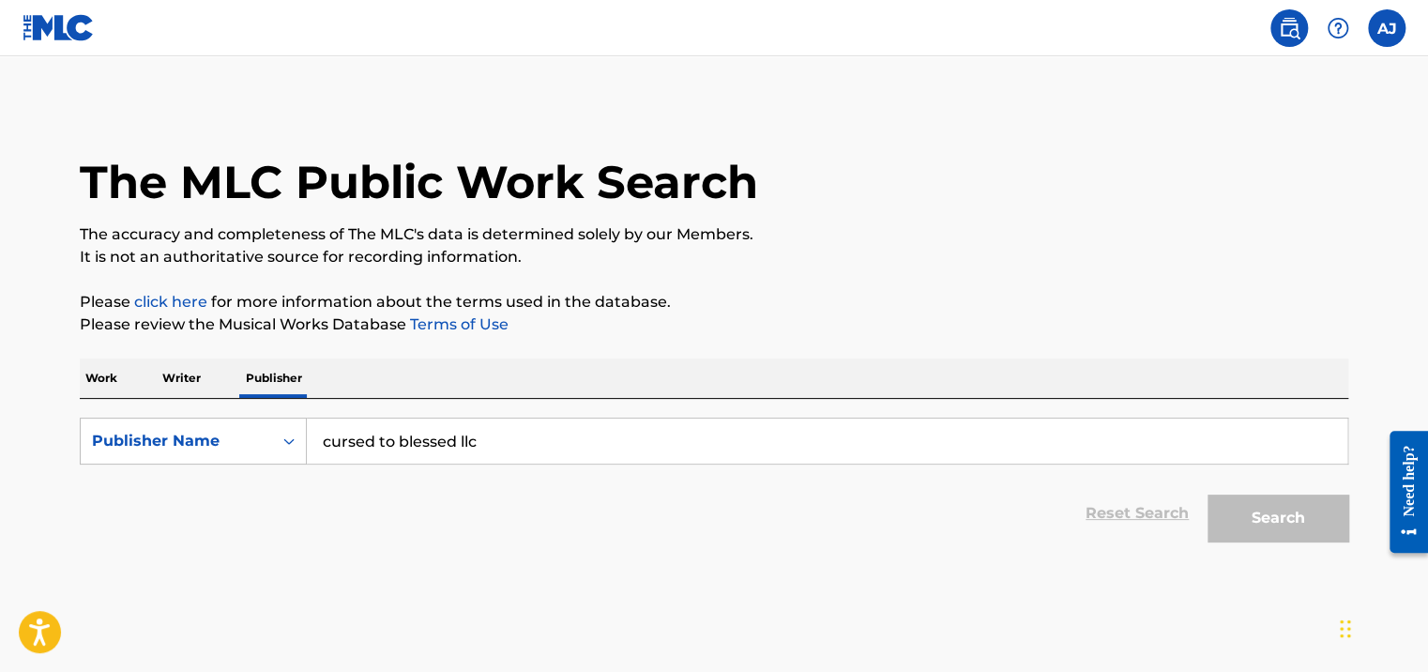
scroll to position [35, 0]
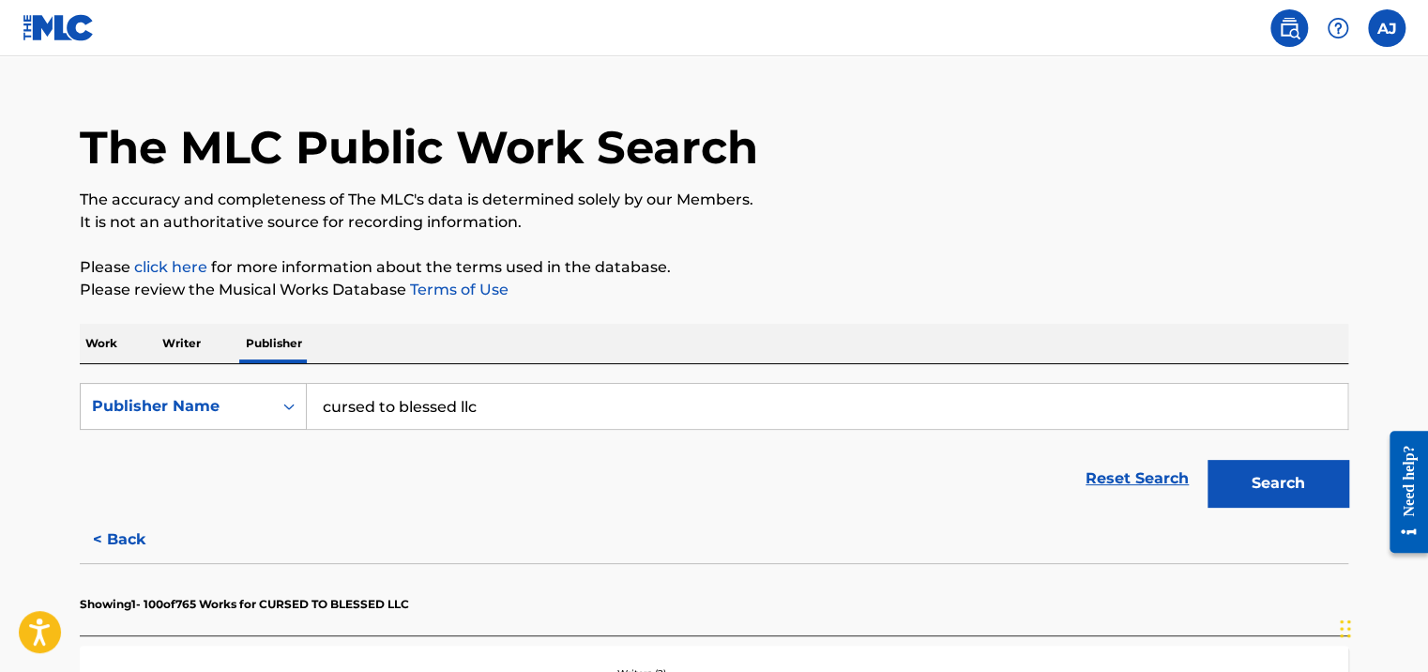
click at [177, 346] on p "Writer" at bounding box center [182, 343] width 50 height 39
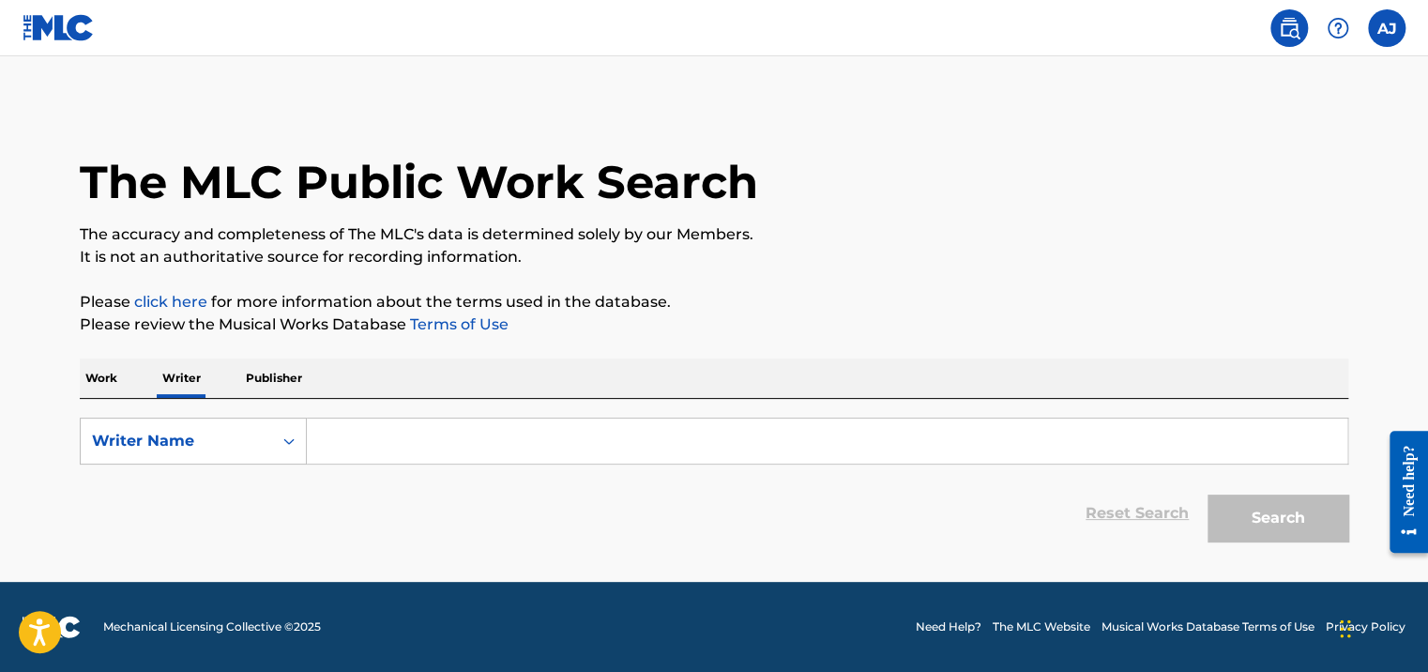
click at [99, 370] on p "Work" at bounding box center [101, 377] width 43 height 39
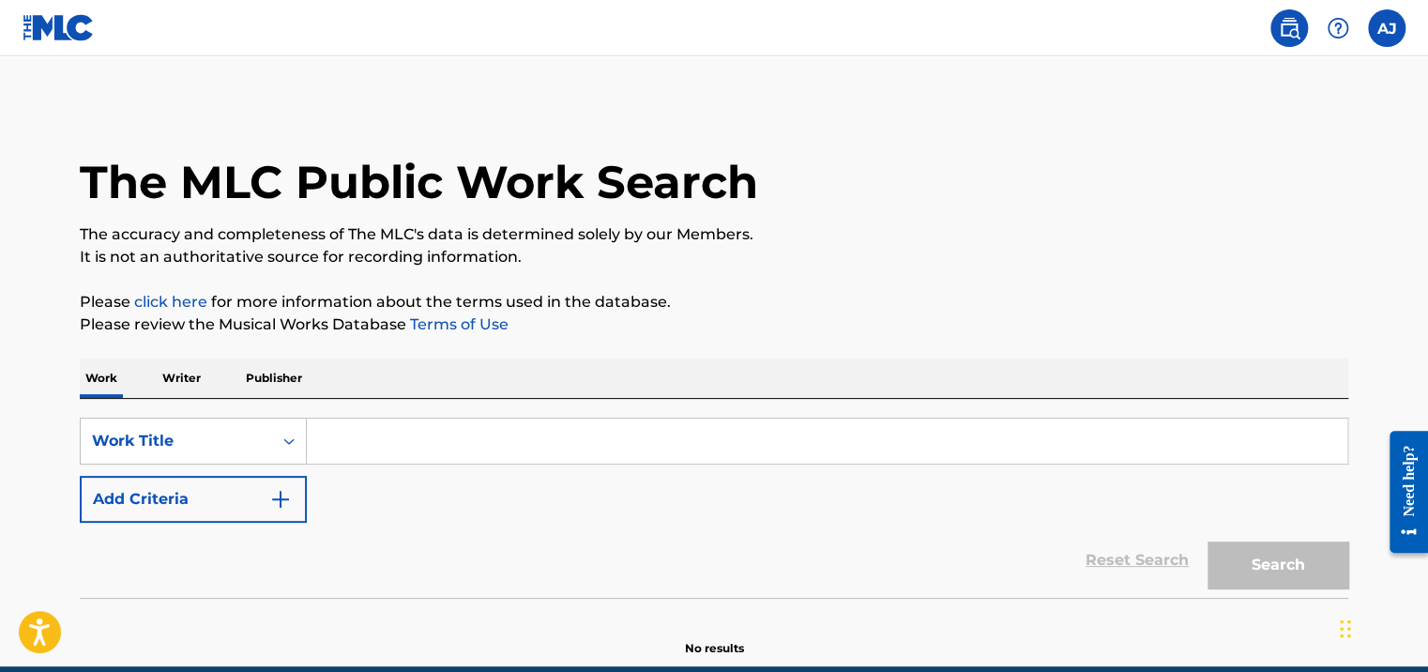
click at [1283, 31] on img at bounding box center [1288, 28] width 23 height 23
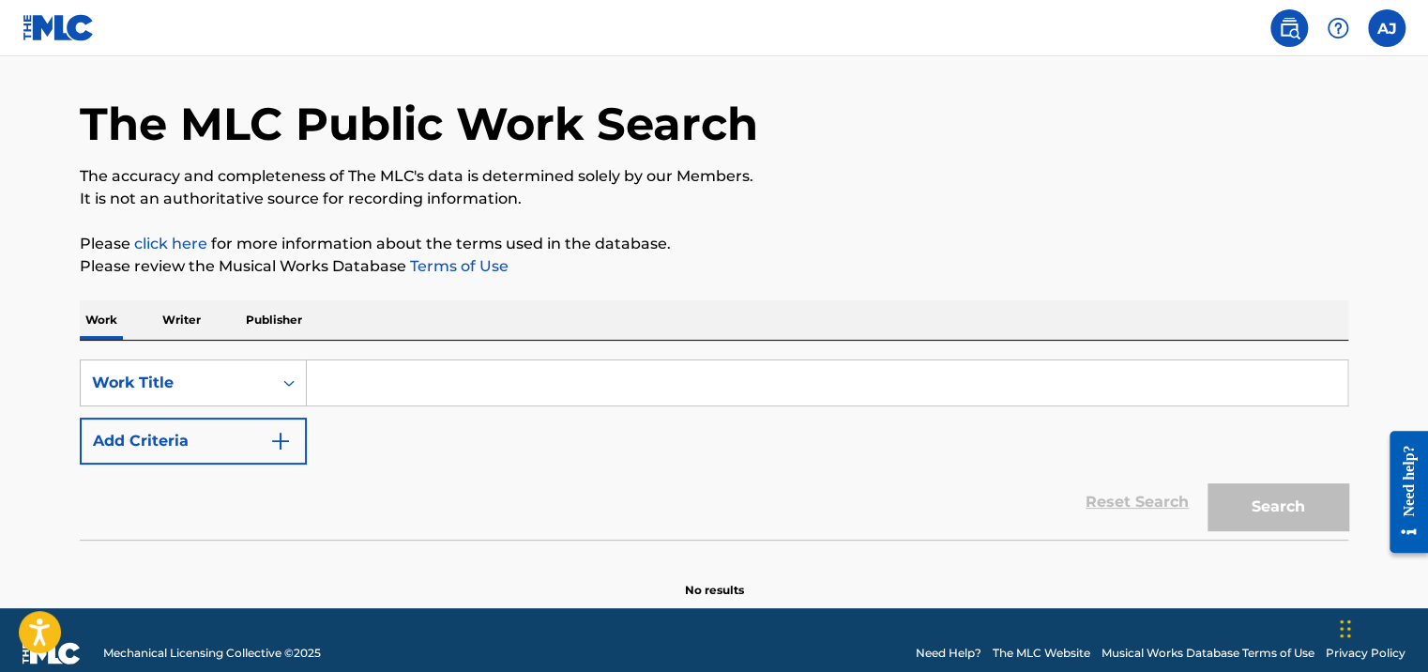
scroll to position [83, 0]
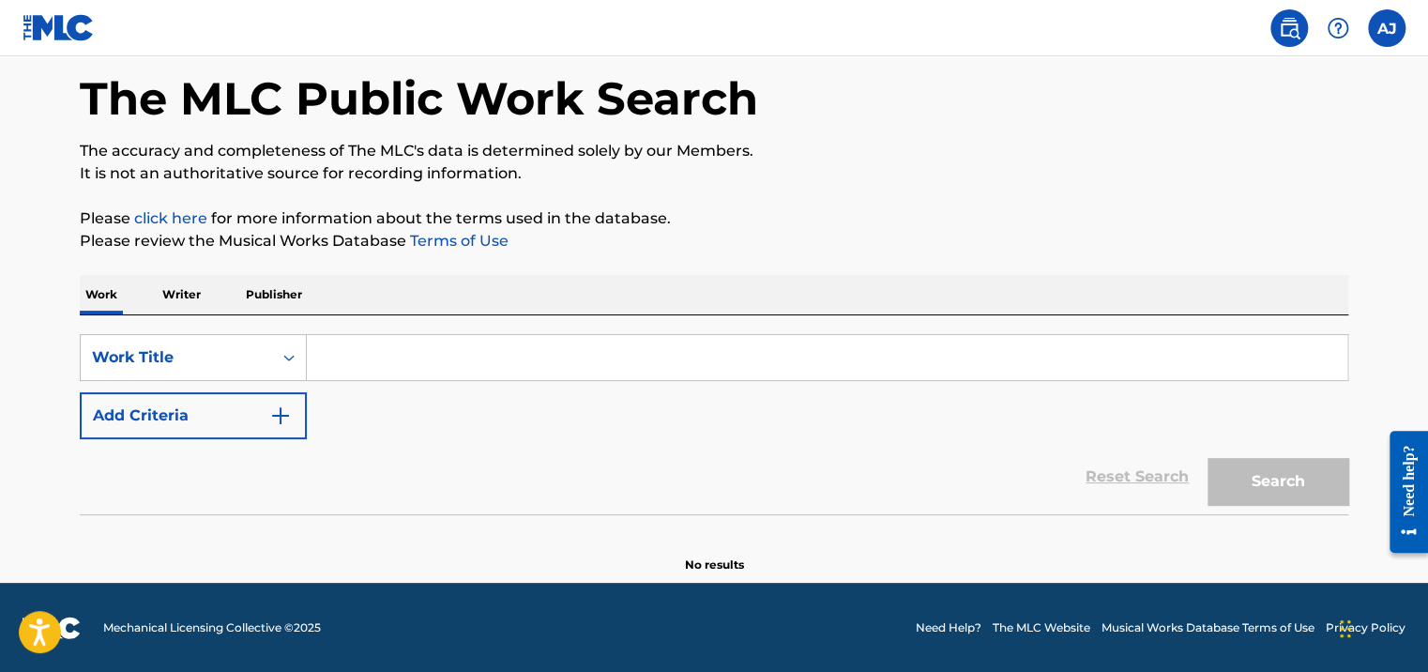
click at [265, 413] on button "Add Criteria" at bounding box center [193, 415] width 227 height 47
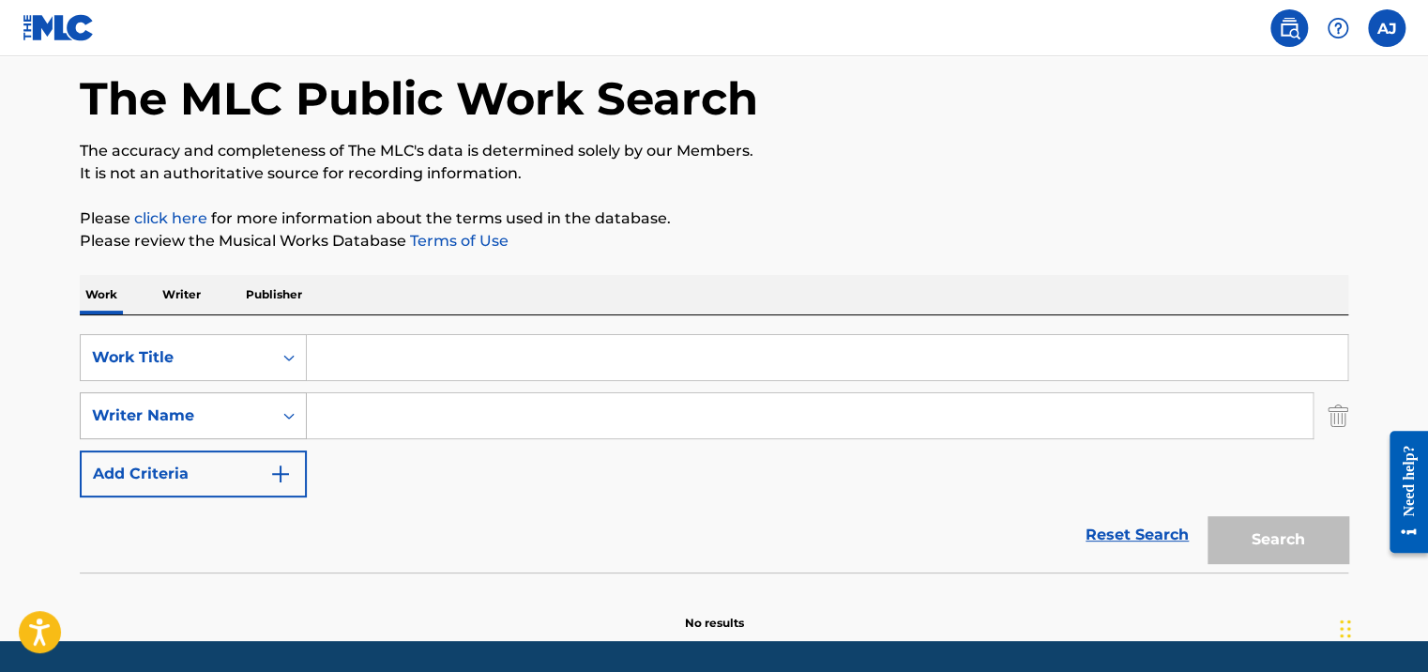
click at [280, 420] on icon "Search Form" at bounding box center [289, 415] width 19 height 19
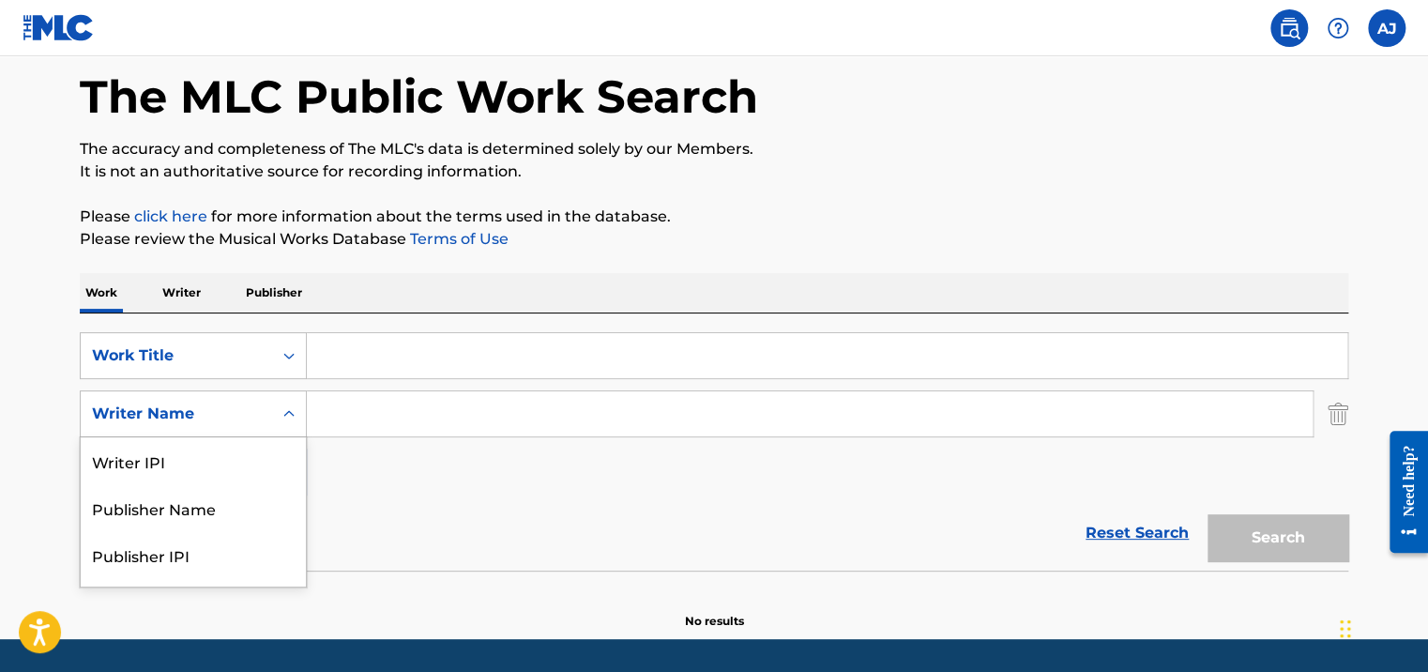
scroll to position [86, 0]
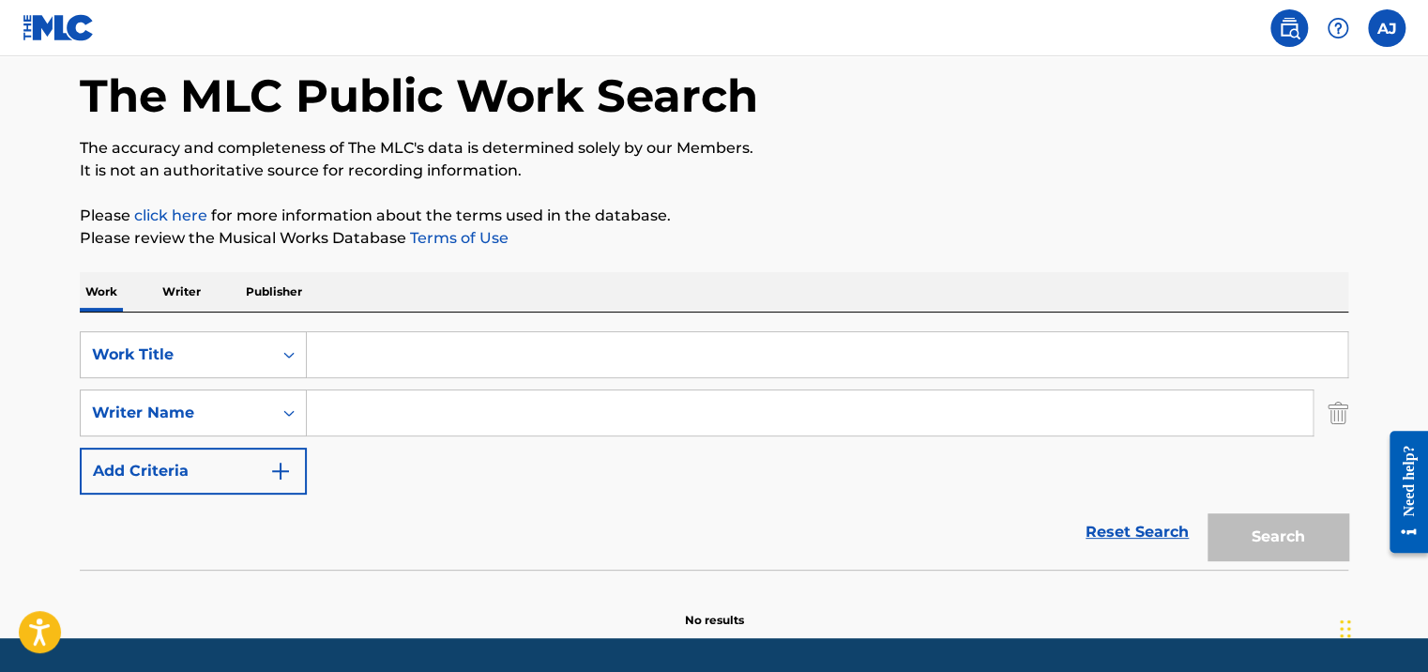
click at [514, 502] on div "Reset Search Search" at bounding box center [714, 531] width 1268 height 75
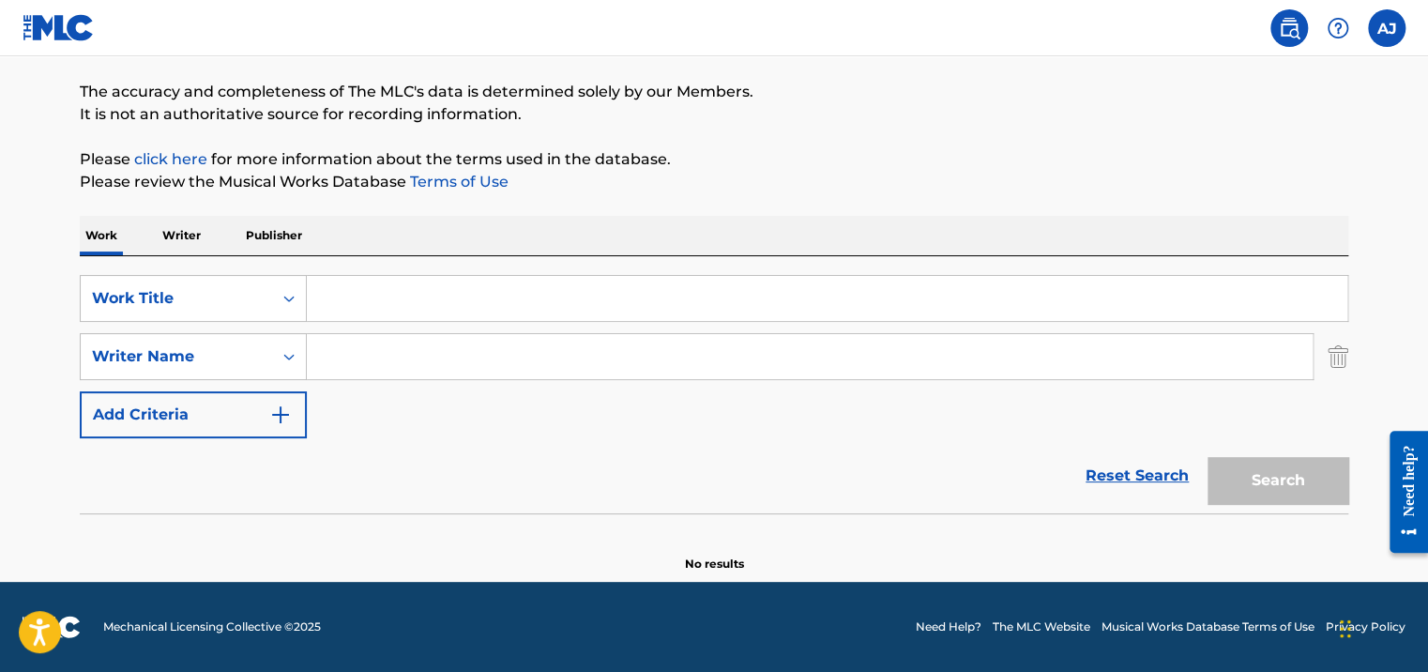
click at [1150, 469] on link "Reset Search" at bounding box center [1137, 475] width 122 height 41
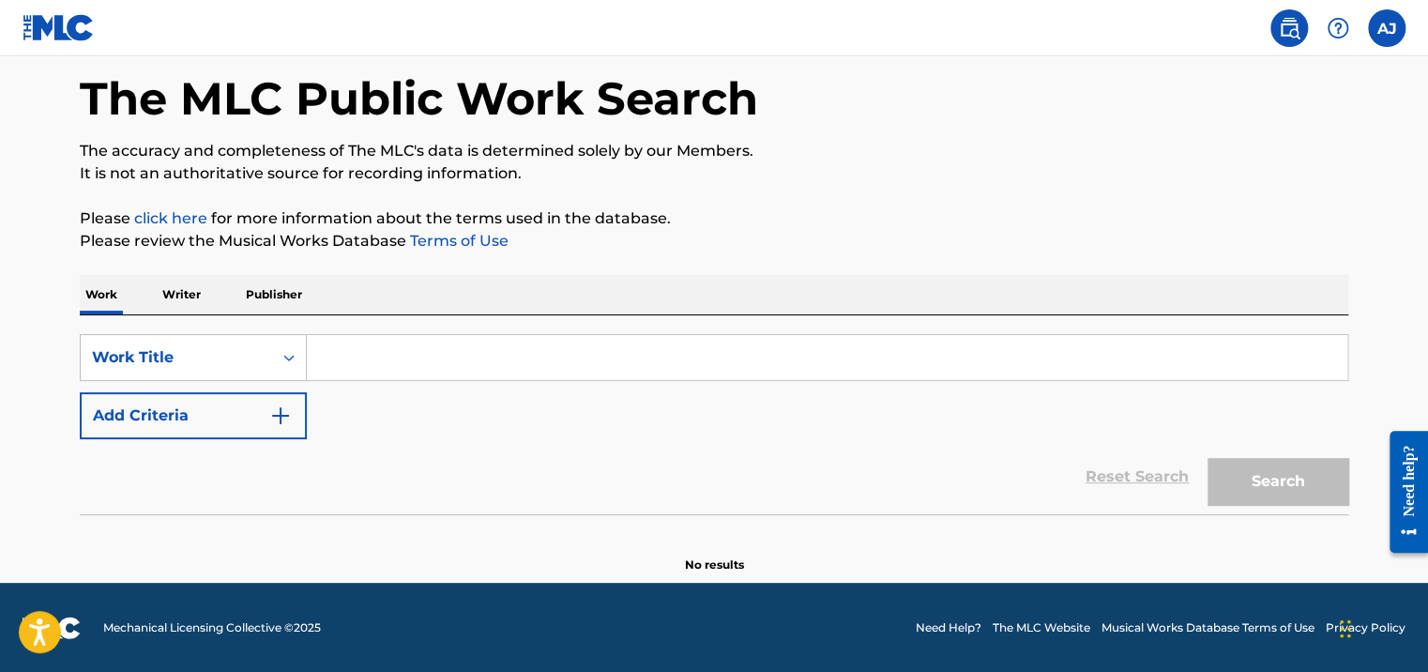
scroll to position [0, 0]
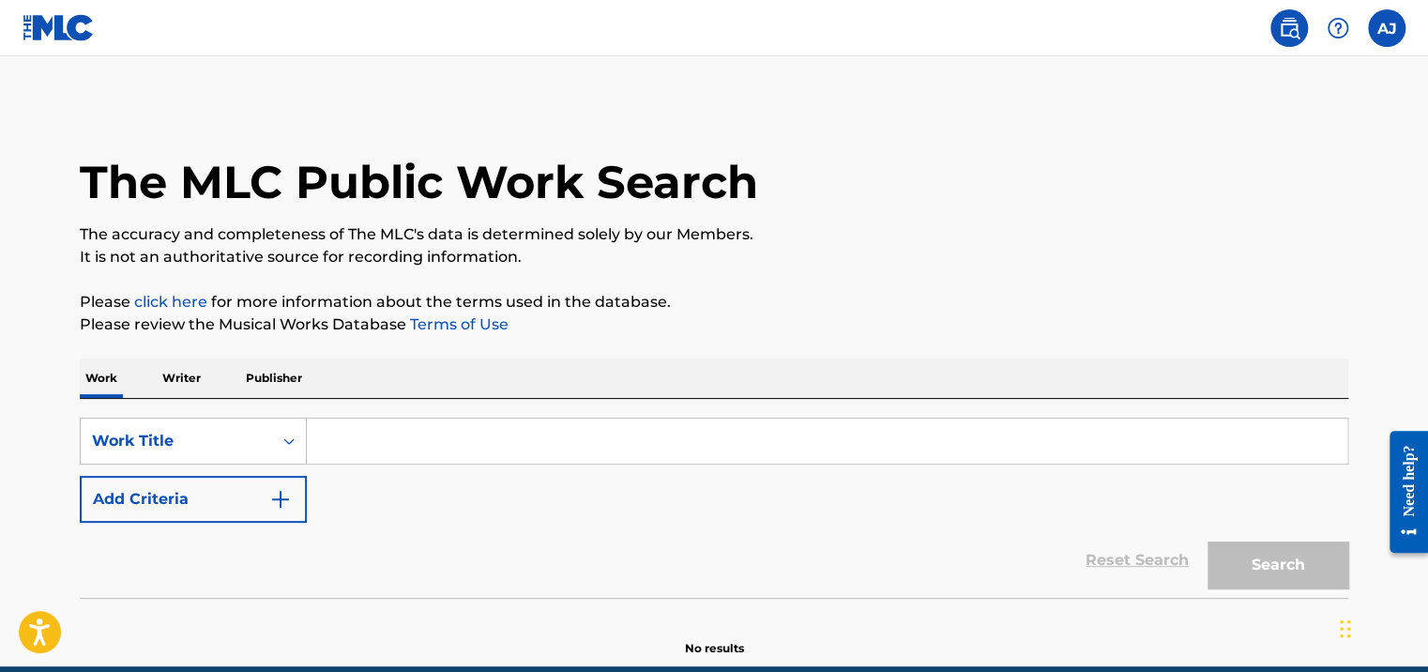
click at [1391, 38] on label at bounding box center [1387, 28] width 38 height 38
click at [1386, 28] on input "[PERSON_NAME] [EMAIL_ADDRESS][DOMAIN_NAME] Notification Preferences Profile Log…" at bounding box center [1386, 28] width 0 height 0
click at [1311, 201] on link "Notification Preferences" at bounding box center [1252, 201] width 138 height 17
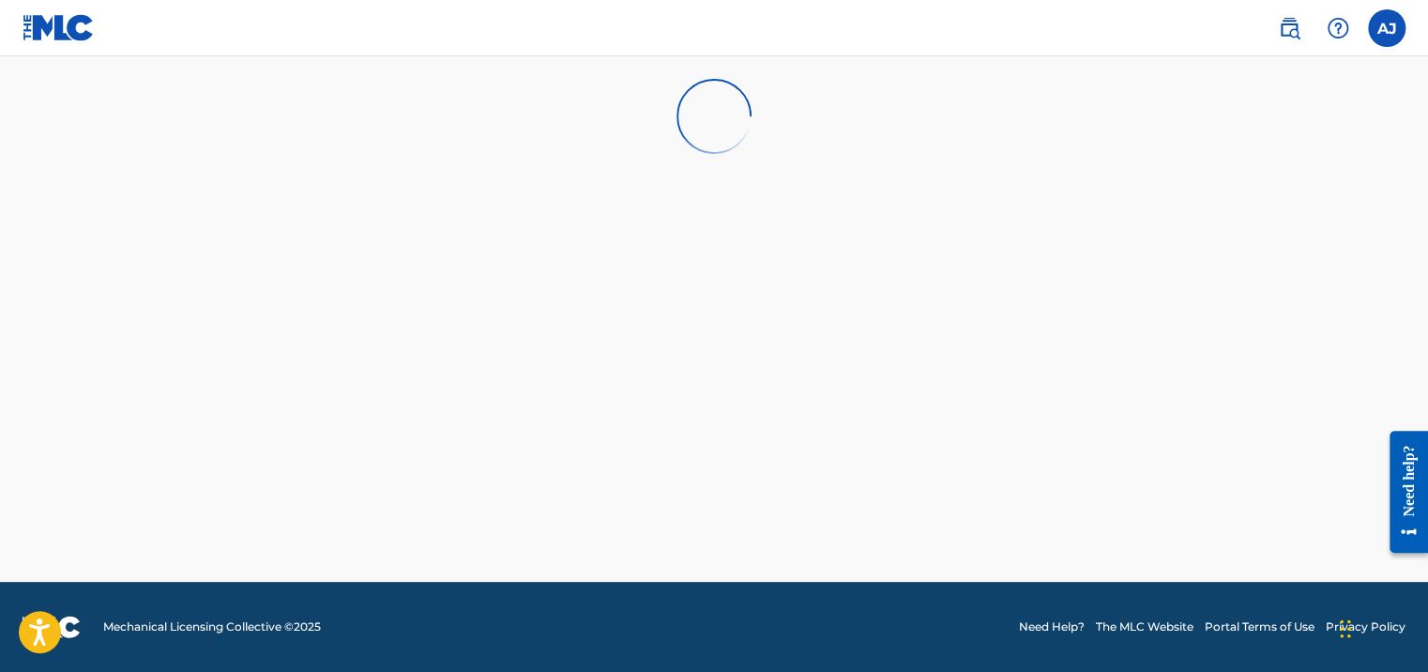
click at [60, 30] on img at bounding box center [59, 27] width 72 height 27
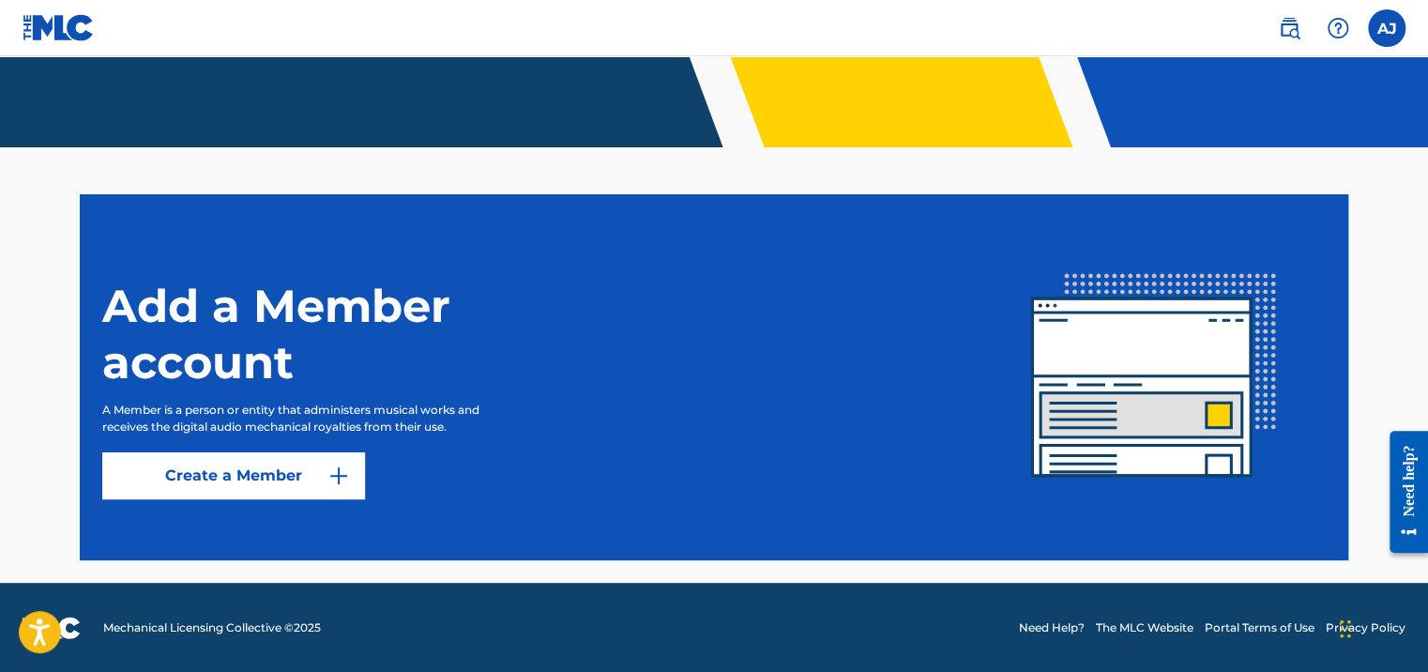
scroll to position [403, 0]
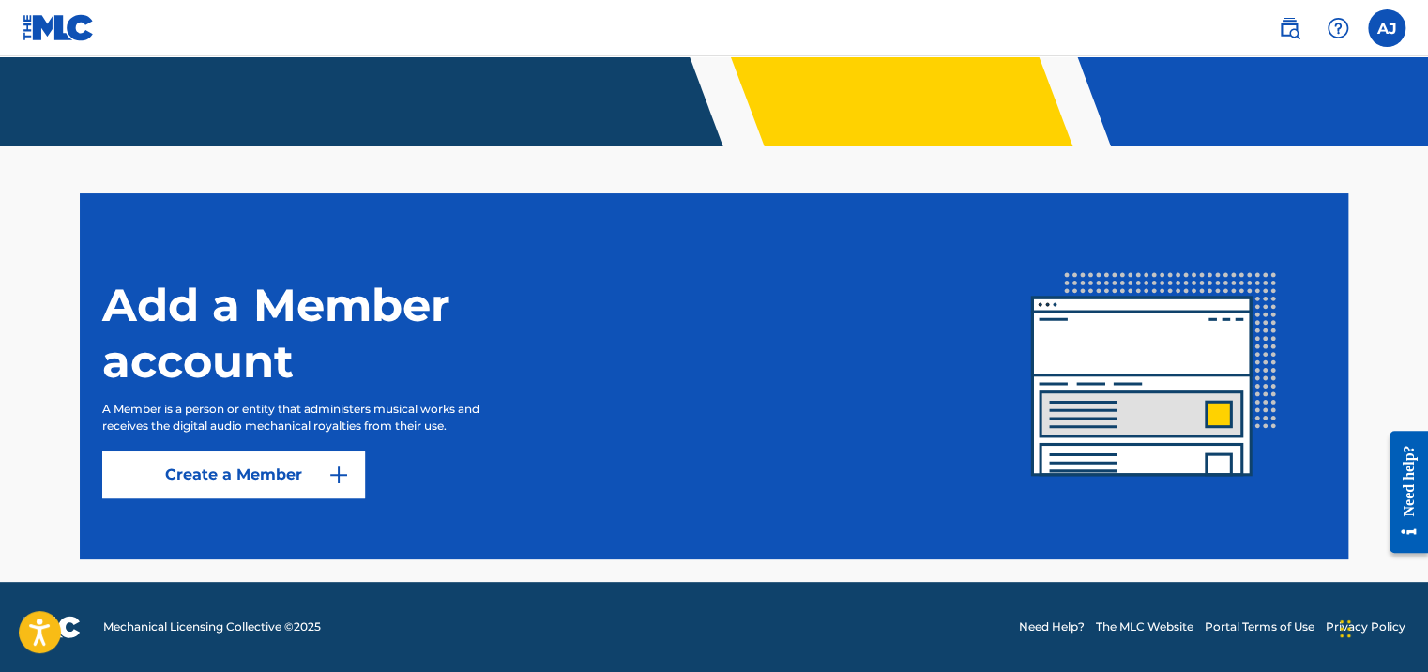
click at [1165, 427] on img at bounding box center [1153, 375] width 343 height 343
click at [214, 308] on h1 "Add a Member account" at bounding box center [336, 333] width 469 height 113
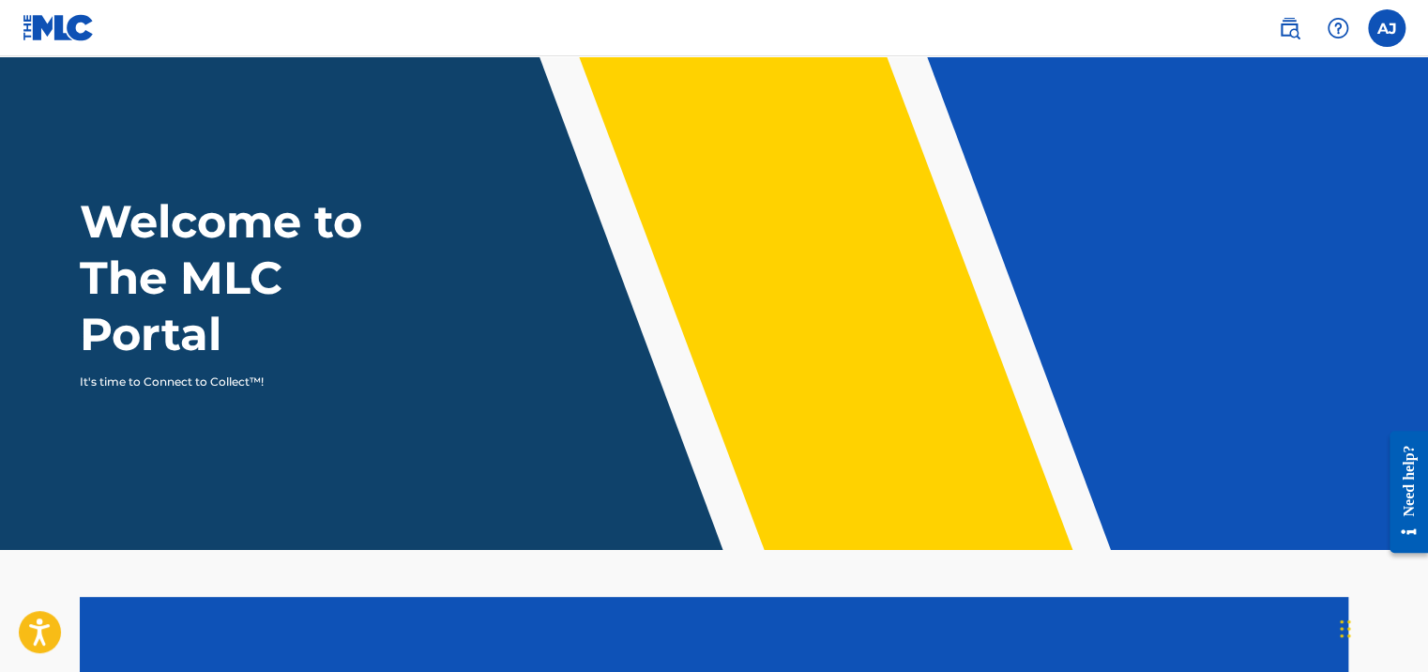
click at [1390, 21] on label at bounding box center [1387, 28] width 38 height 38
click at [1386, 28] on input "[PERSON_NAME] [EMAIL_ADDRESS][DOMAIN_NAME] Notification Preferences Profile Log…" at bounding box center [1386, 28] width 0 height 0
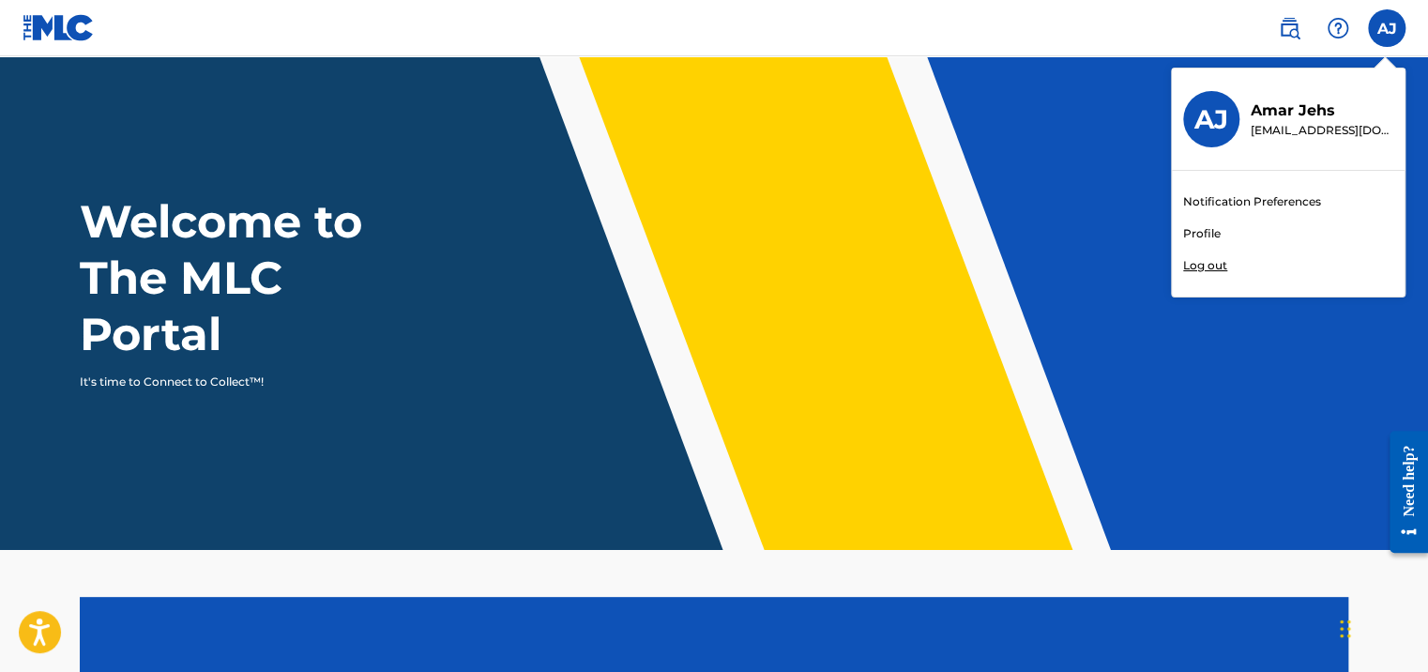
click at [1197, 233] on link "Profile" at bounding box center [1202, 233] width 38 height 17
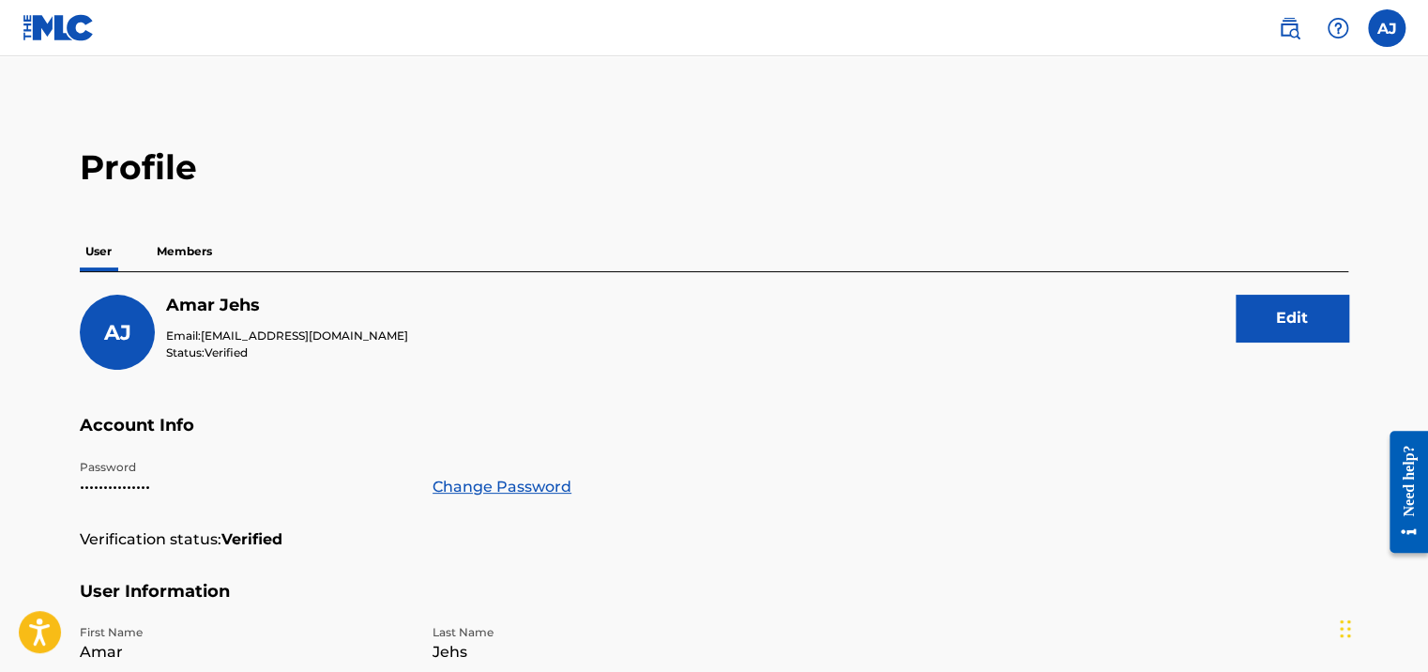
click at [196, 244] on p "Members" at bounding box center [184, 251] width 67 height 39
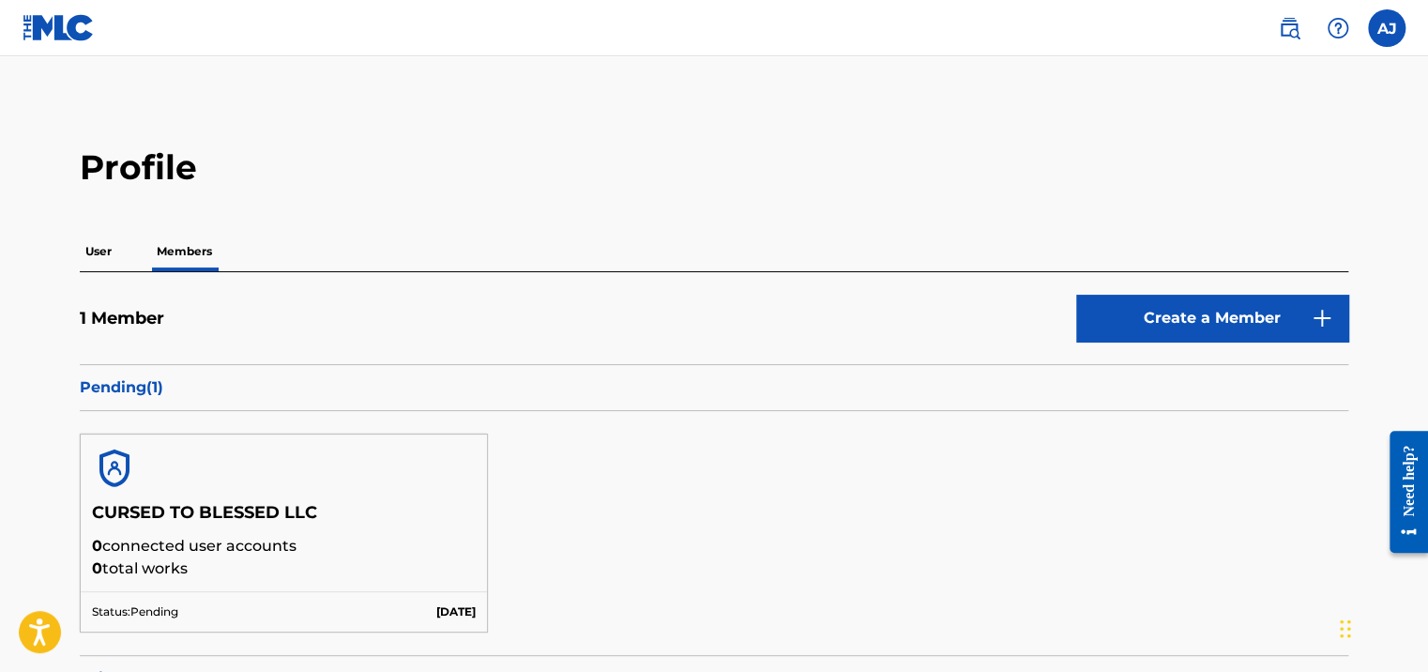
scroll to position [225, 0]
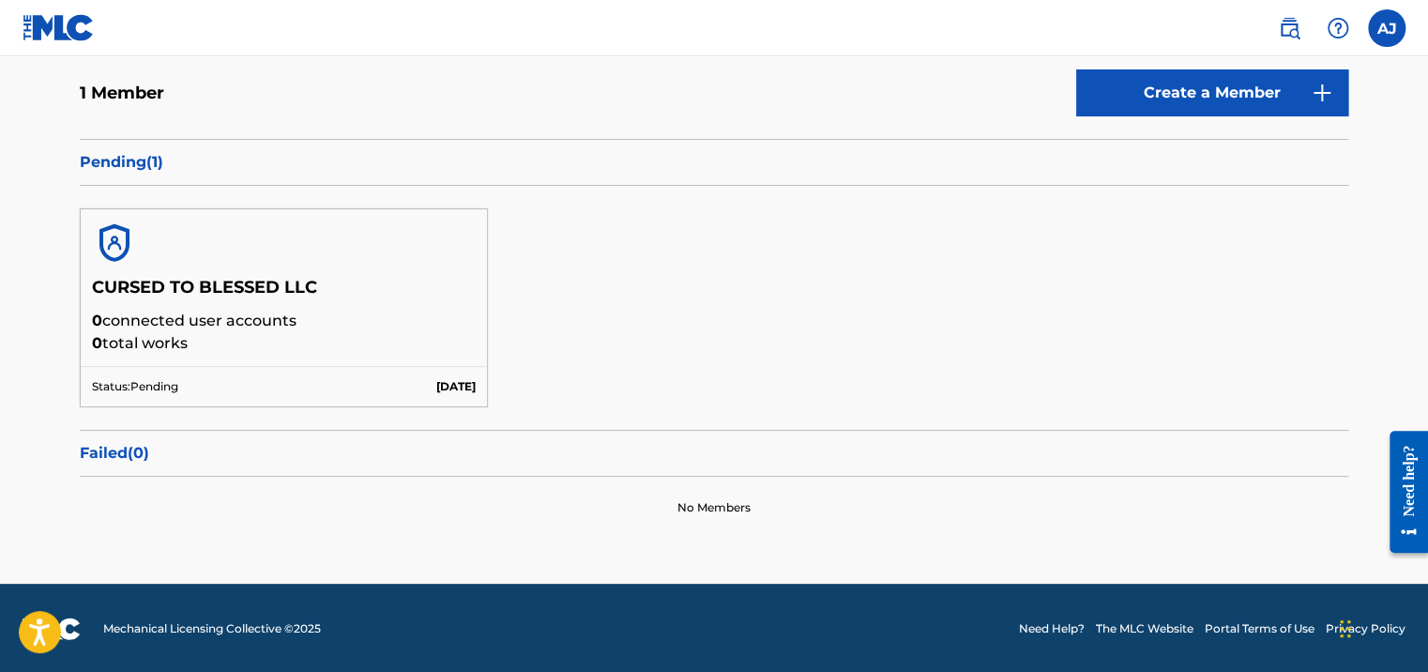
click at [124, 167] on p "Pending ( 1 )" at bounding box center [714, 162] width 1268 height 23
click at [323, 304] on h5 "CURSED TO BLESSED LLC" at bounding box center [284, 293] width 384 height 33
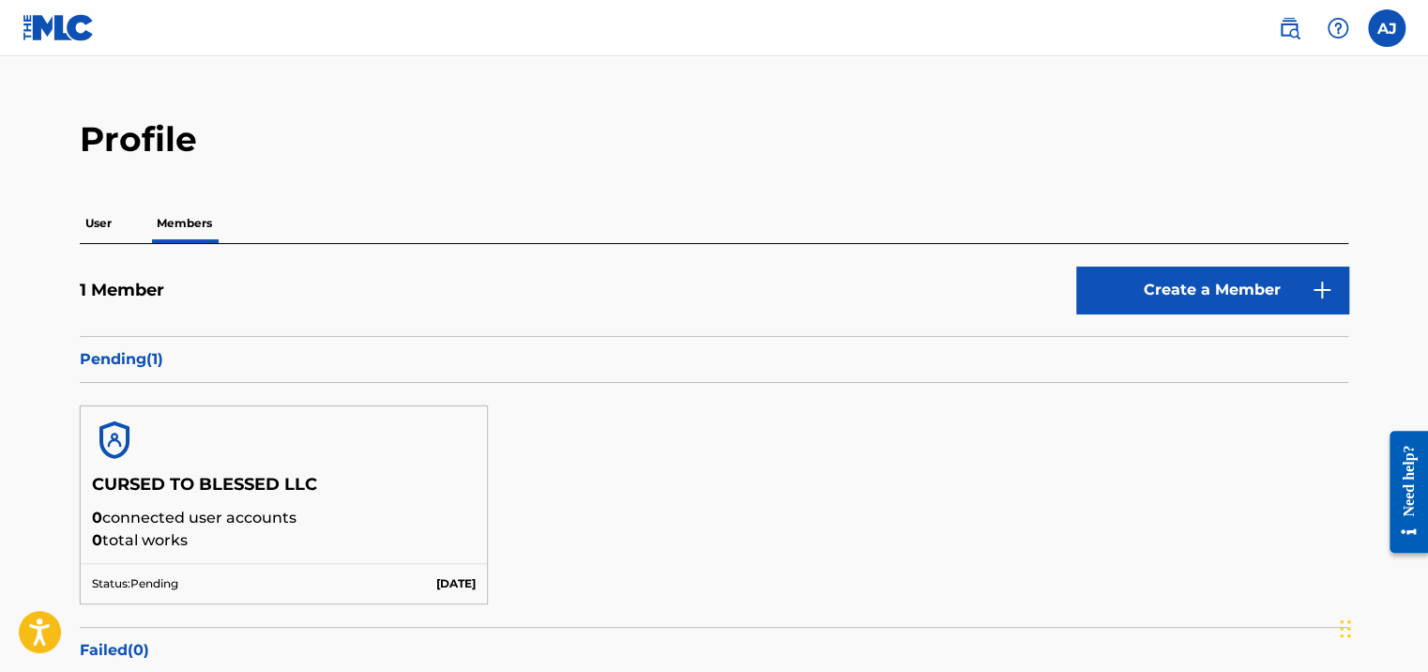
scroll to position [0, 0]
